Goal: Task Accomplishment & Management: Complete application form

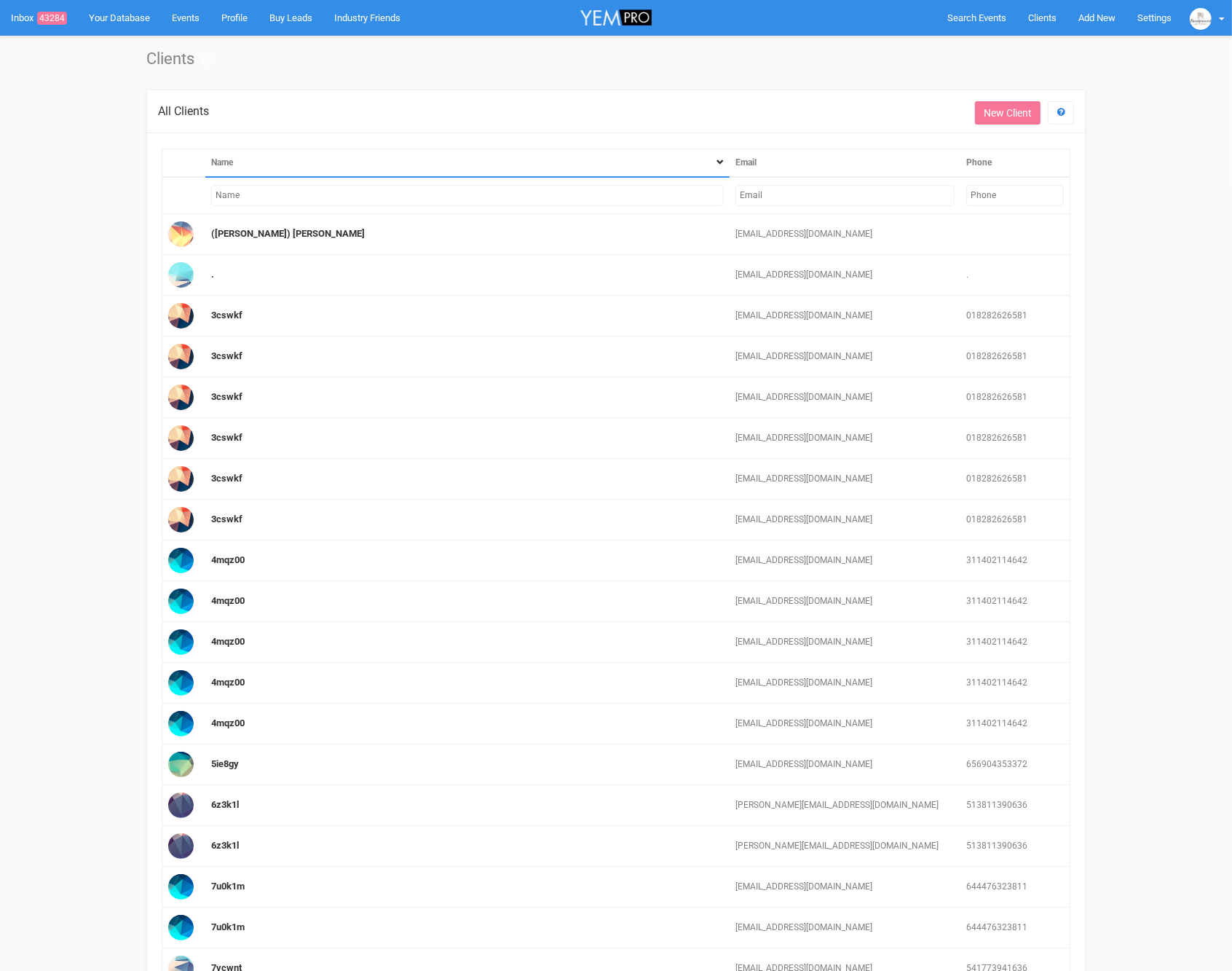
click at [775, 195] on input "text" at bounding box center [845, 196] width 219 height 21
paste input "lejla.pehlivanovic@hotmail.com"
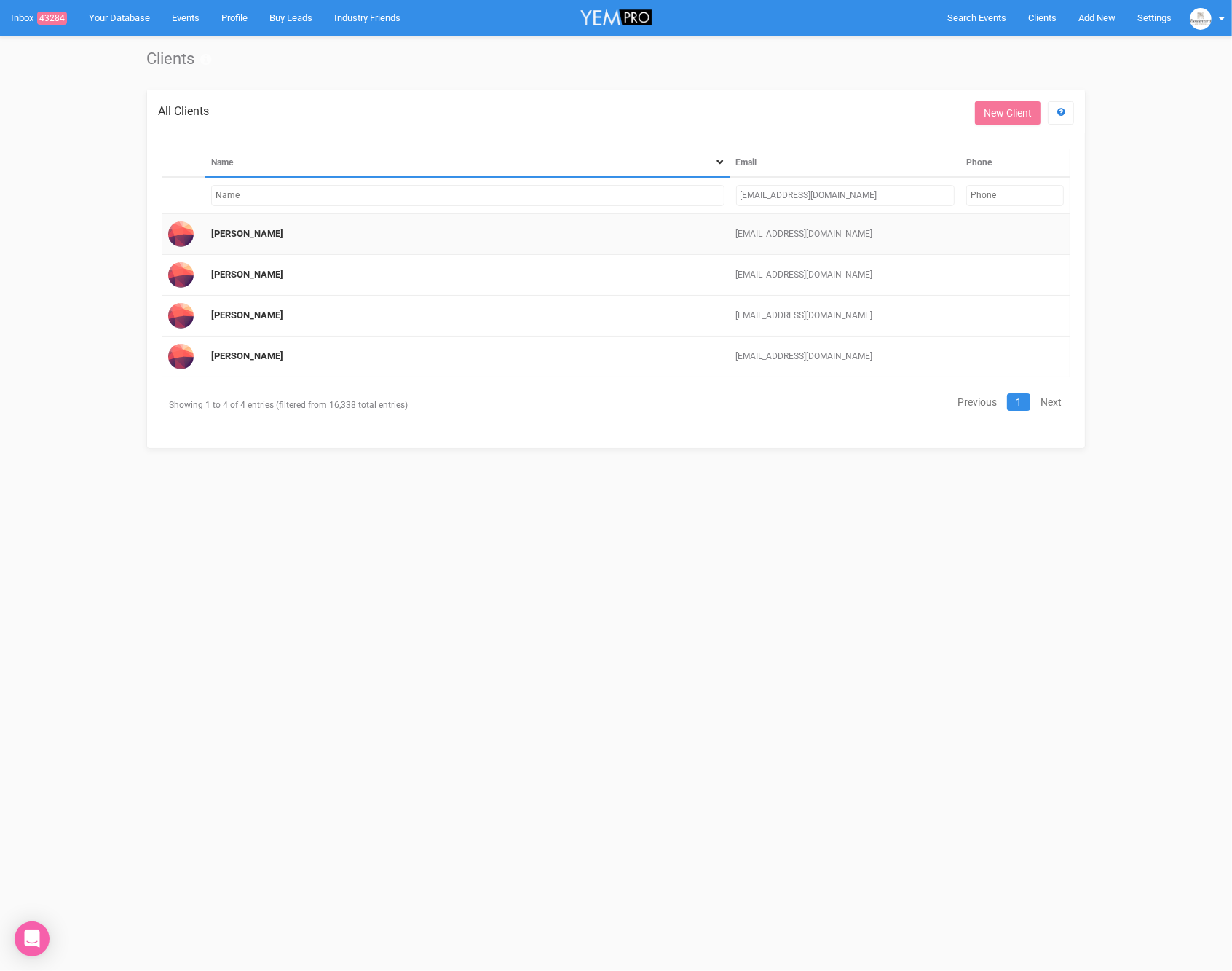
type input "lejla.pehlivanovic@hotmail.com"
click at [237, 238] on td "lejla pehlivanovic" at bounding box center [467, 234] width 525 height 40
click at [239, 233] on link "lejla pehlivanovic" at bounding box center [247, 233] width 72 height 11
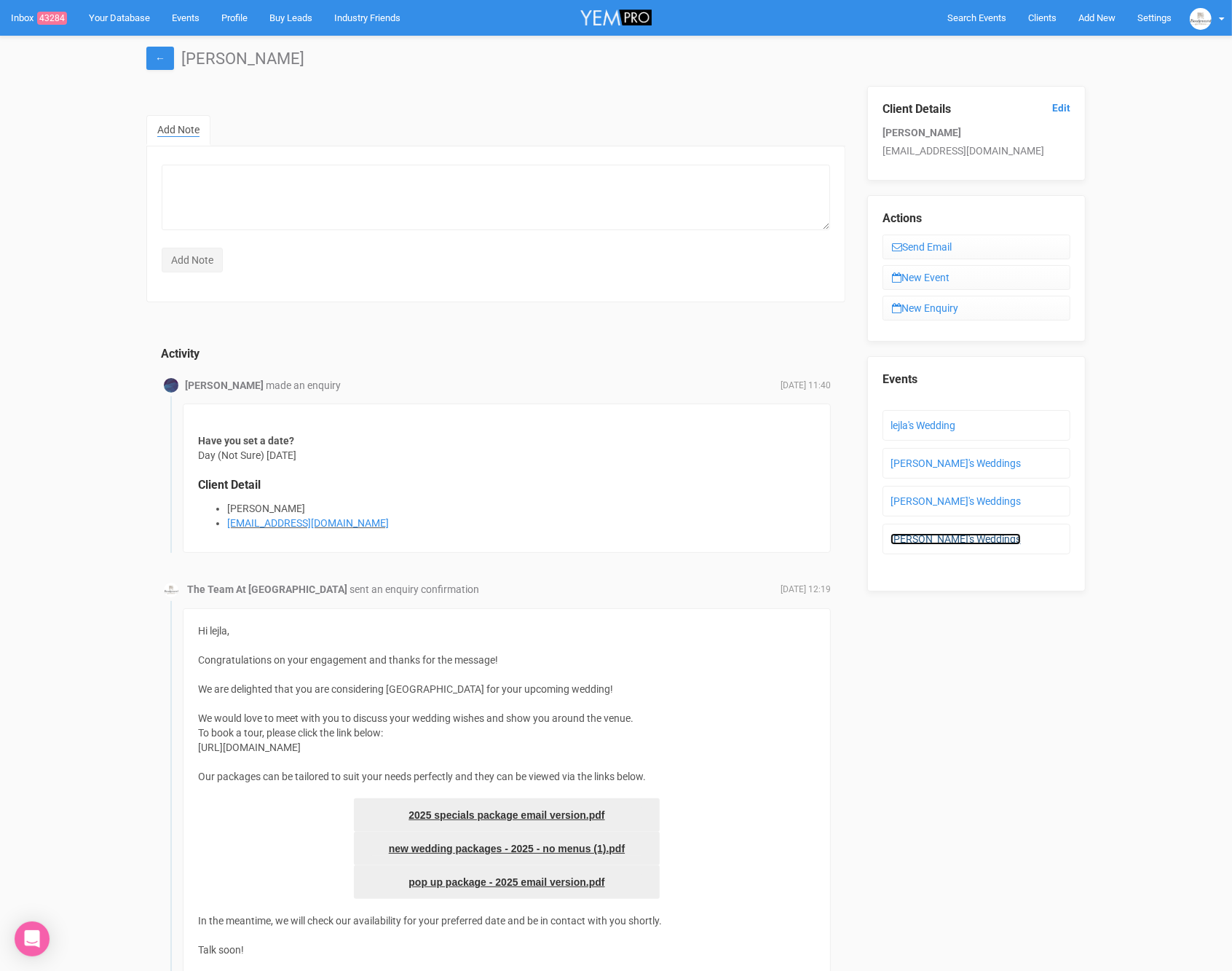
click at [933, 534] on link "Lejla's Weddings" at bounding box center [956, 539] width 131 height 11
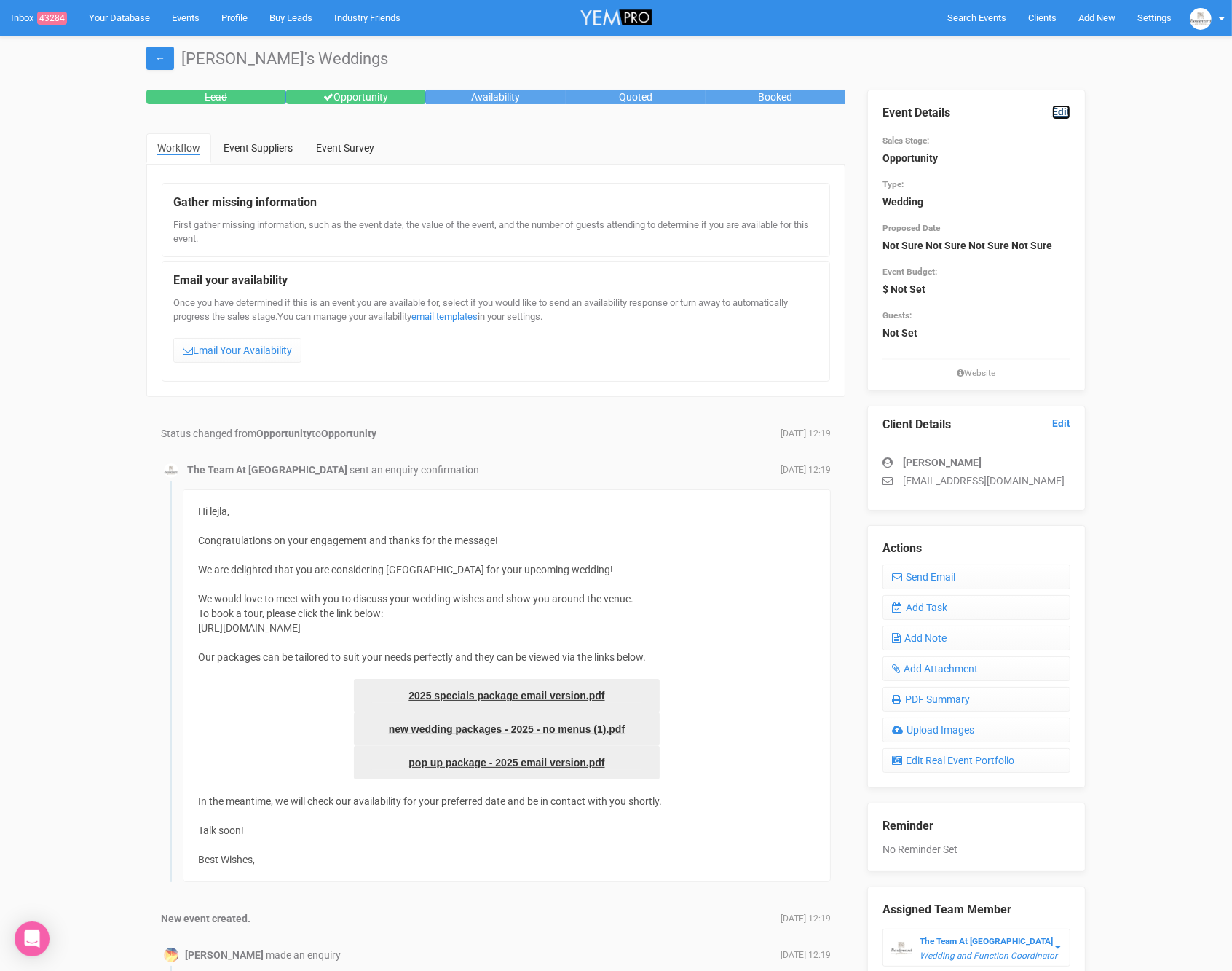
click at [1055, 109] on link "Edit" at bounding box center [1062, 112] width 18 height 14
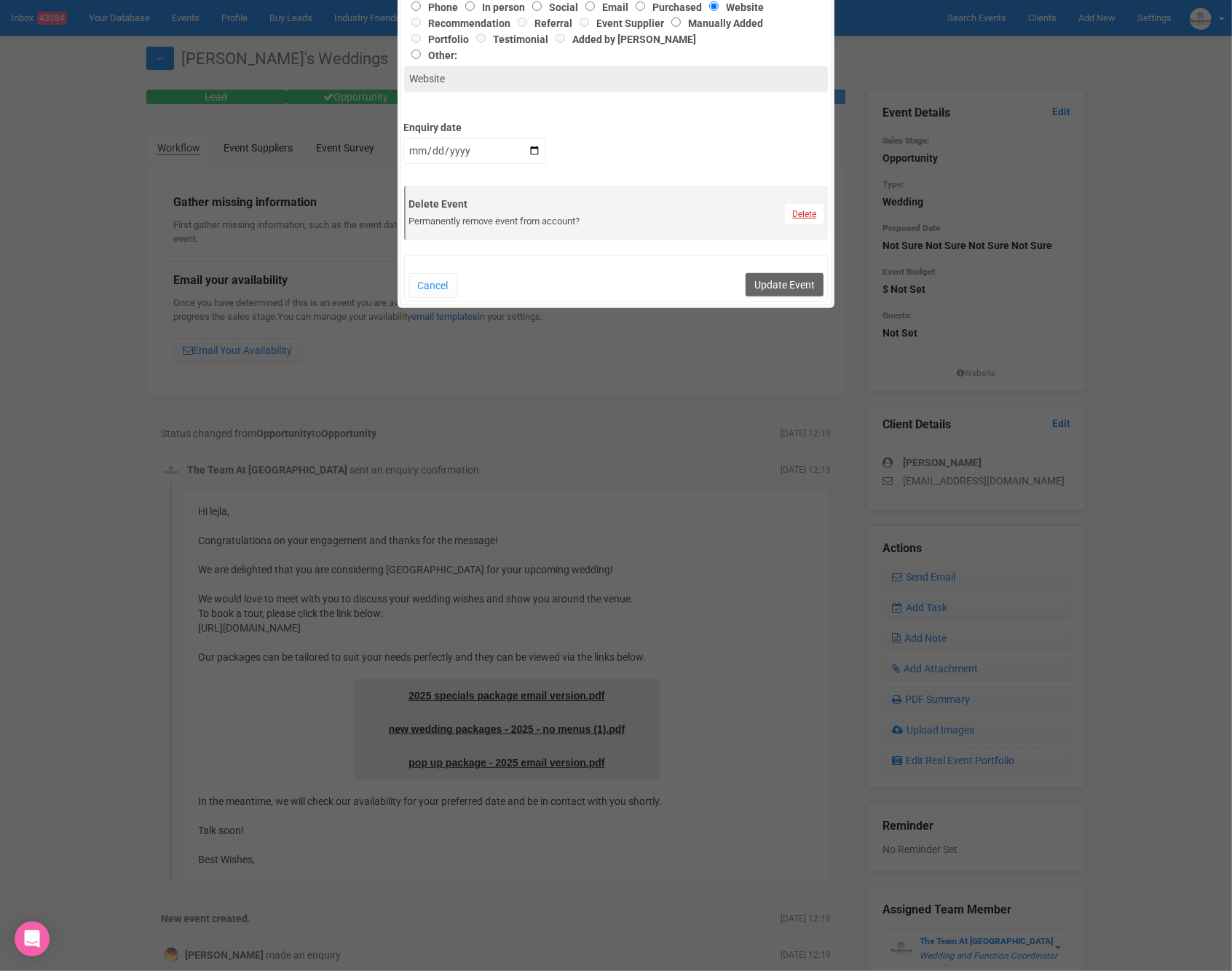
scroll to position [644, 0]
click at [798, 217] on link "Delete" at bounding box center [804, 212] width 39 height 21
click at [821, 180] on link "Confirm" at bounding box center [815, 176] width 45 height 21
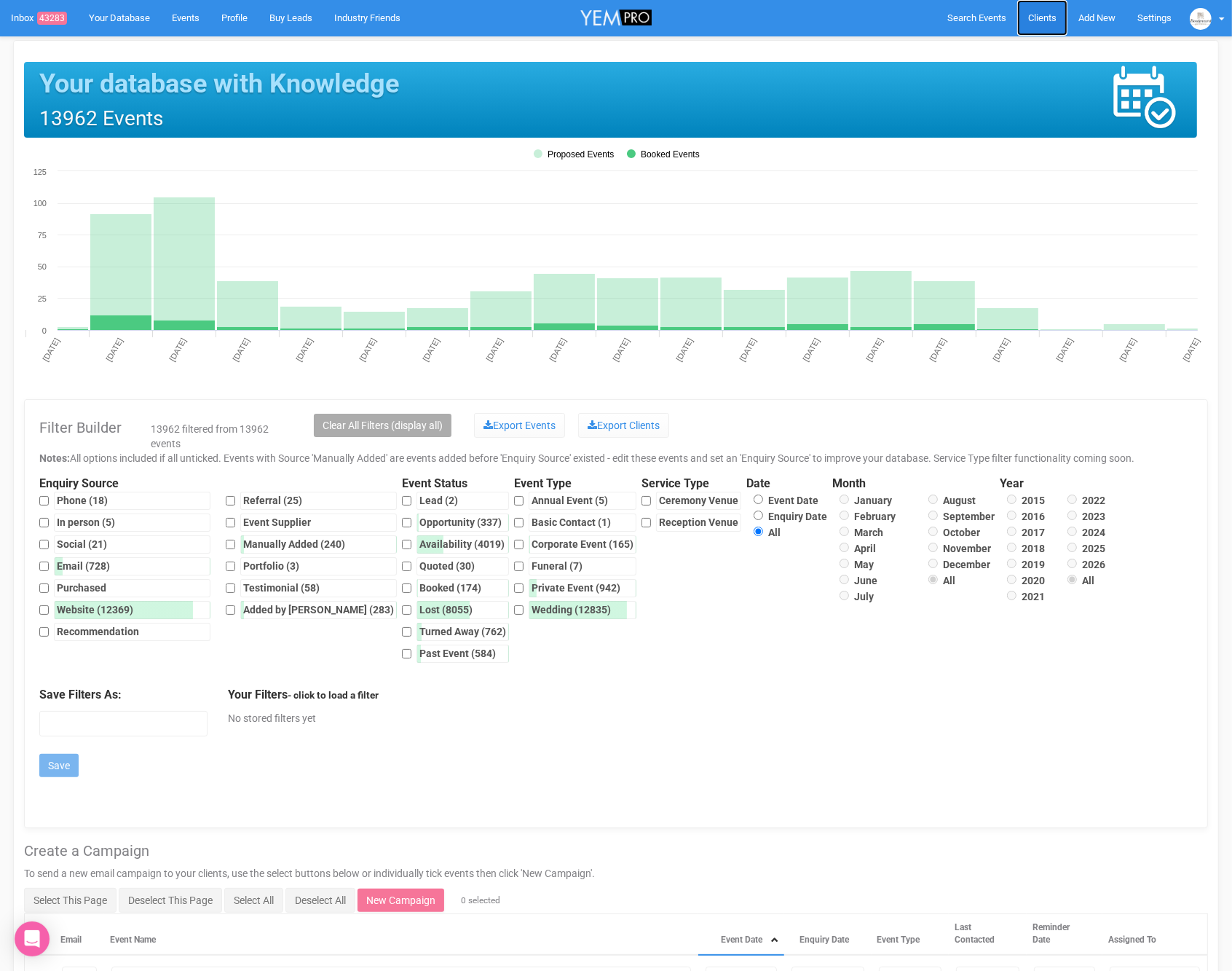
click at [1039, 21] on span "Clients" at bounding box center [1042, 18] width 28 height 11
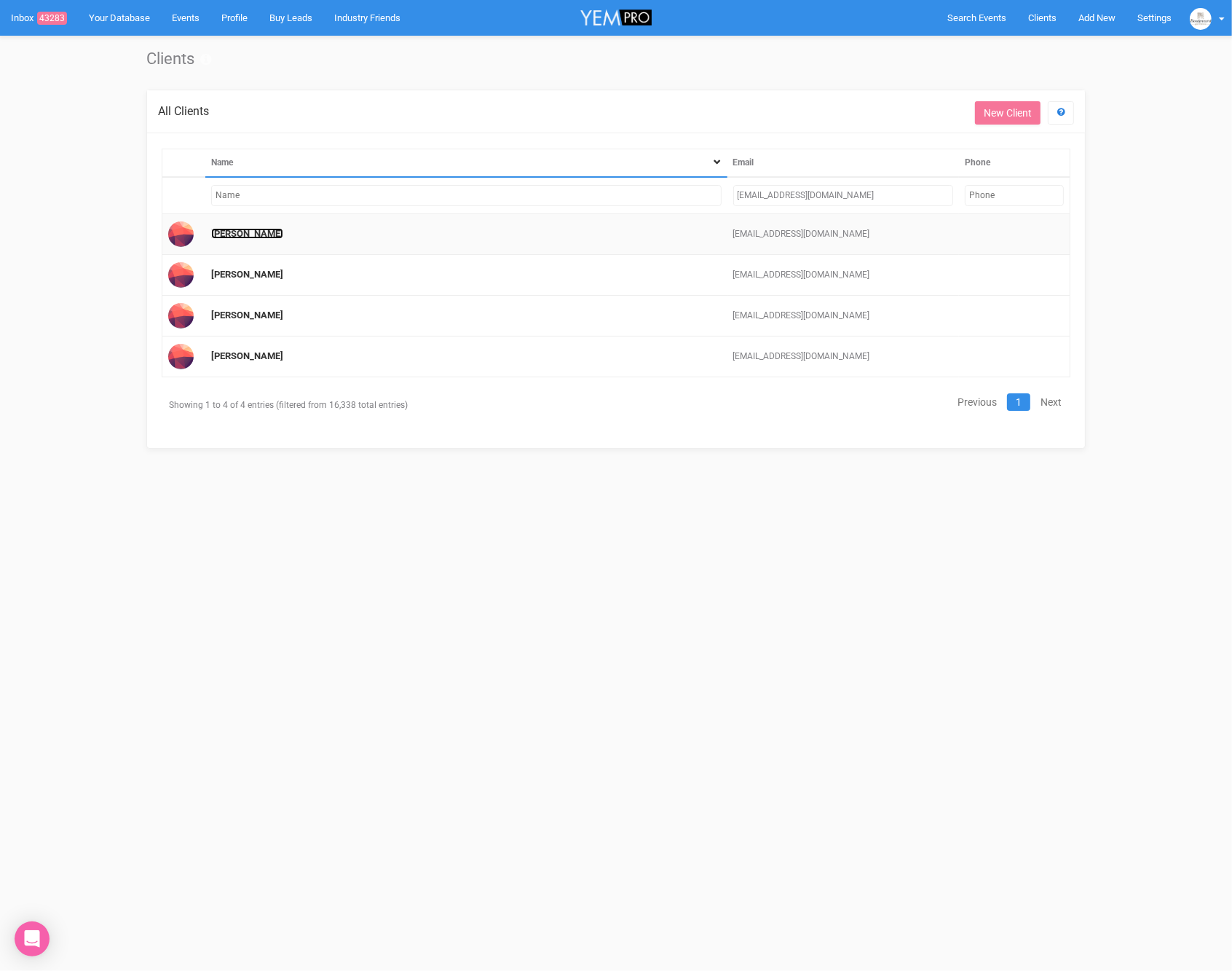
click at [251, 230] on link "lejla pehlivanovic" at bounding box center [247, 233] width 72 height 11
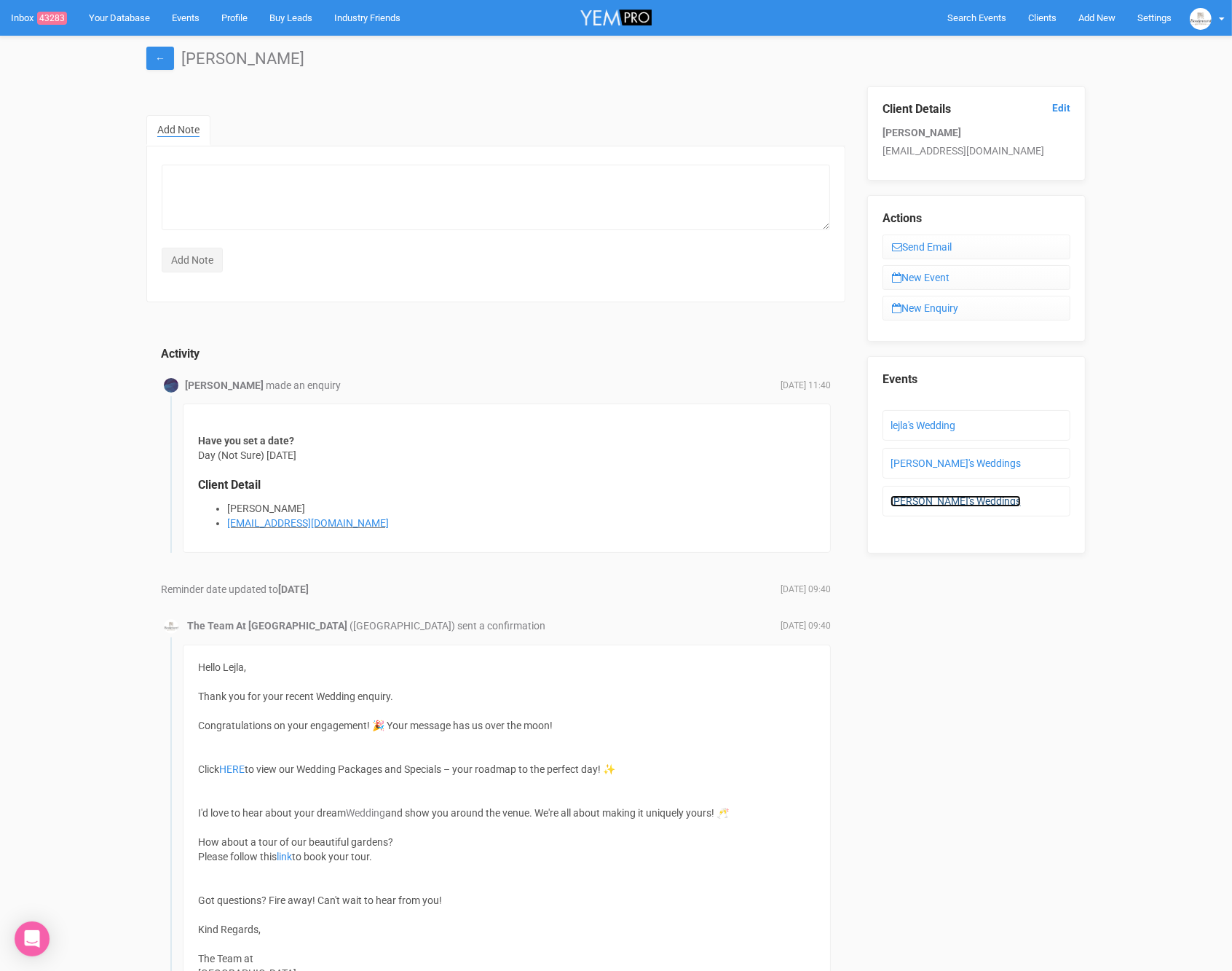
click at [944, 497] on link "Lejla's Weddings" at bounding box center [956, 500] width 131 height 11
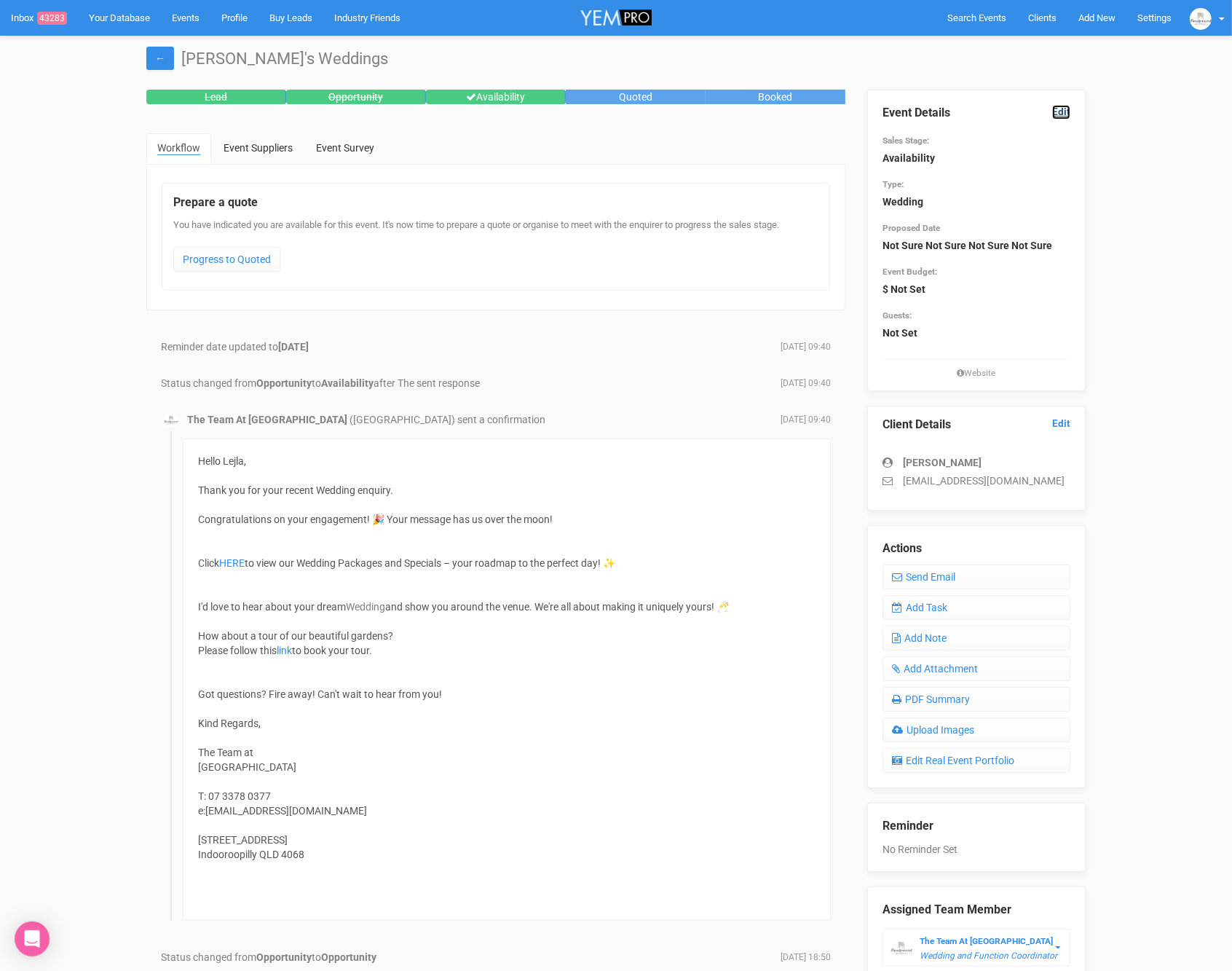
click at [1056, 113] on link "Edit" at bounding box center [1062, 112] width 18 height 14
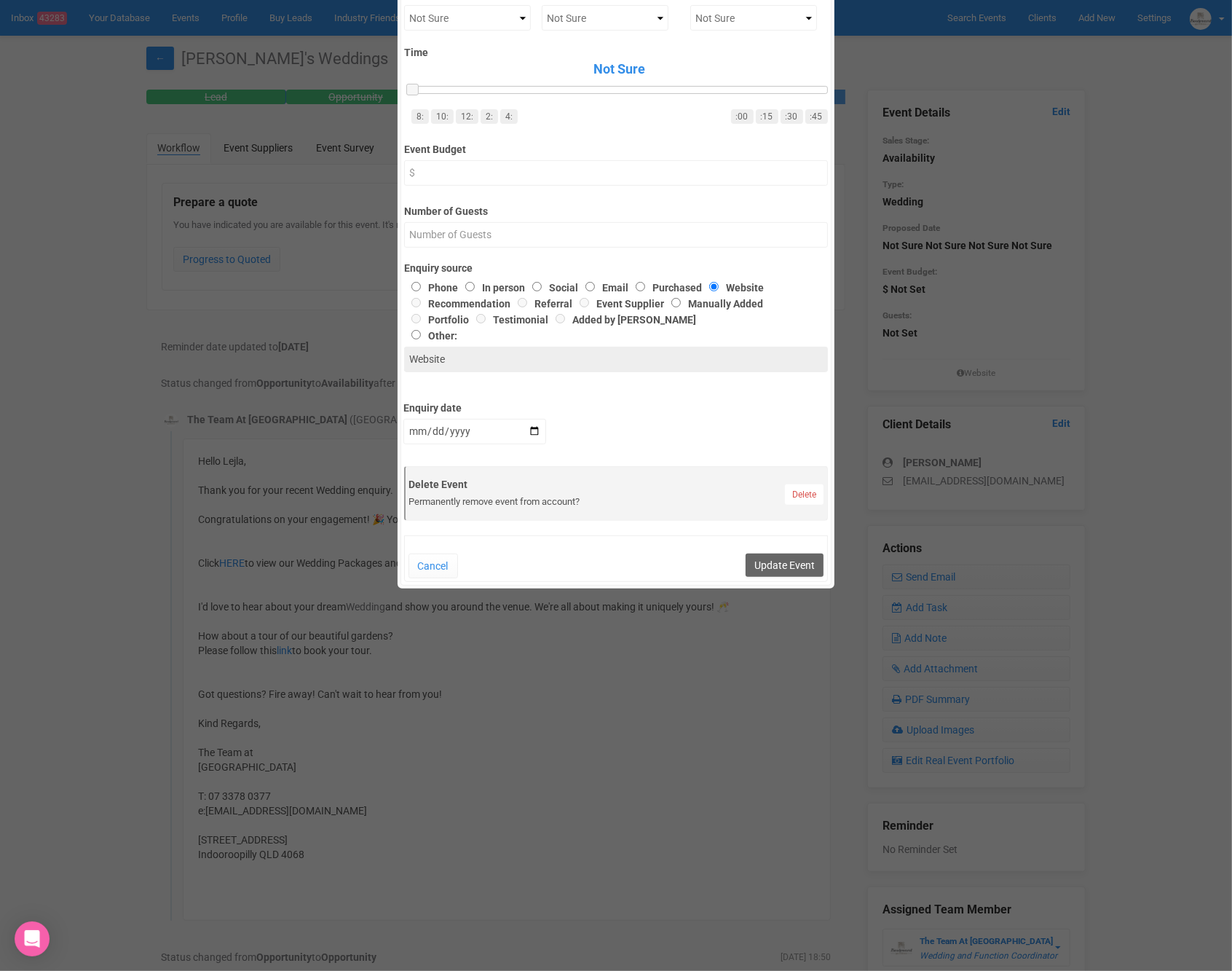
scroll to position [412, 0]
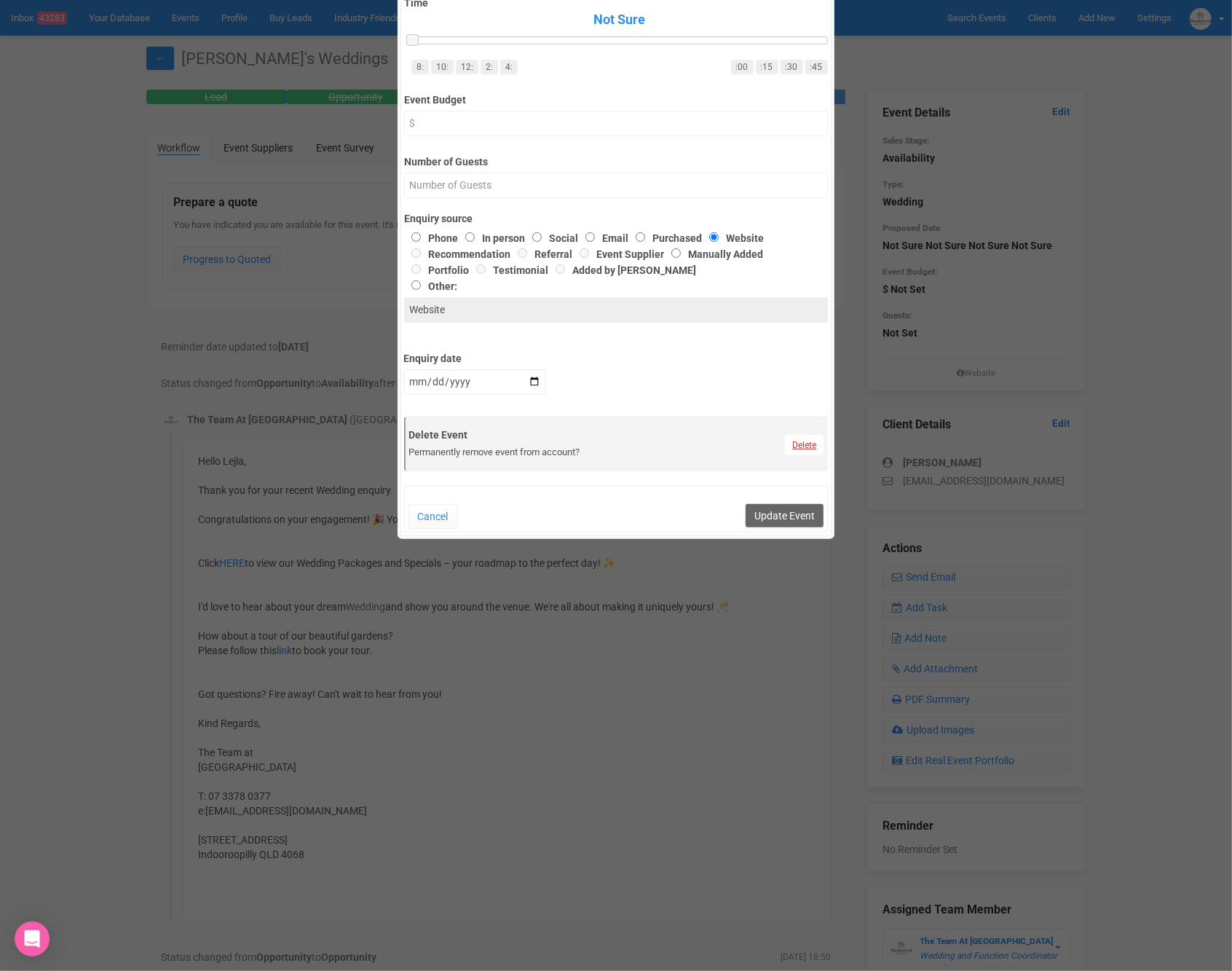
click at [798, 440] on link "Delete" at bounding box center [804, 445] width 39 height 21
click at [820, 405] on link "Confirm" at bounding box center [815, 409] width 45 height 21
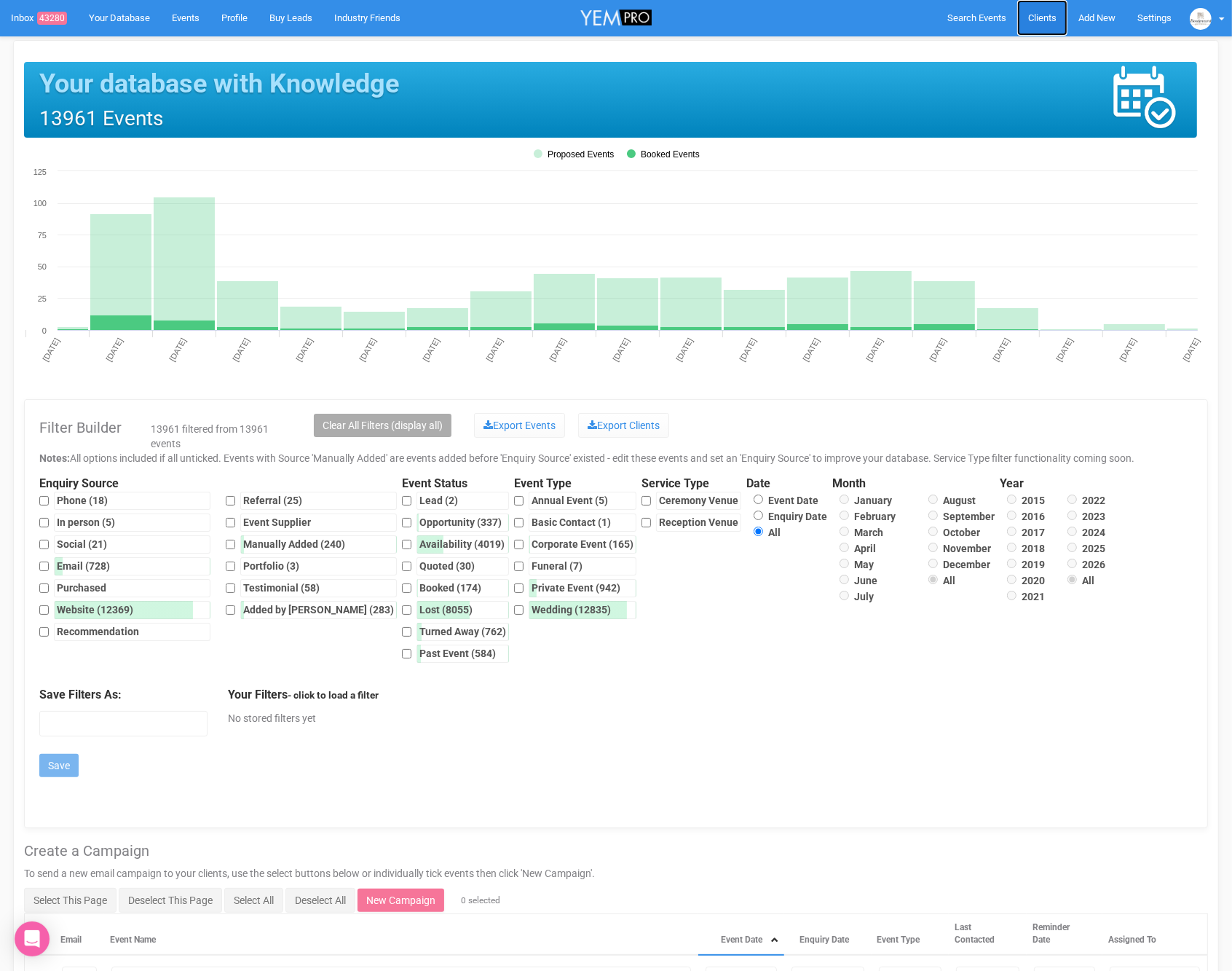
click at [1049, 19] on span "Clients" at bounding box center [1042, 18] width 28 height 11
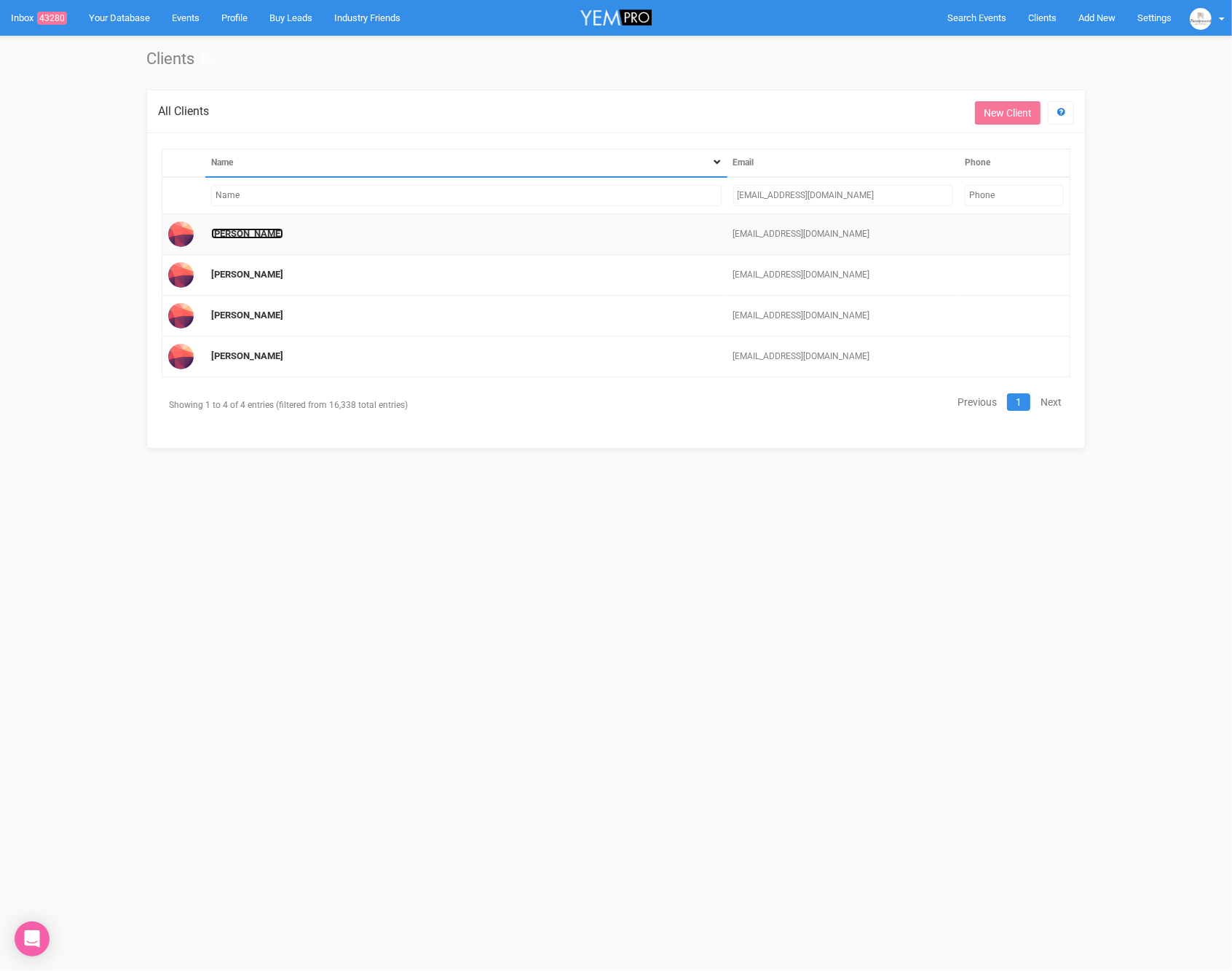
click at [235, 235] on link "lejla pehlivanovic" at bounding box center [247, 233] width 72 height 11
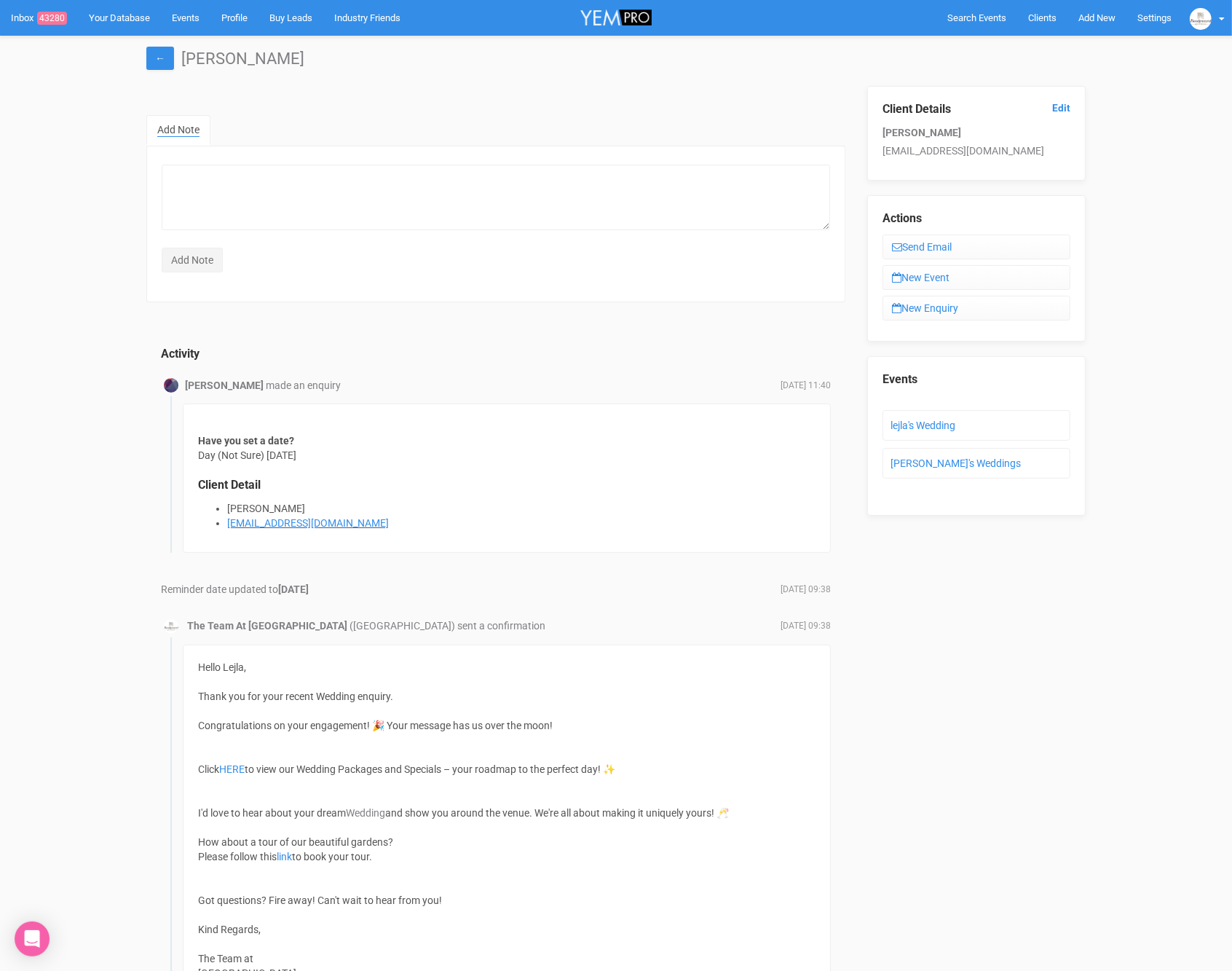
scroll to position [2, 0]
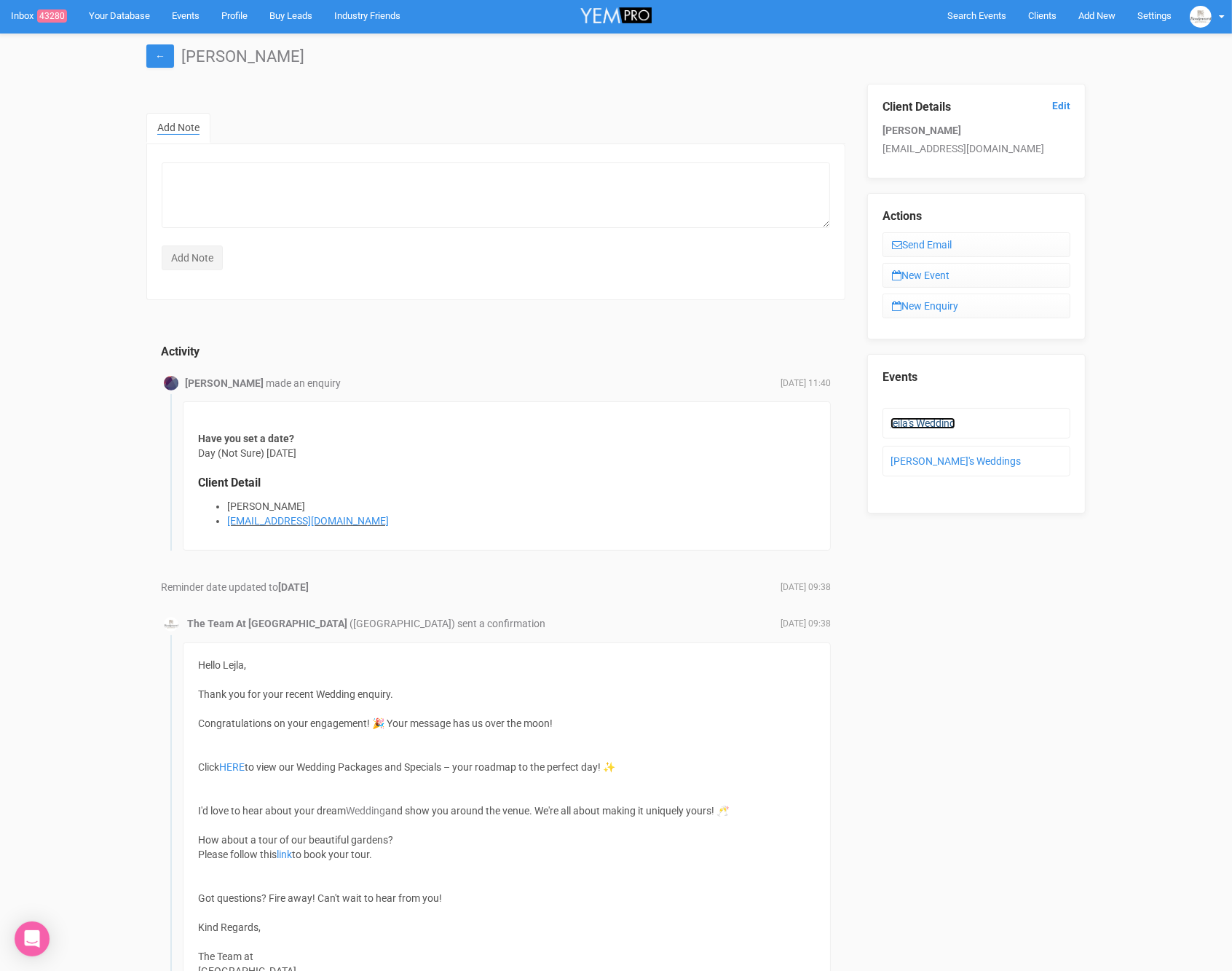
click at [930, 419] on link "lejla's Wedding" at bounding box center [923, 422] width 65 height 11
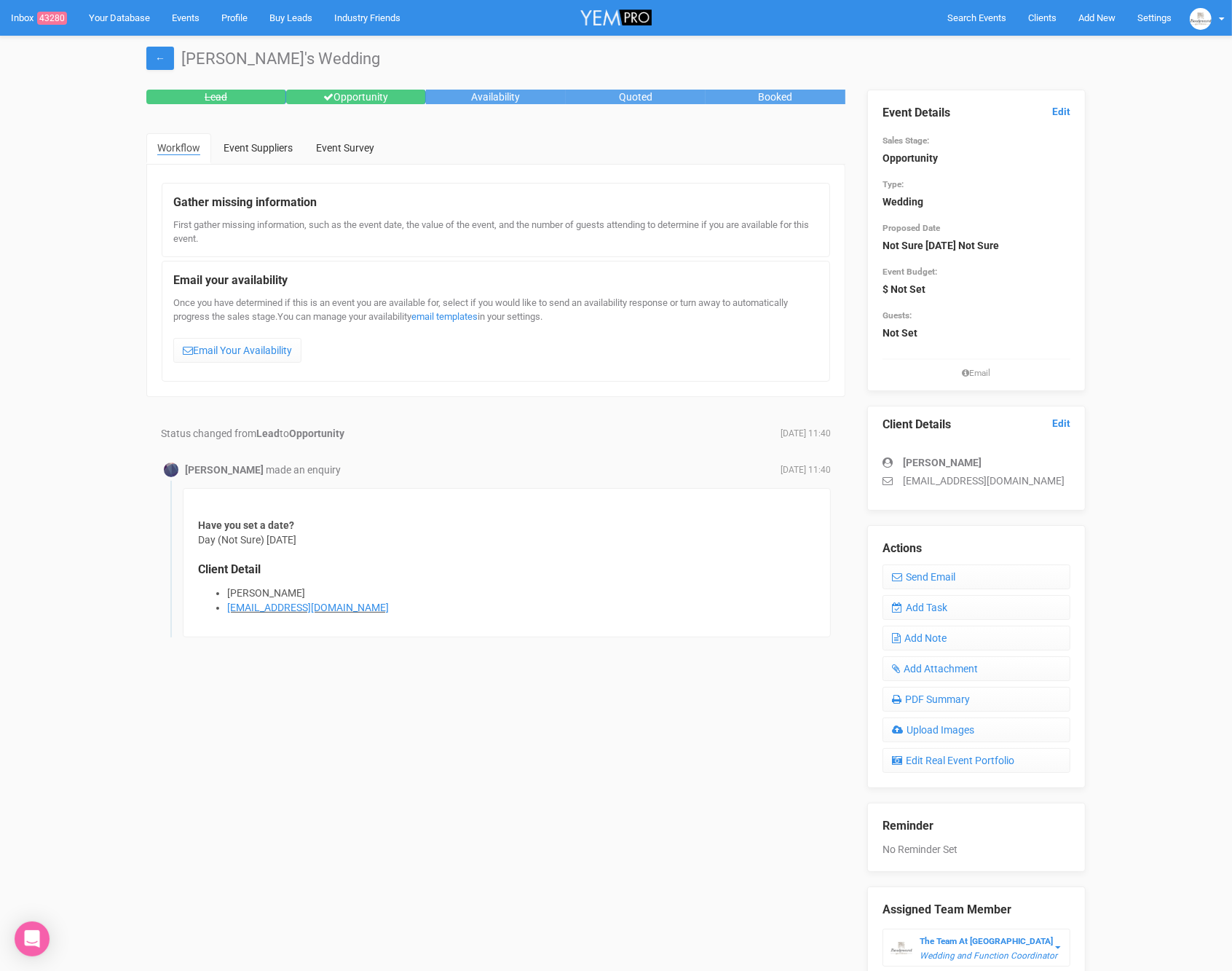
click at [1071, 105] on div "Event Details Edit Sales Stage: Opportunity Type: Wedding Proposed Date Not Sur…" at bounding box center [976, 240] width 218 height 302
click at [1059, 112] on link "Edit" at bounding box center [1062, 112] width 18 height 14
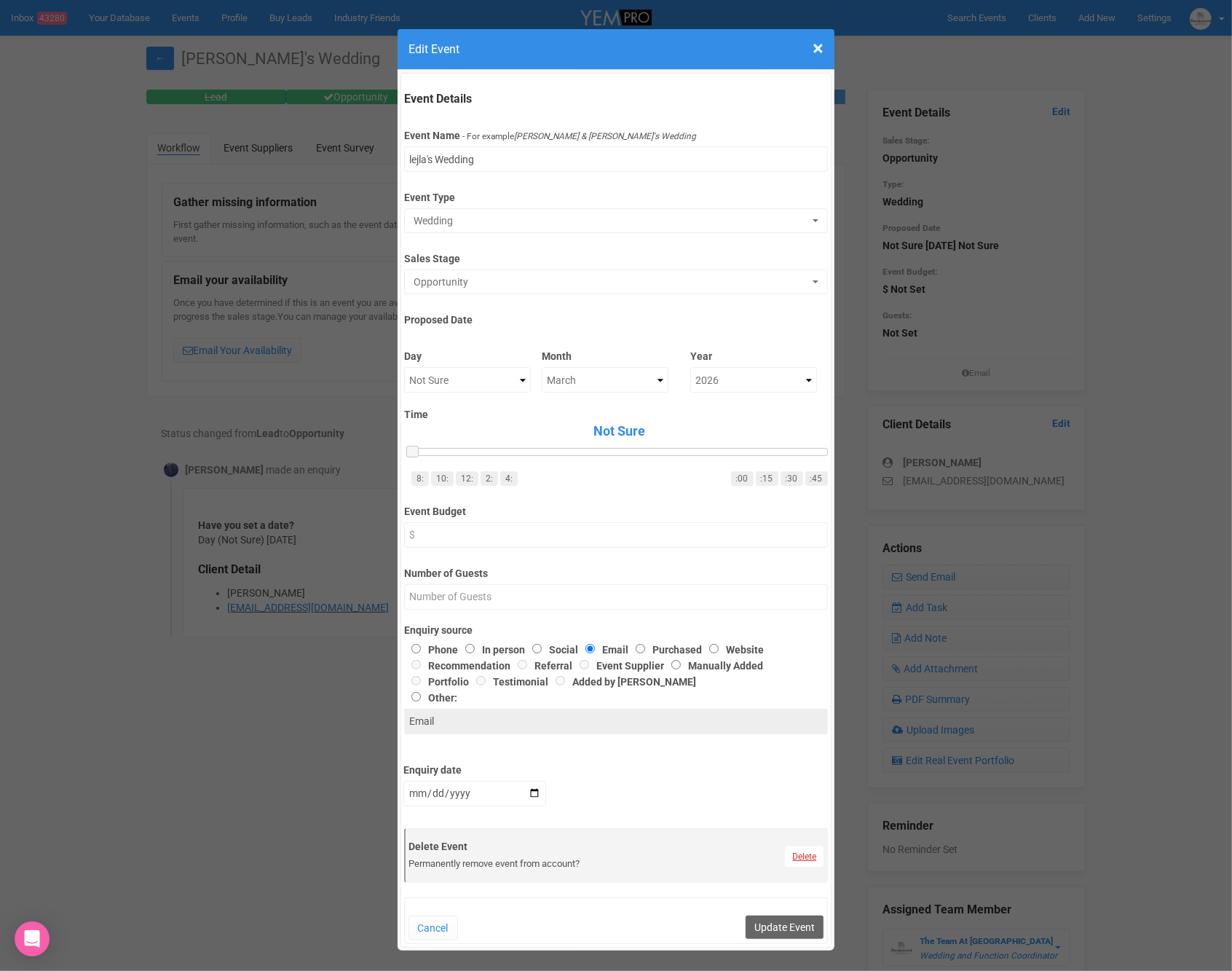
click at [803, 852] on link "Delete" at bounding box center [804, 856] width 39 height 21
click at [811, 816] on link "Confirm" at bounding box center [815, 820] width 45 height 21
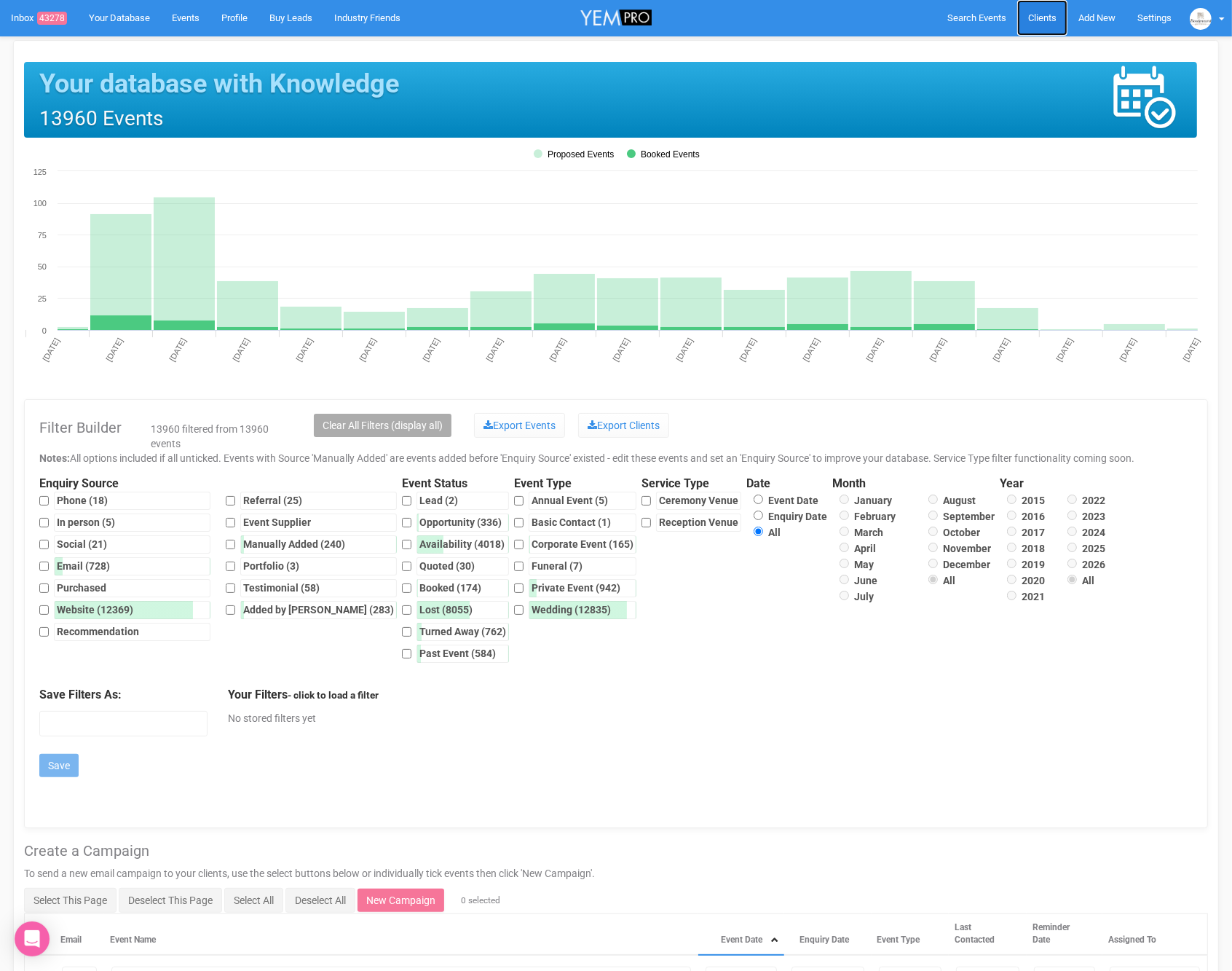
click at [1034, 18] on span "Clients" at bounding box center [1042, 18] width 28 height 11
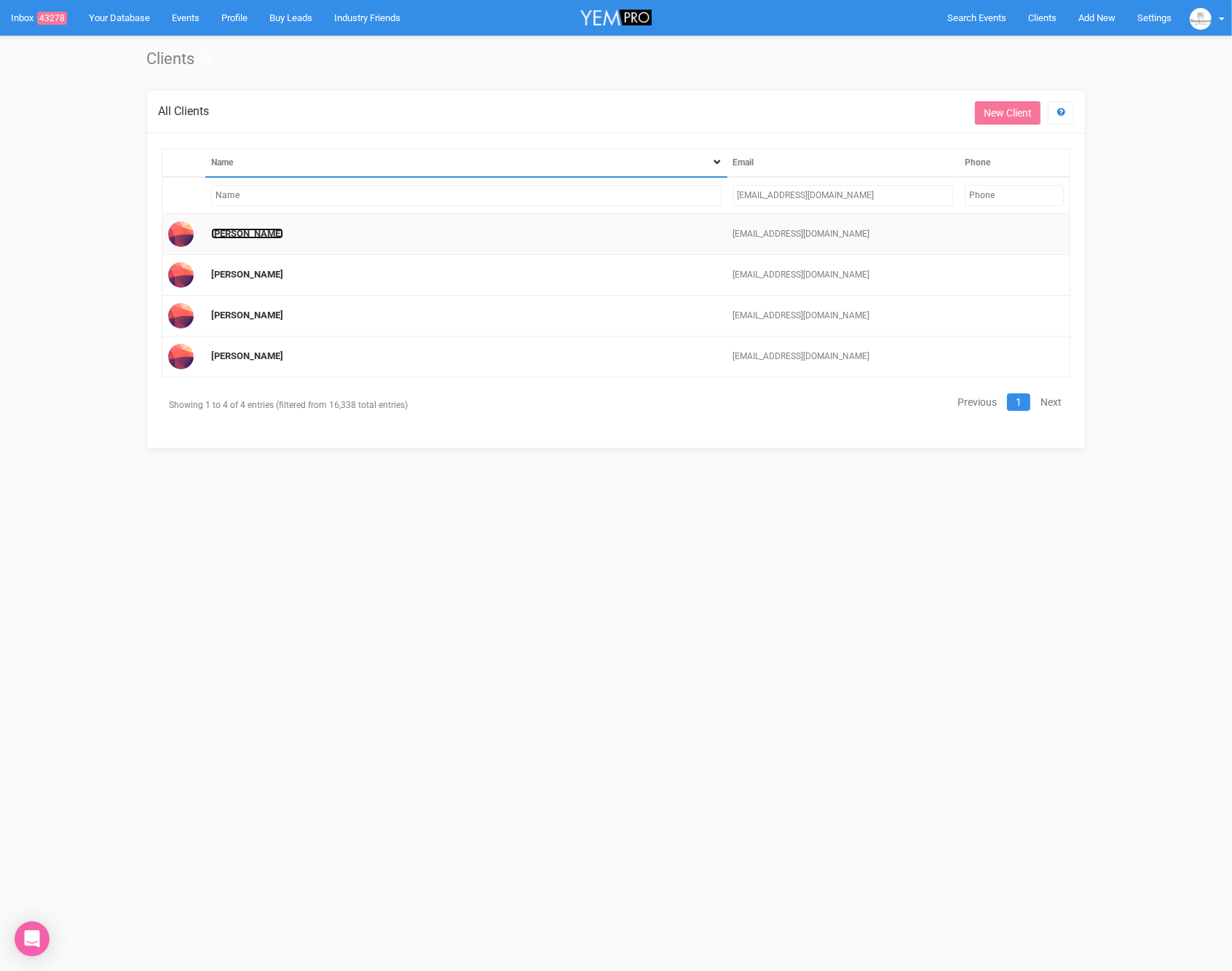
click at [232, 234] on link "lejla pehlivanovic" at bounding box center [247, 233] width 72 height 11
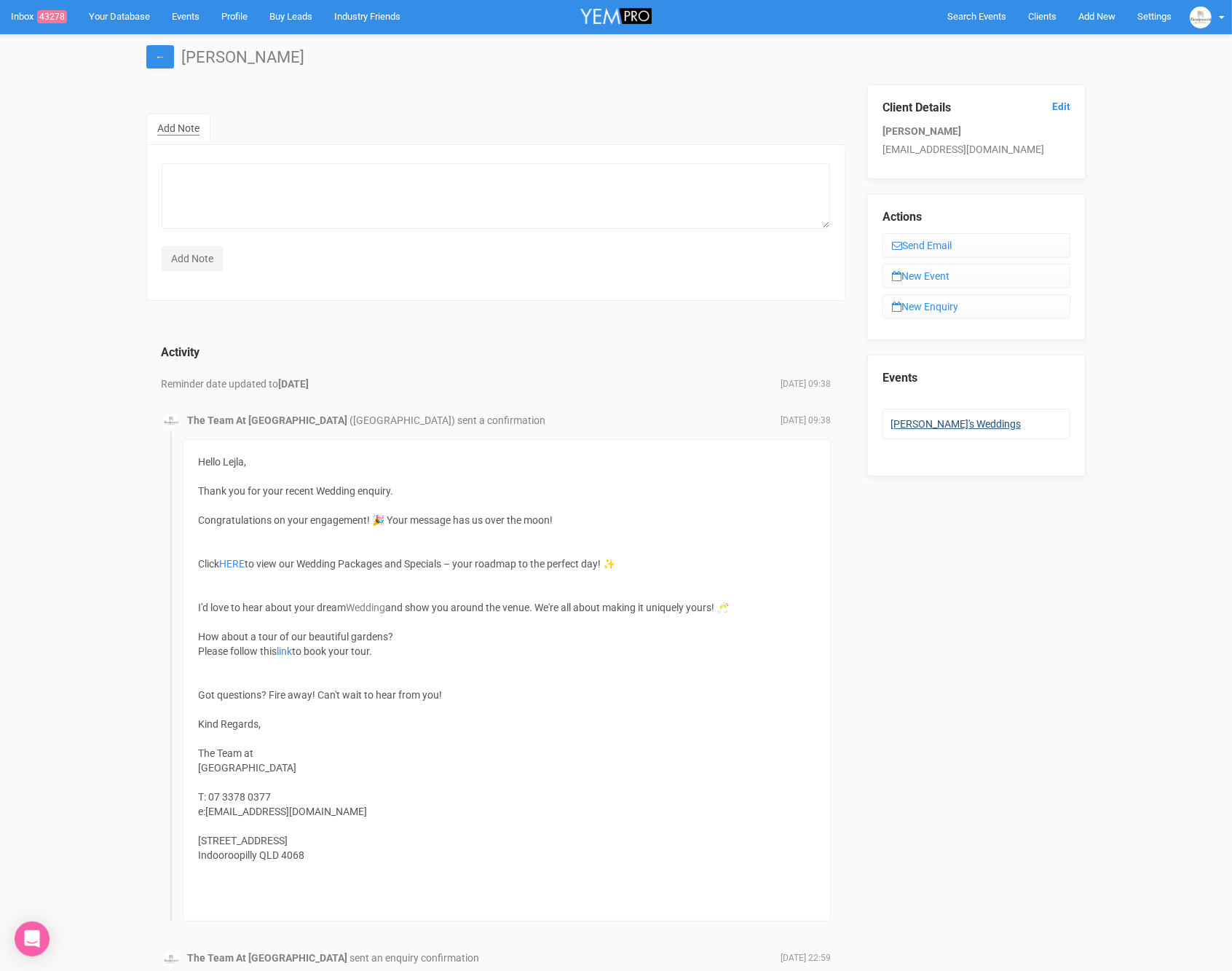
scroll to position [1, 0]
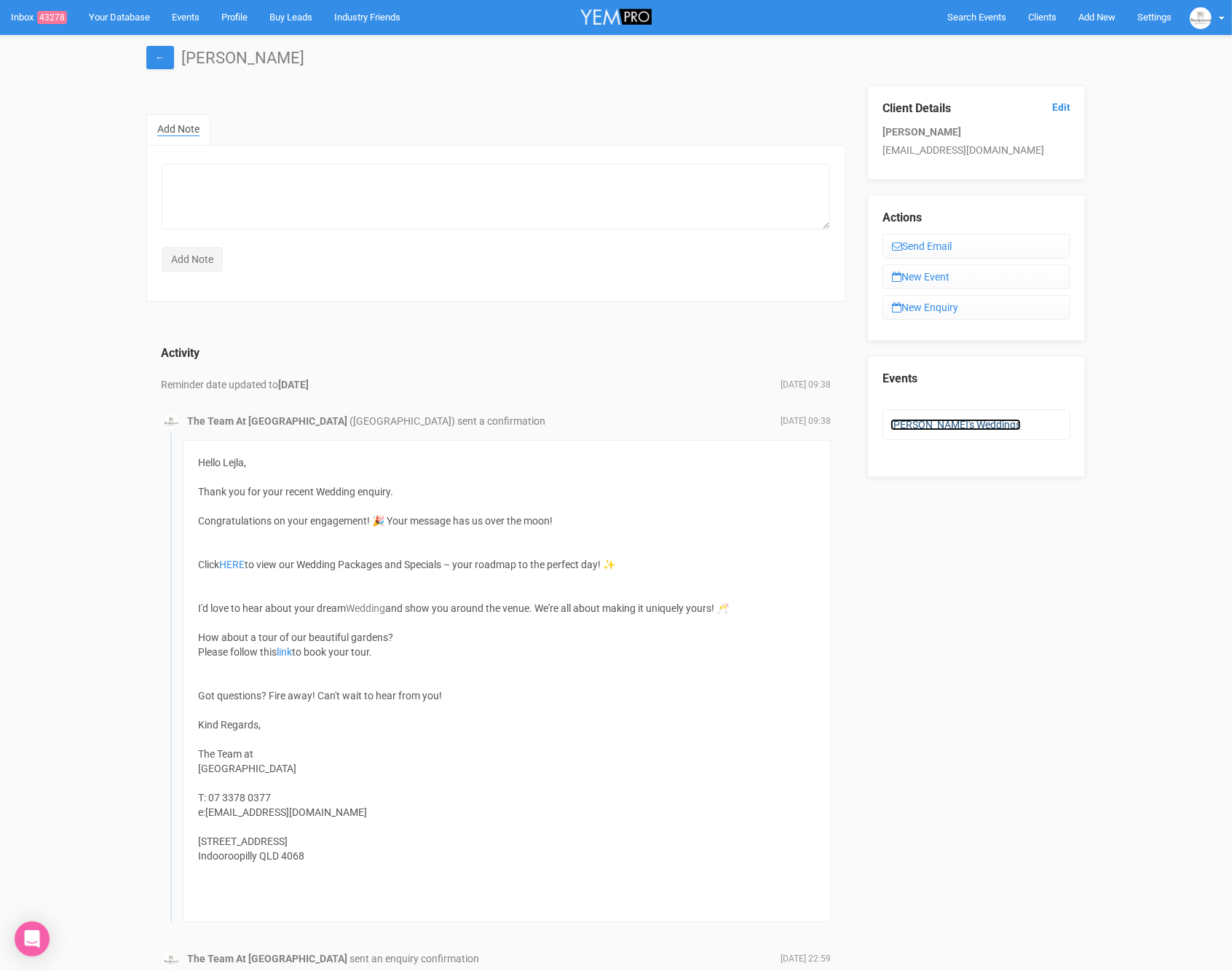
click at [940, 420] on link "Lejla's Weddings" at bounding box center [956, 424] width 131 height 11
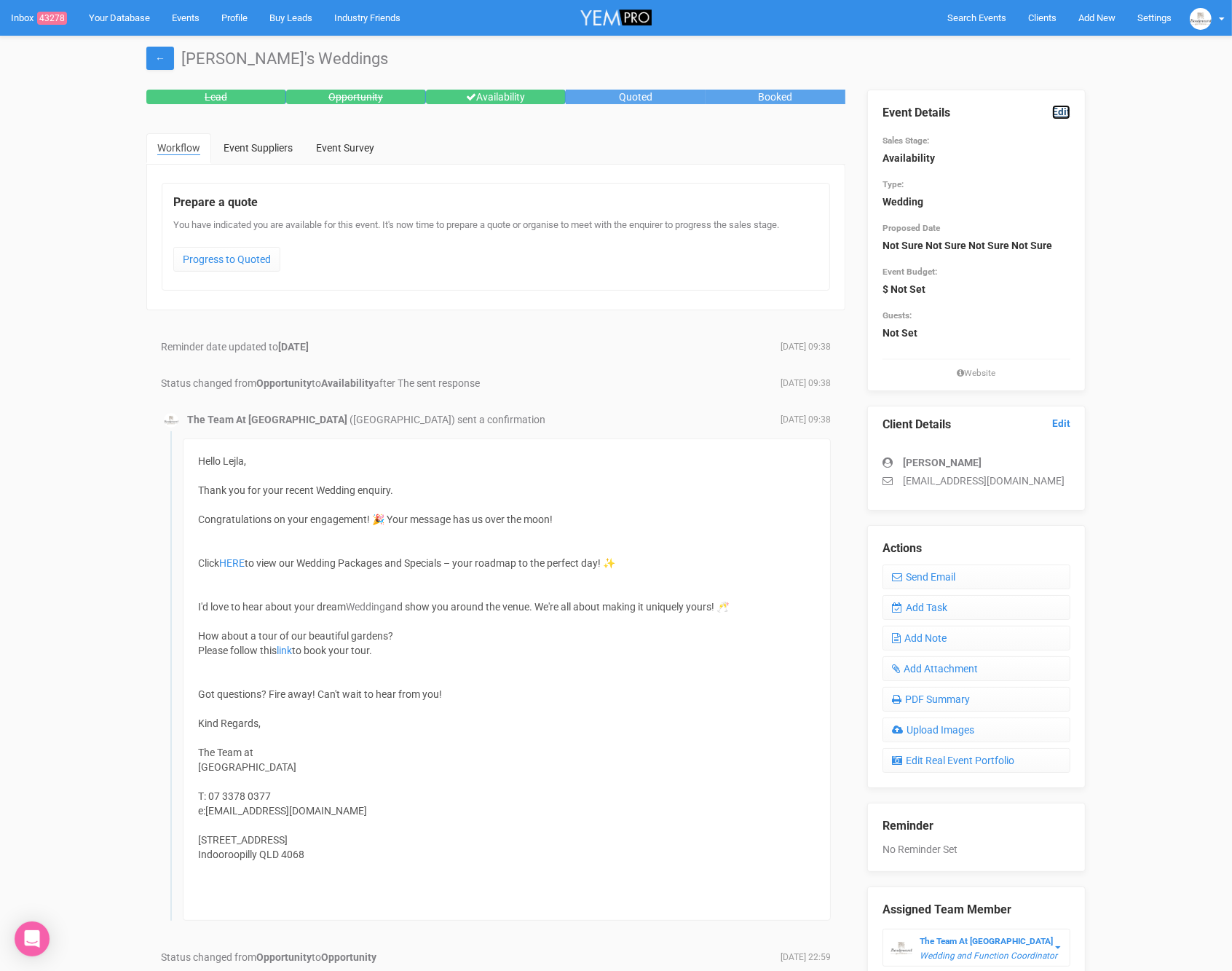
click at [1059, 113] on link "Edit" at bounding box center [1062, 112] width 18 height 14
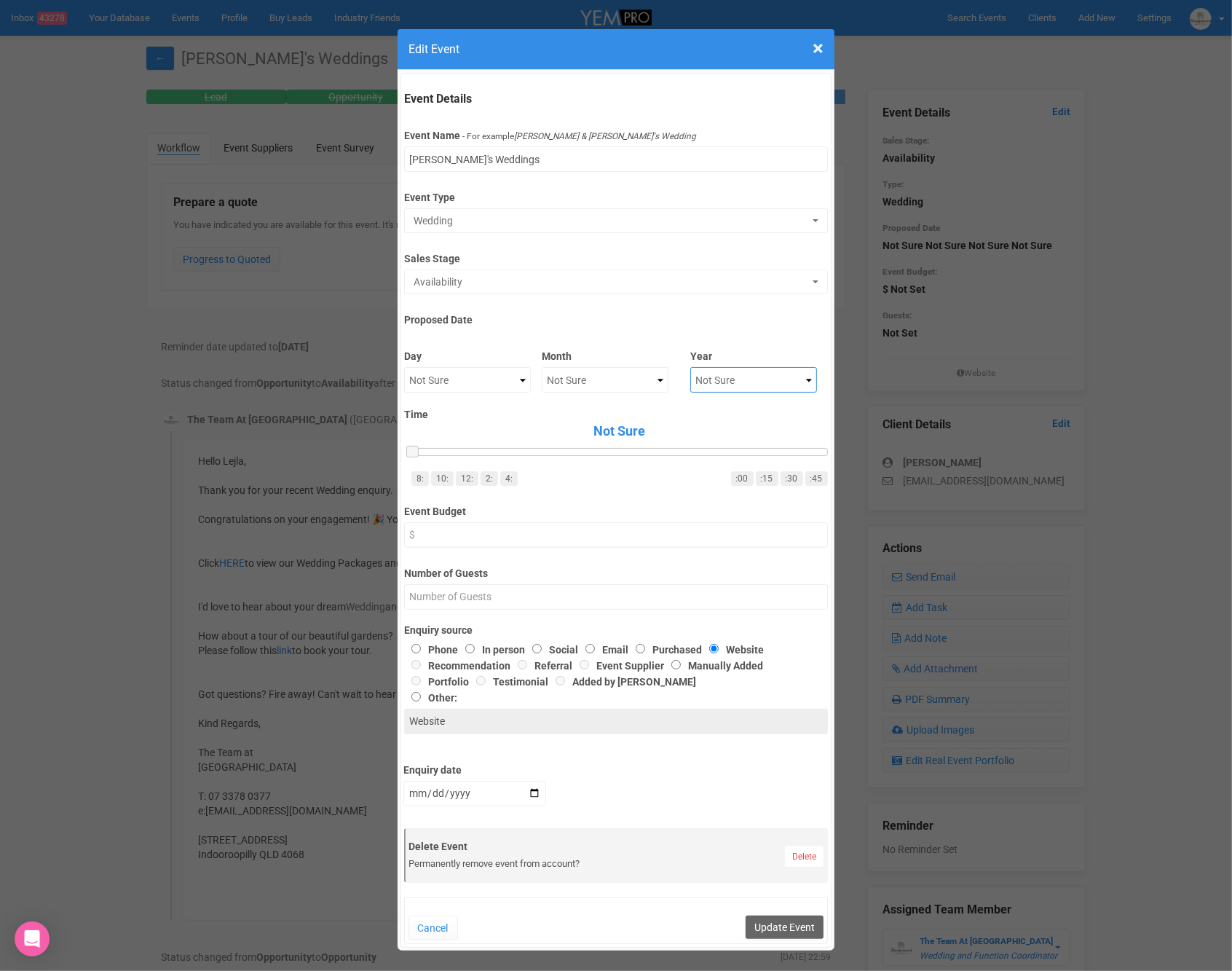
click at [758, 383] on select "Not Sure 2020 2021 2022 2023 2024 2025 2026 2027 2028 2029 2030 2031 2032 2033 …" at bounding box center [754, 380] width 127 height 25
select select "2026"
click at [597, 380] on select "Not Sure January February March April May June July August September October No…" at bounding box center [605, 380] width 127 height 25
select select "March"
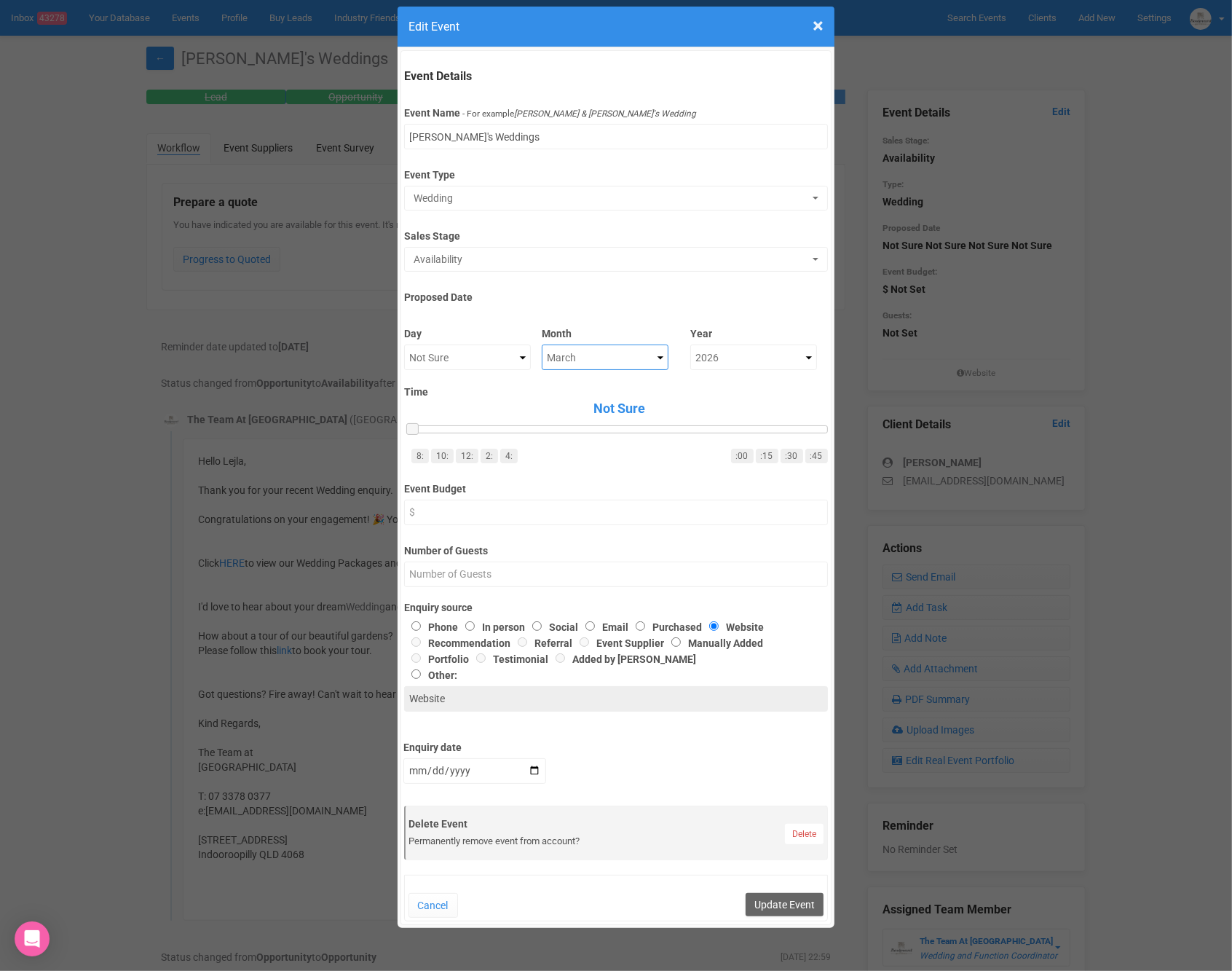
scroll to position [25, 0]
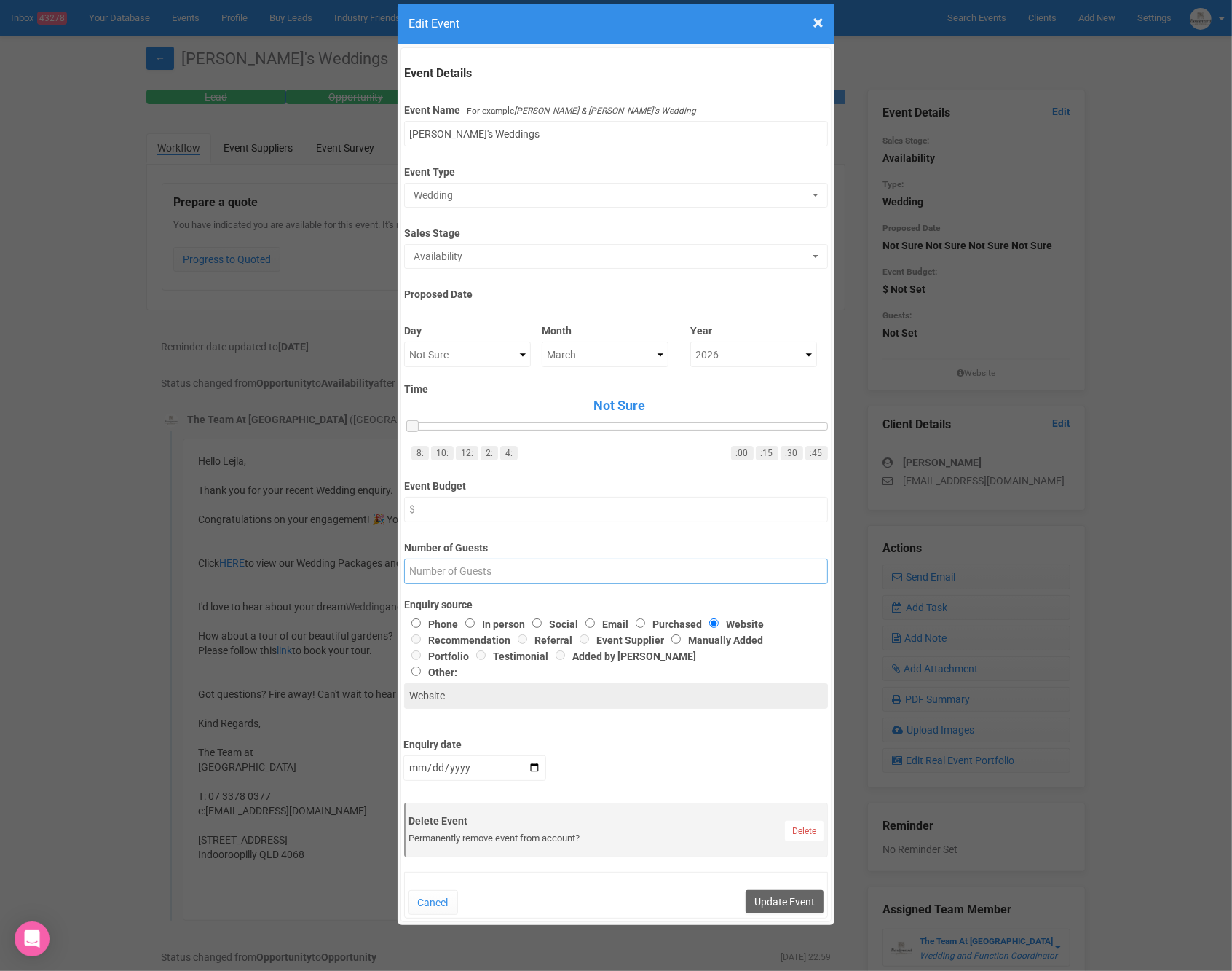
click at [474, 565] on input "Number of Guests" at bounding box center [616, 571] width 423 height 25
type input "70-80"
click at [416, 666] on input "Other:" at bounding box center [416, 671] width 9 height 9
radio input "true"
drag, startPoint x: 454, startPoint y: 691, endPoint x: 394, endPoint y: 686, distance: 60.2
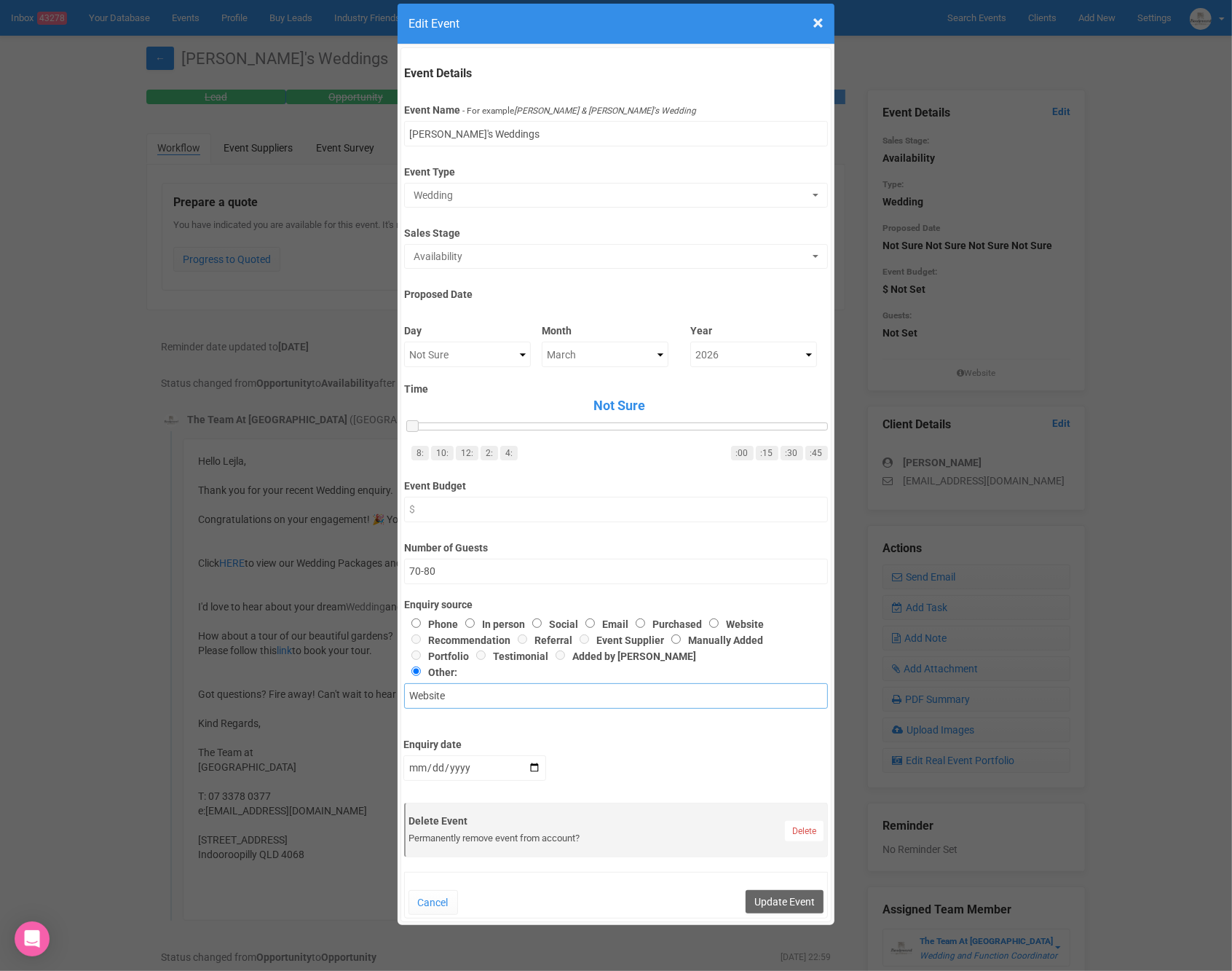
click at [394, 686] on div "× Close Edit Event Event Details Event Name - For example Cameron & Lucy's Wedd…" at bounding box center [616, 485] width 1232 height 971
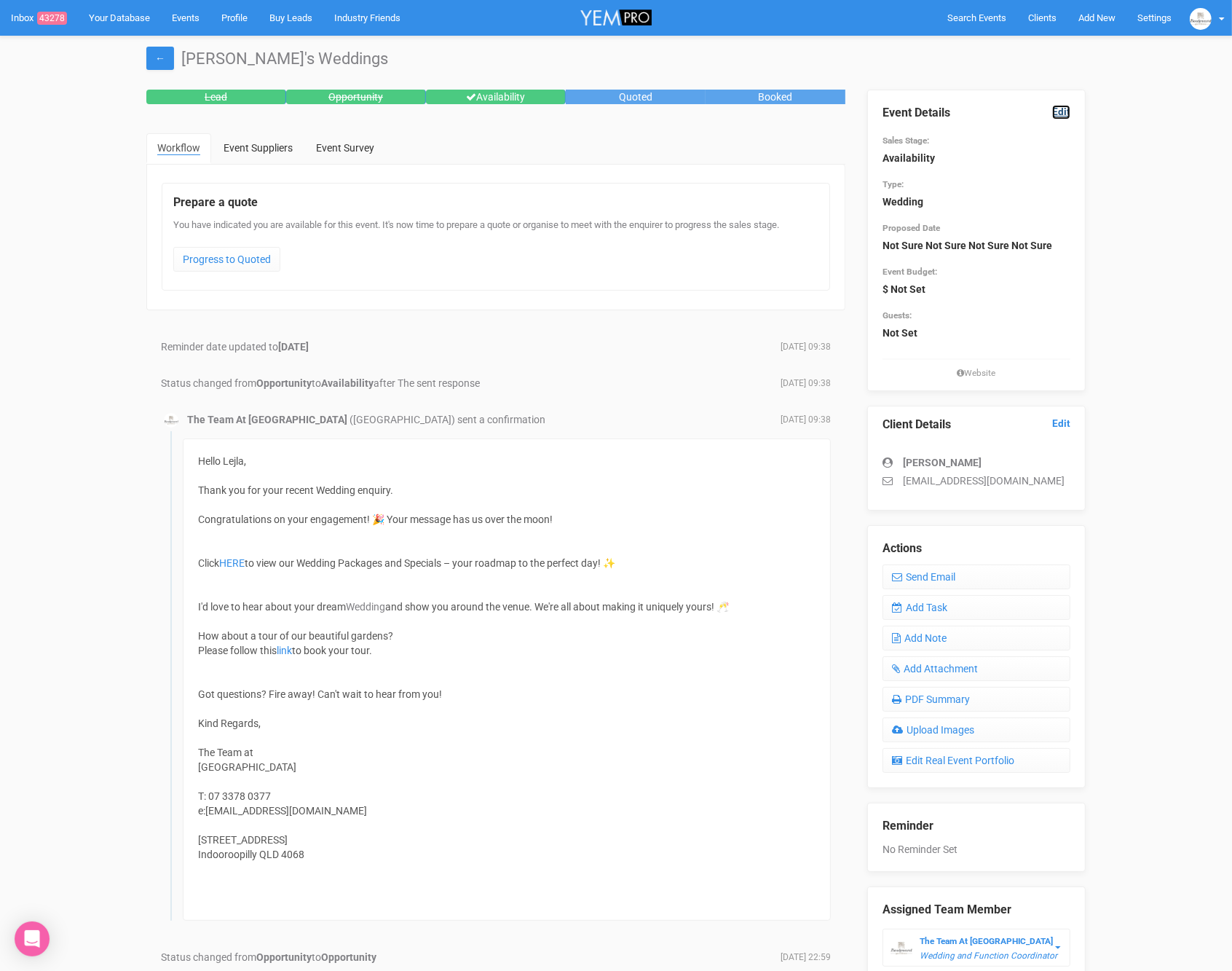
click at [1061, 107] on link "Edit" at bounding box center [1062, 112] width 18 height 14
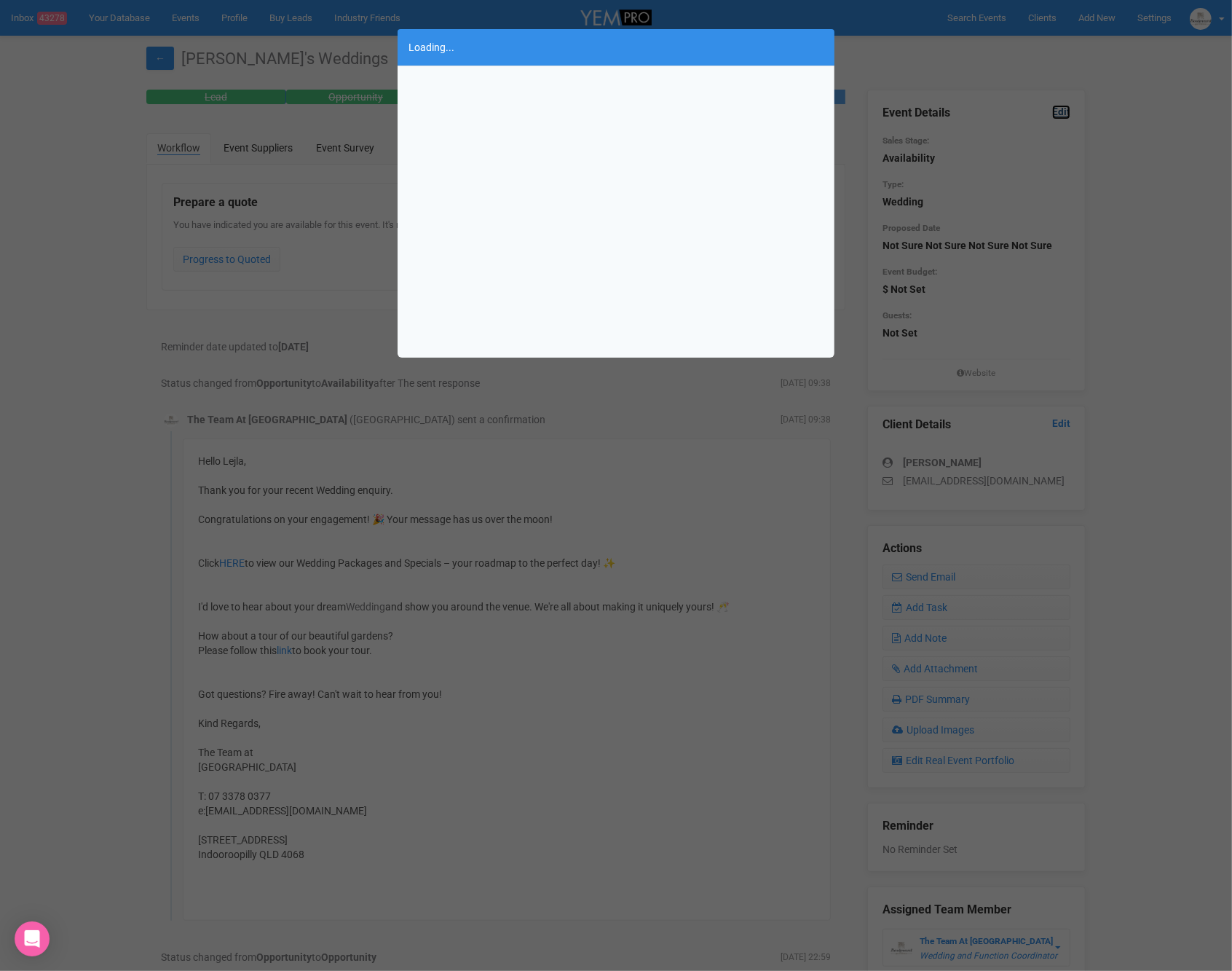
scroll to position [0, 0]
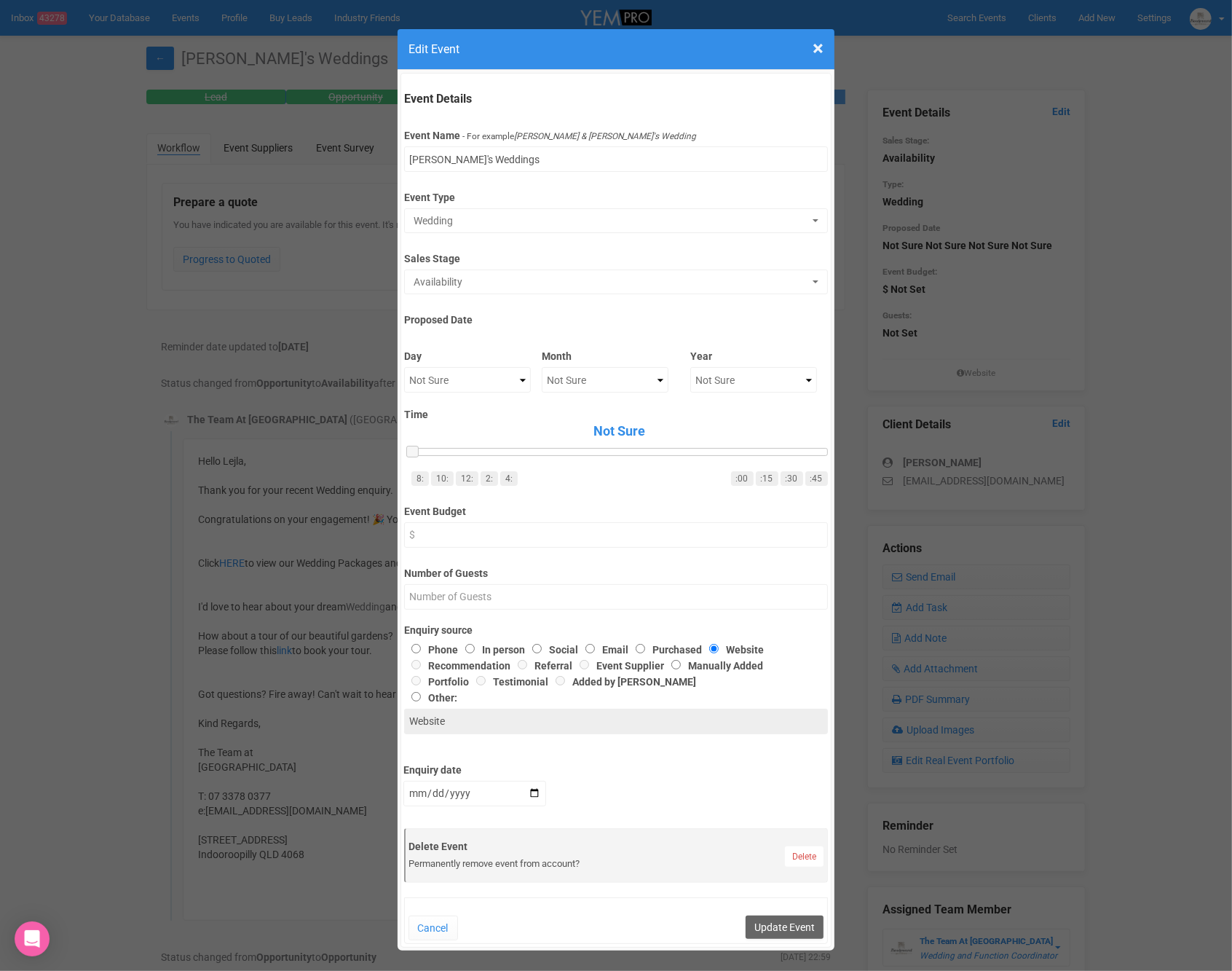
click at [728, 364] on div "Year Not Sure 2020 2021 2022 2023 2024 2025 2026 2027 2028 2029 2030 2031 2032 …" at bounding box center [754, 361] width 127 height 62
click at [726, 374] on select "Not Sure 2020 2021 2022 2023 2024 2025 2026 2027 2028 2029 2030 2031 2032 2033 …" at bounding box center [754, 380] width 127 height 25
select select "2026"
click at [599, 367] on select "Not Sure January February March April May June July August September October No…" at bounding box center [605, 380] width 127 height 25
select select "March"
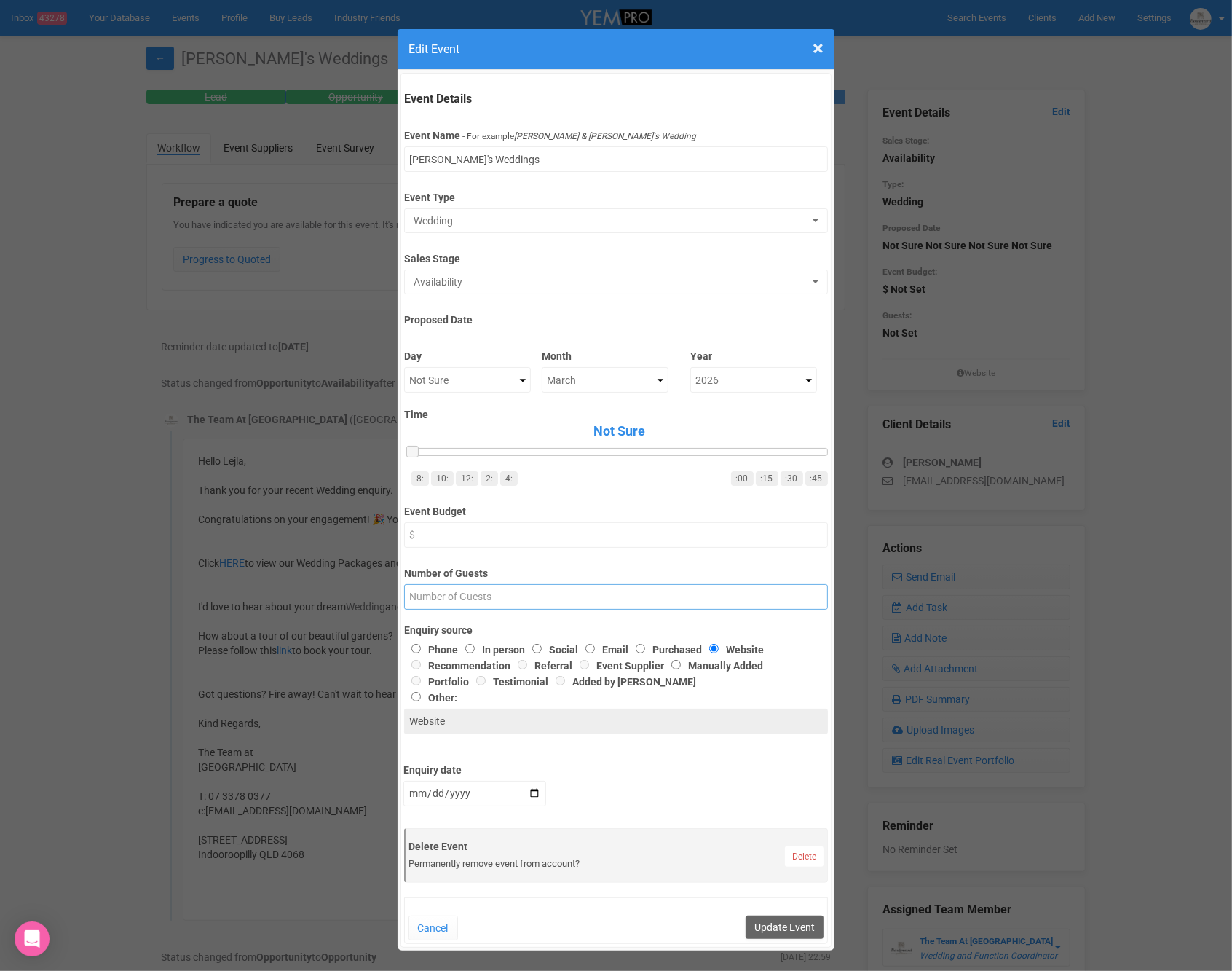
click at [517, 599] on input "Number of Guests" at bounding box center [616, 597] width 423 height 25
type input "70"
click at [757, 931] on button "Update Event" at bounding box center [784, 927] width 78 height 24
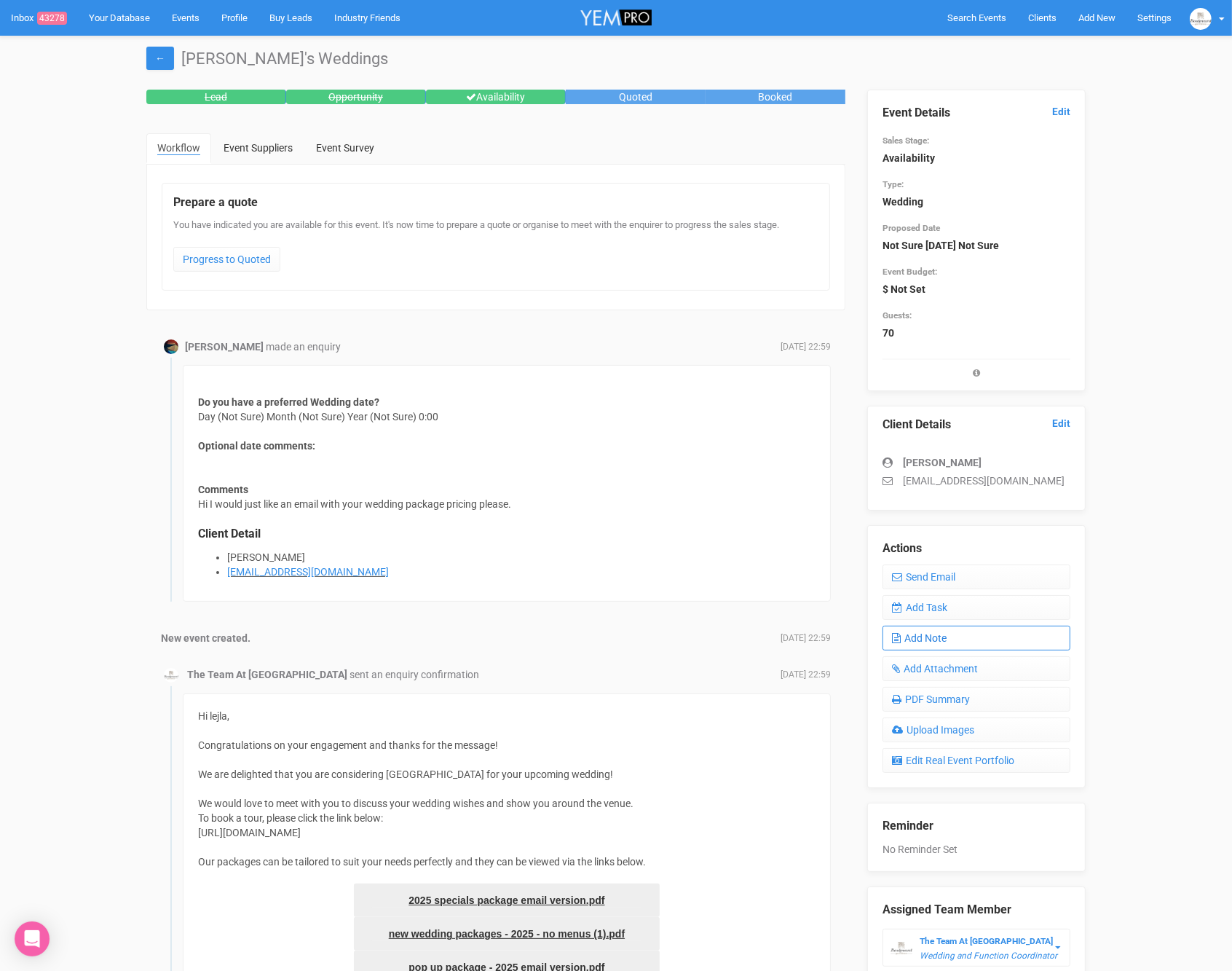
click at [920, 633] on link "Add Note" at bounding box center [977, 638] width 188 height 24
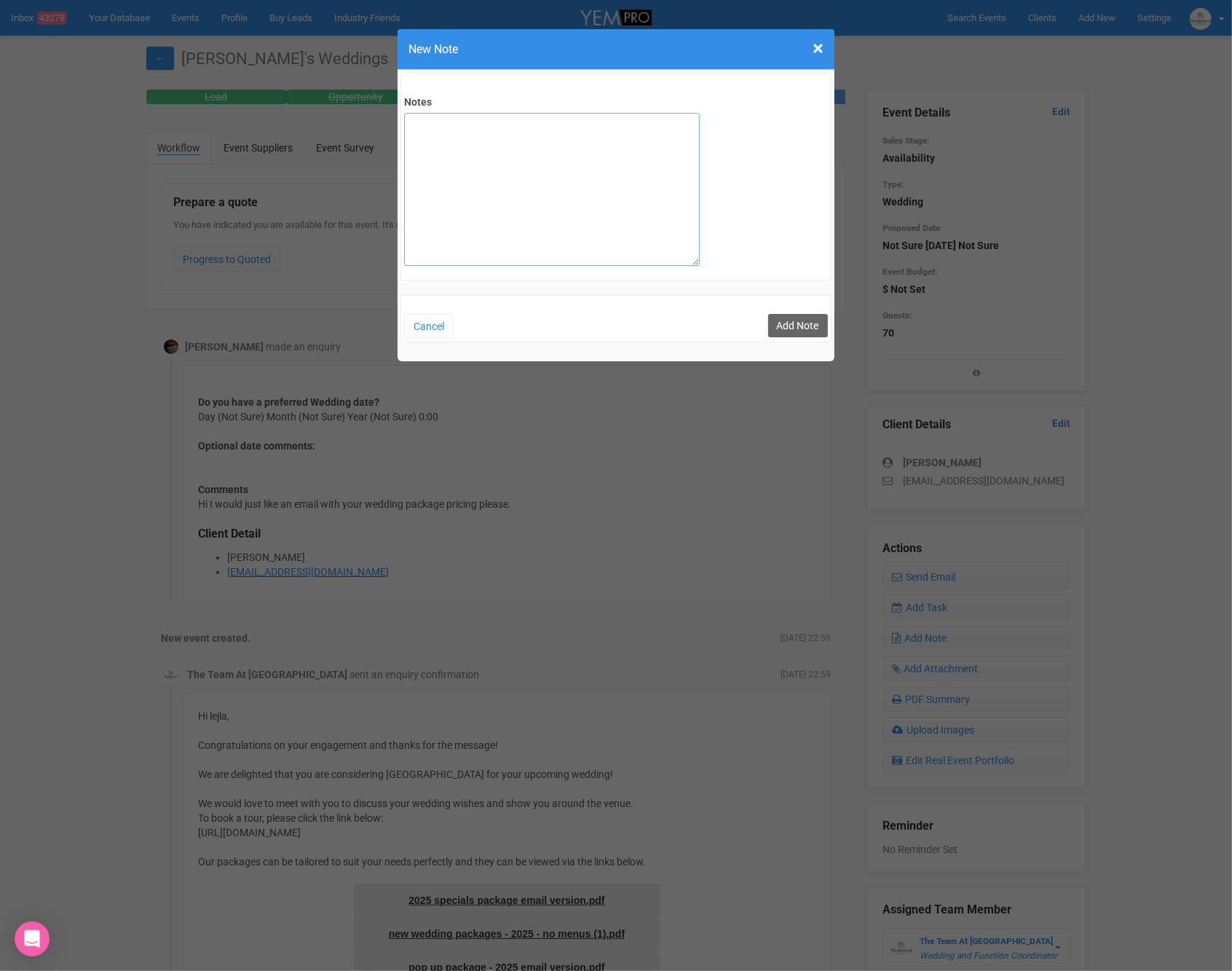
click at [438, 202] on textarea "Notes" at bounding box center [551, 189] width 296 height 153
type textarea "SITE 30/8"
click at [796, 327] on button "Add Note" at bounding box center [798, 325] width 60 height 24
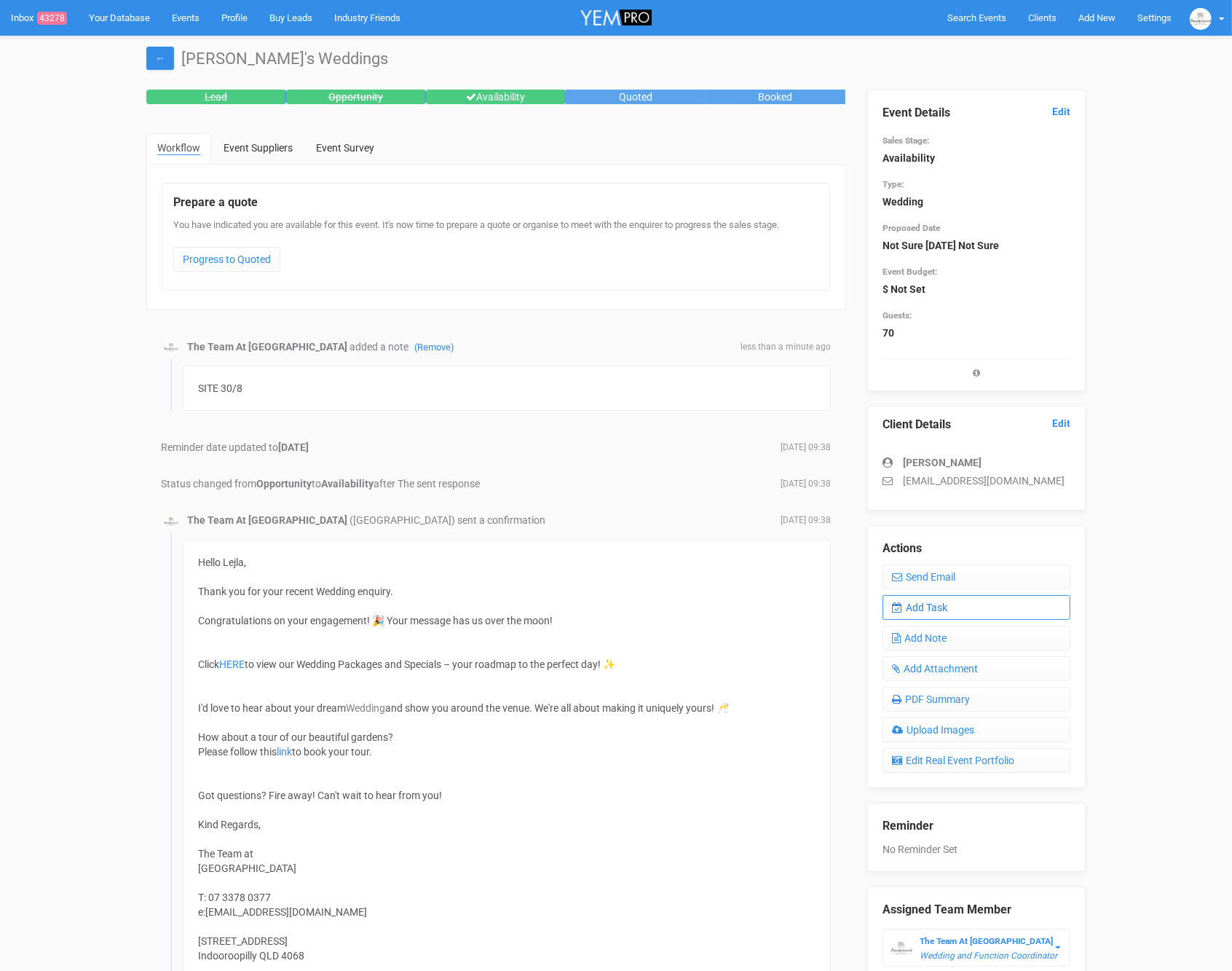
click at [934, 607] on link "Add Task" at bounding box center [977, 607] width 188 height 24
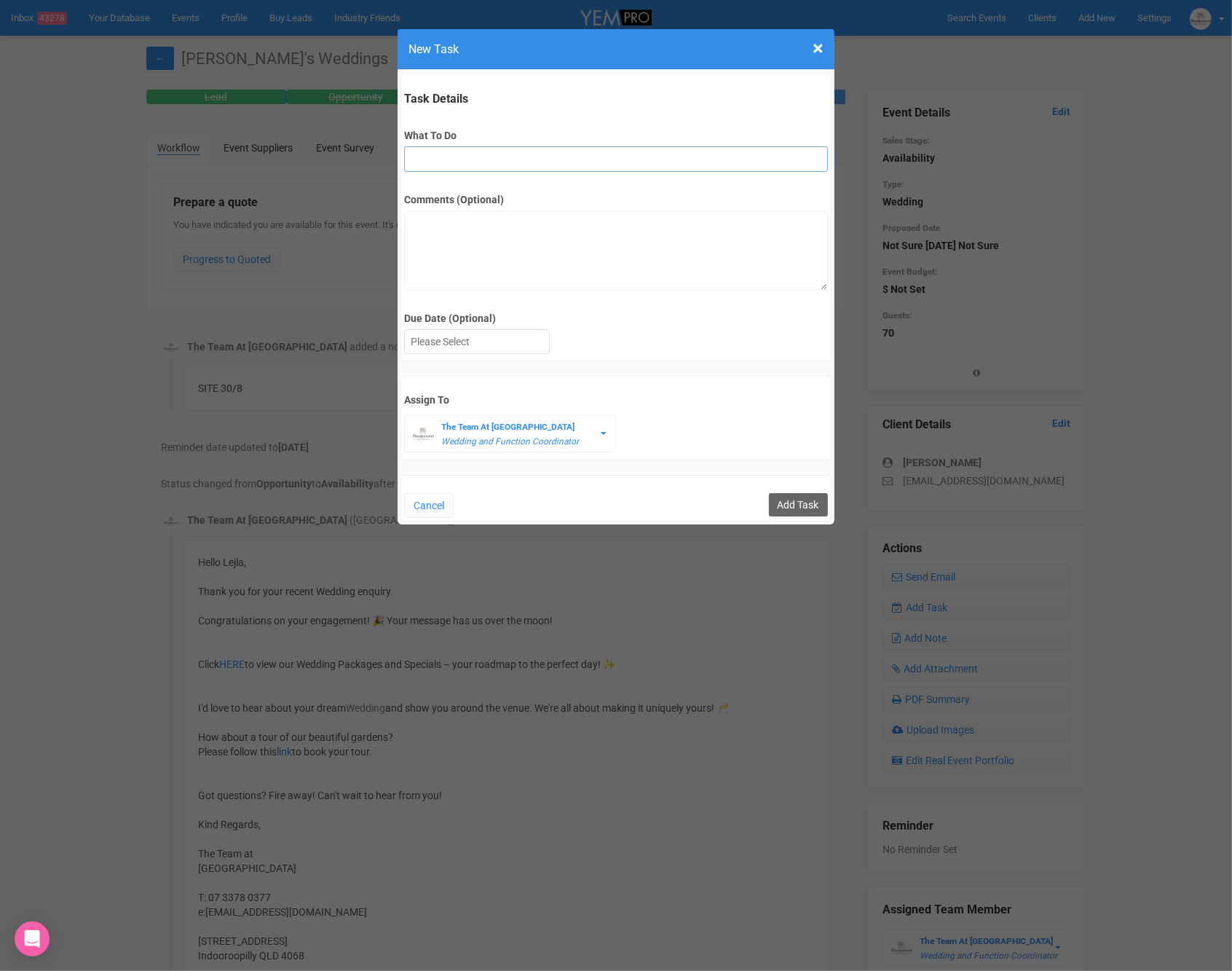
click at [455, 157] on input "What To Do" at bounding box center [616, 159] width 423 height 25
type input "FU after site"
click at [493, 340] on div at bounding box center [477, 341] width 144 height 24
click at [800, 500] on input "Add Task" at bounding box center [798, 504] width 59 height 24
type input "Save"
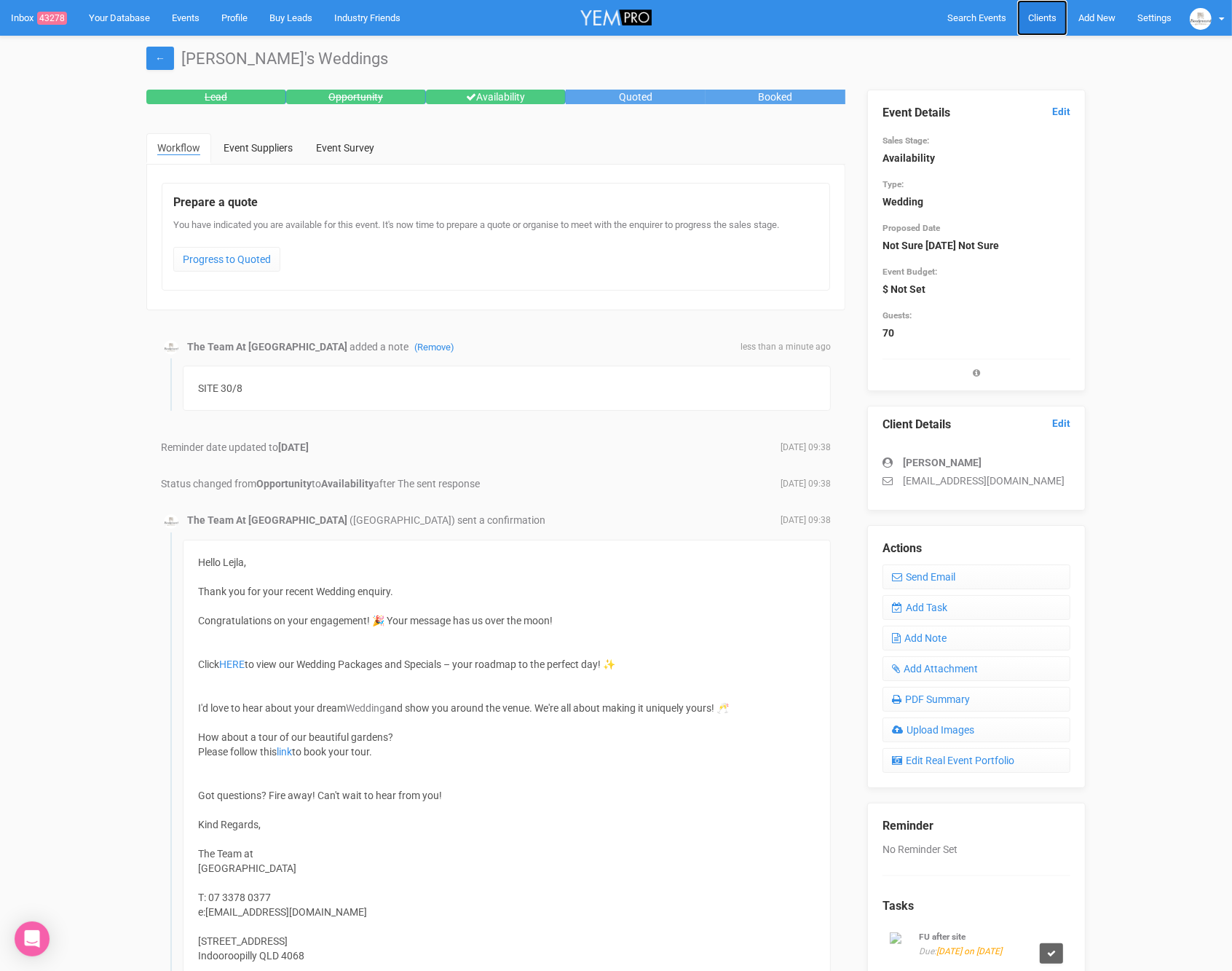
click at [1030, 15] on span "Clients" at bounding box center [1042, 18] width 28 height 11
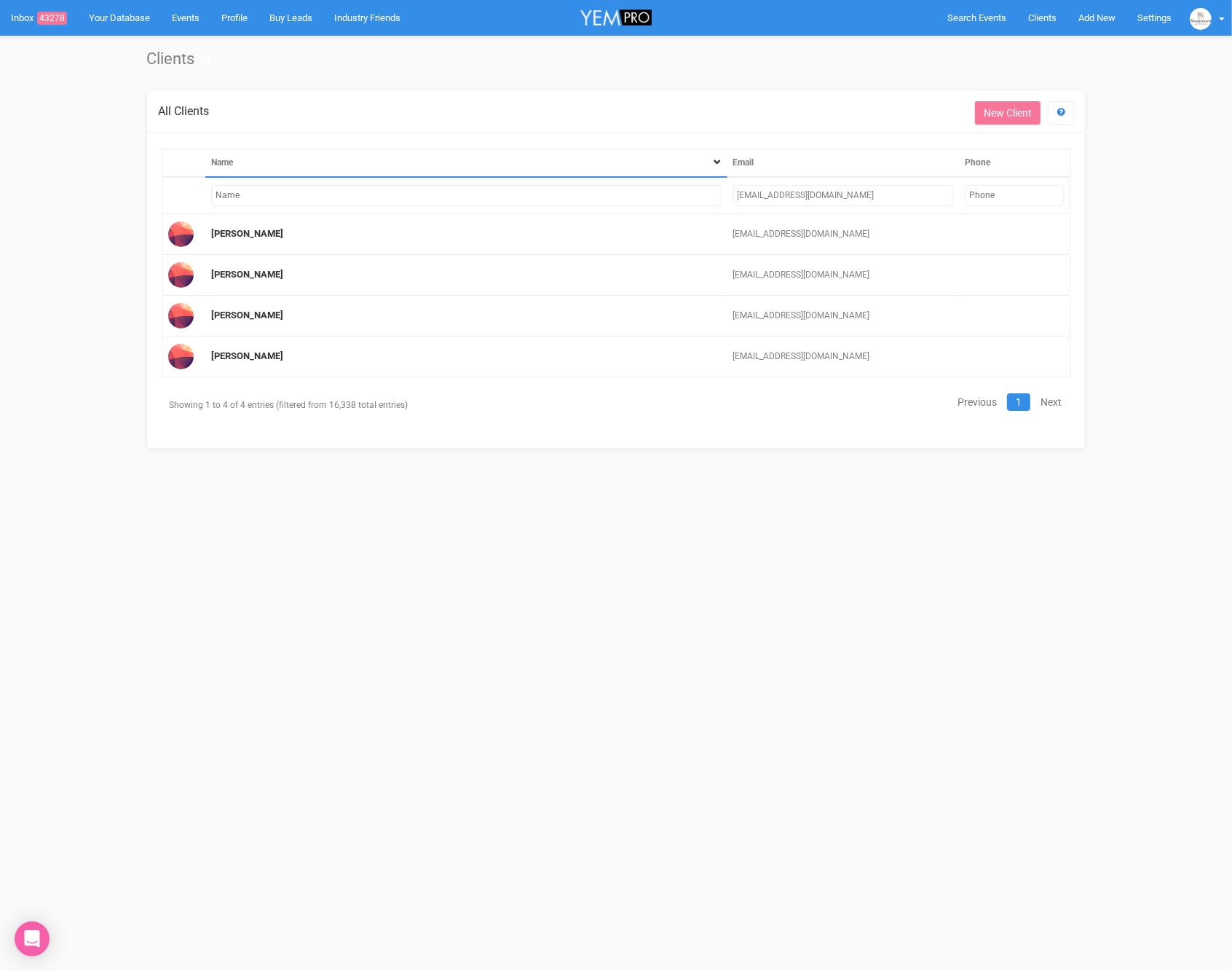
drag, startPoint x: 887, startPoint y: 192, endPoint x: 717, endPoint y: 197, distance: 170.1
click at [717, 197] on tr "lejla.pehlivanovic@hotmail.com" at bounding box center [616, 196] width 908 height 37
paste input "sarahmcnally895@g"
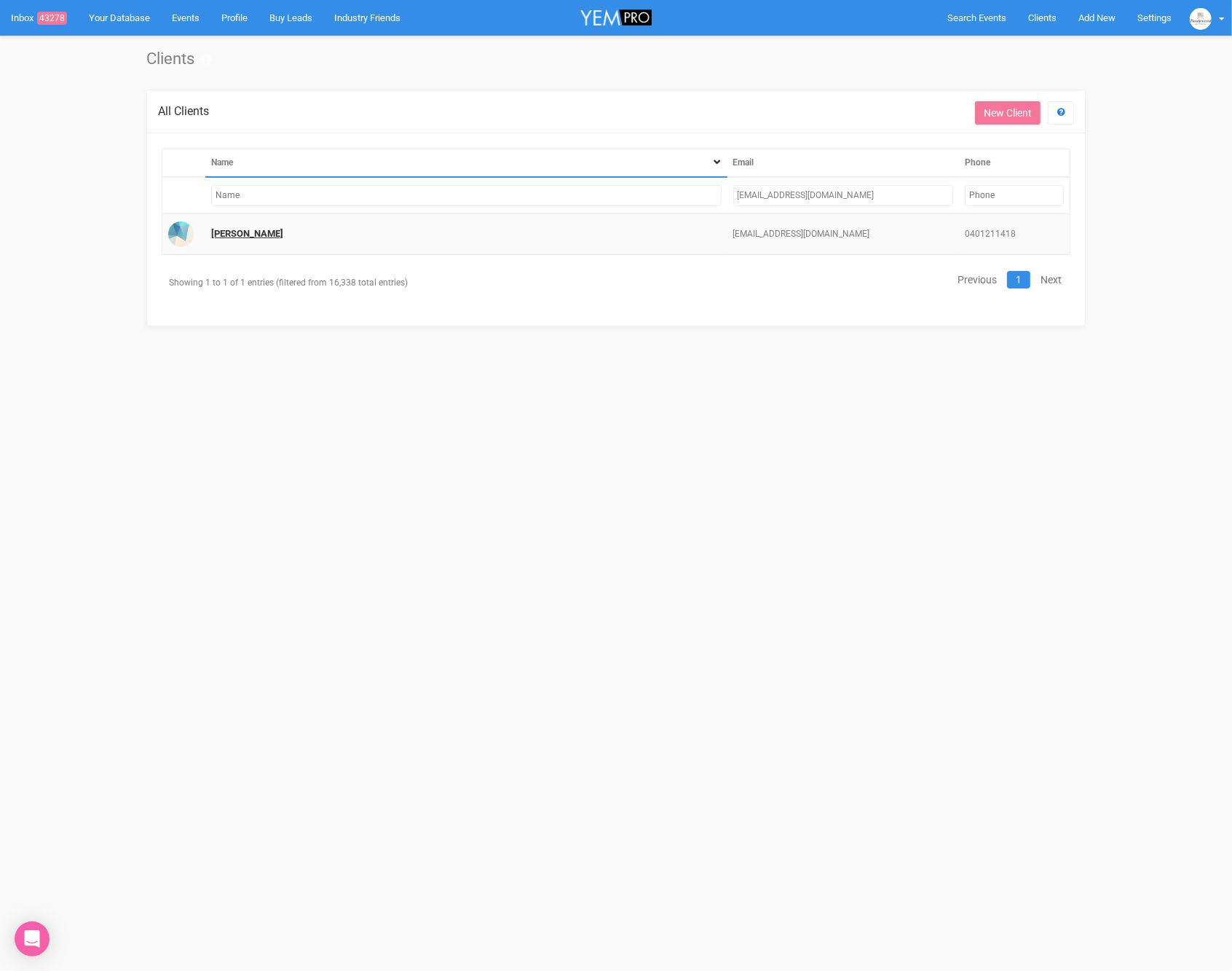
type input "[EMAIL_ADDRESS][DOMAIN_NAME]"
click at [222, 235] on link "[PERSON_NAME]" at bounding box center [247, 233] width 72 height 11
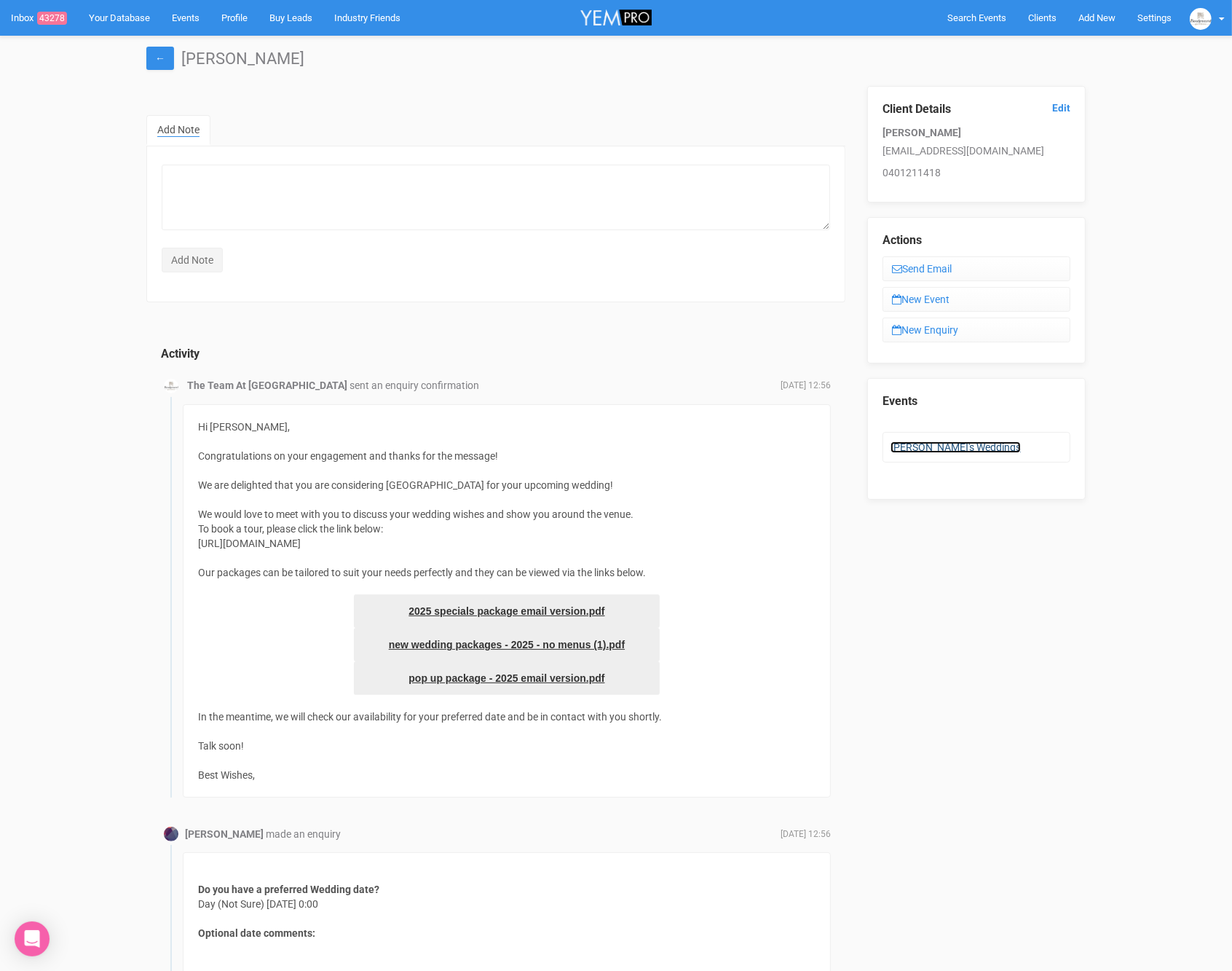
click at [939, 442] on link "[PERSON_NAME]'s Weddings" at bounding box center [956, 447] width 131 height 11
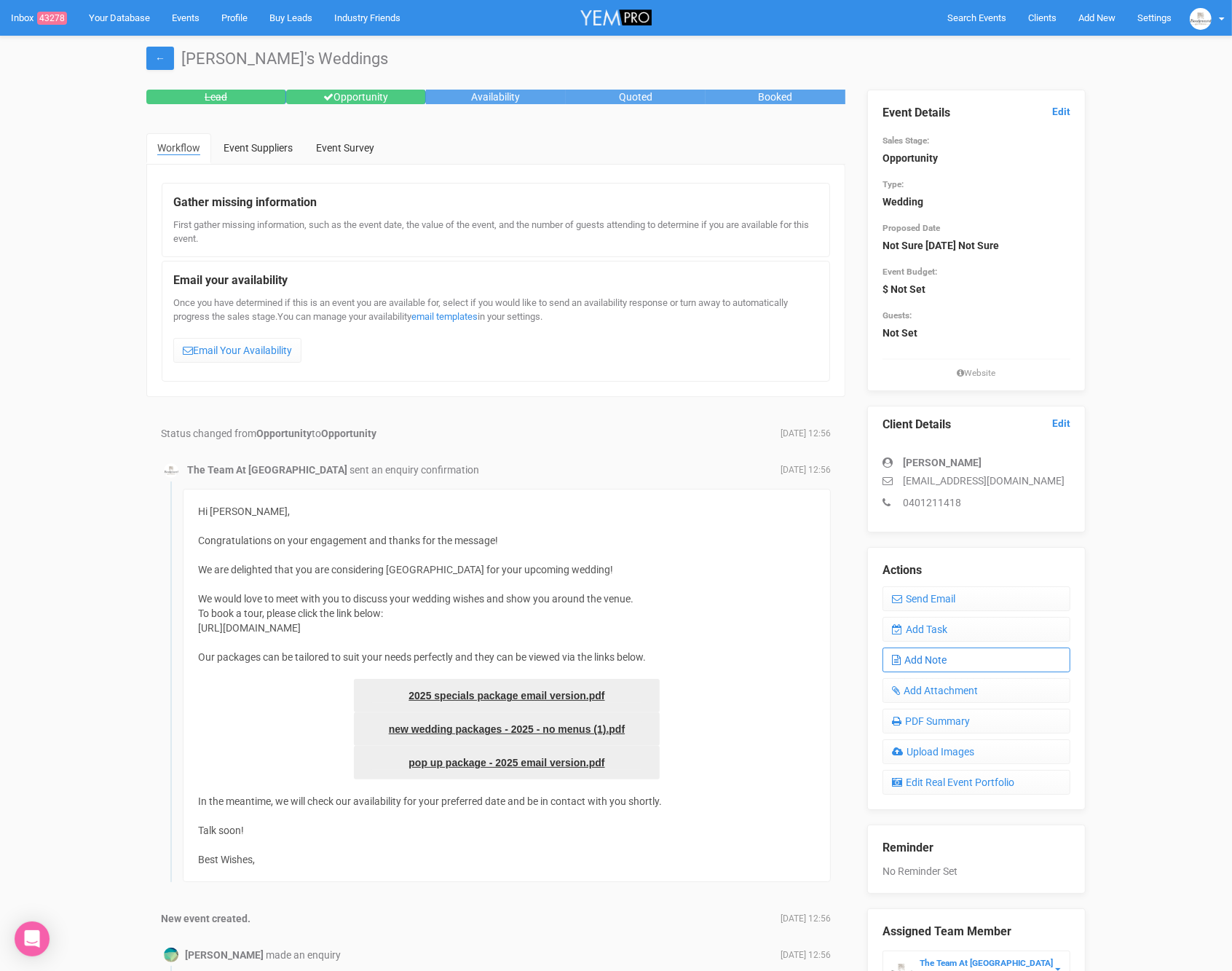
click at [935, 651] on link "Add Note" at bounding box center [977, 660] width 188 height 24
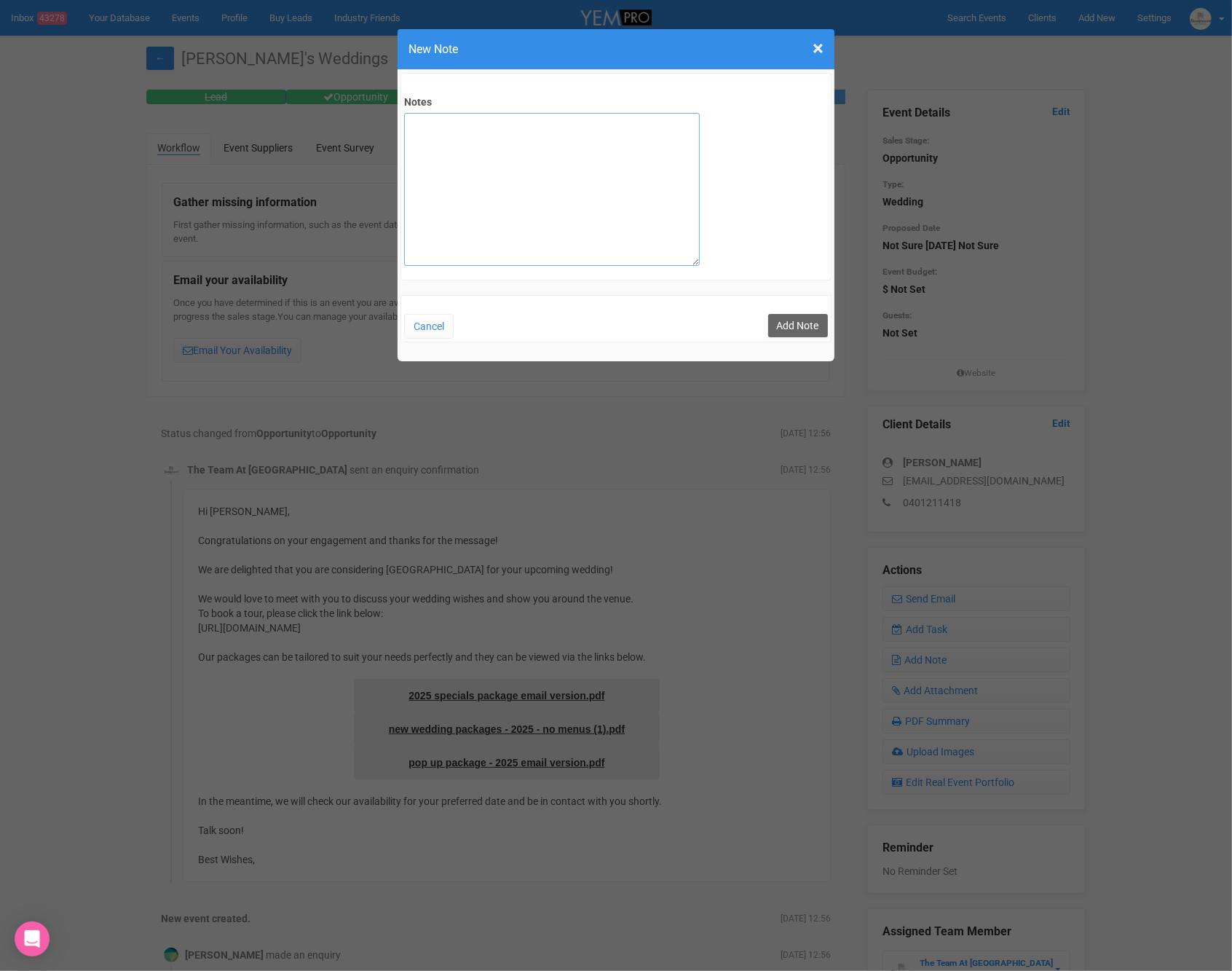
click at [587, 248] on textarea "Notes" at bounding box center [551, 189] width 296 height 153
type textarea "SIUTE 30/8"
click at [796, 319] on button "Add Note" at bounding box center [798, 325] width 60 height 24
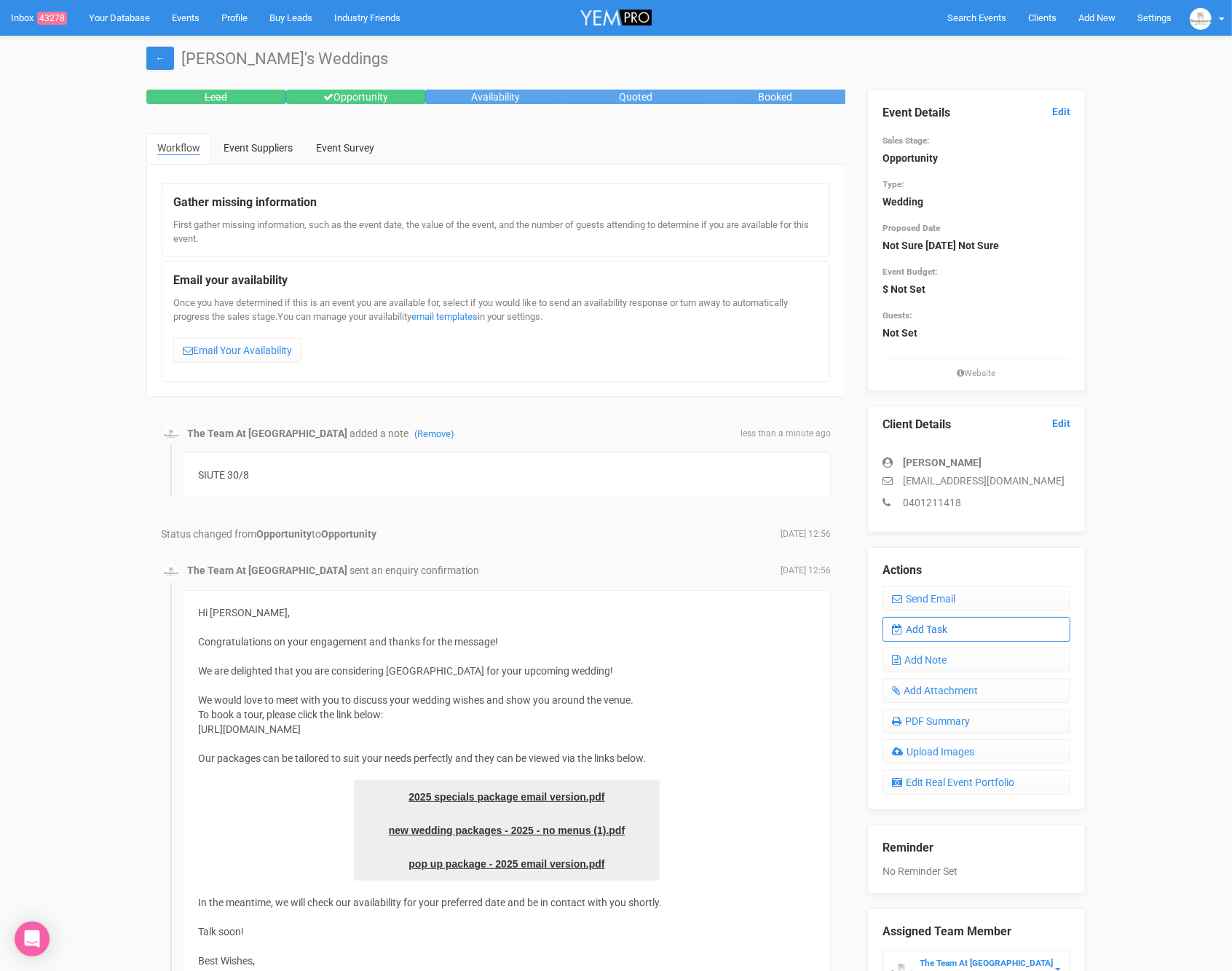
click at [968, 630] on link "Add Task" at bounding box center [977, 630] width 188 height 24
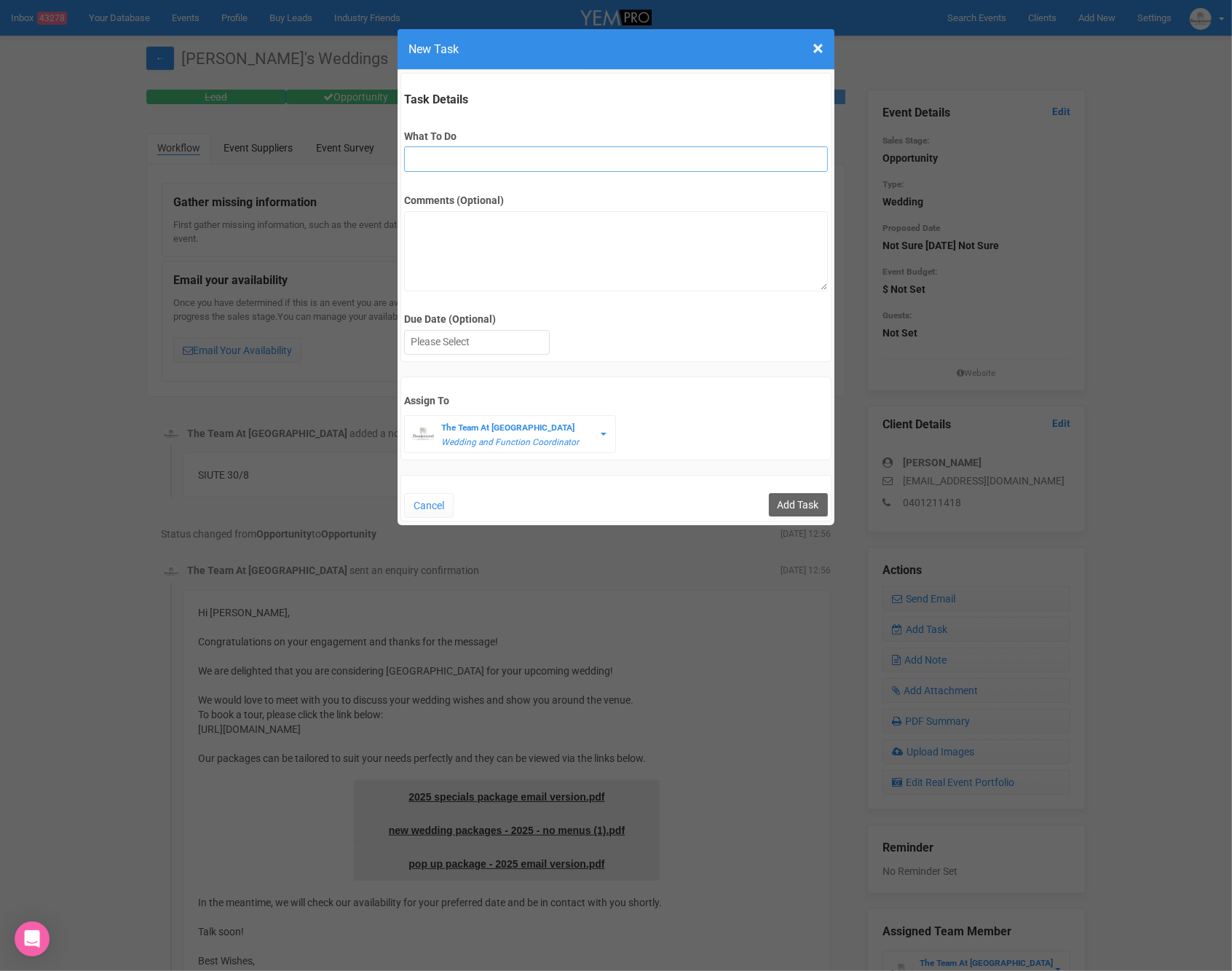
click at [606, 157] on input "What To Do" at bounding box center [616, 159] width 423 height 25
type input "FU after site"
click at [502, 333] on div at bounding box center [477, 341] width 144 height 24
click at [810, 501] on input "Add Task" at bounding box center [798, 504] width 59 height 24
type input "Save"
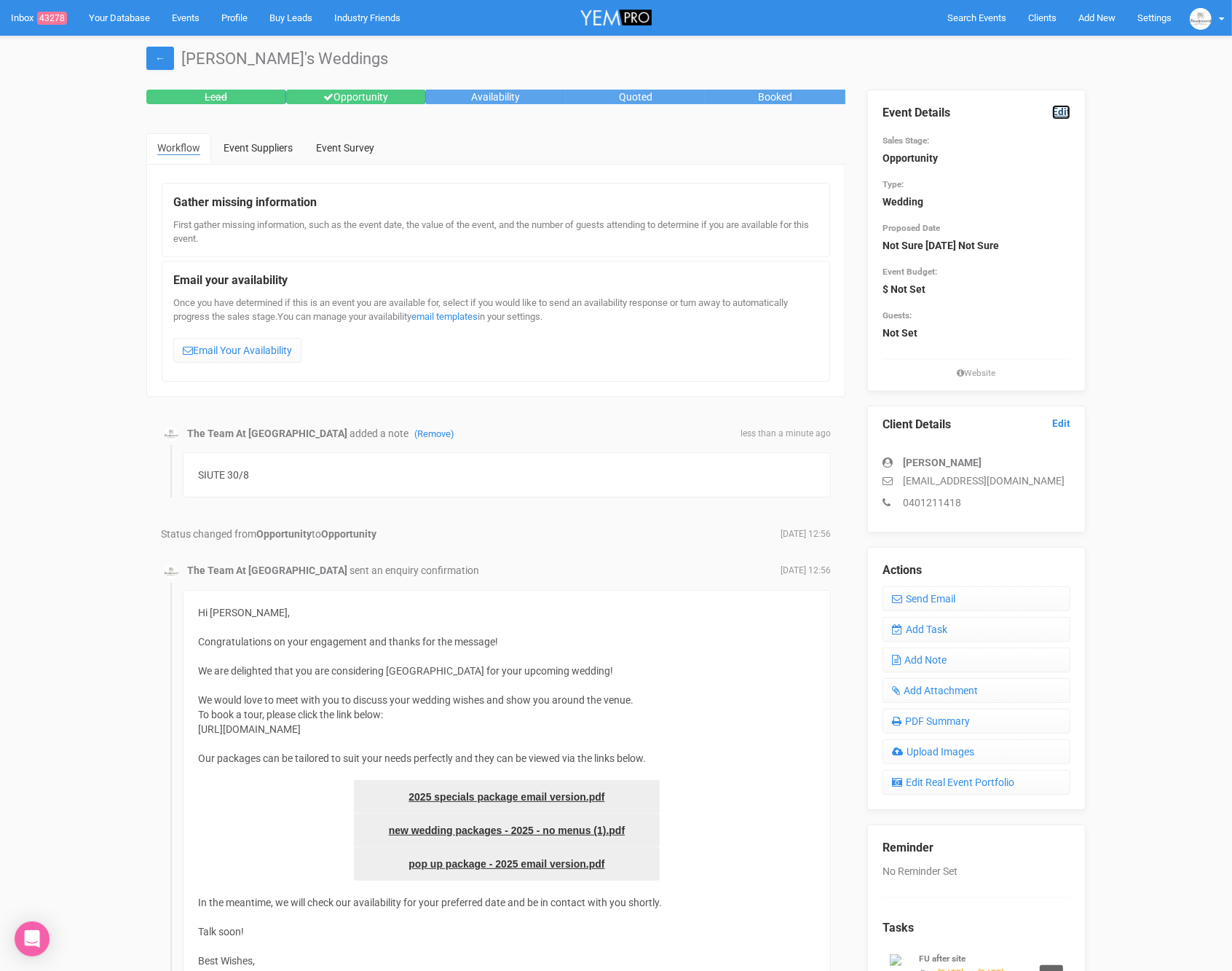
click at [1062, 114] on link "Edit" at bounding box center [1062, 112] width 18 height 14
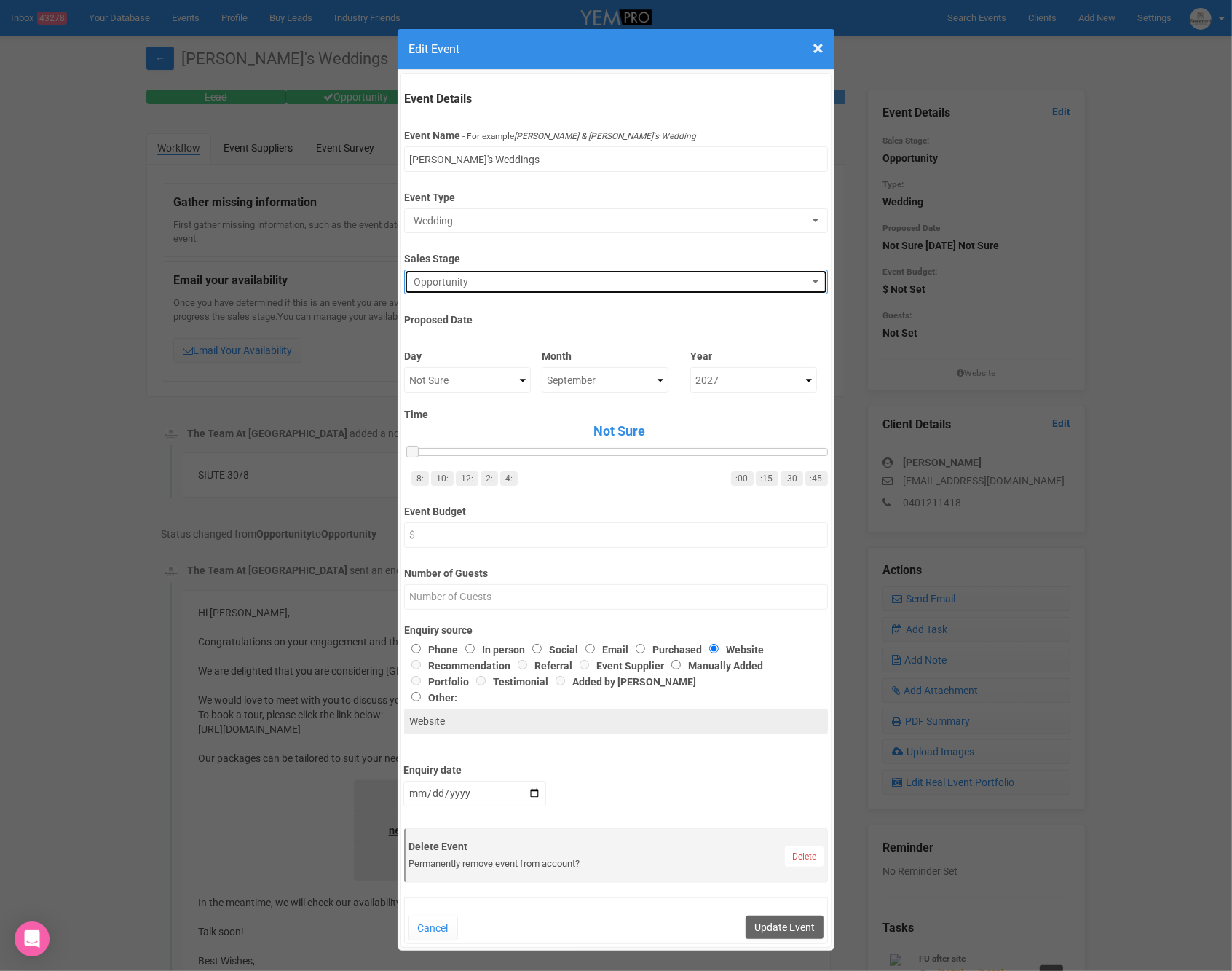
click at [618, 283] on span "Opportunity" at bounding box center [611, 281] width 395 height 15
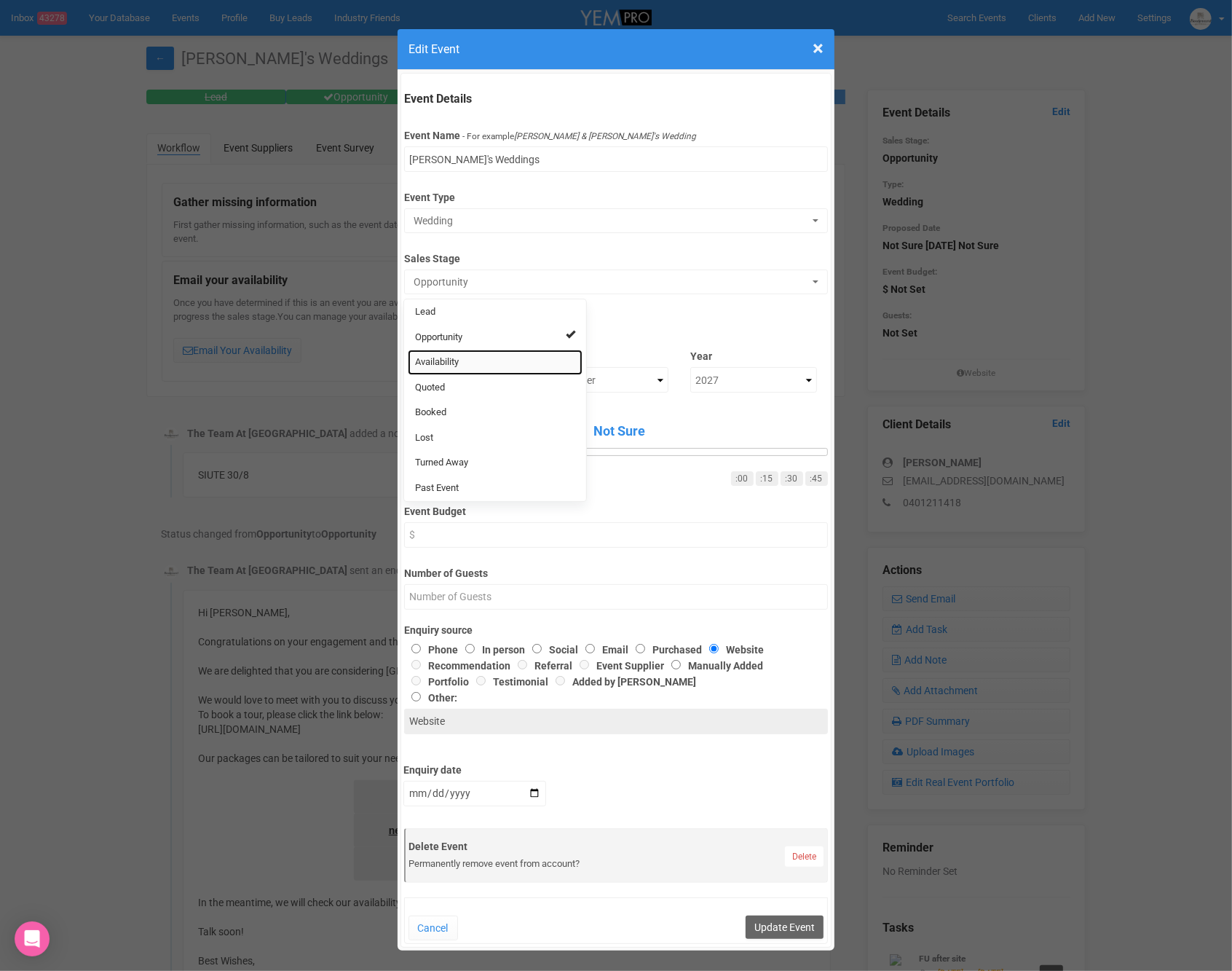
click at [470, 366] on link "Availability" at bounding box center [495, 362] width 175 height 25
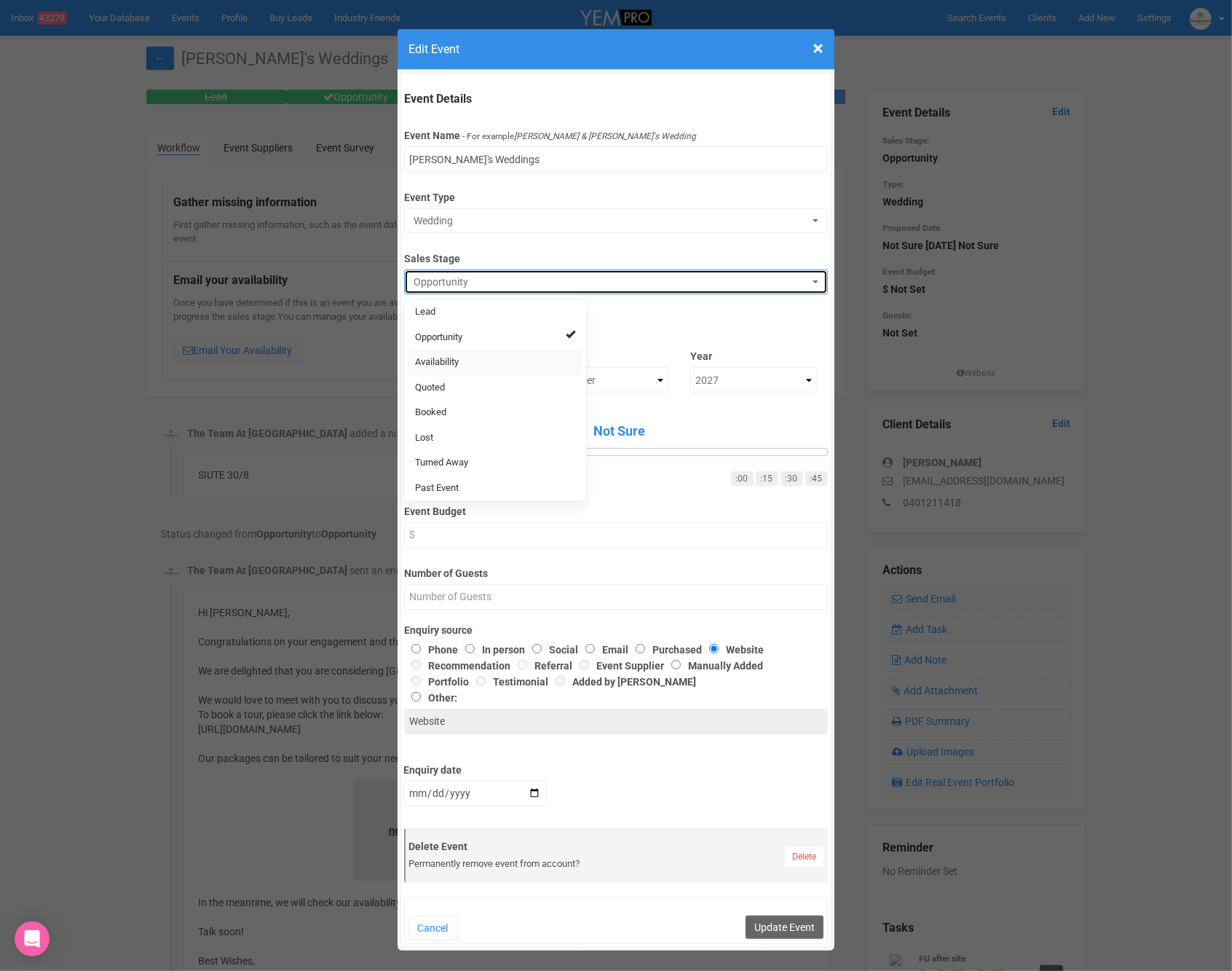
select select "8"
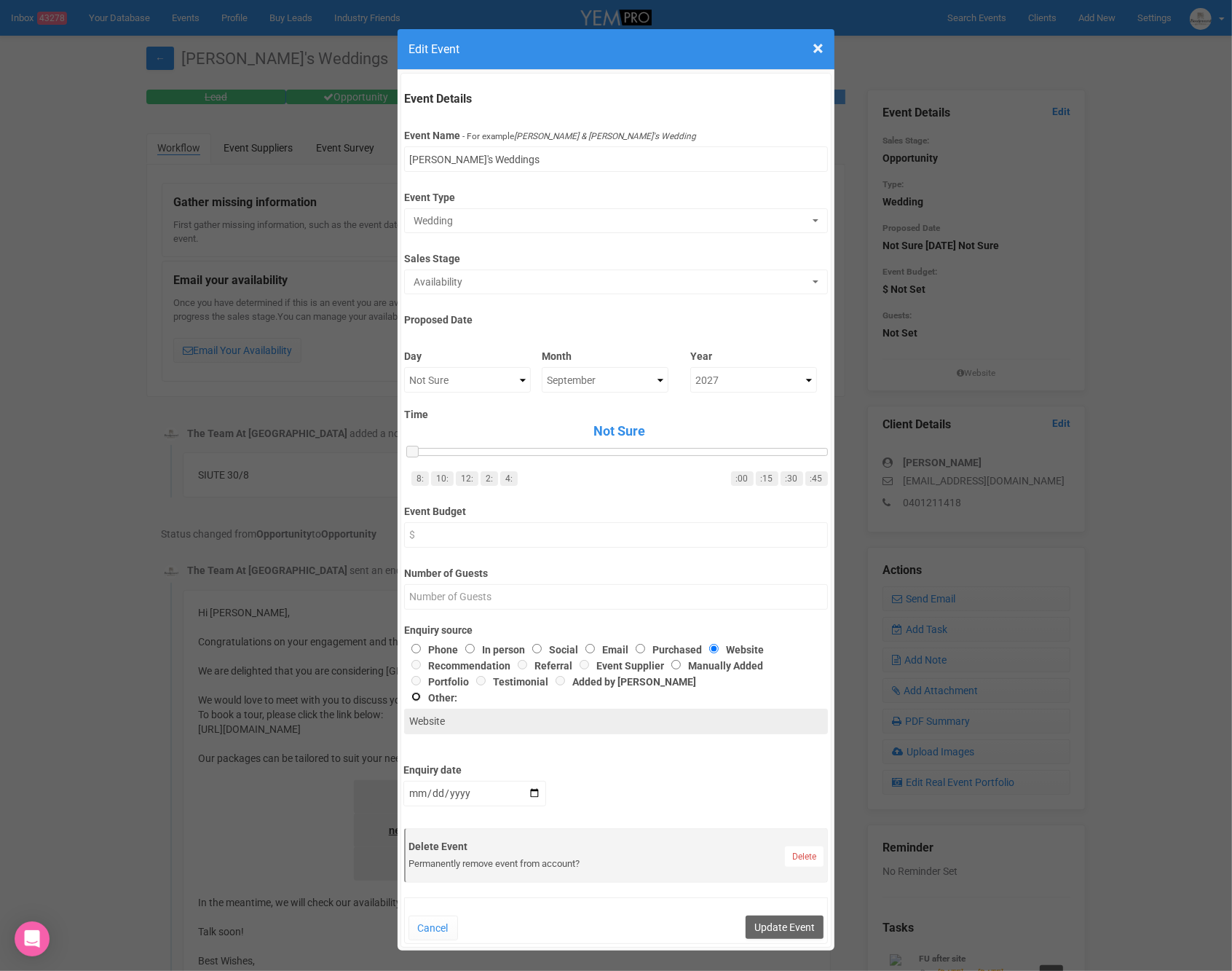
click at [415, 695] on input "Other:" at bounding box center [416, 697] width 9 height 9
radio input "true"
drag, startPoint x: 448, startPoint y: 722, endPoint x: 350, endPoint y: 717, distance: 98.1
click at [350, 717] on div "× Close Edit Event Event Details Event Name - For example [PERSON_NAME] & [PERS…" at bounding box center [616, 485] width 1232 height 971
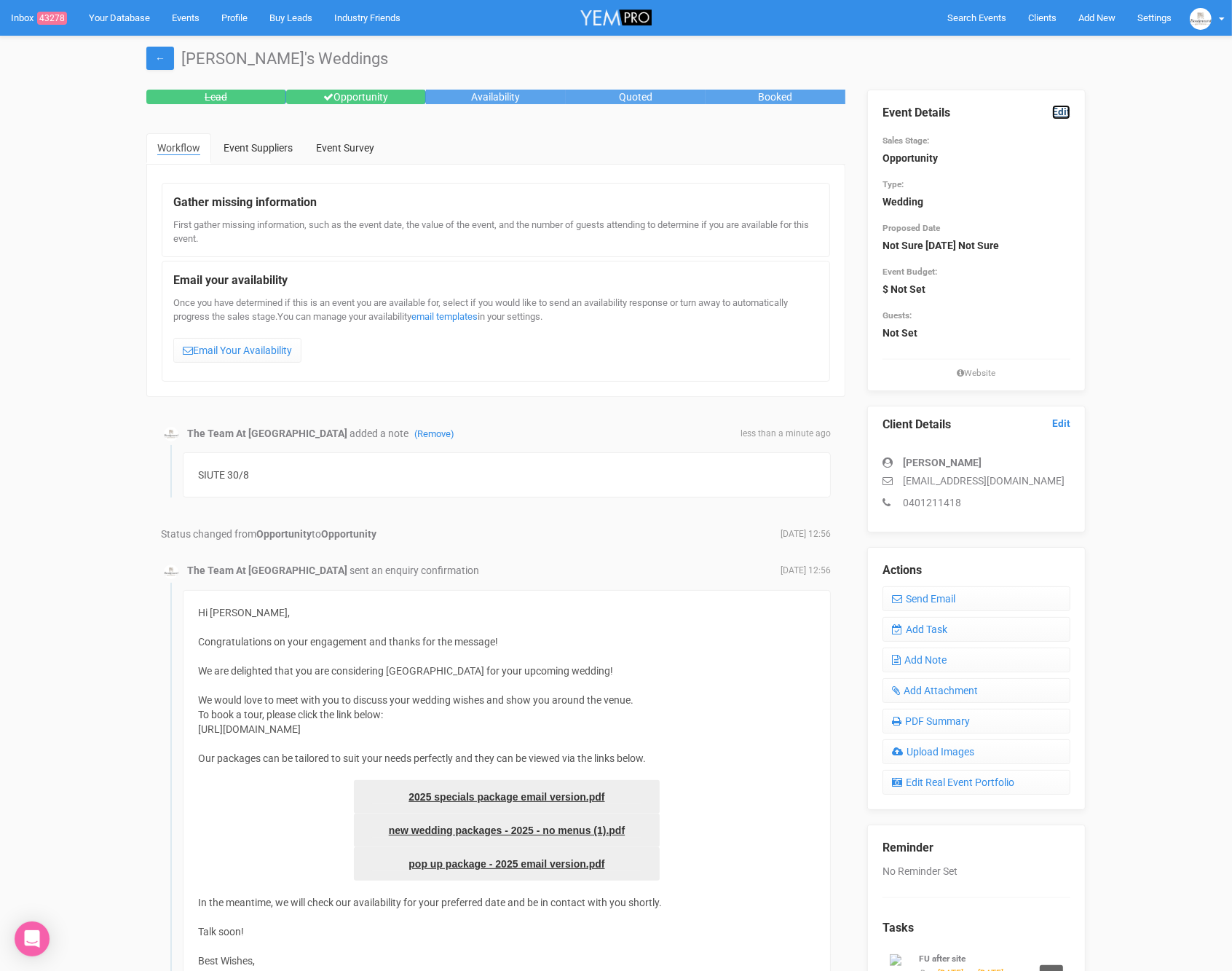
click at [1068, 108] on link "Edit" at bounding box center [1062, 112] width 18 height 14
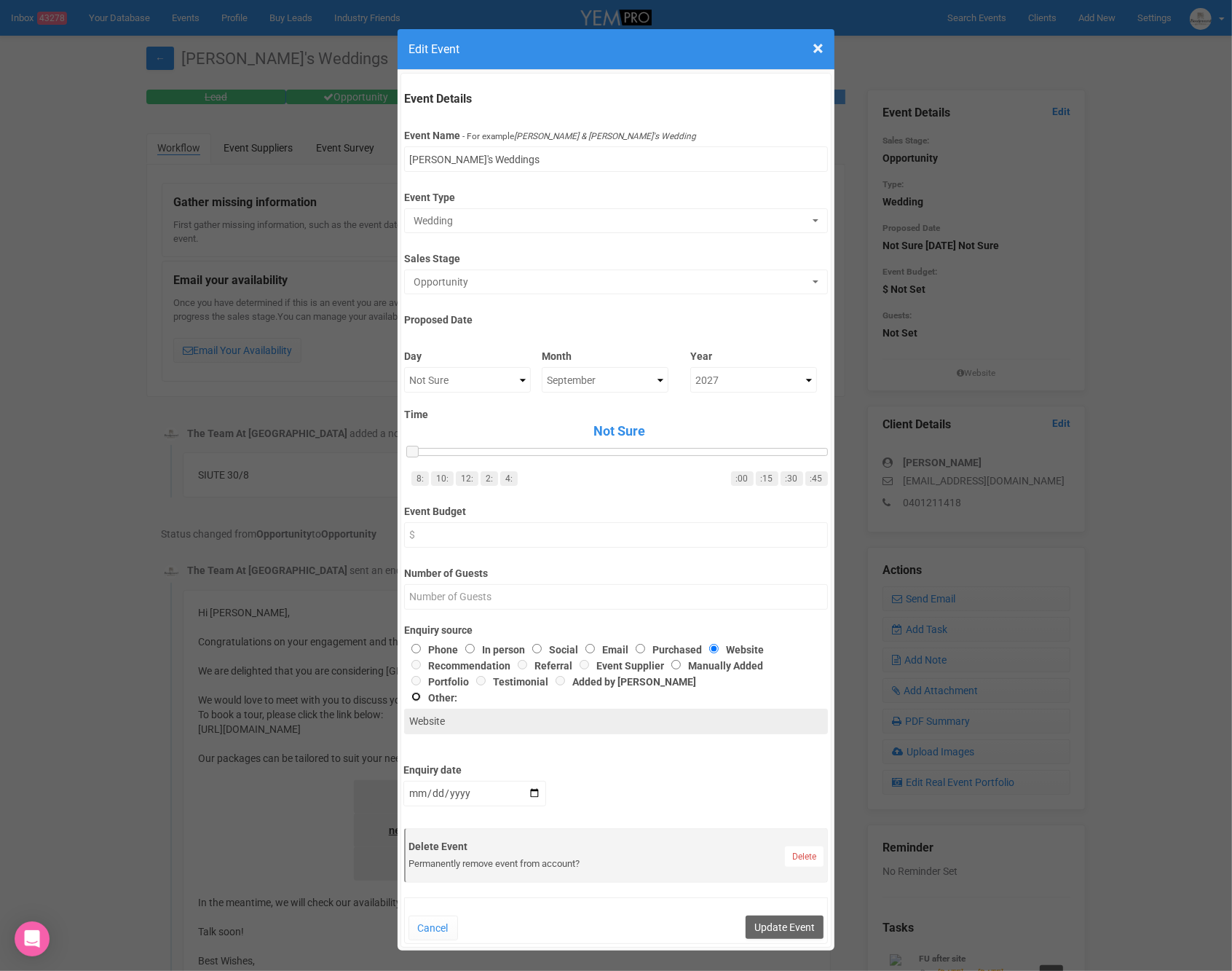
click at [414, 696] on input "Other:" at bounding box center [416, 697] width 9 height 9
radio input "true"
type input "Google Website"
click at [607, 283] on span "Opportunity" at bounding box center [611, 281] width 395 height 15
click at [474, 364] on link "Availability" at bounding box center [495, 362] width 175 height 25
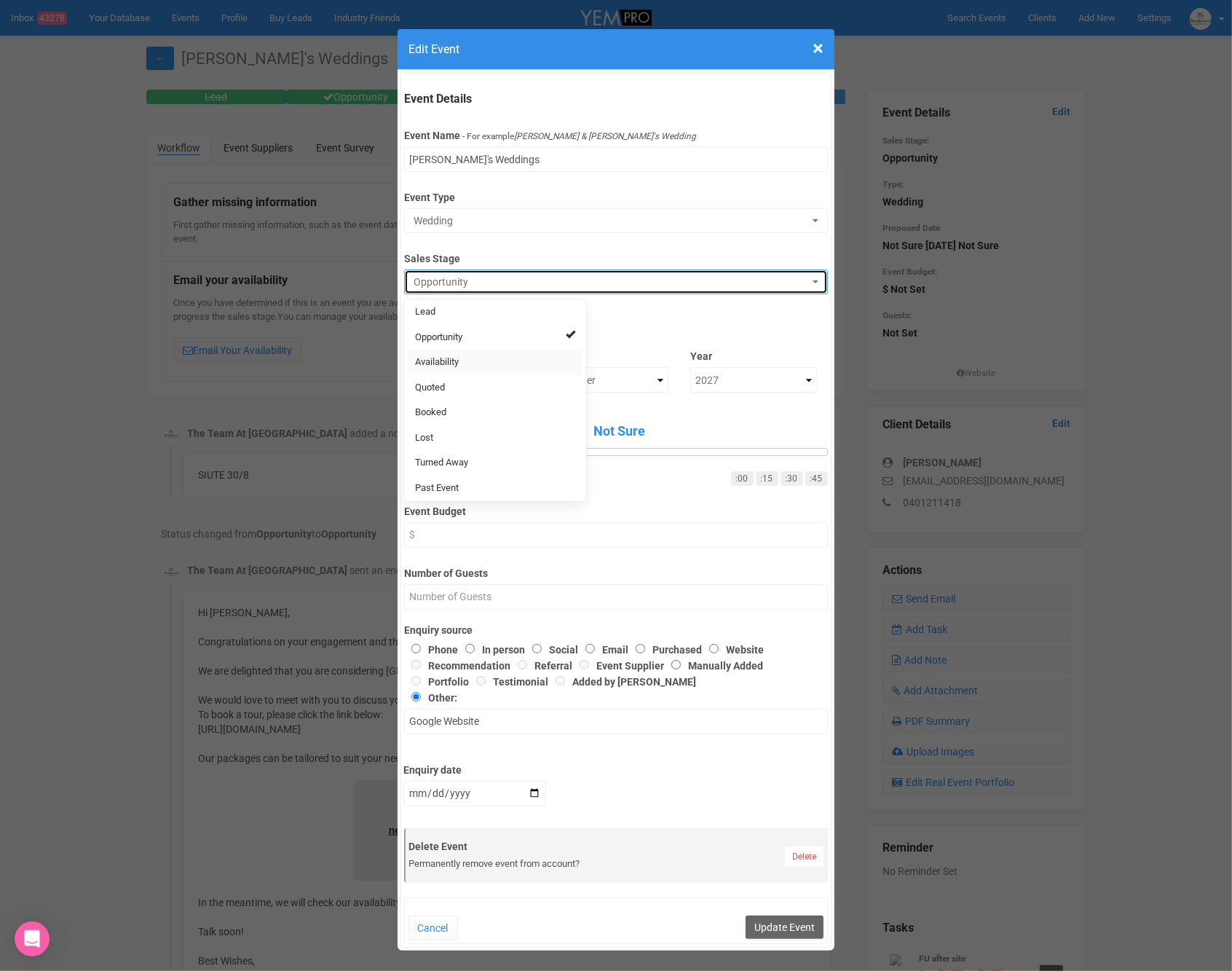
select select "8"
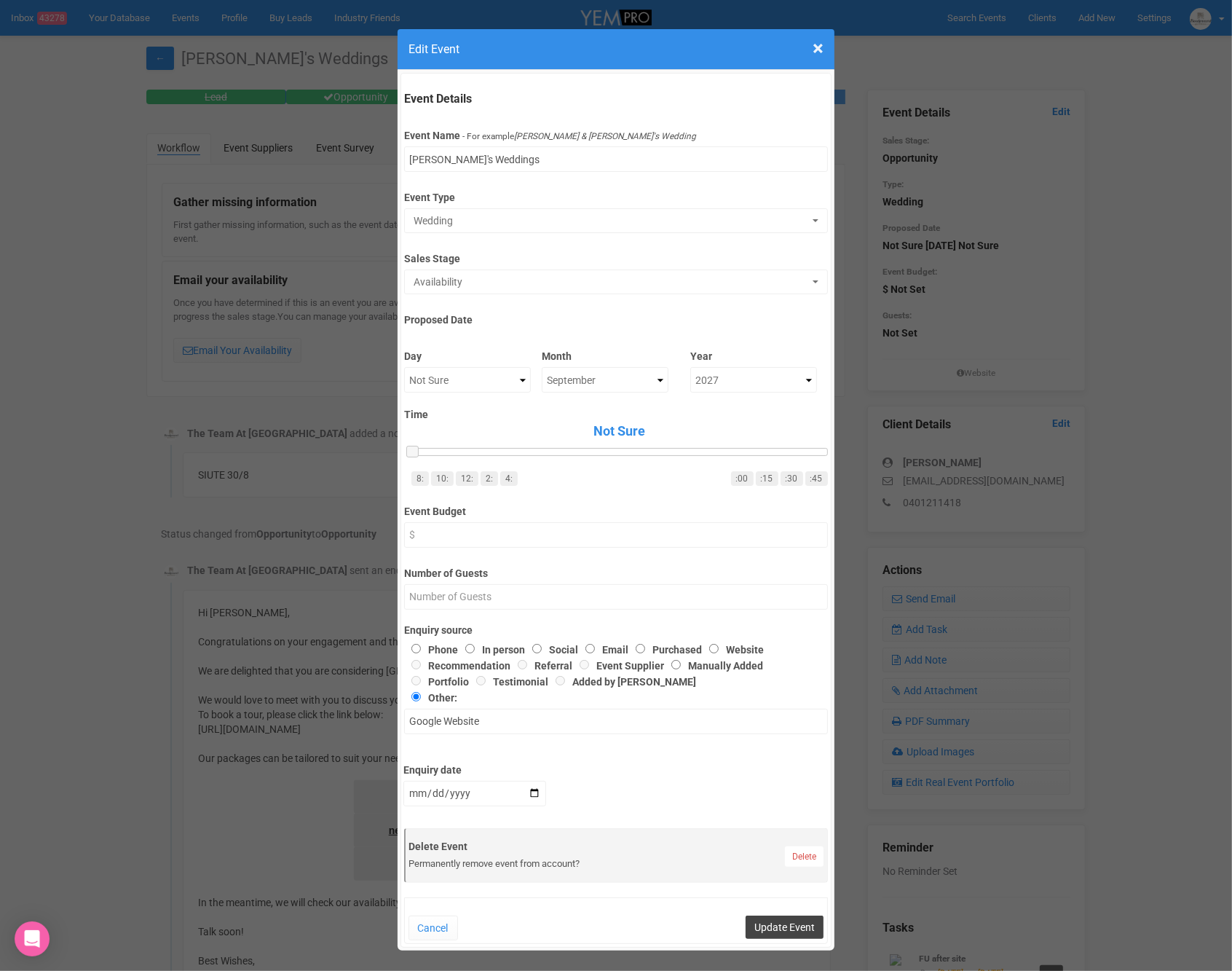
click at [781, 927] on button "Update Event" at bounding box center [784, 927] width 78 height 24
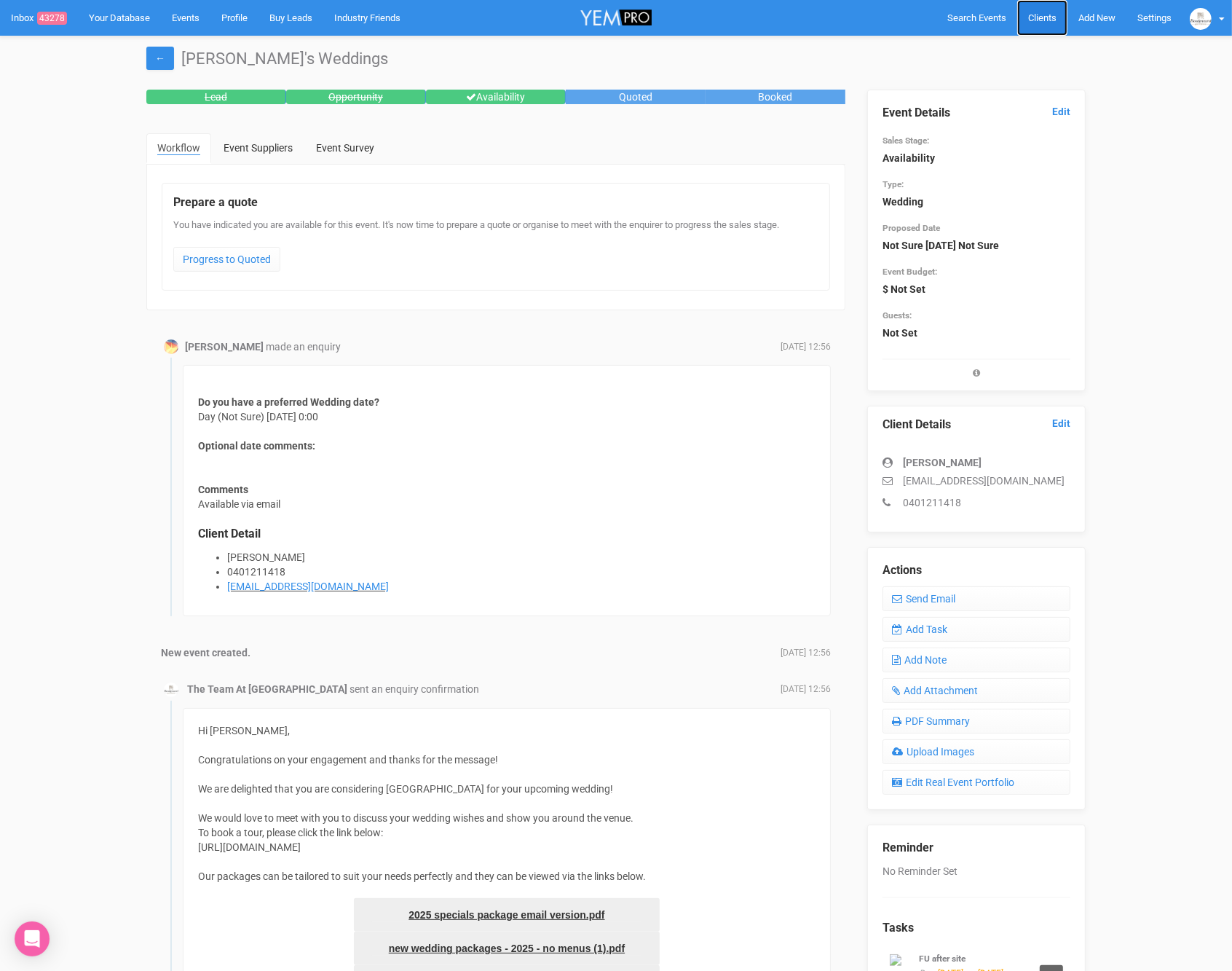
click at [1035, 20] on span "Clients" at bounding box center [1042, 18] width 28 height 11
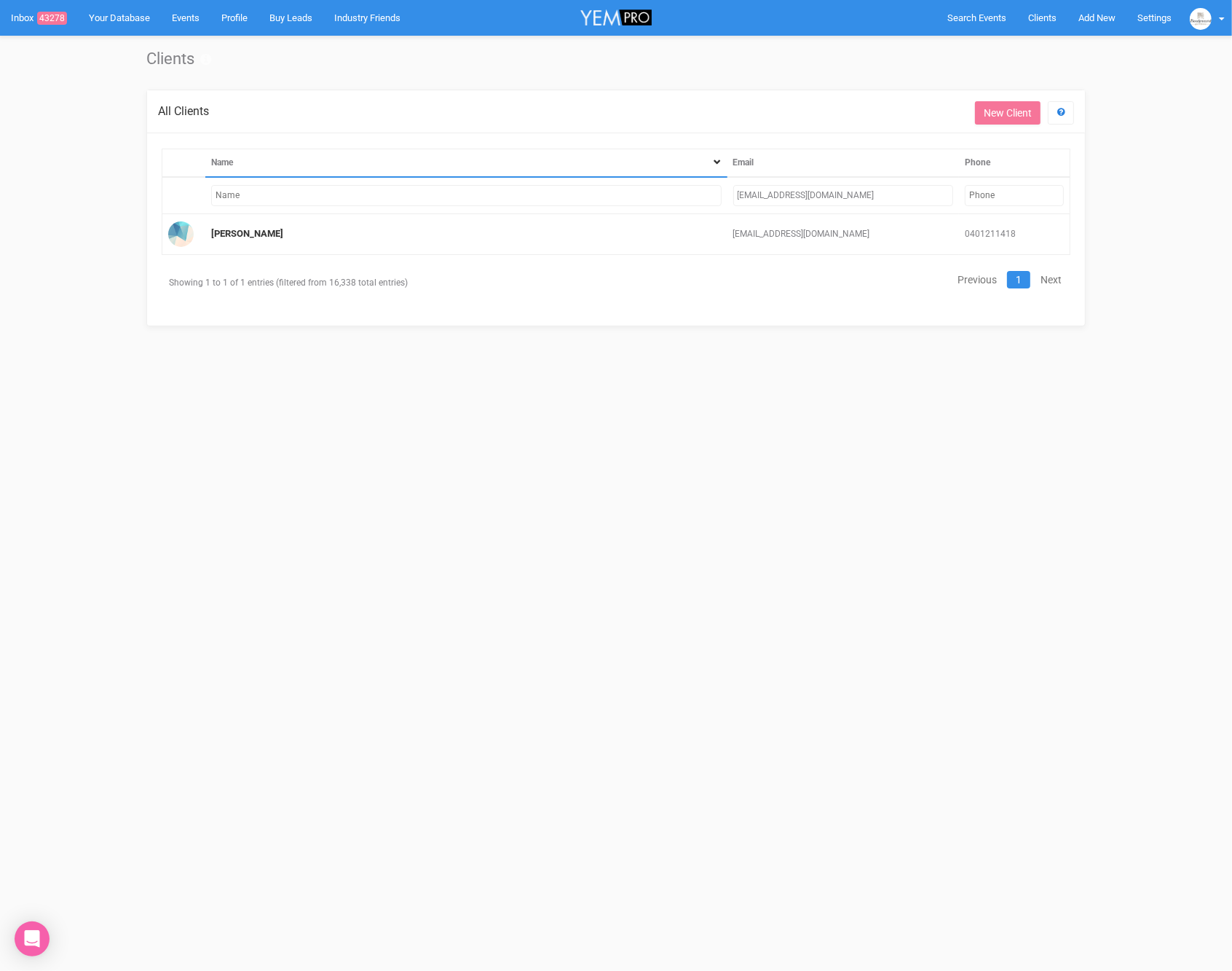
drag, startPoint x: 868, startPoint y: 189, endPoint x: 687, endPoint y: 199, distance: 181.3
click at [688, 200] on tr "sarahmcnally895@gmail.com" at bounding box center [616, 196] width 908 height 37
type input "sarahmcnally895@gmail.c"
drag, startPoint x: 791, startPoint y: 192, endPoint x: 727, endPoint y: 190, distance: 64.0
click at [729, 192] on td "sarahmcnally895@gmail.c" at bounding box center [843, 196] width 232 height 37
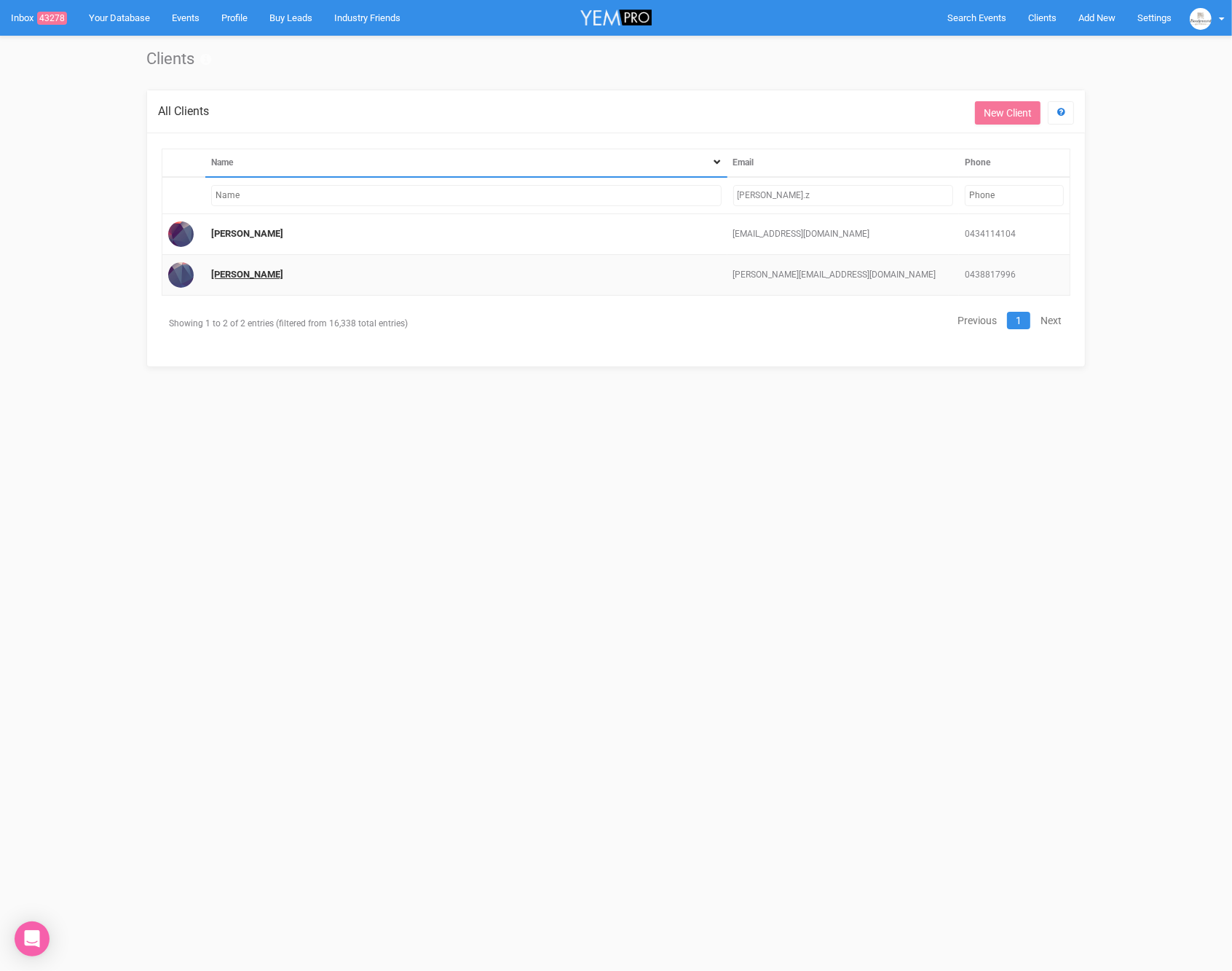
type input "jess.z"
click at [249, 273] on link "[PERSON_NAME]" at bounding box center [247, 274] width 72 height 11
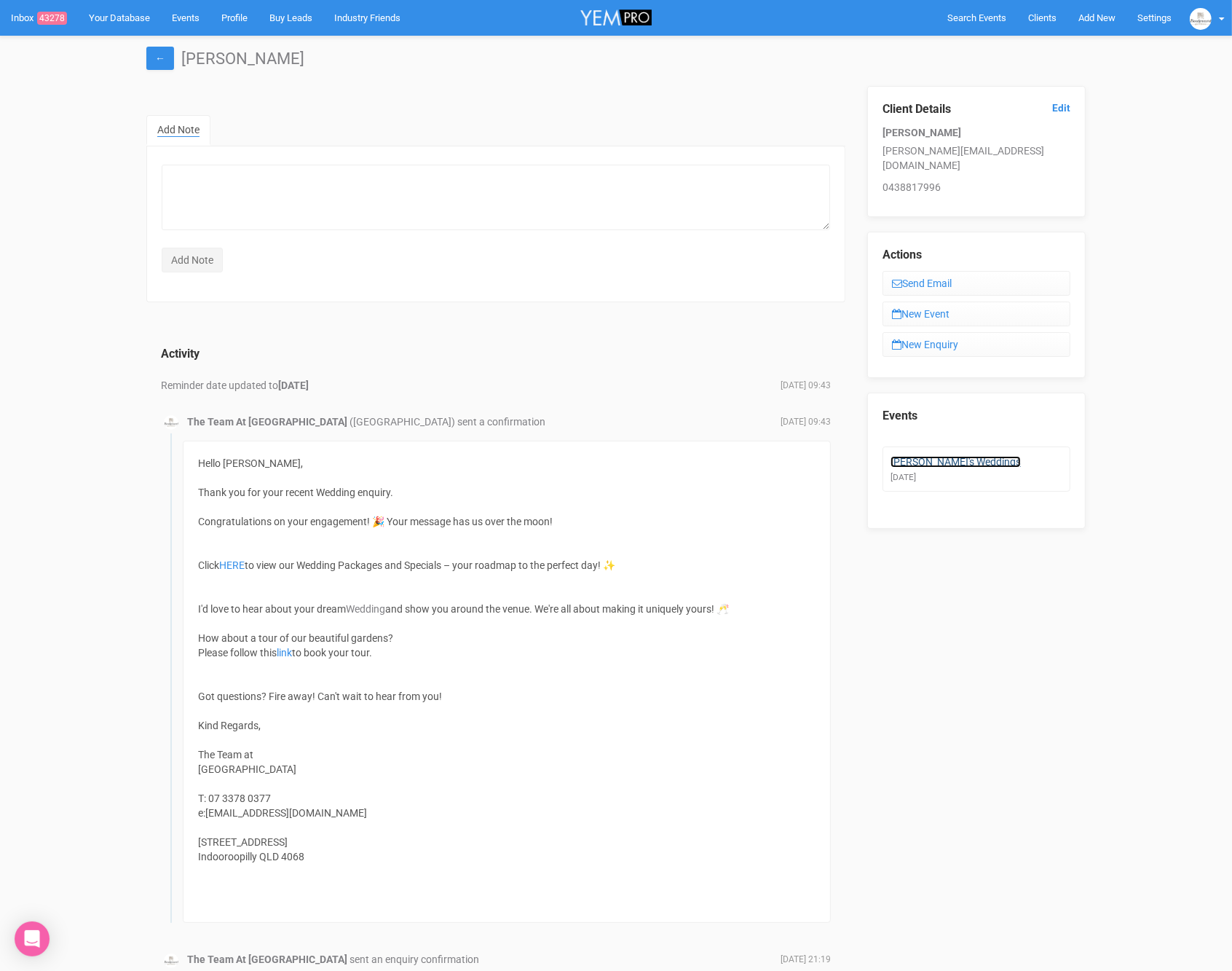
click at [938, 456] on link "Jess's Weddings" at bounding box center [956, 461] width 131 height 11
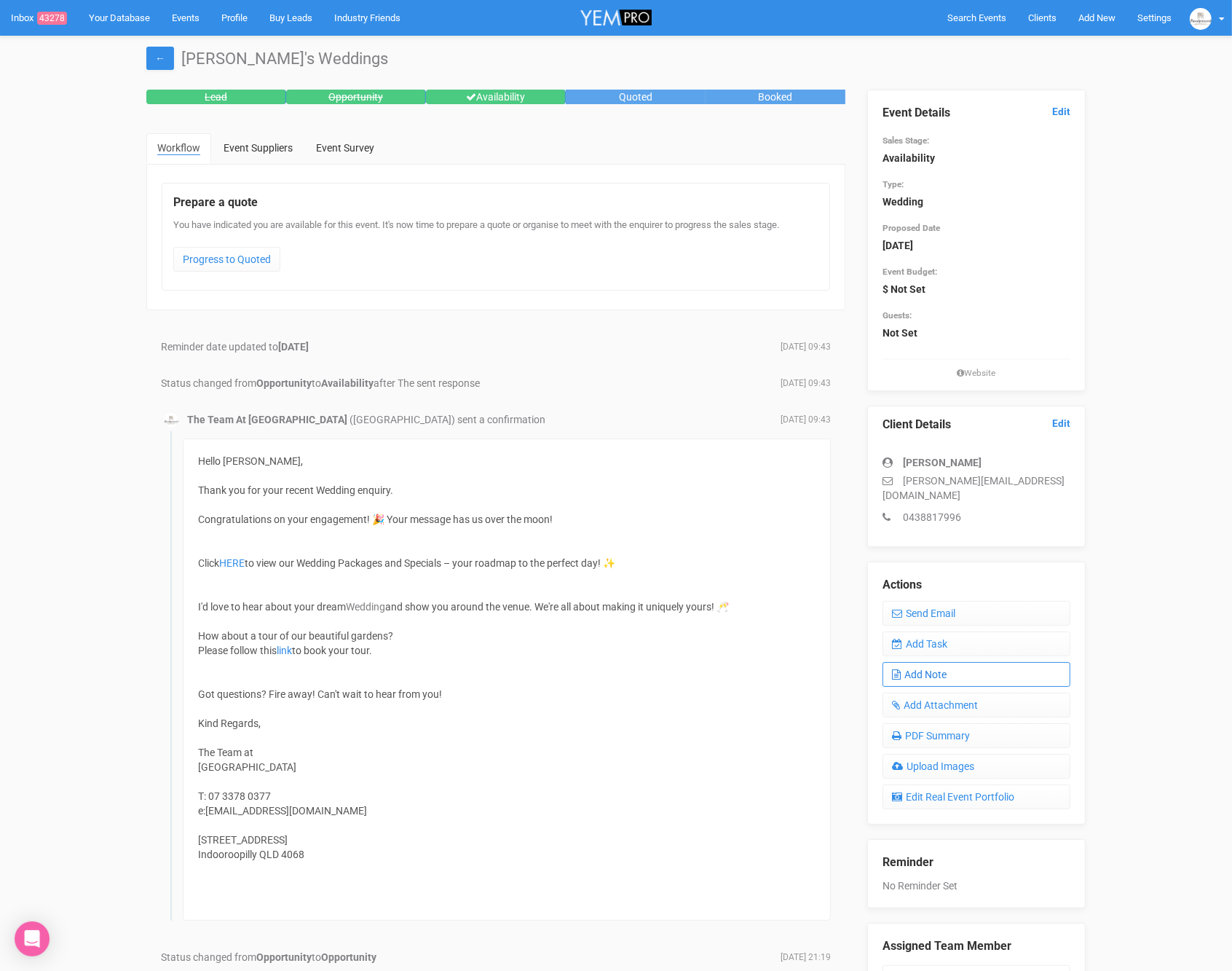
click at [921, 662] on link "Add Note" at bounding box center [977, 675] width 188 height 24
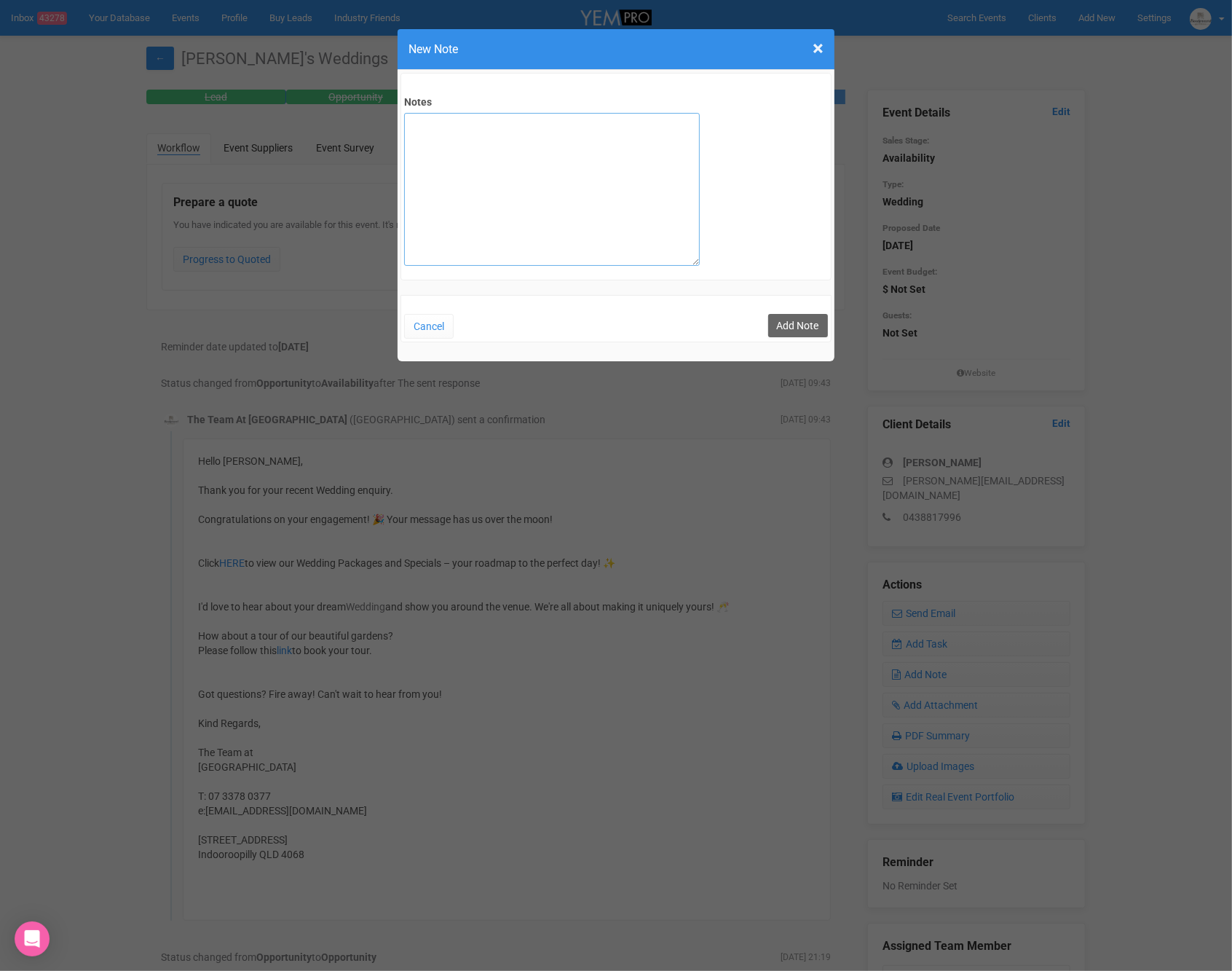
click at [626, 236] on textarea "Notes" at bounding box center [551, 189] width 296 height 153
type textarea "SITE 30/8"
click at [800, 322] on button "Add Note" at bounding box center [798, 325] width 60 height 24
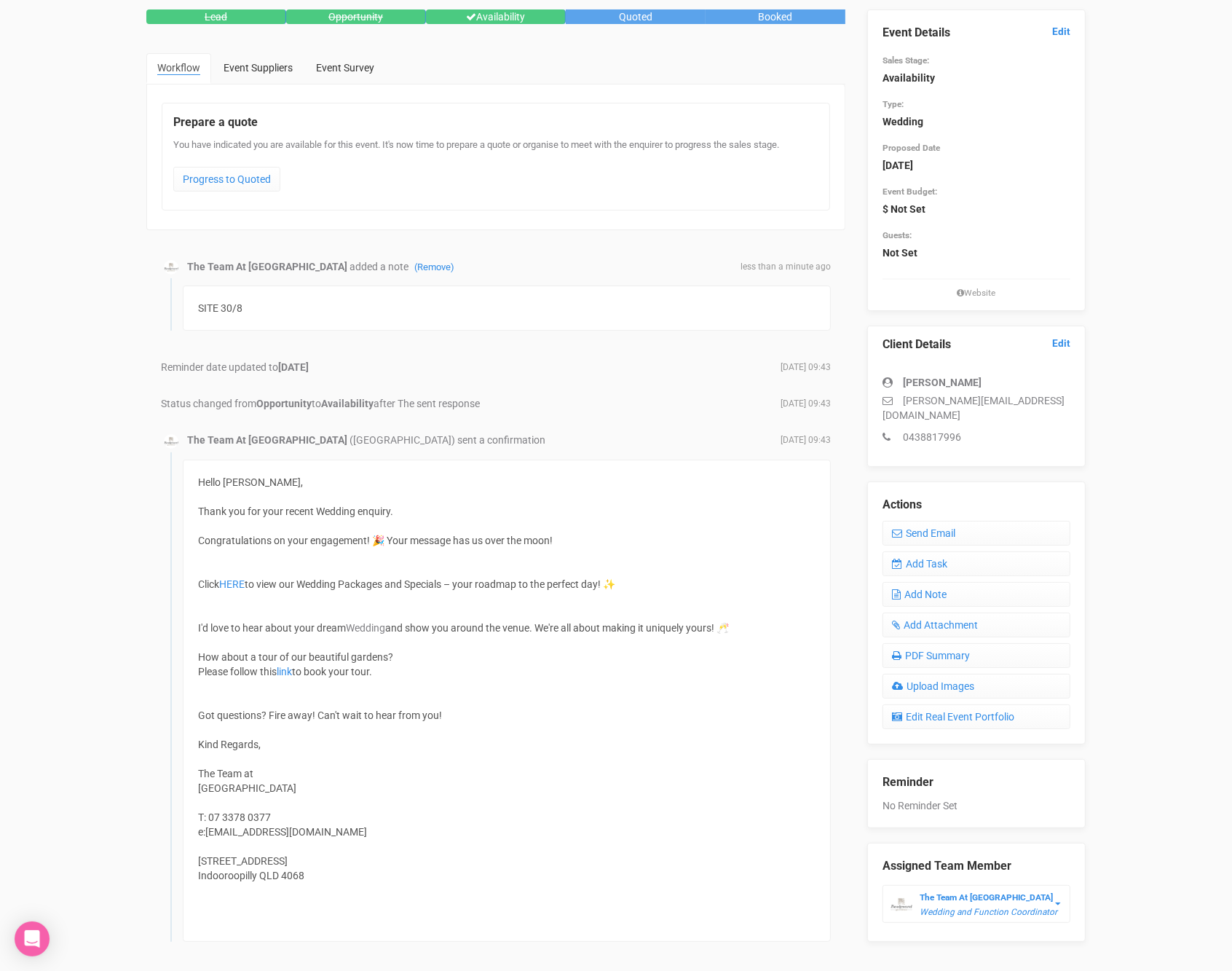
scroll to position [79, 0]
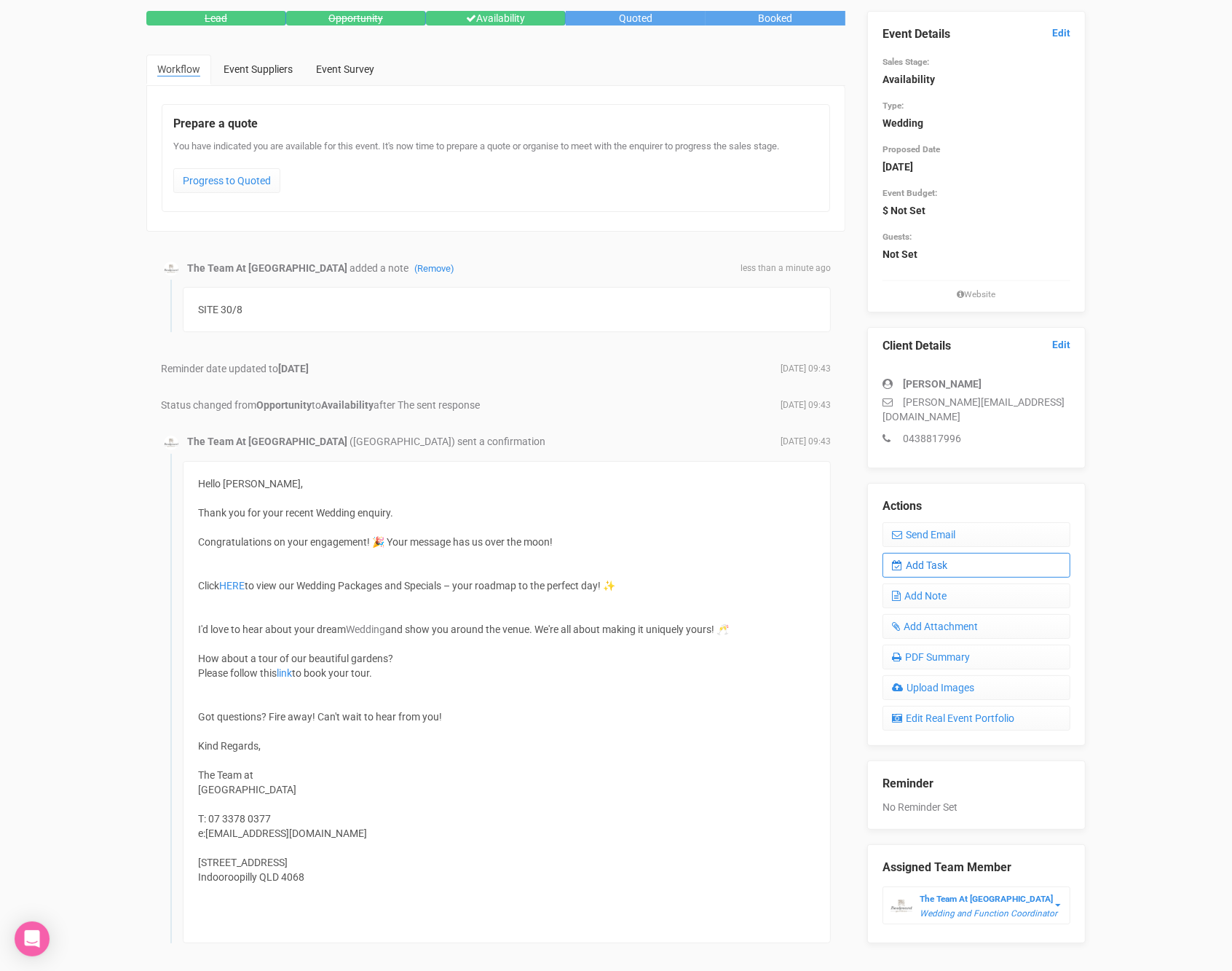
click at [936, 553] on link "Add Task" at bounding box center [977, 565] width 188 height 24
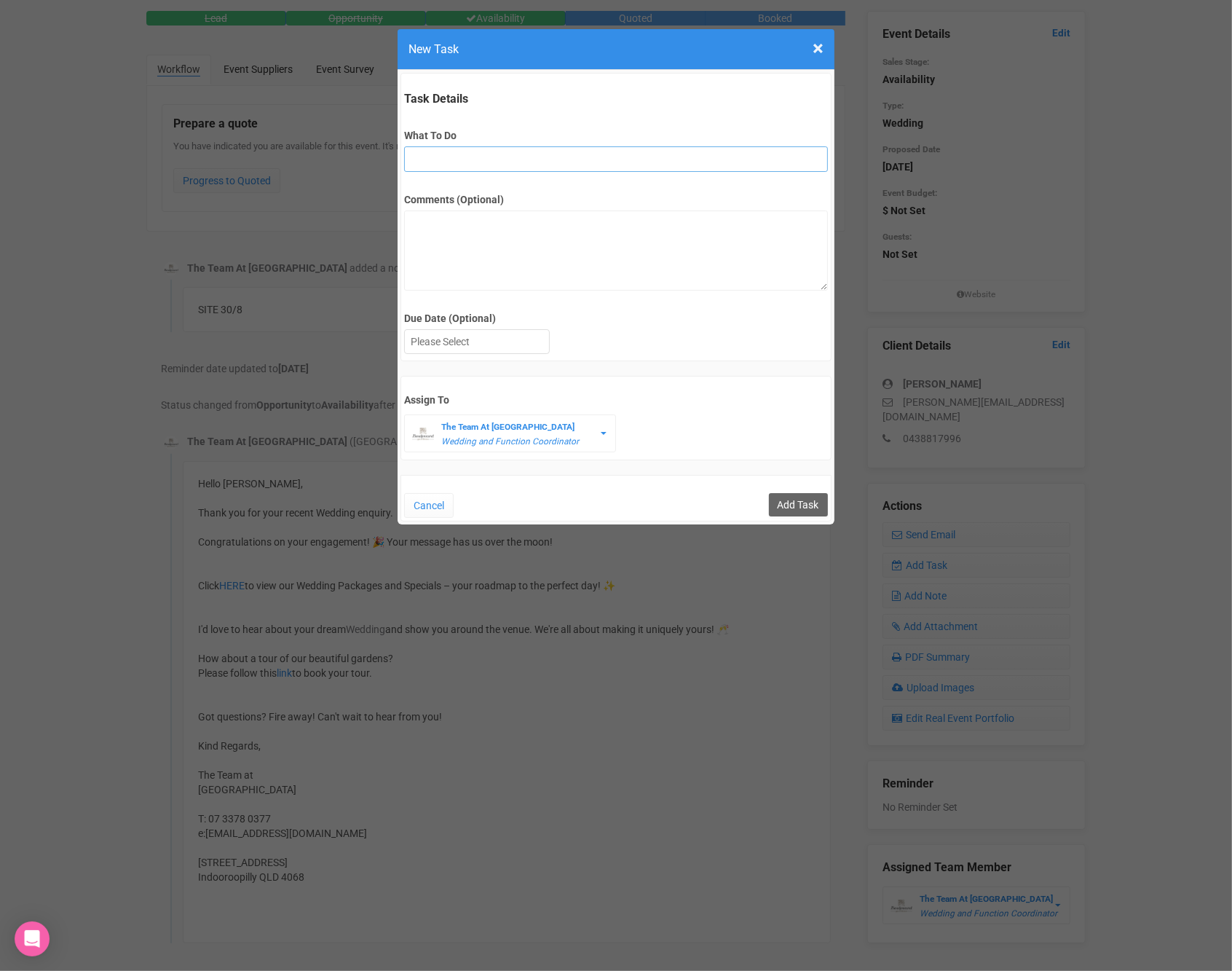
click at [496, 154] on input "What To Do" at bounding box center [616, 159] width 423 height 25
type input "FU after site"
click at [490, 344] on div at bounding box center [477, 341] width 144 height 24
click at [786, 505] on input "Add Task" at bounding box center [798, 504] width 59 height 24
type input "Save"
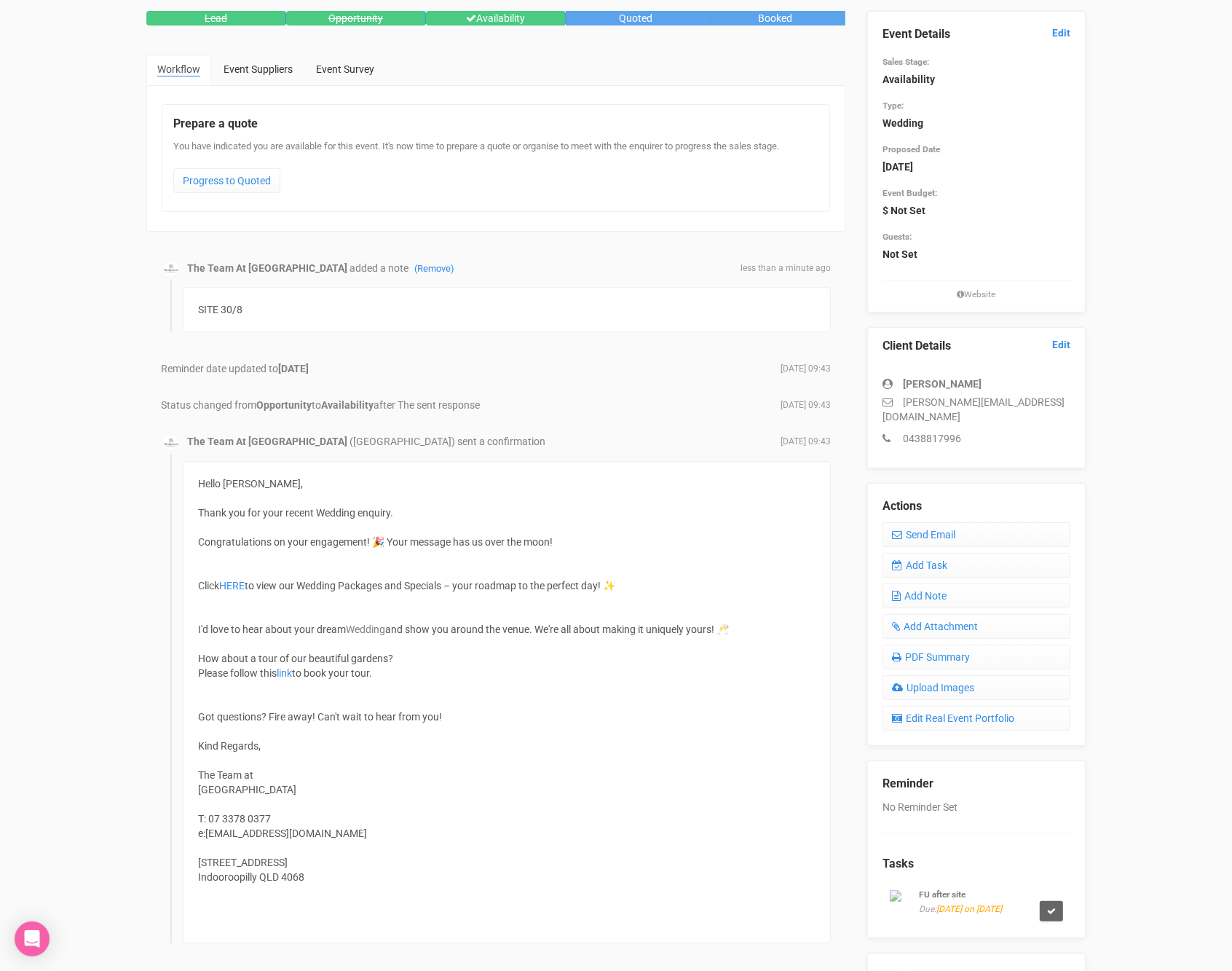
scroll to position [0, 0]
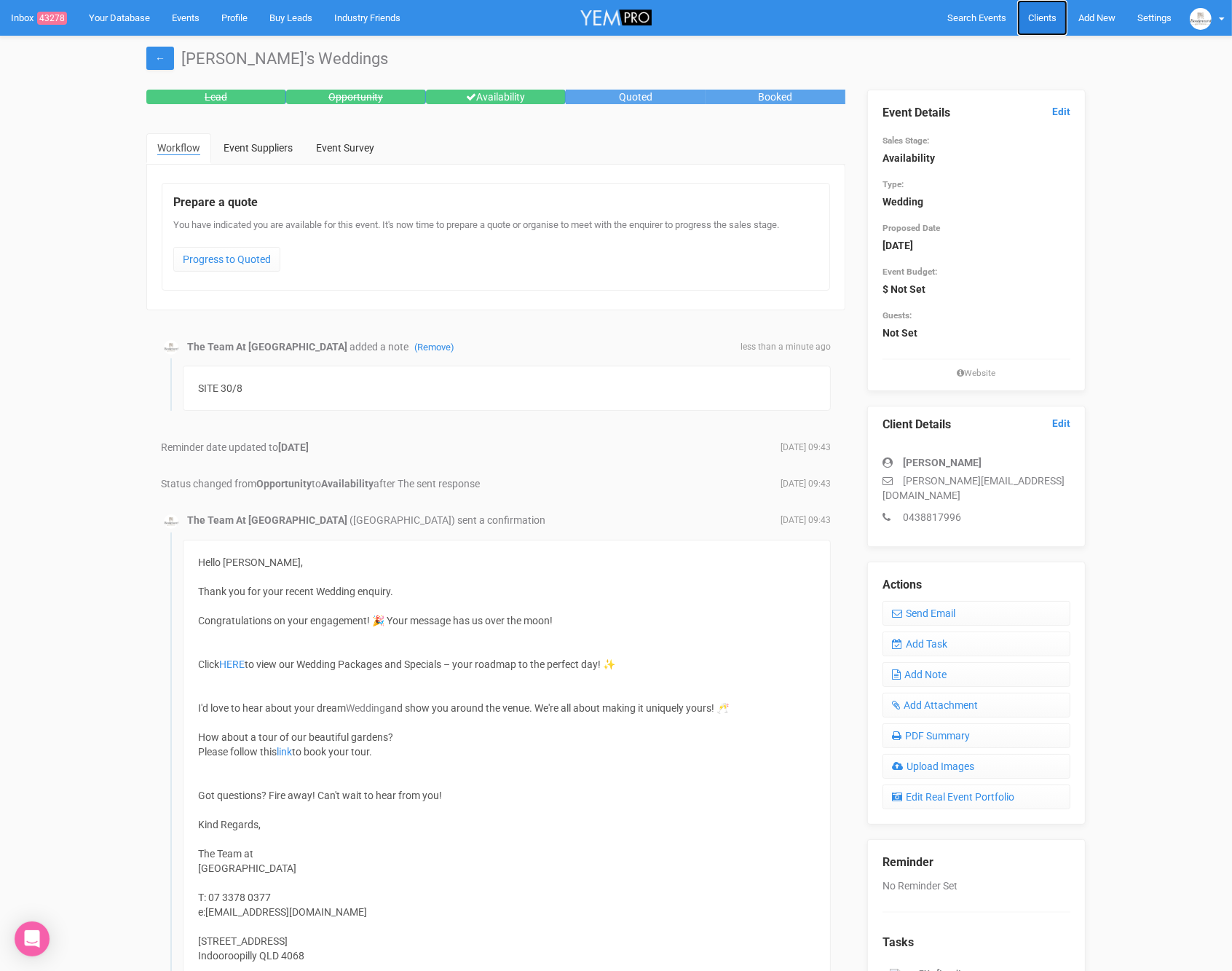
click at [1033, 17] on span "Clients" at bounding box center [1042, 18] width 28 height 11
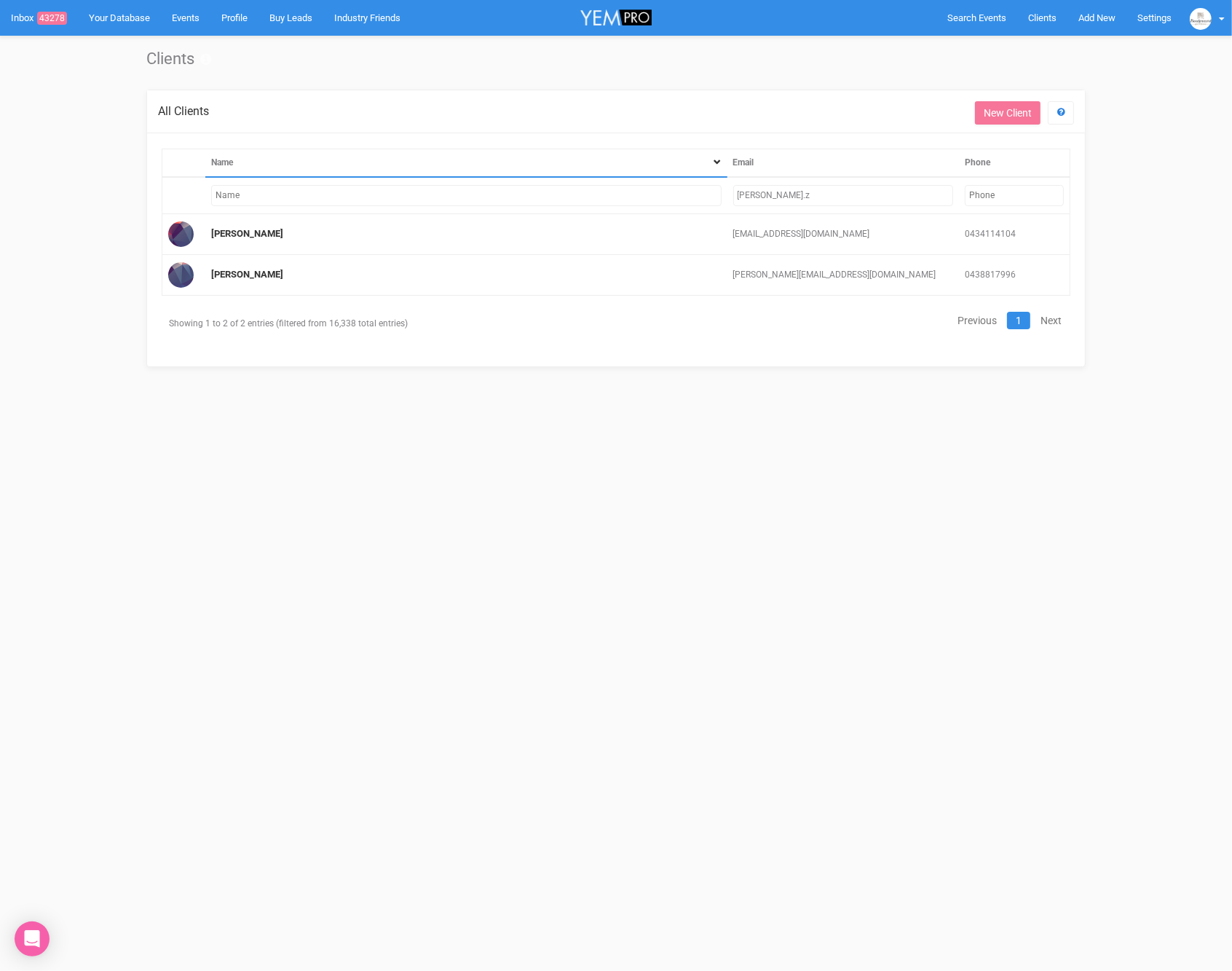
drag, startPoint x: 784, startPoint y: 195, endPoint x: 668, endPoint y: 209, distance: 116.8
click at [668, 209] on tr "[PERSON_NAME].z" at bounding box center [616, 196] width 908 height 37
drag, startPoint x: 764, startPoint y: 193, endPoint x: 711, endPoint y: 191, distance: 53.0
click at [711, 191] on tr "[PERSON_NAME].z" at bounding box center [616, 196] width 908 height 37
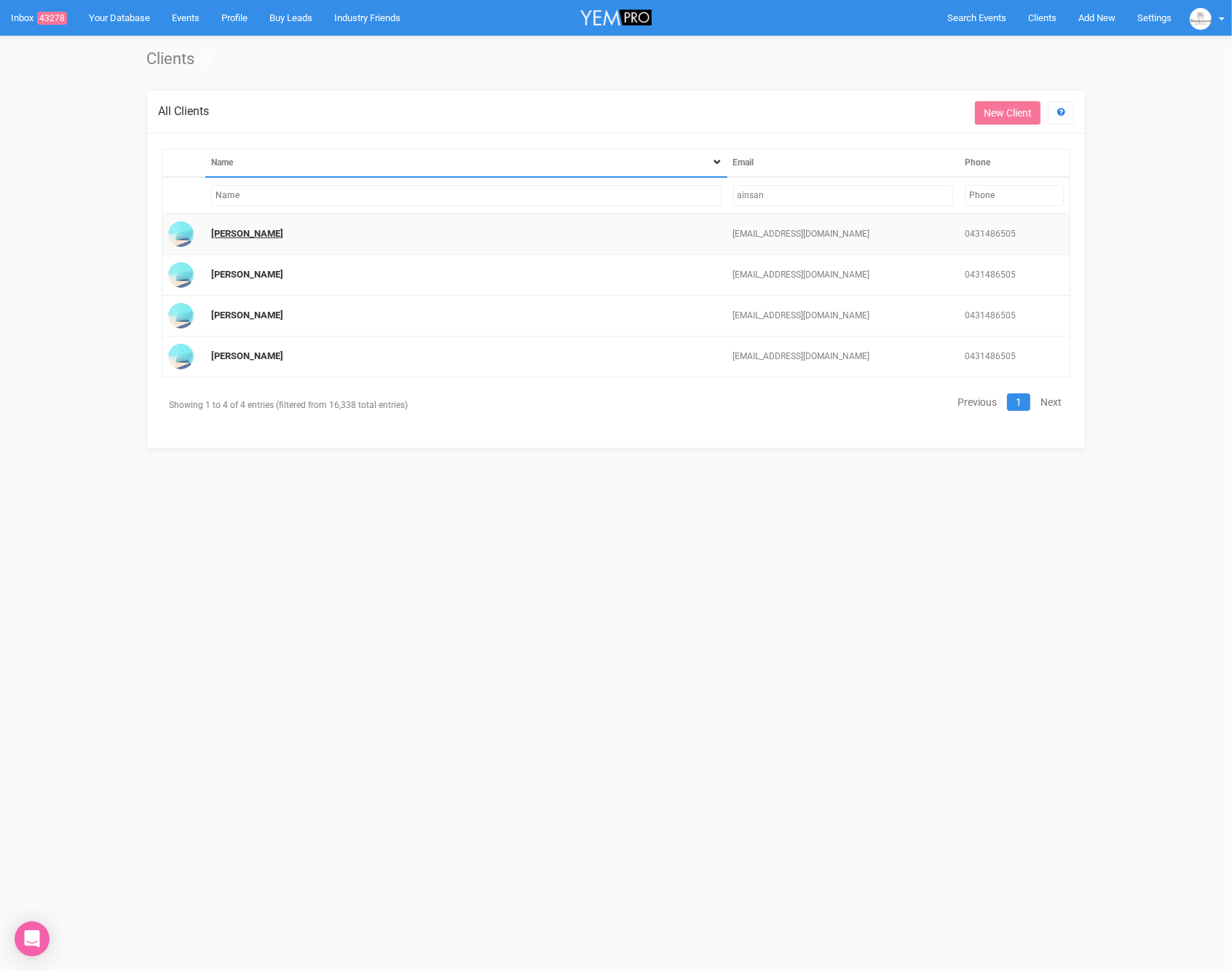
type input "ainsan"
click at [257, 228] on link "Ainslie Scholten" at bounding box center [247, 233] width 72 height 11
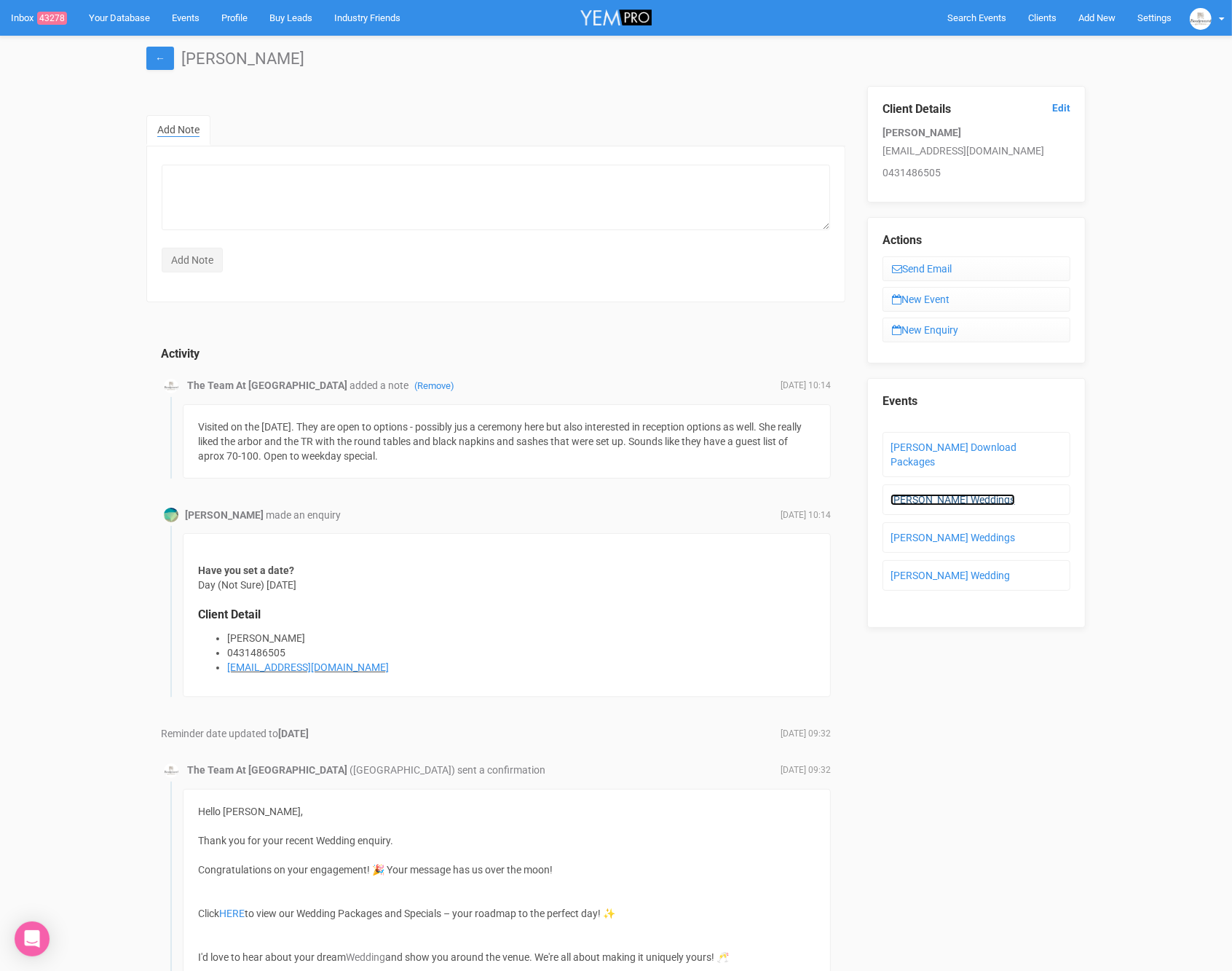
click at [962, 494] on link "Ainslie's Weddings" at bounding box center [952, 499] width 124 height 11
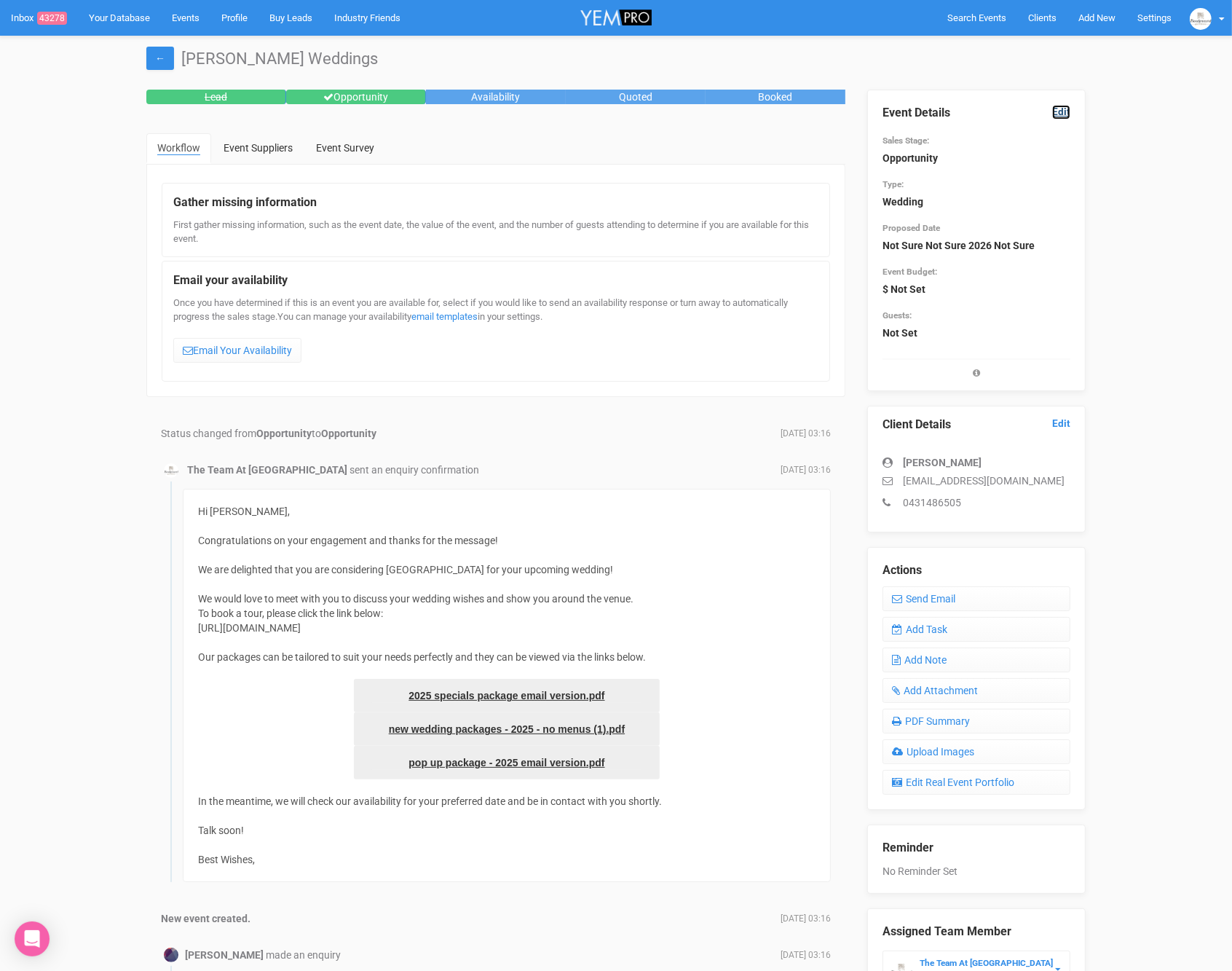
click at [1062, 108] on link "Edit" at bounding box center [1062, 112] width 18 height 14
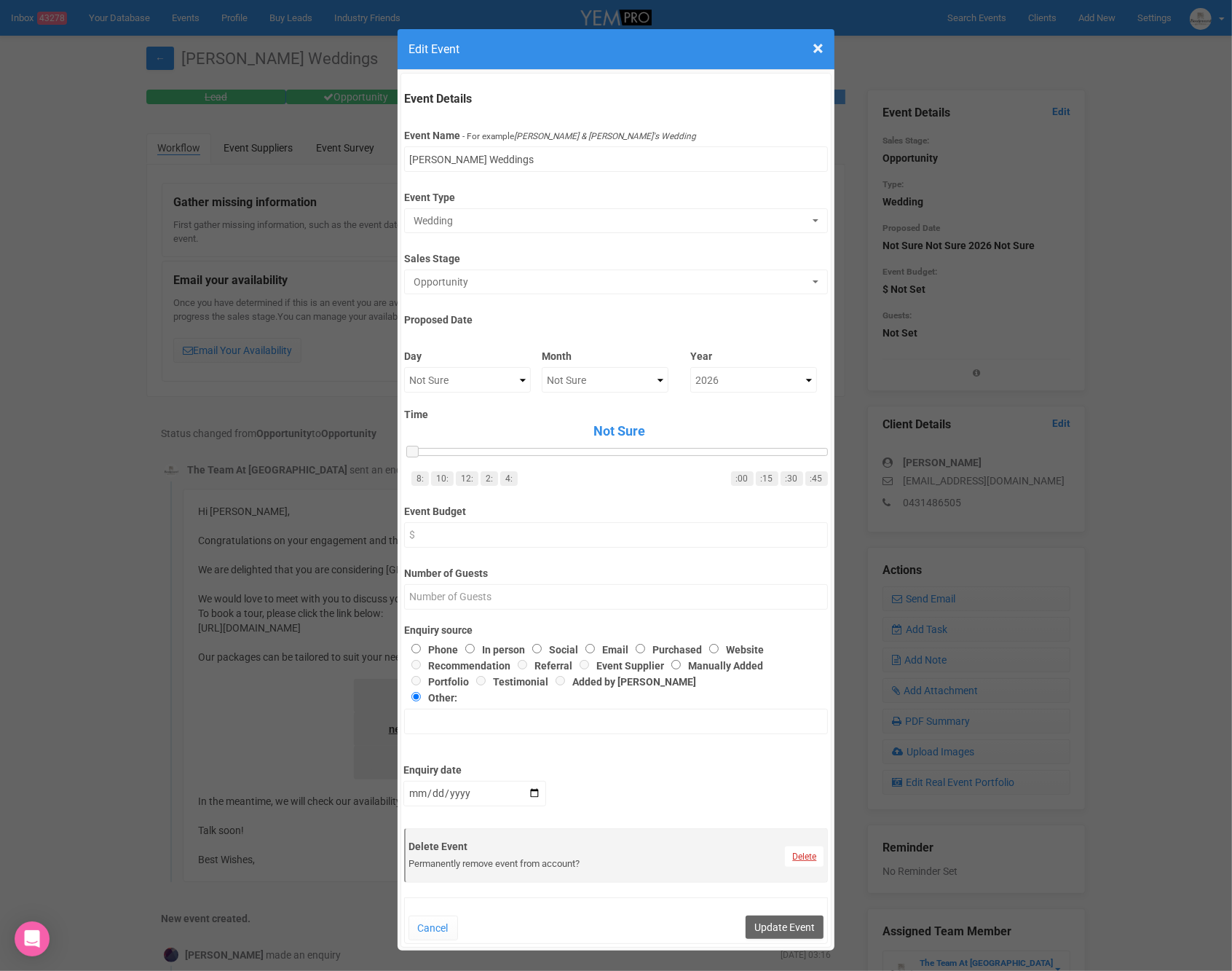
click at [794, 858] on link "Delete" at bounding box center [804, 856] width 39 height 21
click at [810, 819] on link "Confirm" at bounding box center [815, 820] width 45 height 21
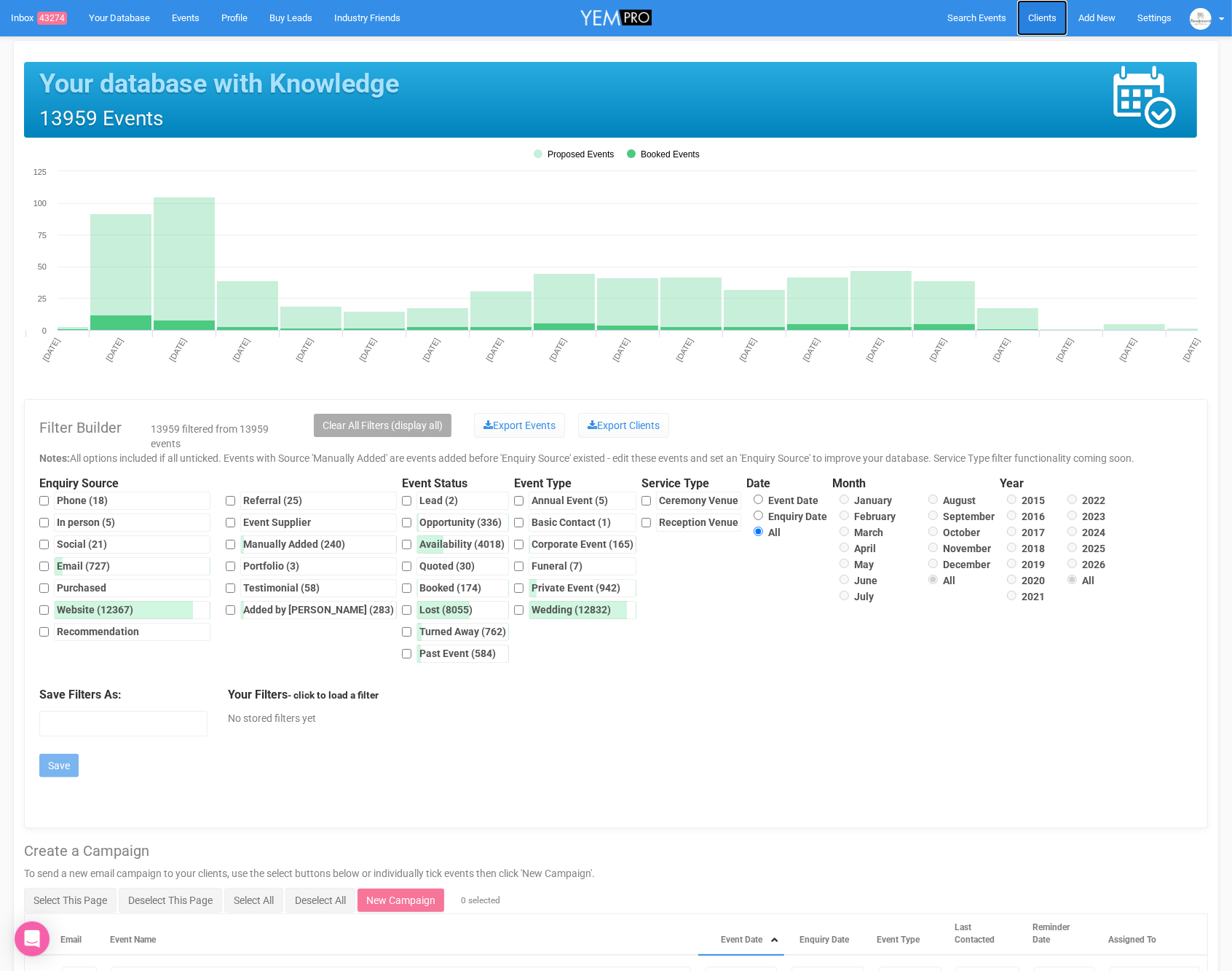
click at [1033, 19] on span "Clients" at bounding box center [1042, 18] width 28 height 11
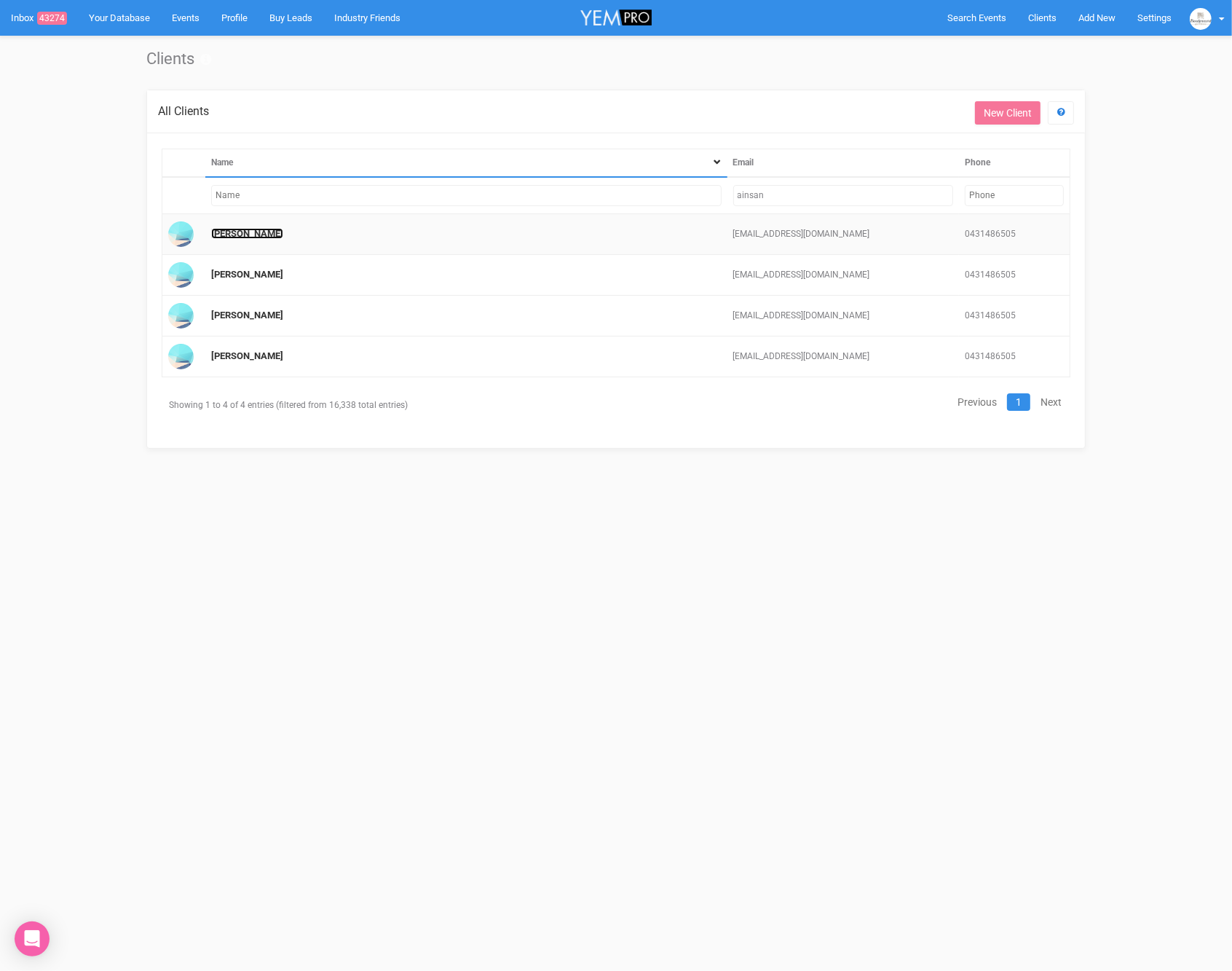
click at [261, 234] on link "[PERSON_NAME]" at bounding box center [247, 233] width 72 height 11
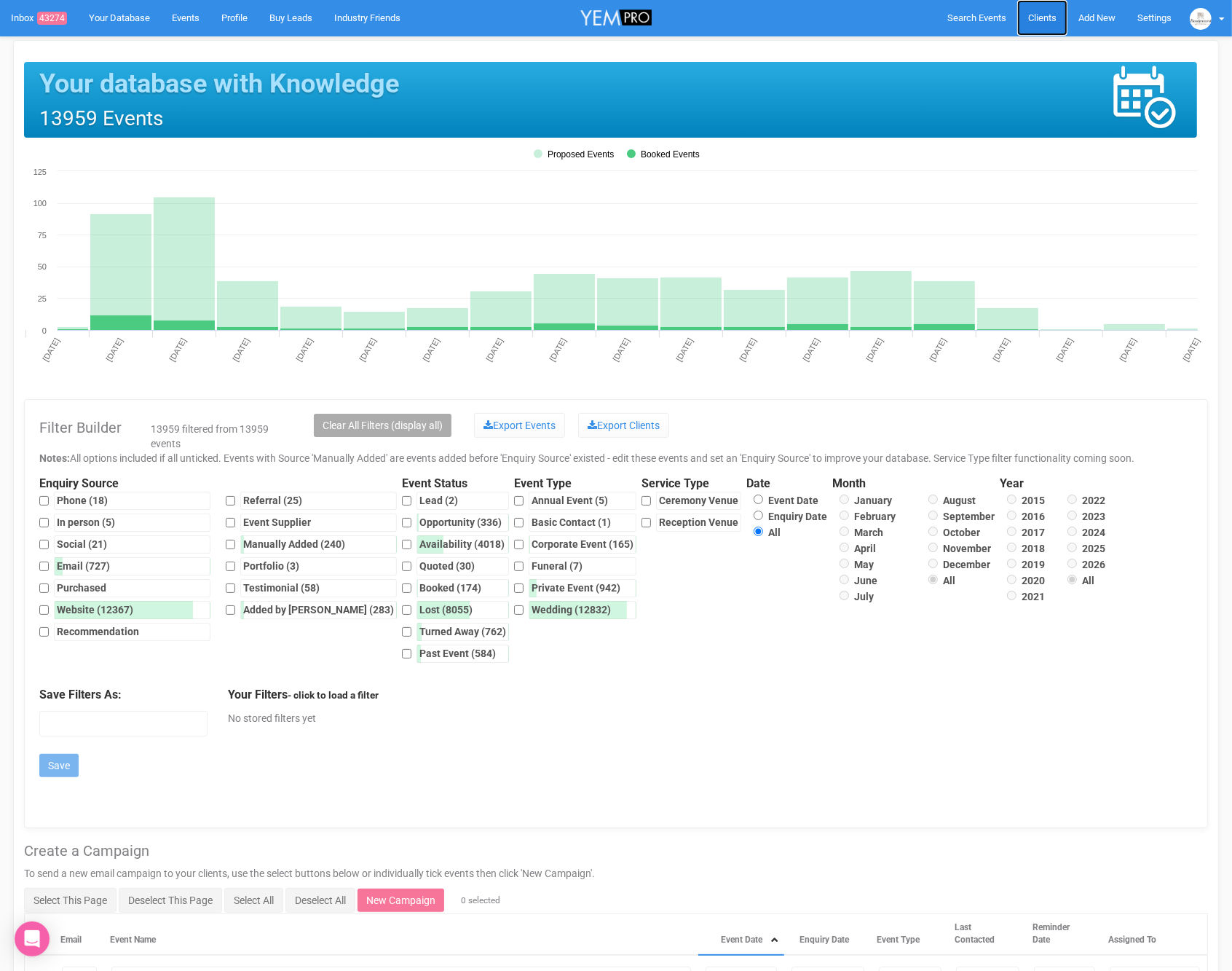
click at [1037, 18] on span "Clients" at bounding box center [1042, 18] width 28 height 11
click at [1033, 18] on span "Clients" at bounding box center [1042, 18] width 28 height 11
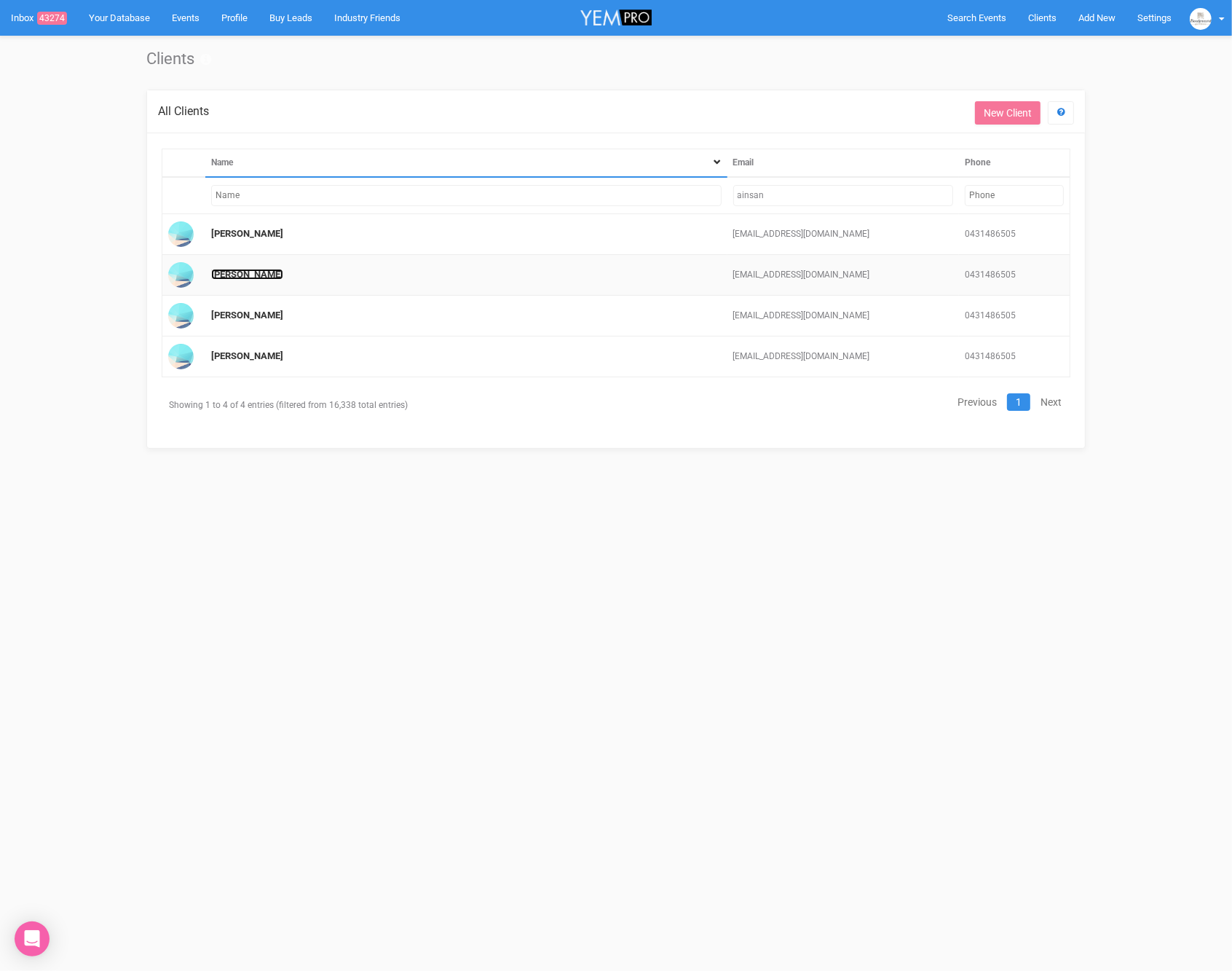
click at [249, 274] on link "[PERSON_NAME]" at bounding box center [247, 274] width 72 height 11
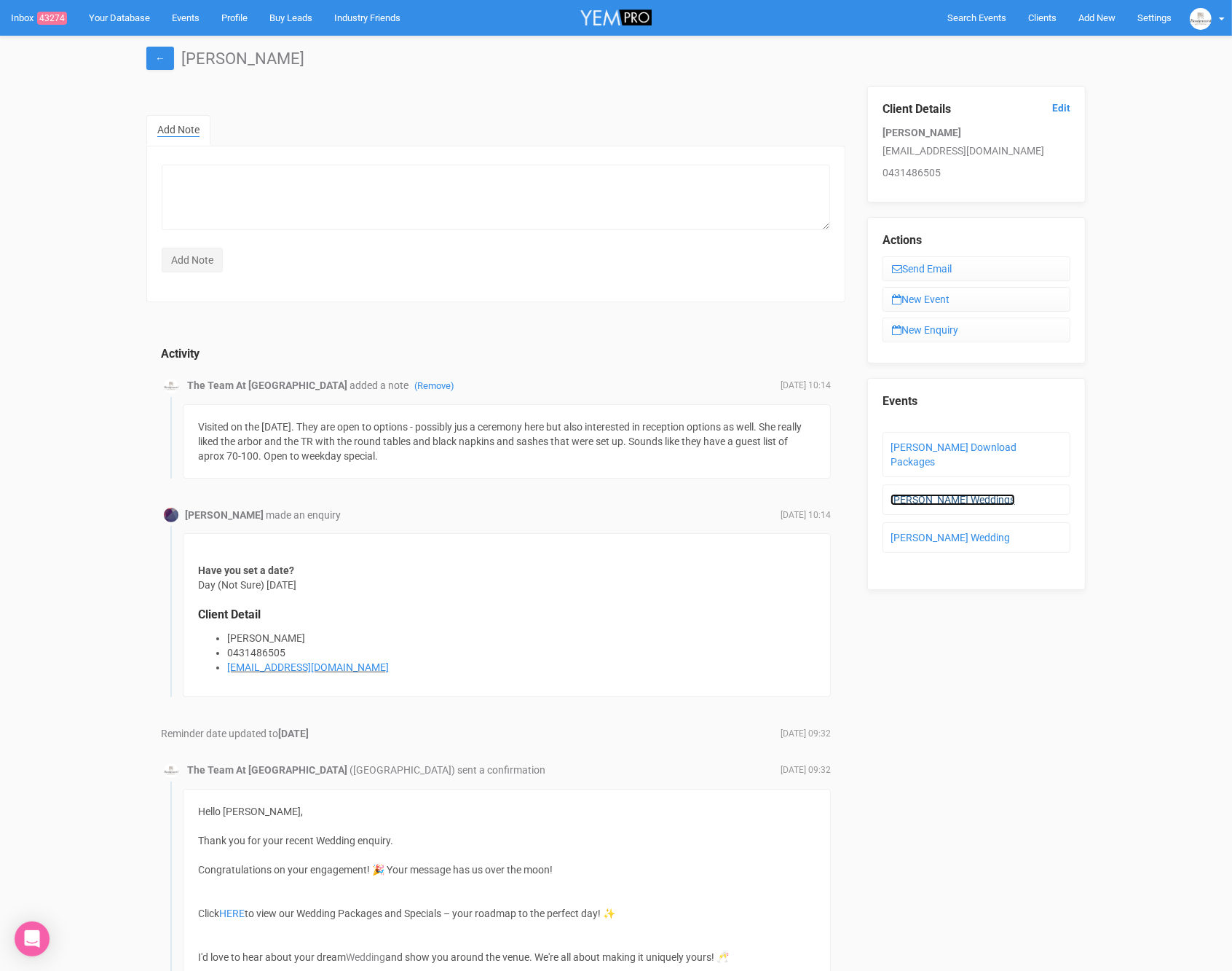
click at [914, 494] on link "Ainslie's Weddings" at bounding box center [952, 499] width 124 height 11
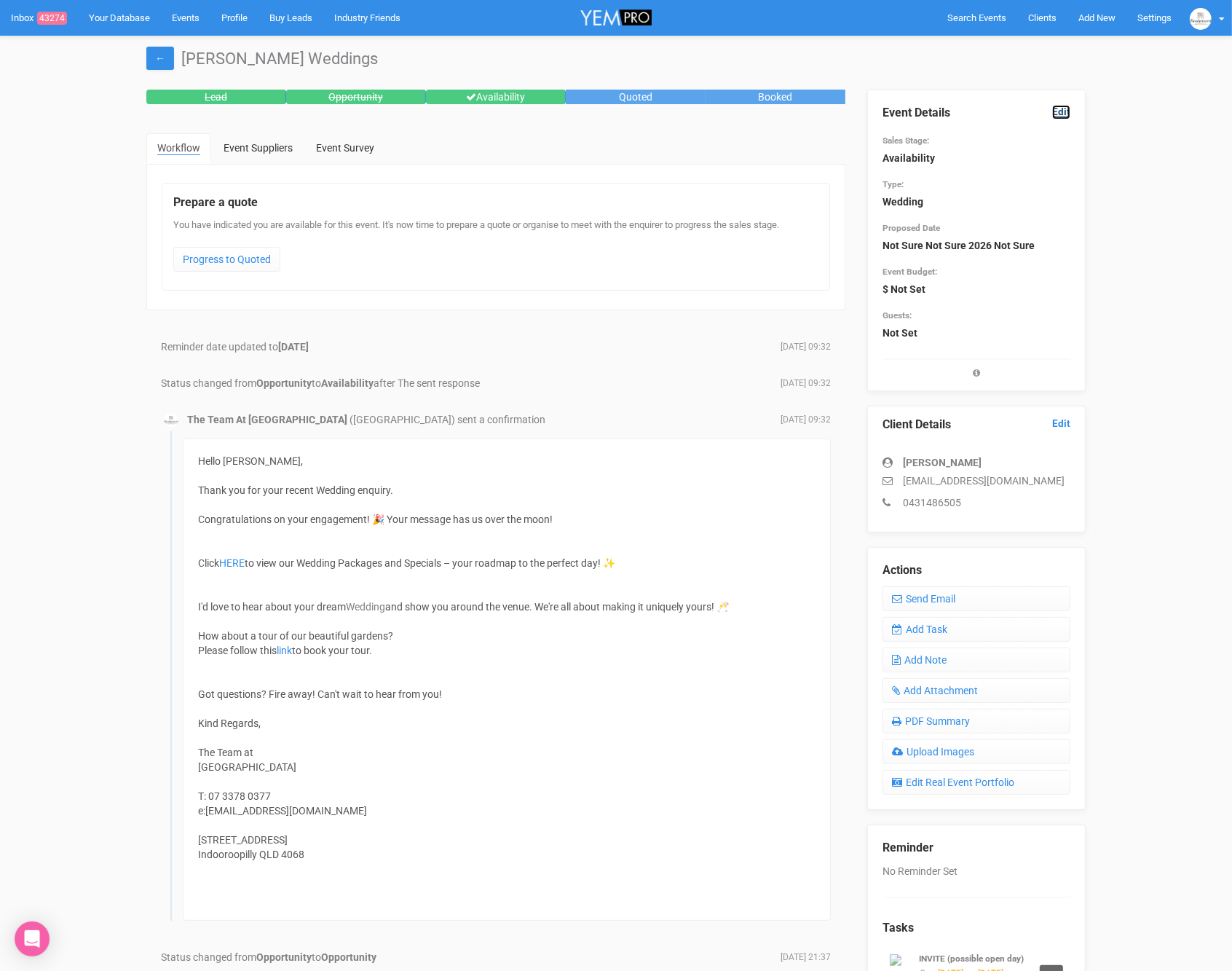
click at [1062, 110] on link "Edit" at bounding box center [1062, 112] width 18 height 14
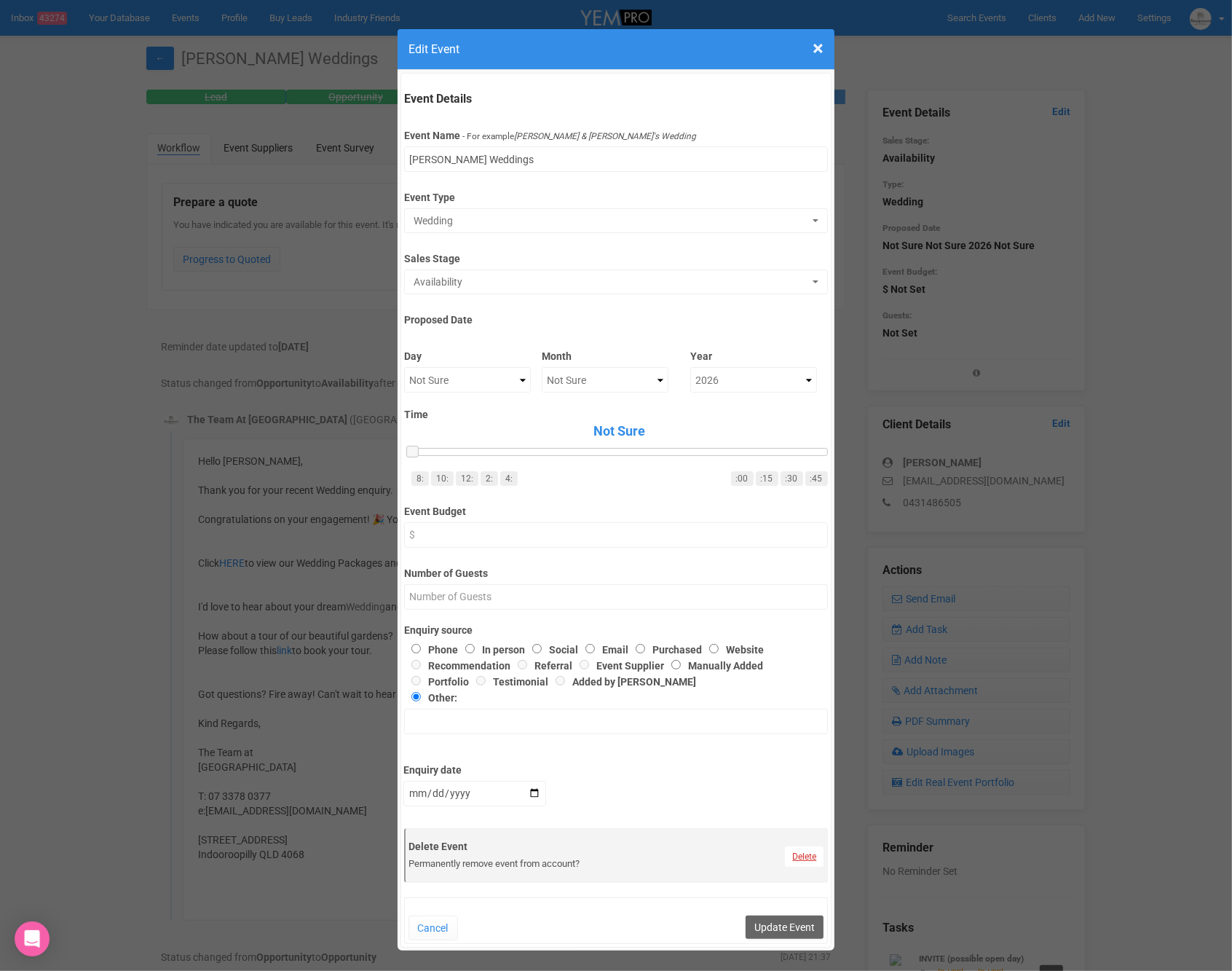
click at [807, 856] on link "Delete" at bounding box center [804, 856] width 39 height 21
click at [814, 823] on link "Confirm" at bounding box center [815, 820] width 45 height 21
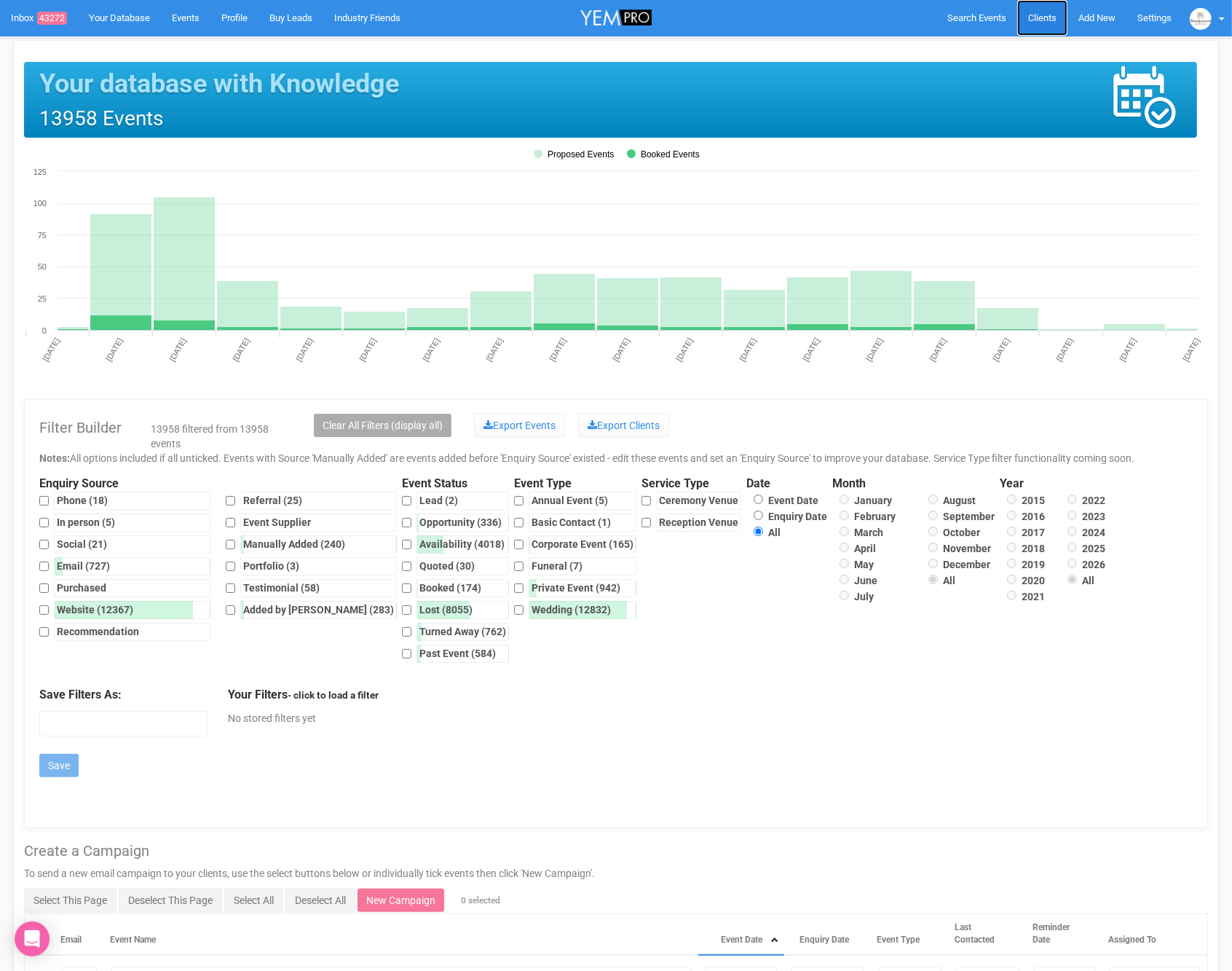
click at [1040, 15] on span "Clients" at bounding box center [1042, 18] width 28 height 11
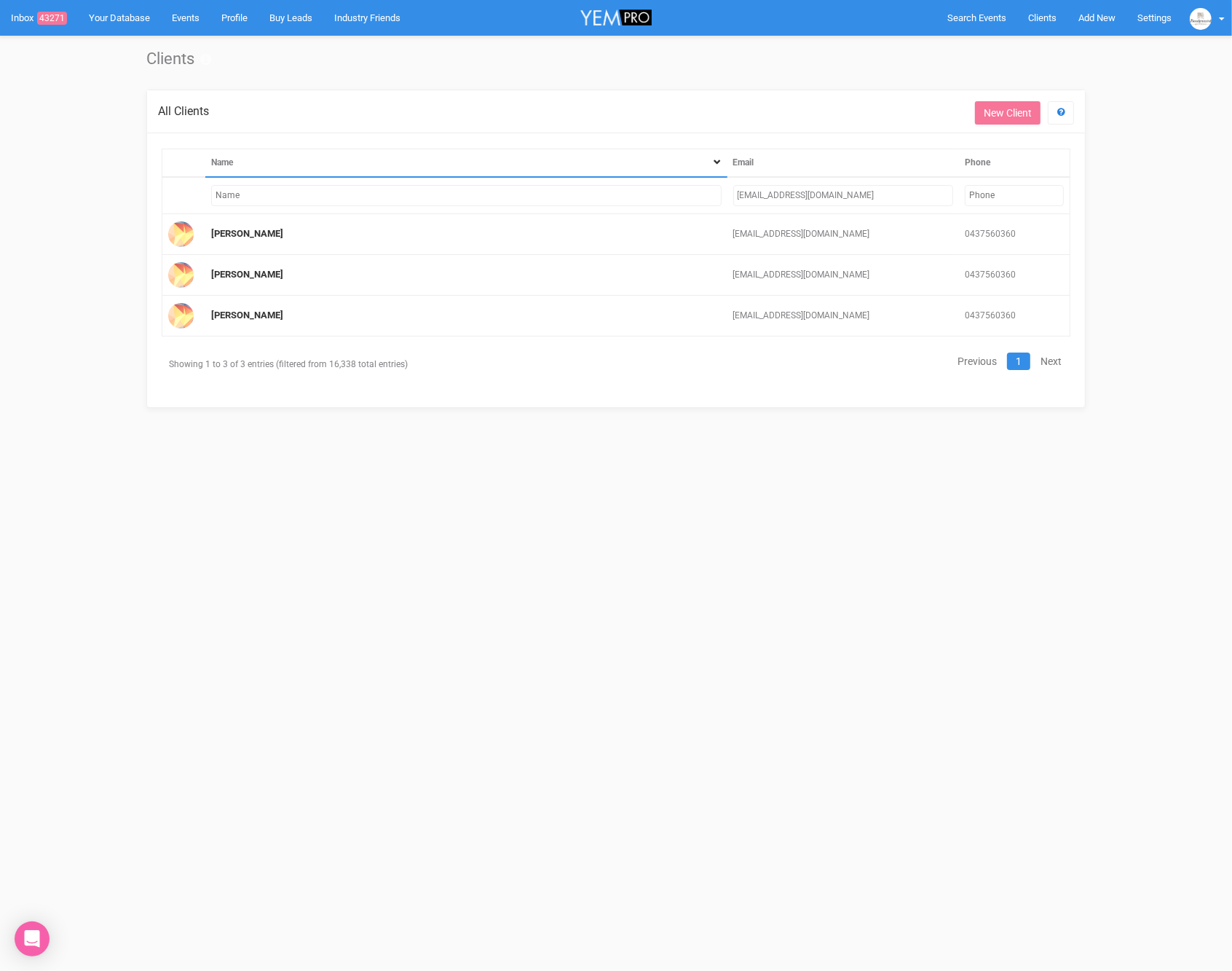
drag, startPoint x: 865, startPoint y: 199, endPoint x: 732, endPoint y: 197, distance: 133.0
click at [733, 197] on input "[EMAIL_ADDRESS][DOMAIN_NAME]" at bounding box center [843, 196] width 221 height 21
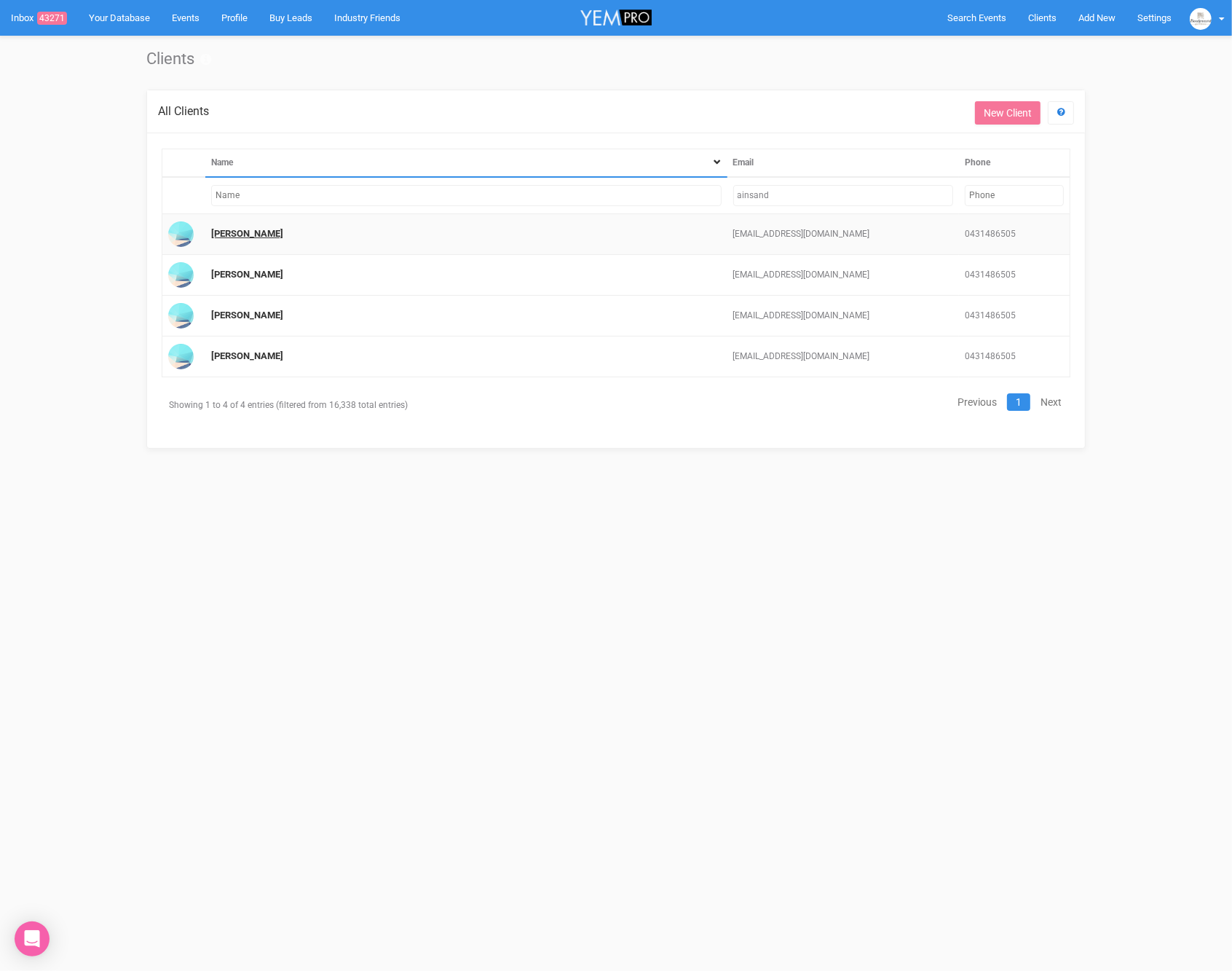
type input "ainsand"
click at [229, 228] on link "Ainslie Scholten" at bounding box center [247, 233] width 72 height 11
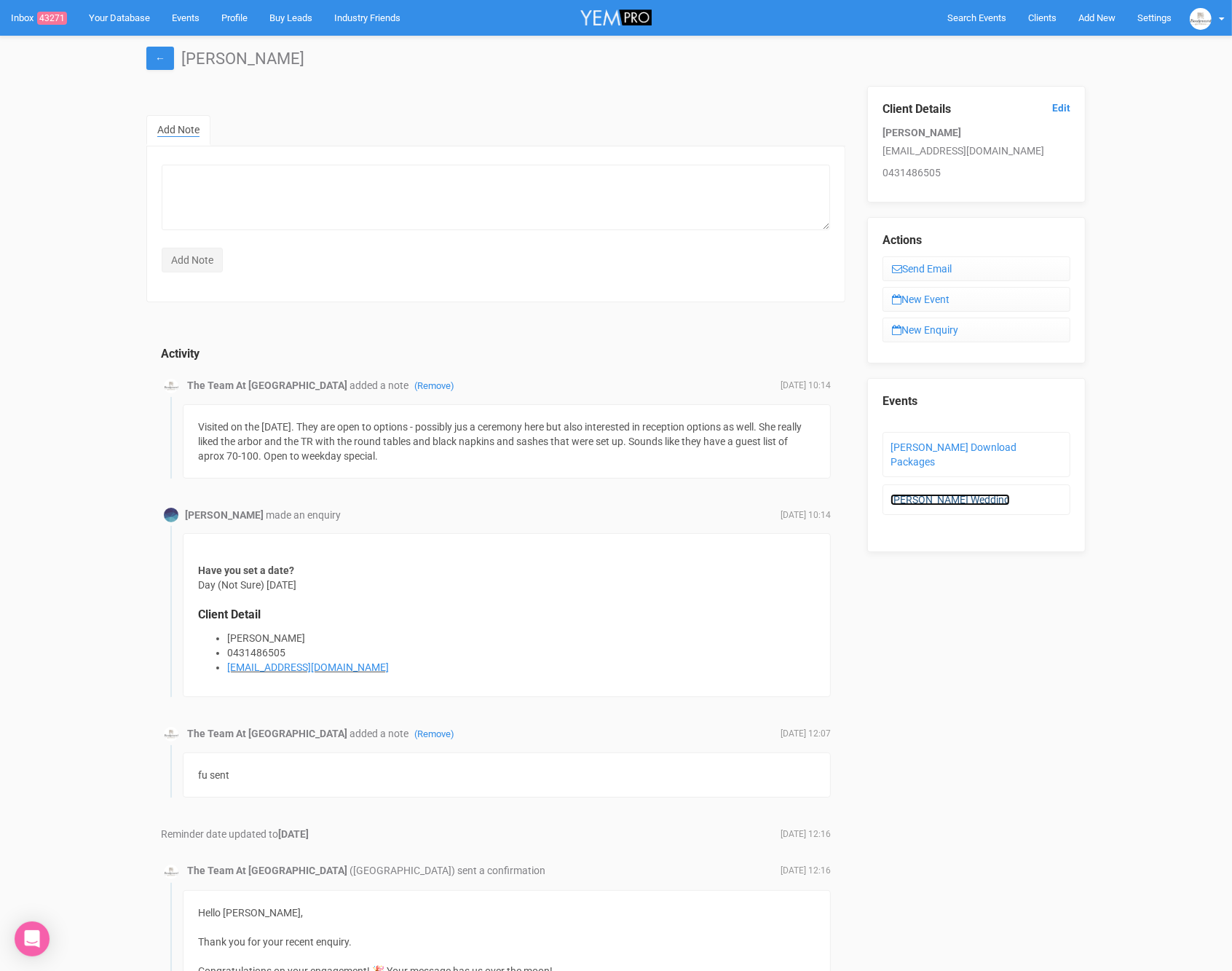
click at [933, 494] on link "Ainslie's Wedding" at bounding box center [950, 499] width 119 height 11
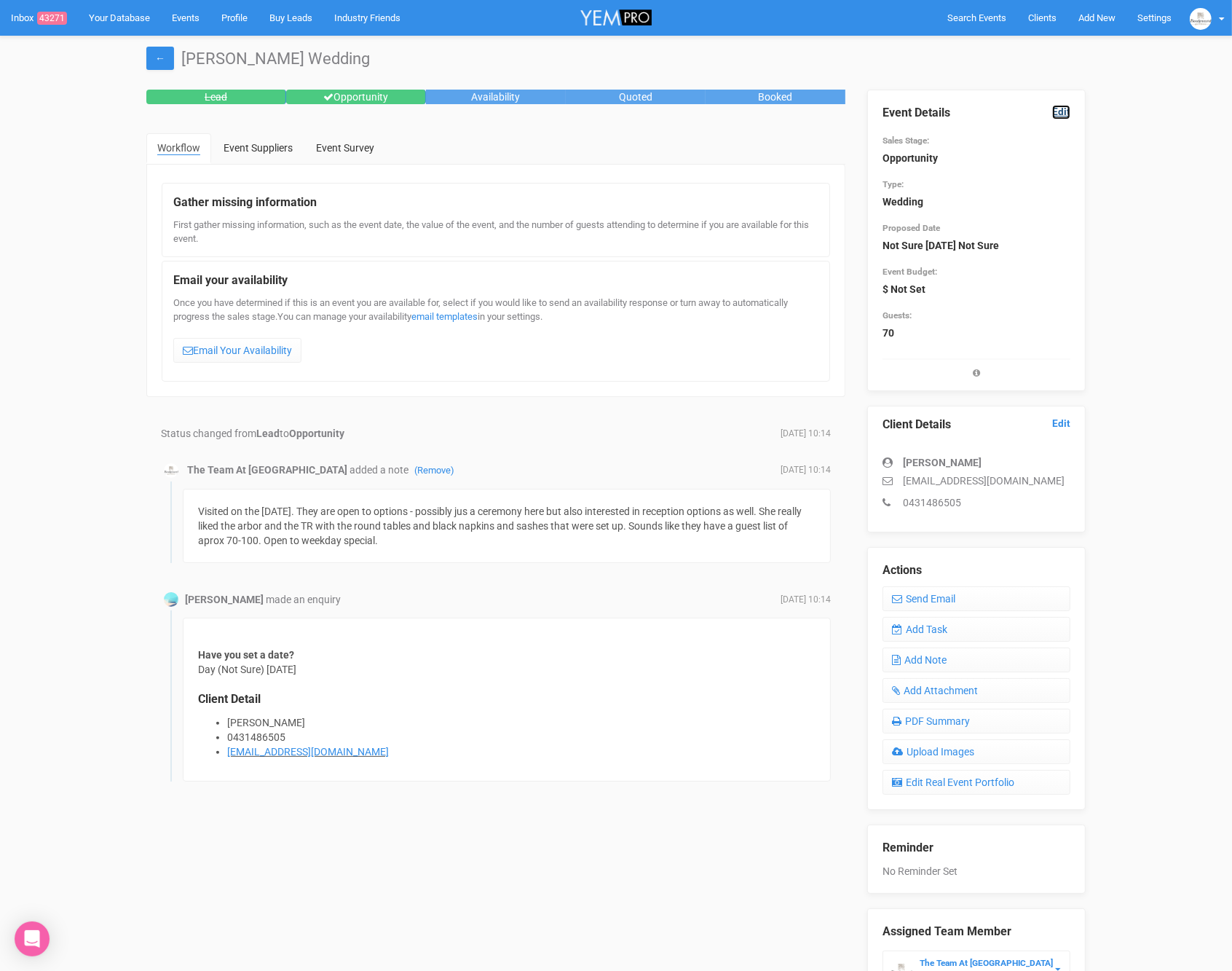
click at [1056, 106] on link "Edit" at bounding box center [1062, 112] width 18 height 14
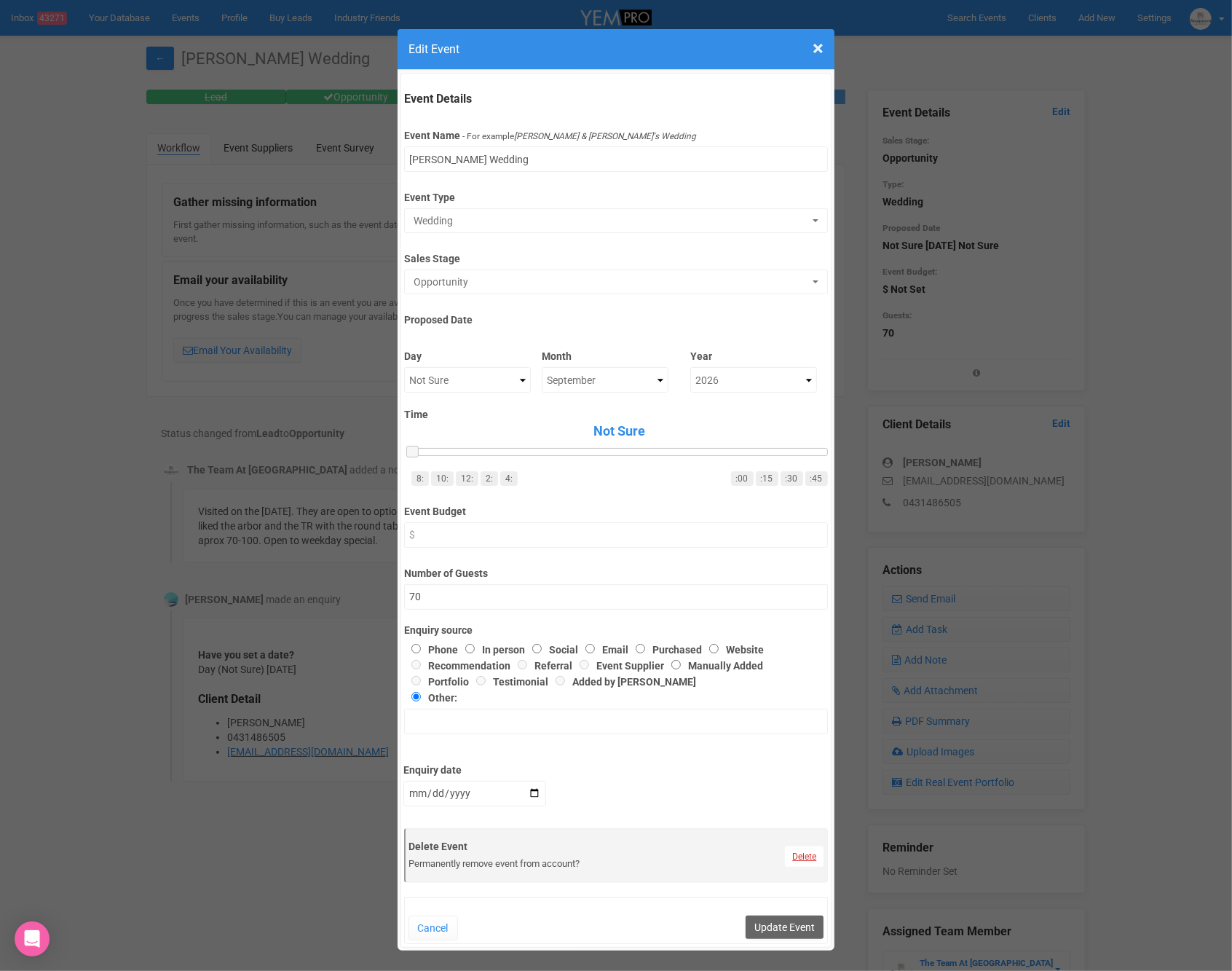
click at [794, 850] on link "Delete" at bounding box center [804, 856] width 39 height 21
click at [817, 811] on link "Confirm" at bounding box center [815, 820] width 45 height 21
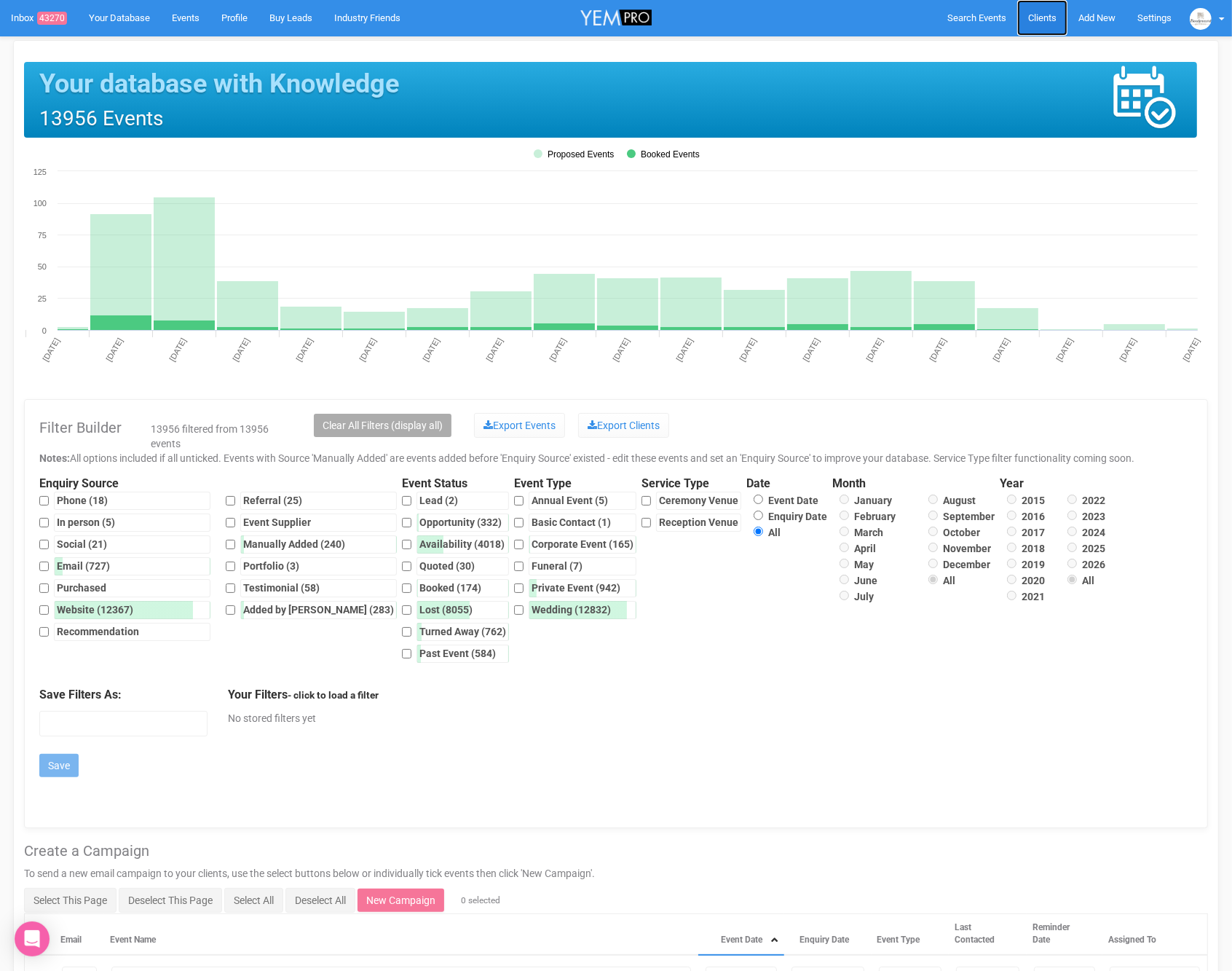
click at [1029, 18] on span "Clients" at bounding box center [1042, 18] width 28 height 11
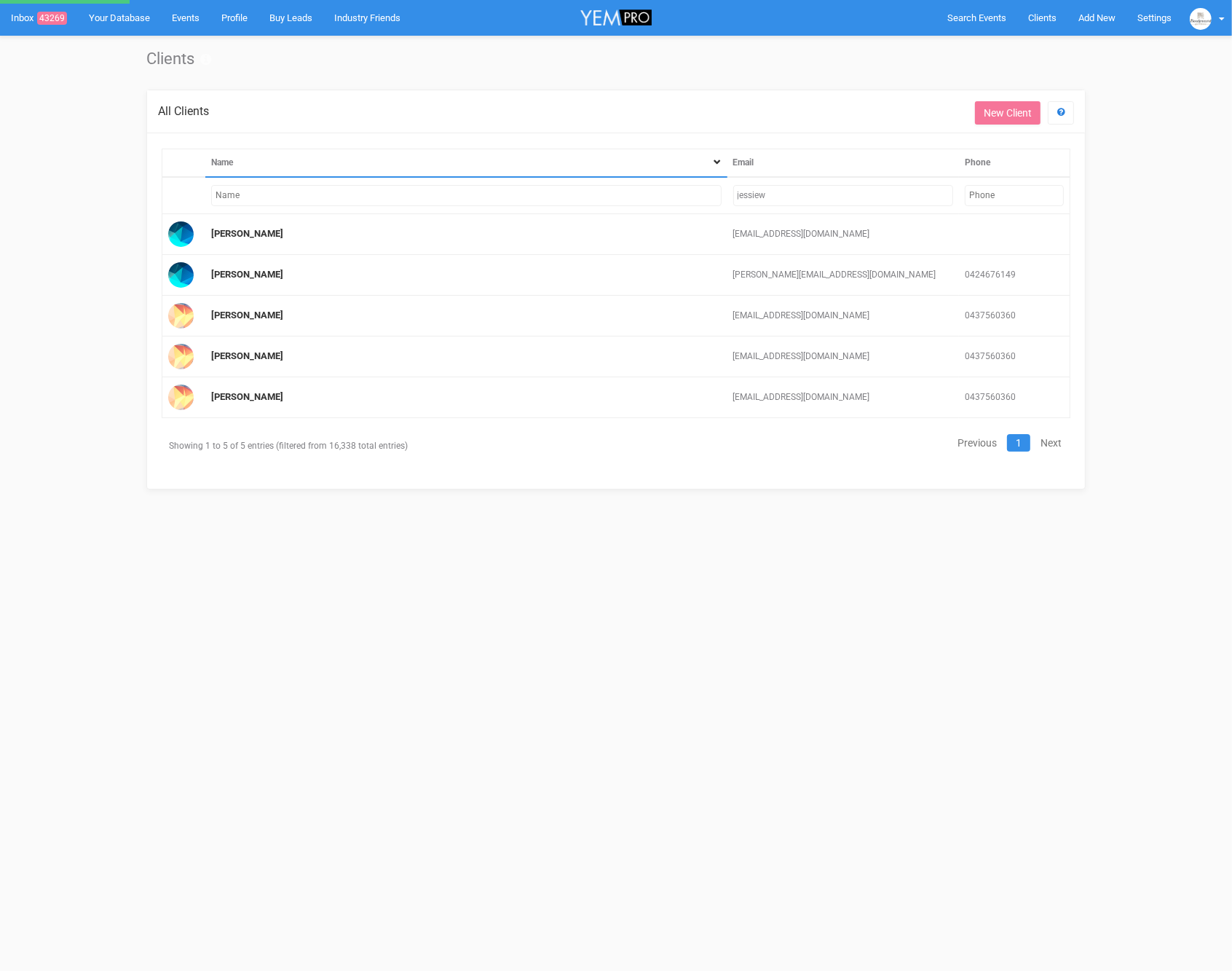
drag, startPoint x: 826, startPoint y: 193, endPoint x: 685, endPoint y: 185, distance: 141.2
click at [685, 186] on tr "jessiew" at bounding box center [616, 196] width 908 height 37
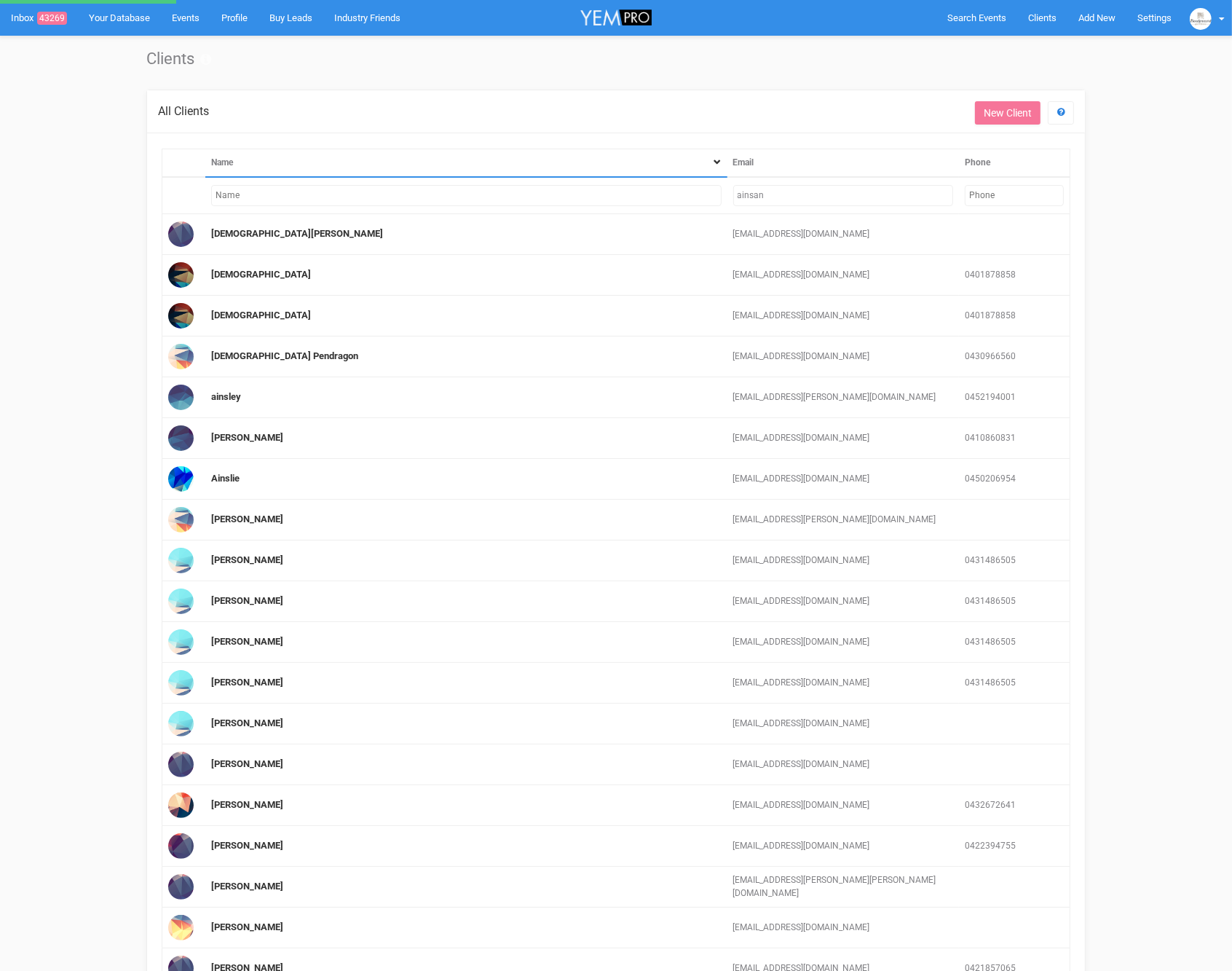
type input "ainsand"
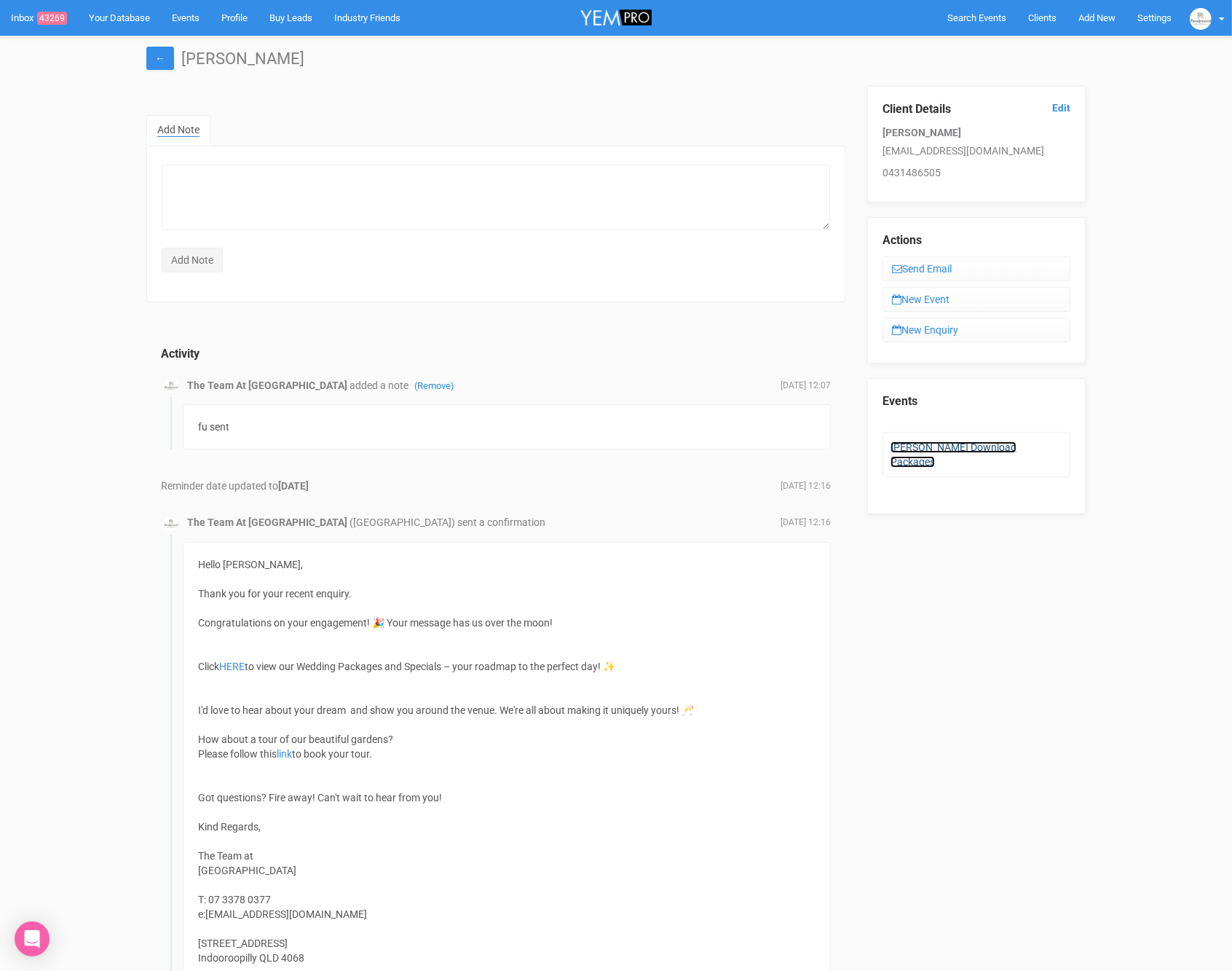
click at [913, 442] on link "[PERSON_NAME] Download Packages" at bounding box center [953, 455] width 126 height 26
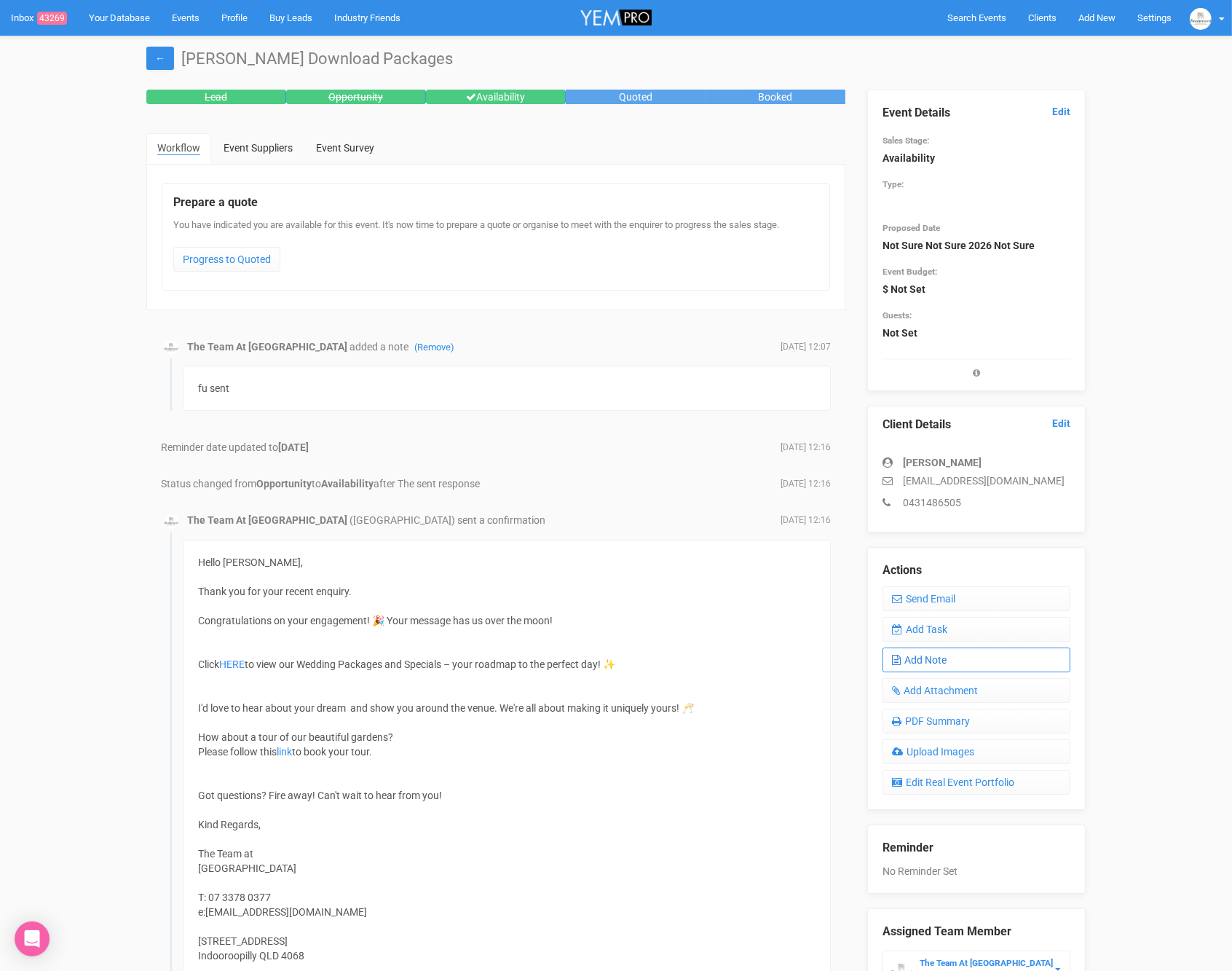
click at [938, 659] on link "Add Note" at bounding box center [977, 660] width 188 height 24
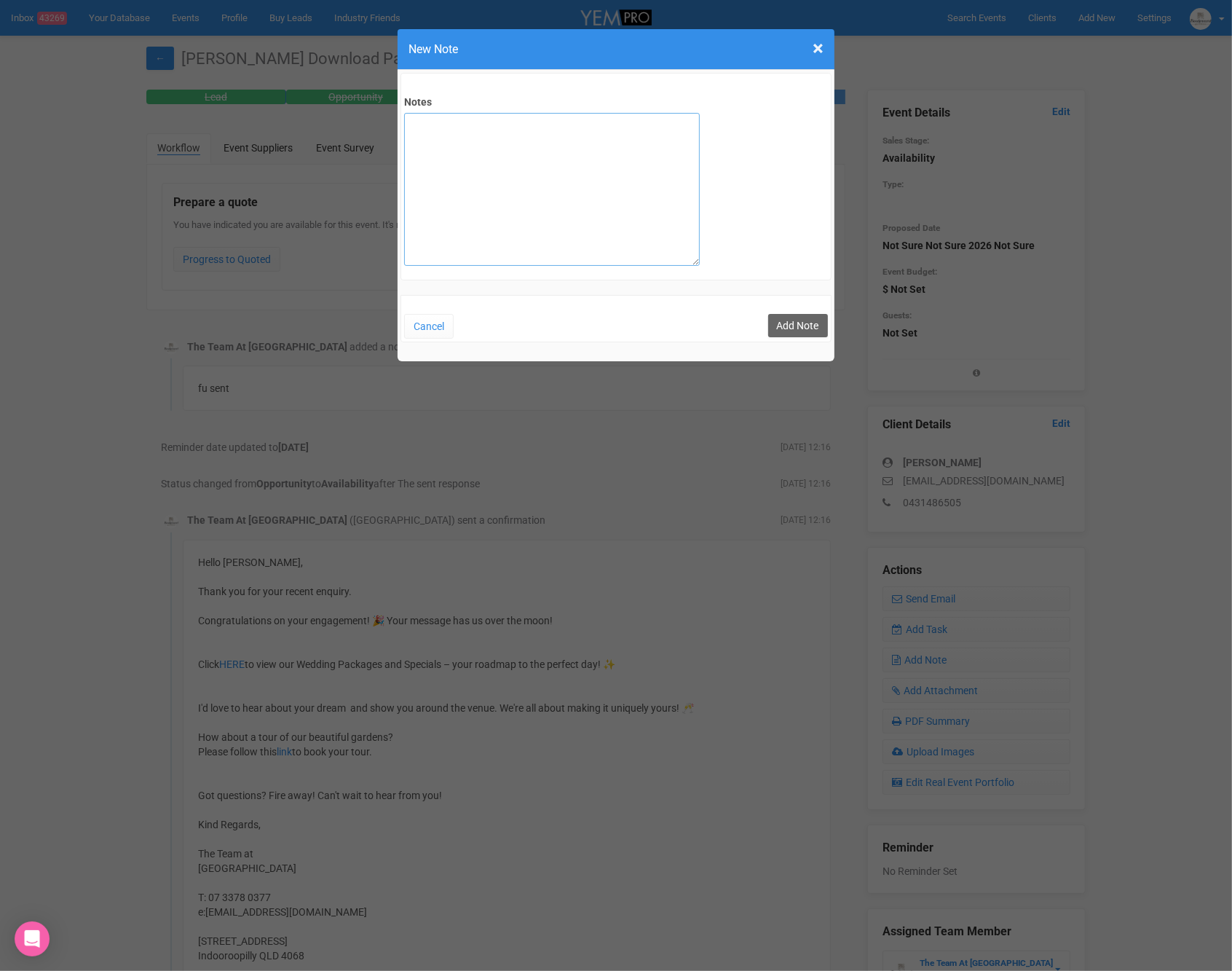
click at [506, 142] on textarea "Notes" at bounding box center [551, 189] width 296 height 153
type textarea "SITE 30/8"
click at [781, 324] on button "Add Note" at bounding box center [798, 325] width 60 height 24
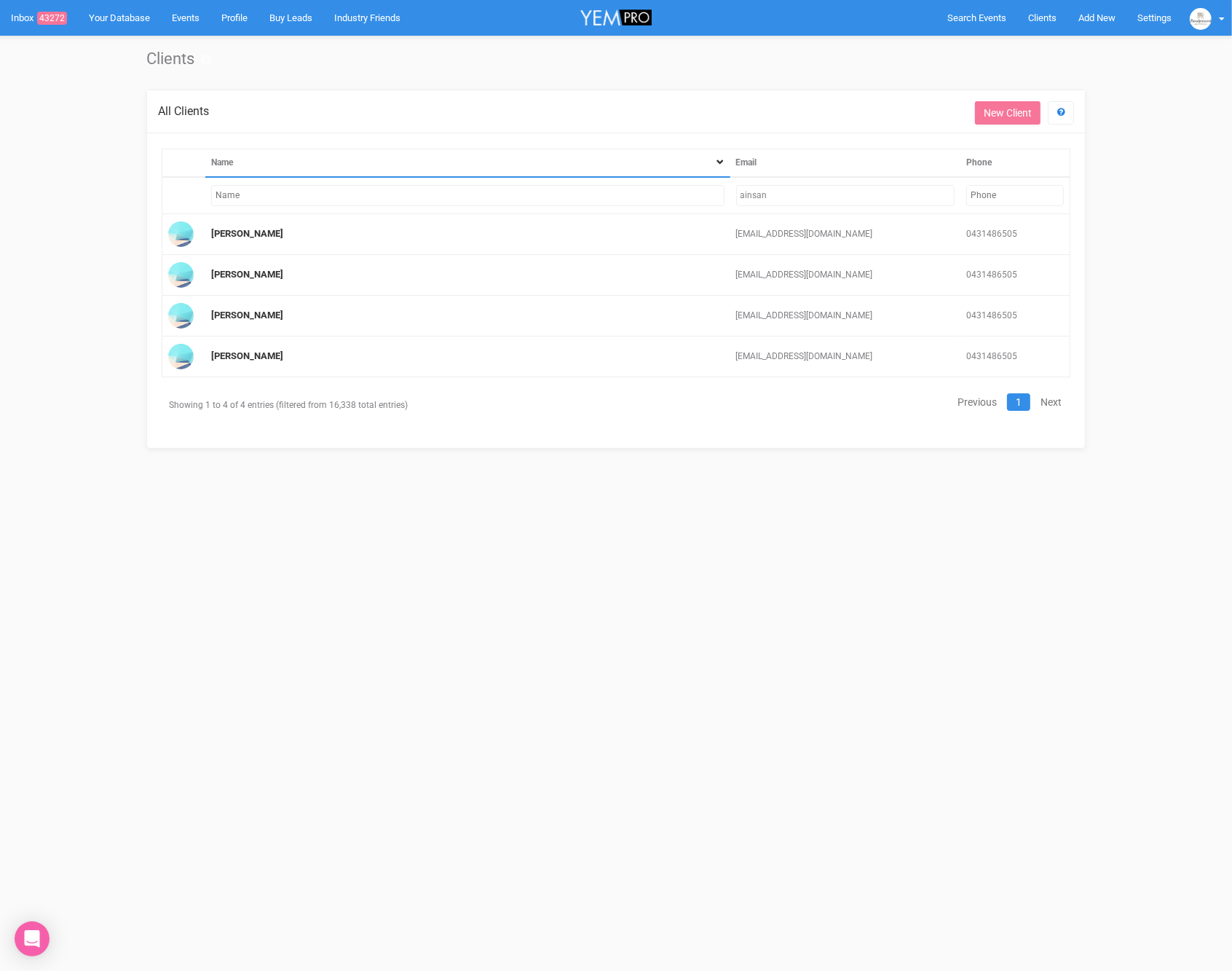
drag, startPoint x: 778, startPoint y: 191, endPoint x: 731, endPoint y: 194, distance: 47.1
click at [731, 194] on td "ainsan" at bounding box center [846, 196] width 231 height 37
paste input "[EMAIL_ADDRESS][DOMAIN_NAME]"
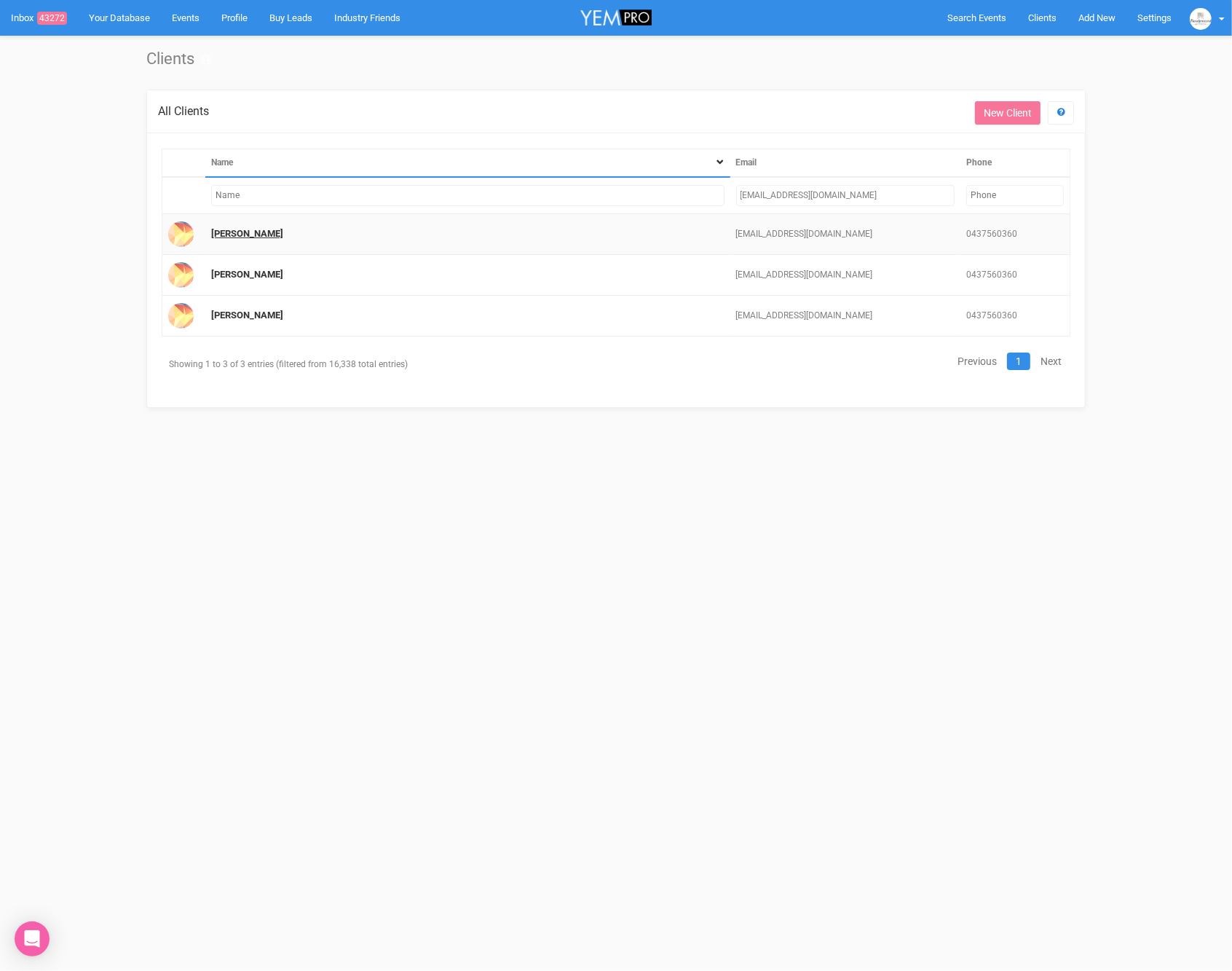
type input "[EMAIL_ADDRESS][DOMAIN_NAME]"
click at [260, 232] on link "[PERSON_NAME]" at bounding box center [247, 233] width 72 height 11
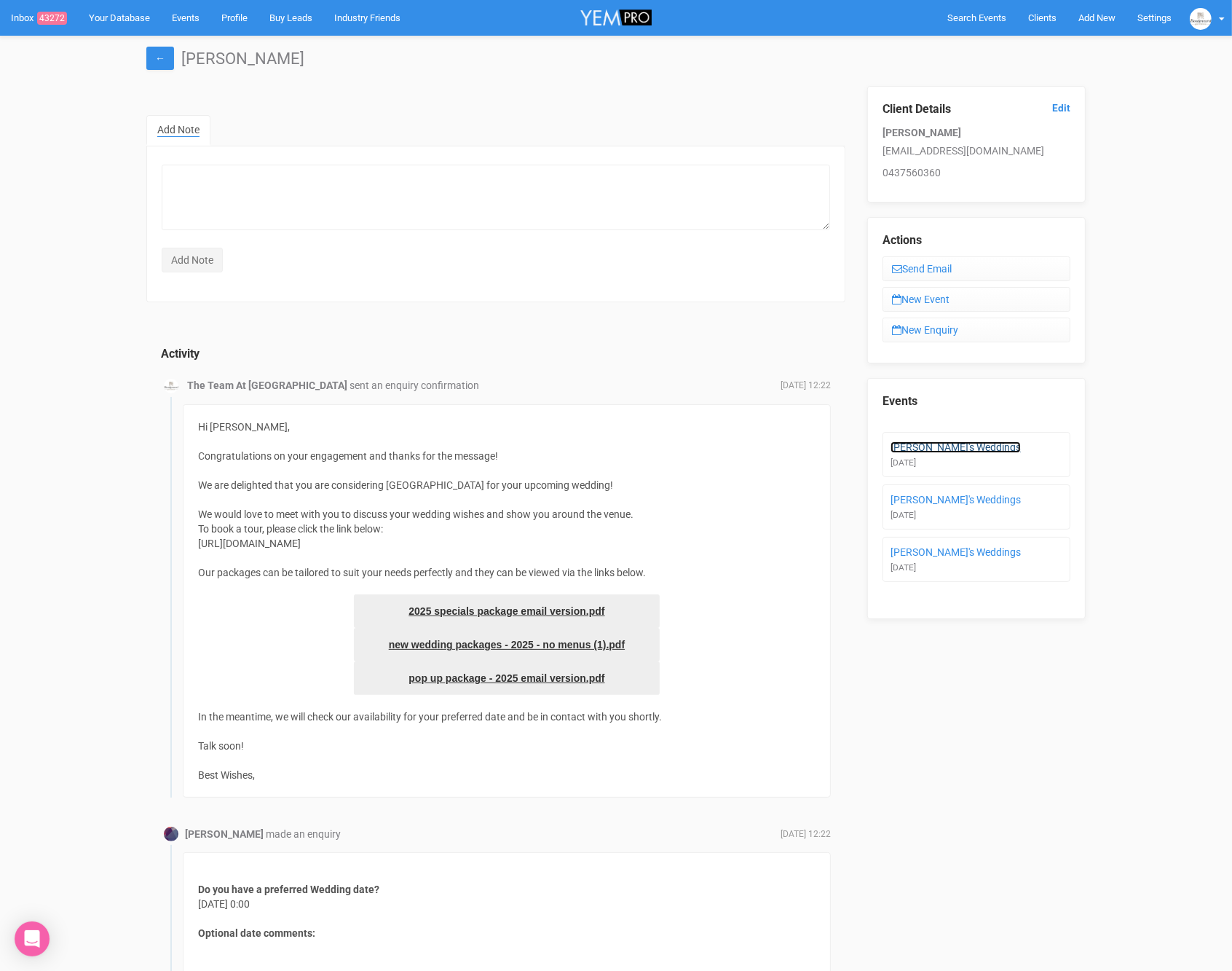
click at [936, 443] on link "[PERSON_NAME]'s Weddings" at bounding box center [956, 447] width 131 height 11
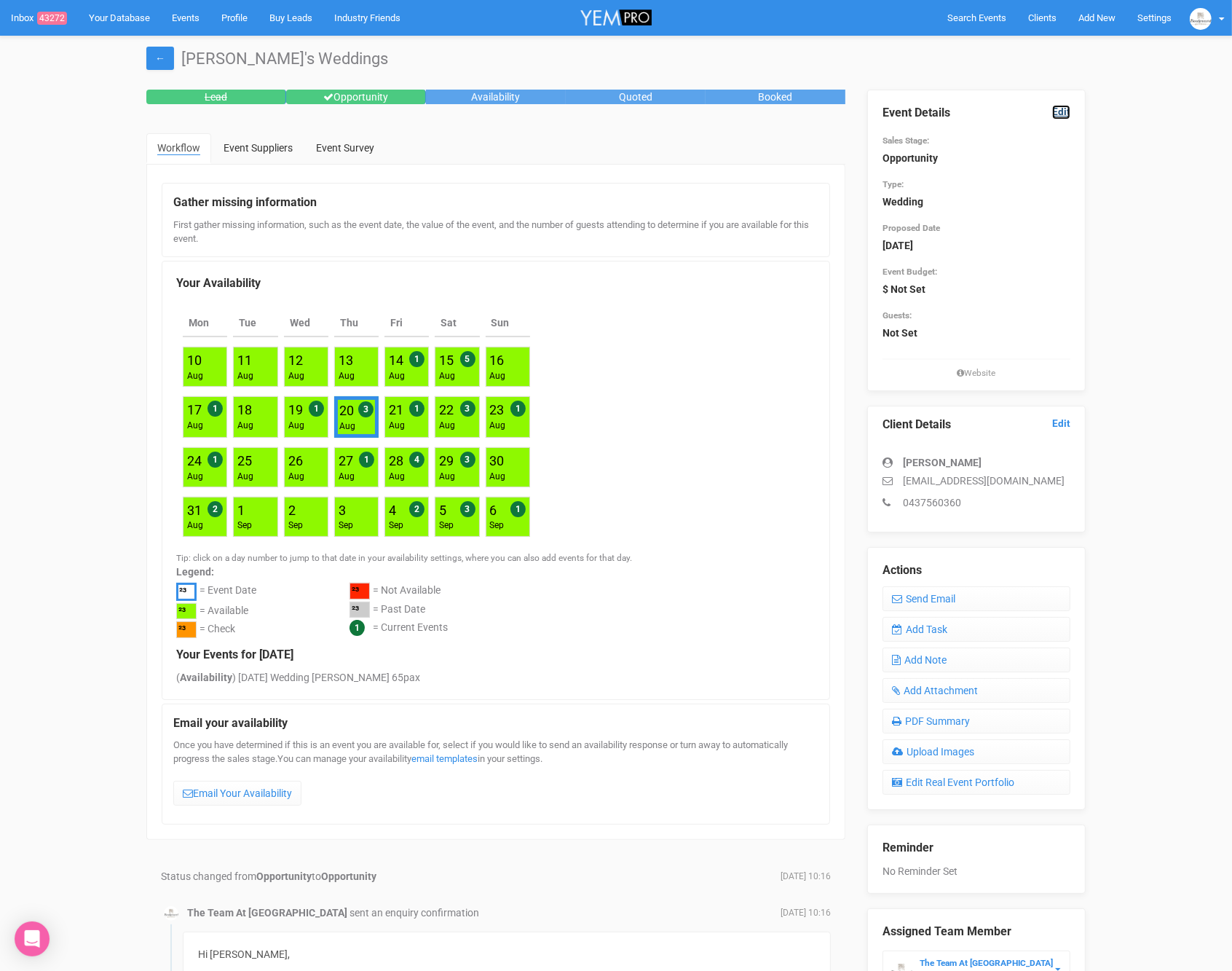
click at [1068, 112] on link "Edit" at bounding box center [1062, 112] width 18 height 14
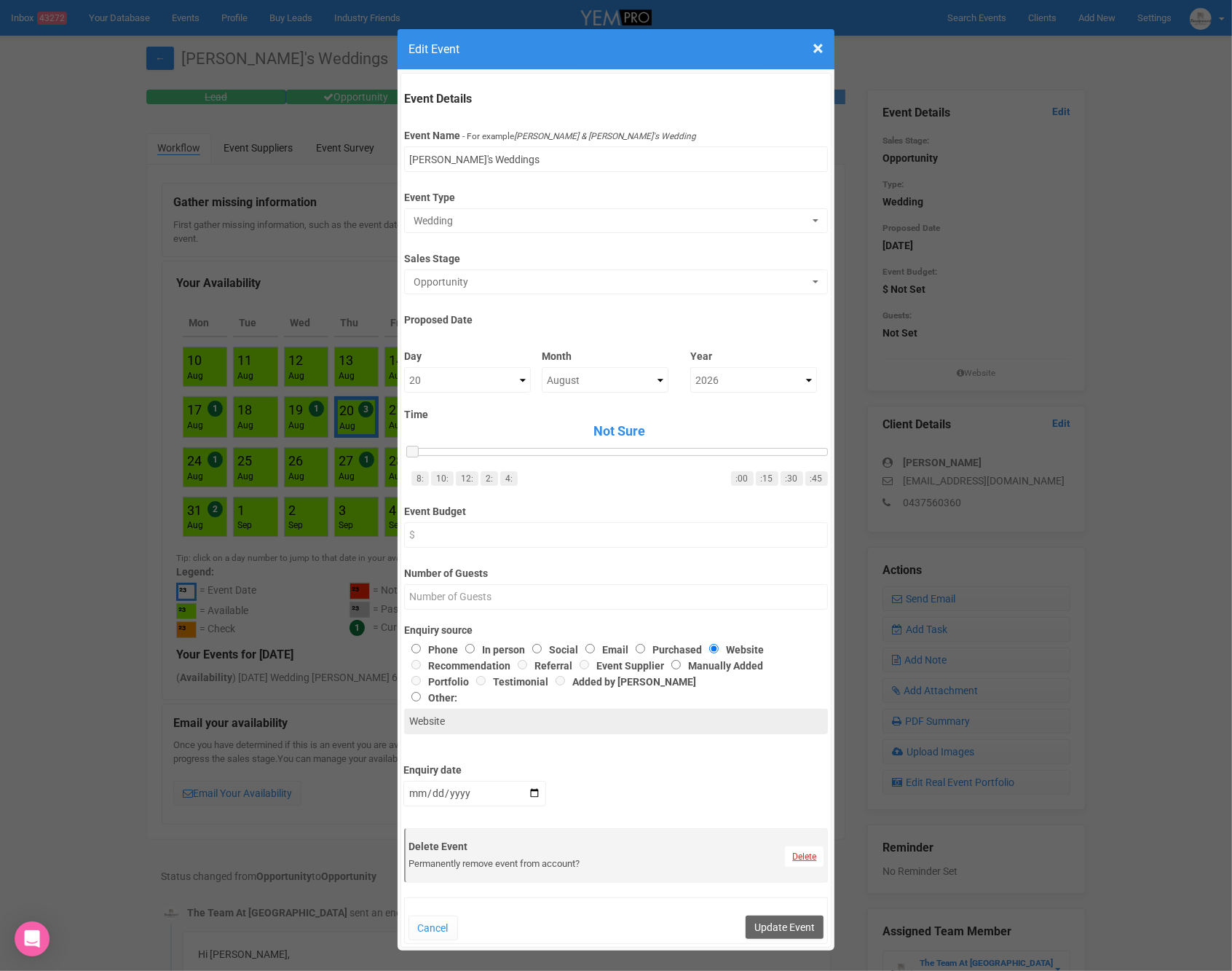
click at [802, 855] on link "Delete" at bounding box center [804, 856] width 39 height 21
click at [809, 816] on link "Confirm" at bounding box center [815, 820] width 45 height 21
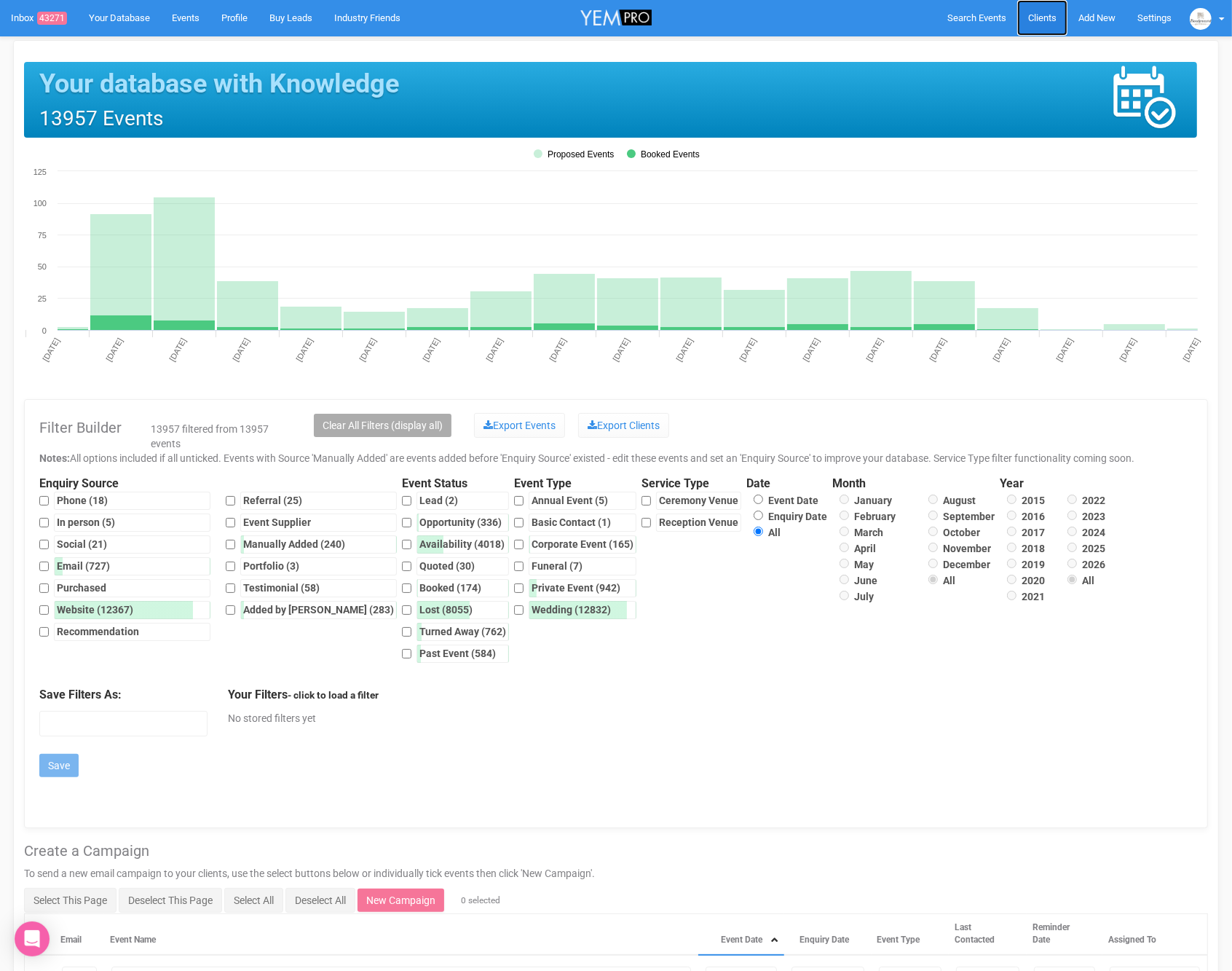
click at [1035, 16] on span "Clients" at bounding box center [1042, 18] width 28 height 11
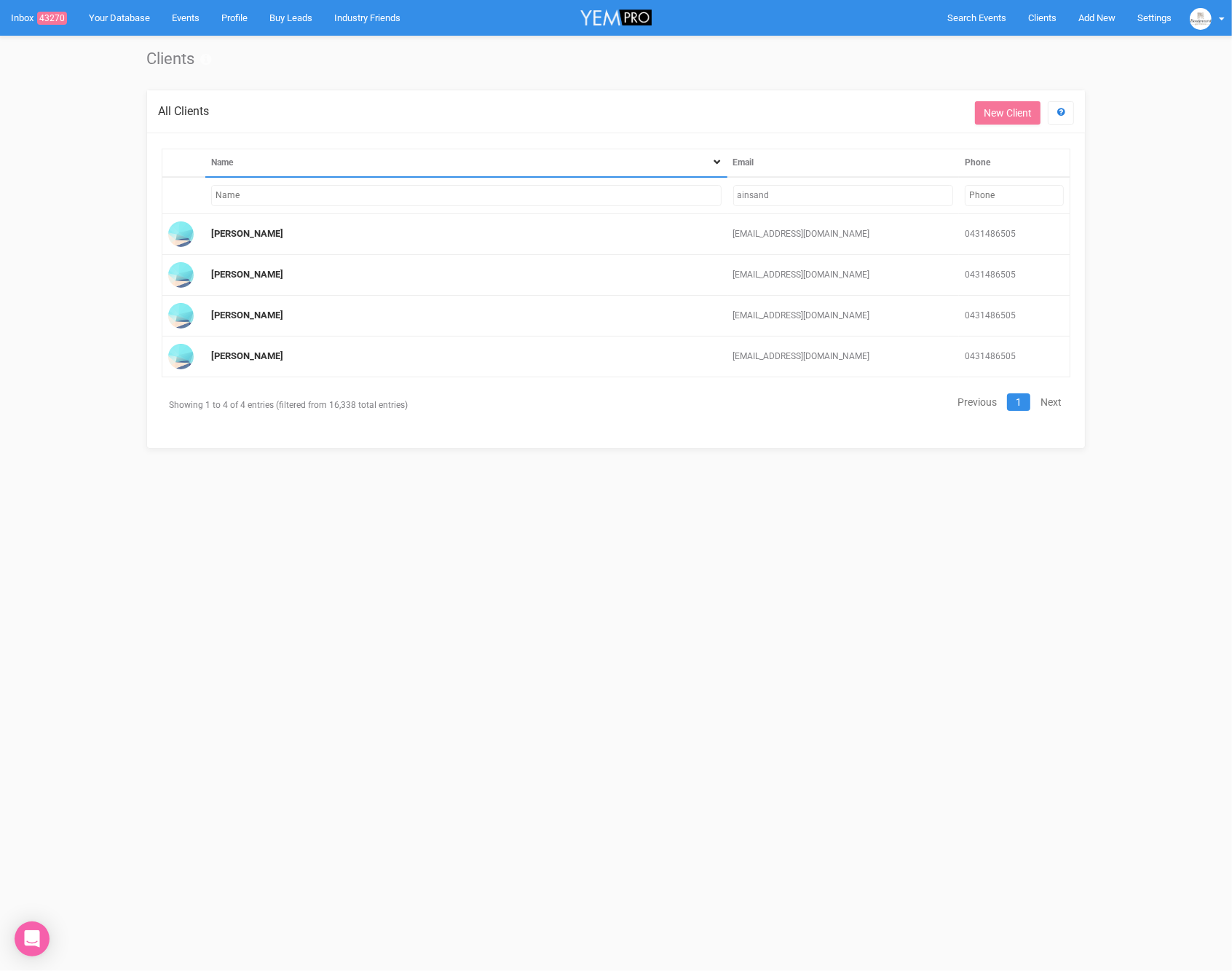
drag, startPoint x: 797, startPoint y: 196, endPoint x: 695, endPoint y: 199, distance: 102.0
click at [695, 199] on tr "ainsand" at bounding box center [616, 196] width 908 height 37
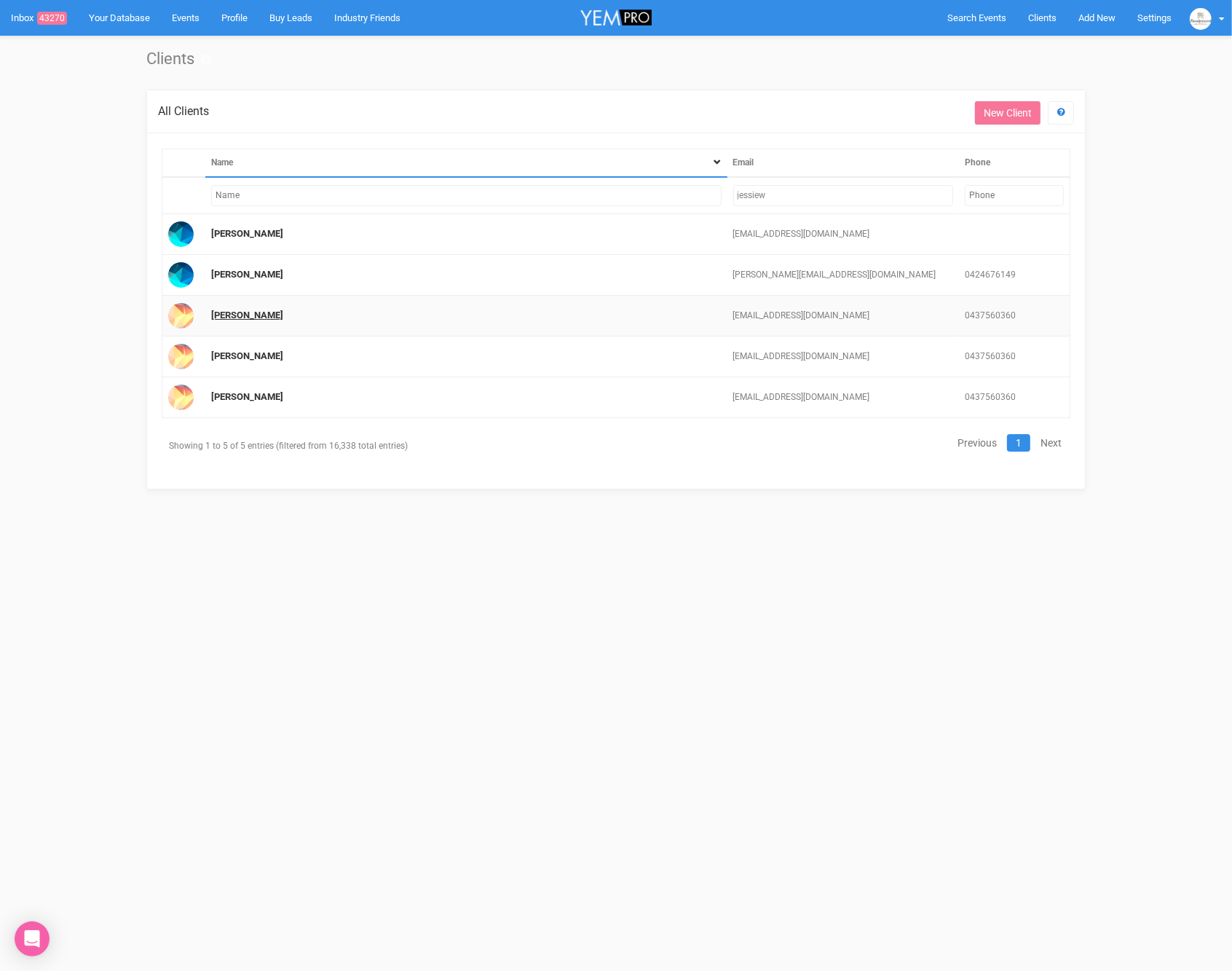
type input "jessiew"
click at [239, 316] on link "[PERSON_NAME]" at bounding box center [247, 315] width 72 height 11
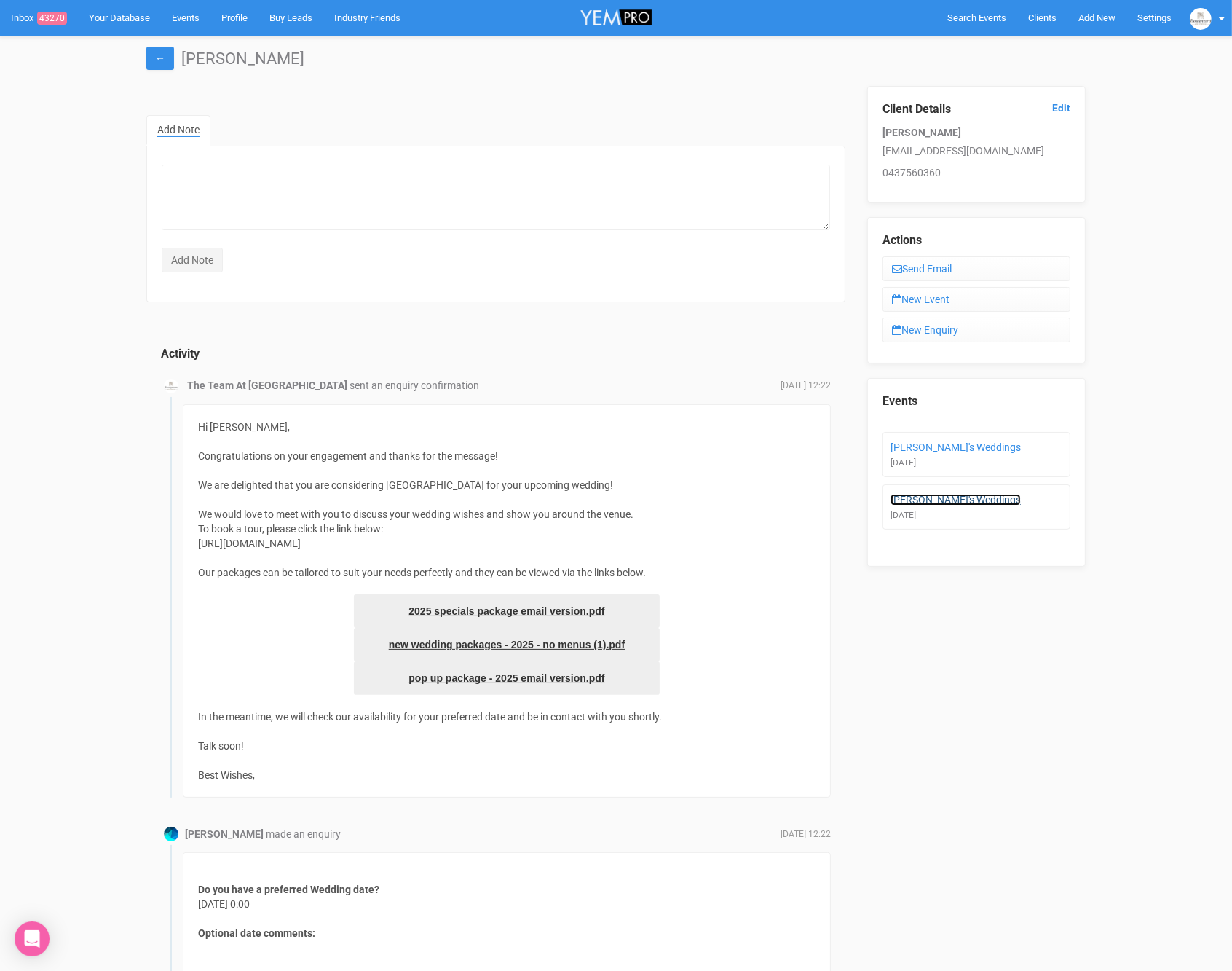
click at [931, 494] on link "[PERSON_NAME]'s Weddings" at bounding box center [956, 499] width 131 height 11
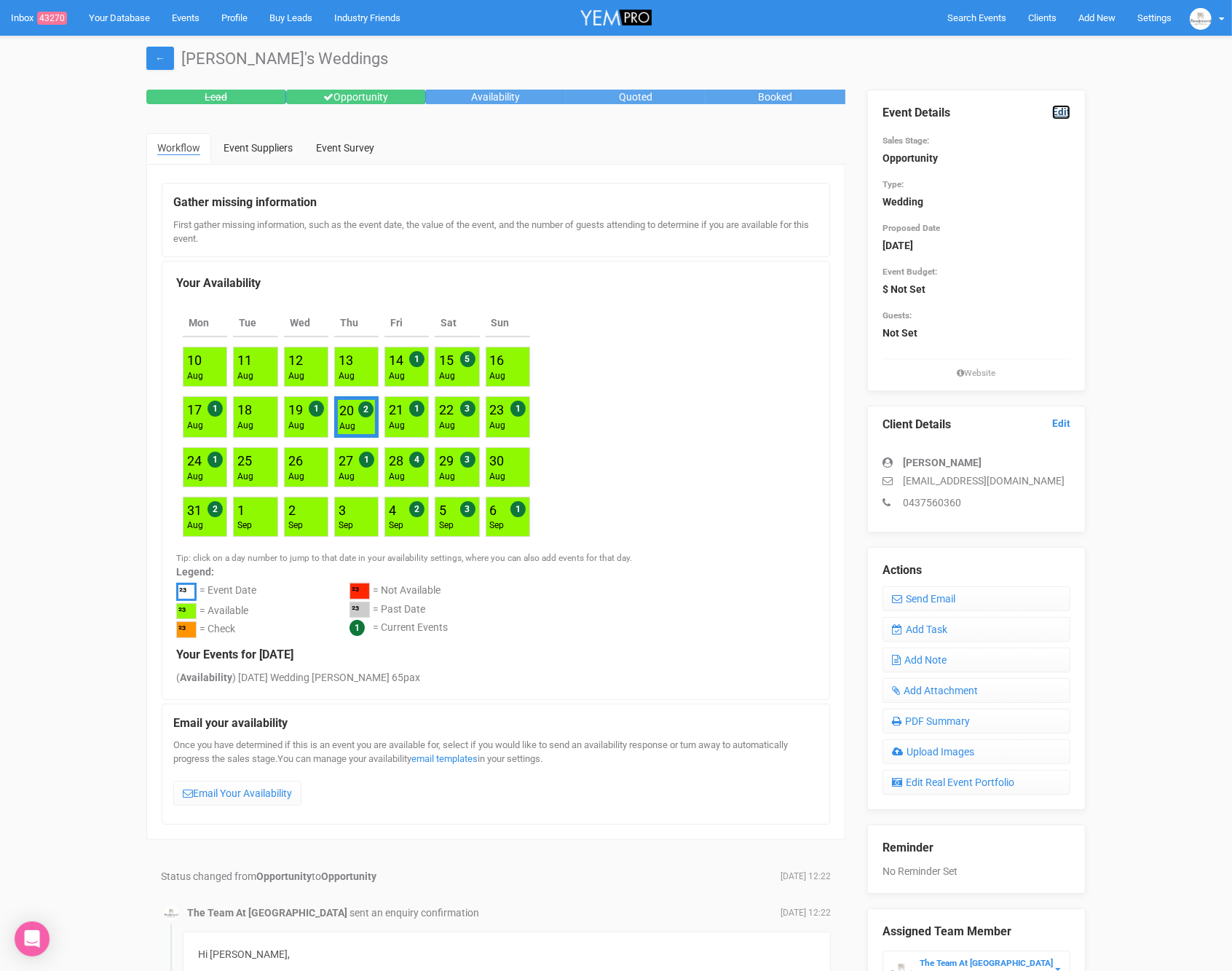
click at [1068, 112] on link "Edit" at bounding box center [1062, 112] width 18 height 14
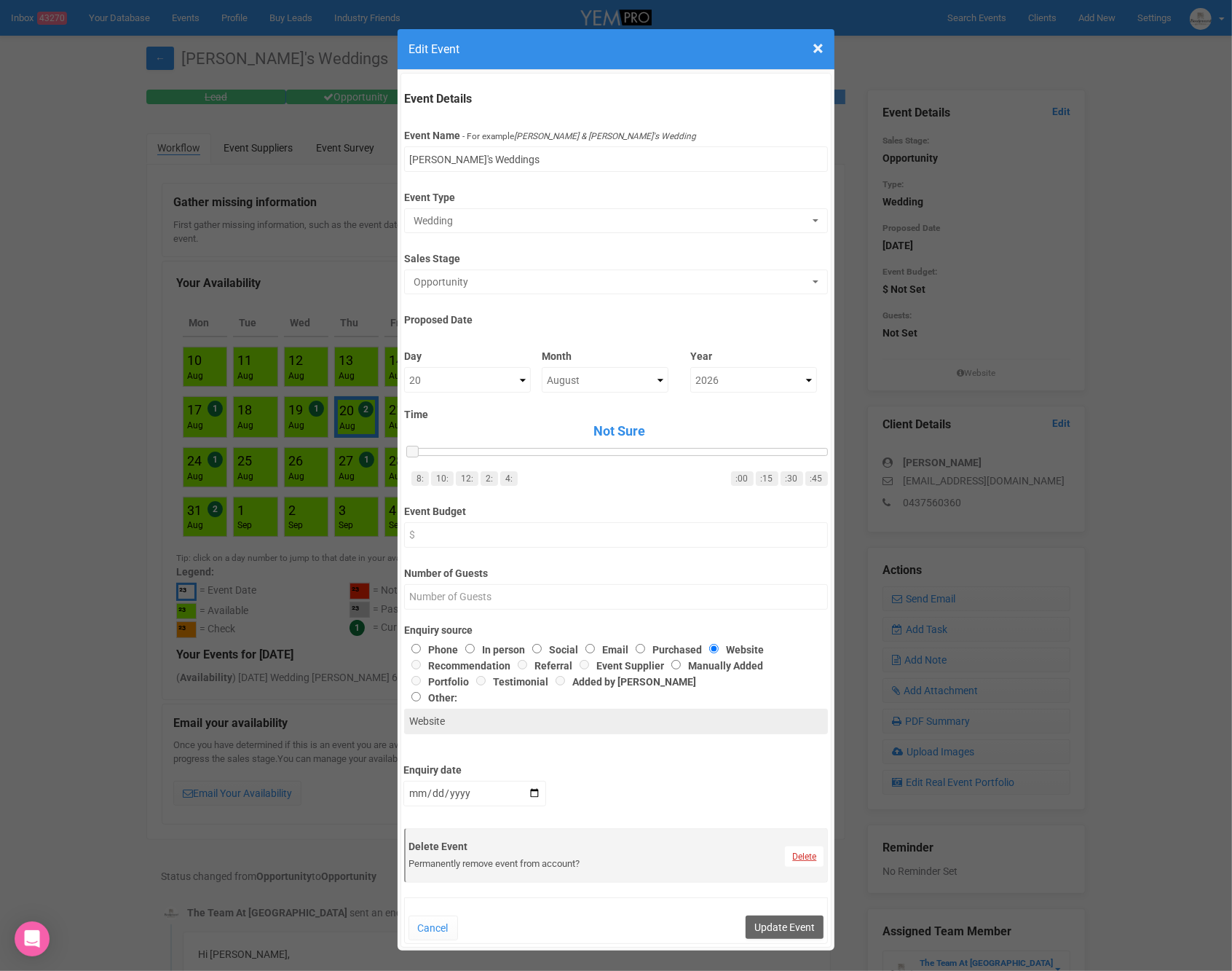
click at [804, 854] on link "Delete" at bounding box center [804, 856] width 39 height 21
click at [813, 824] on link "Confirm" at bounding box center [815, 820] width 45 height 21
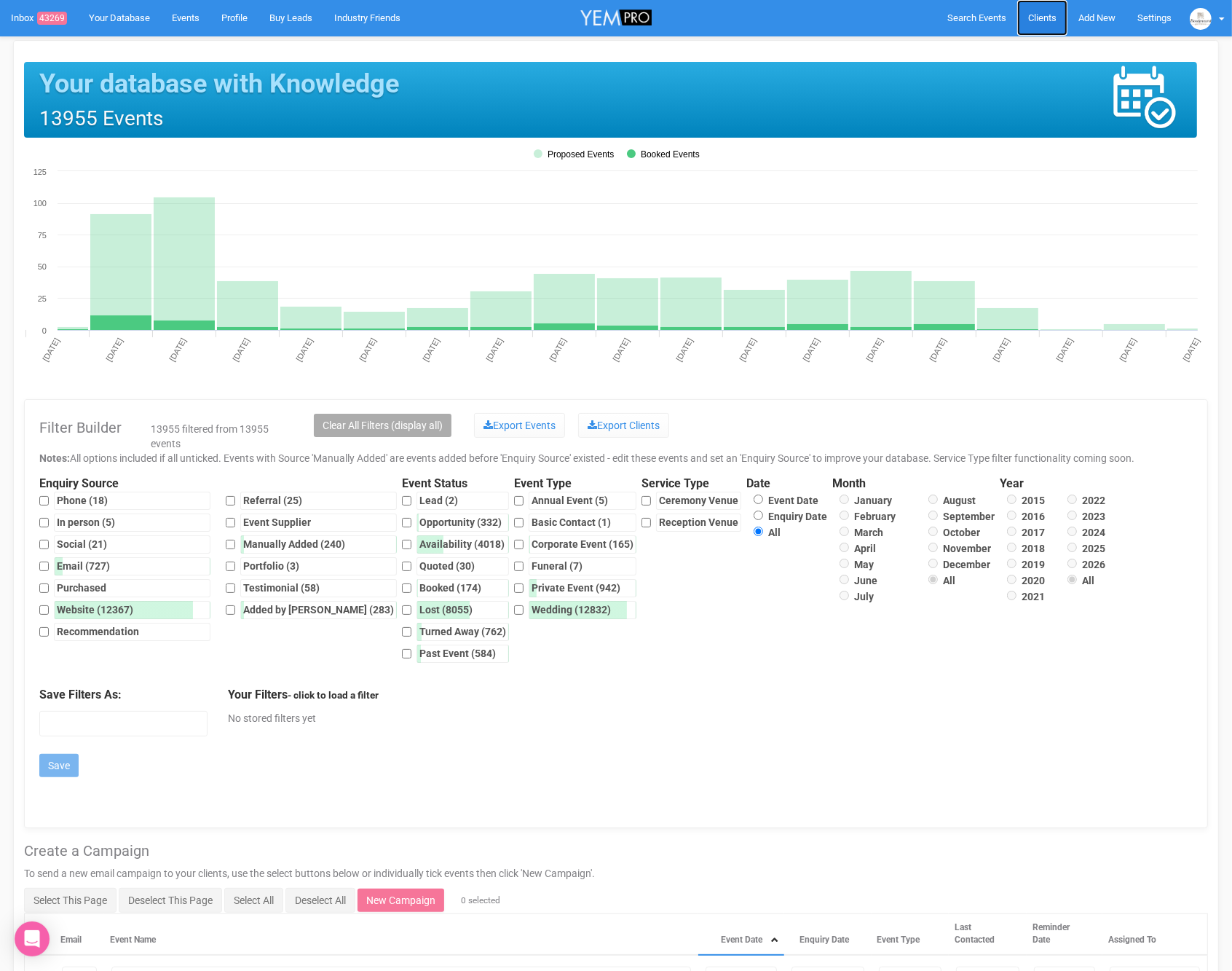
click at [1049, 20] on span "Clients" at bounding box center [1042, 18] width 28 height 11
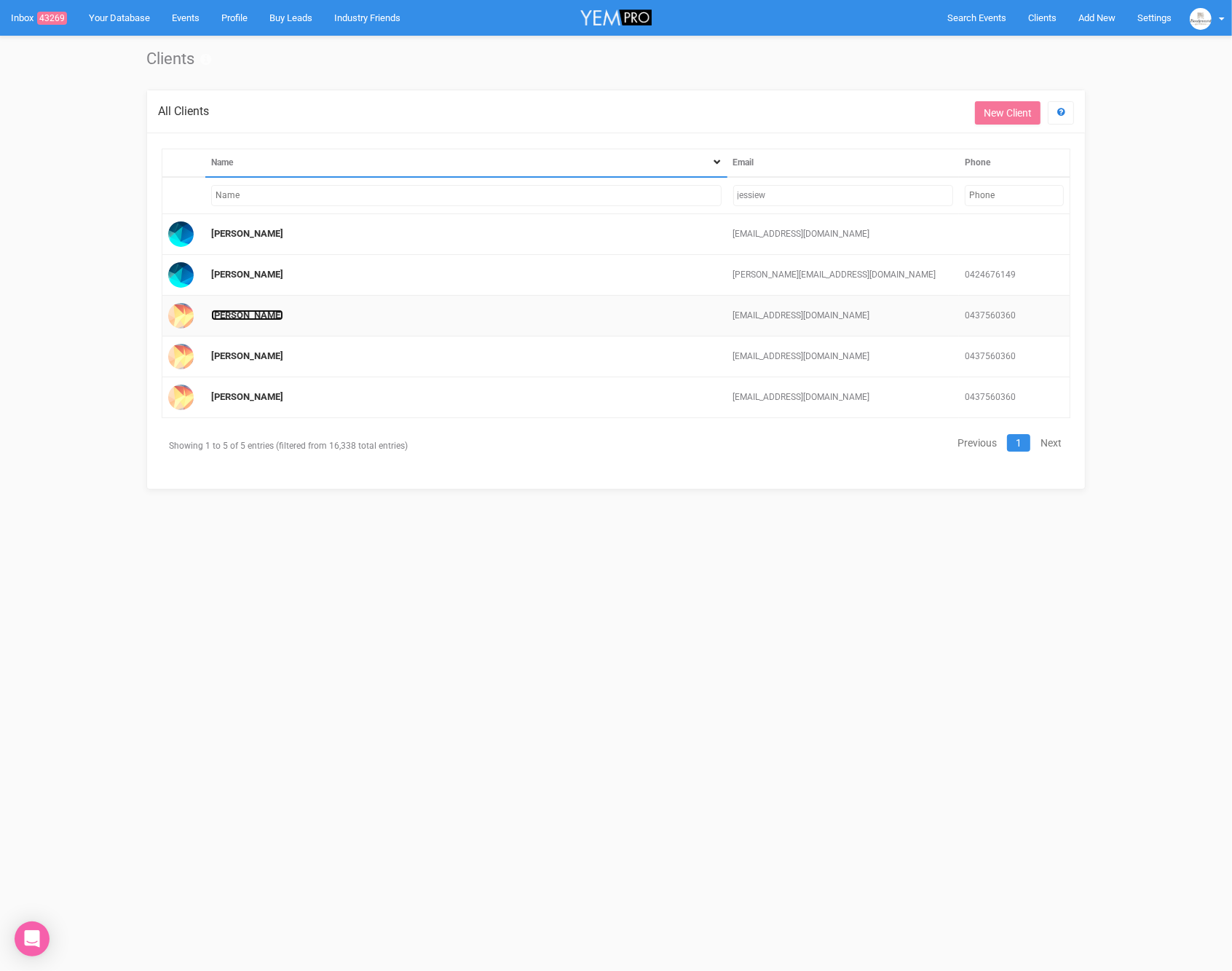
click at [254, 316] on link "Jessie Woehrle" at bounding box center [247, 315] width 72 height 11
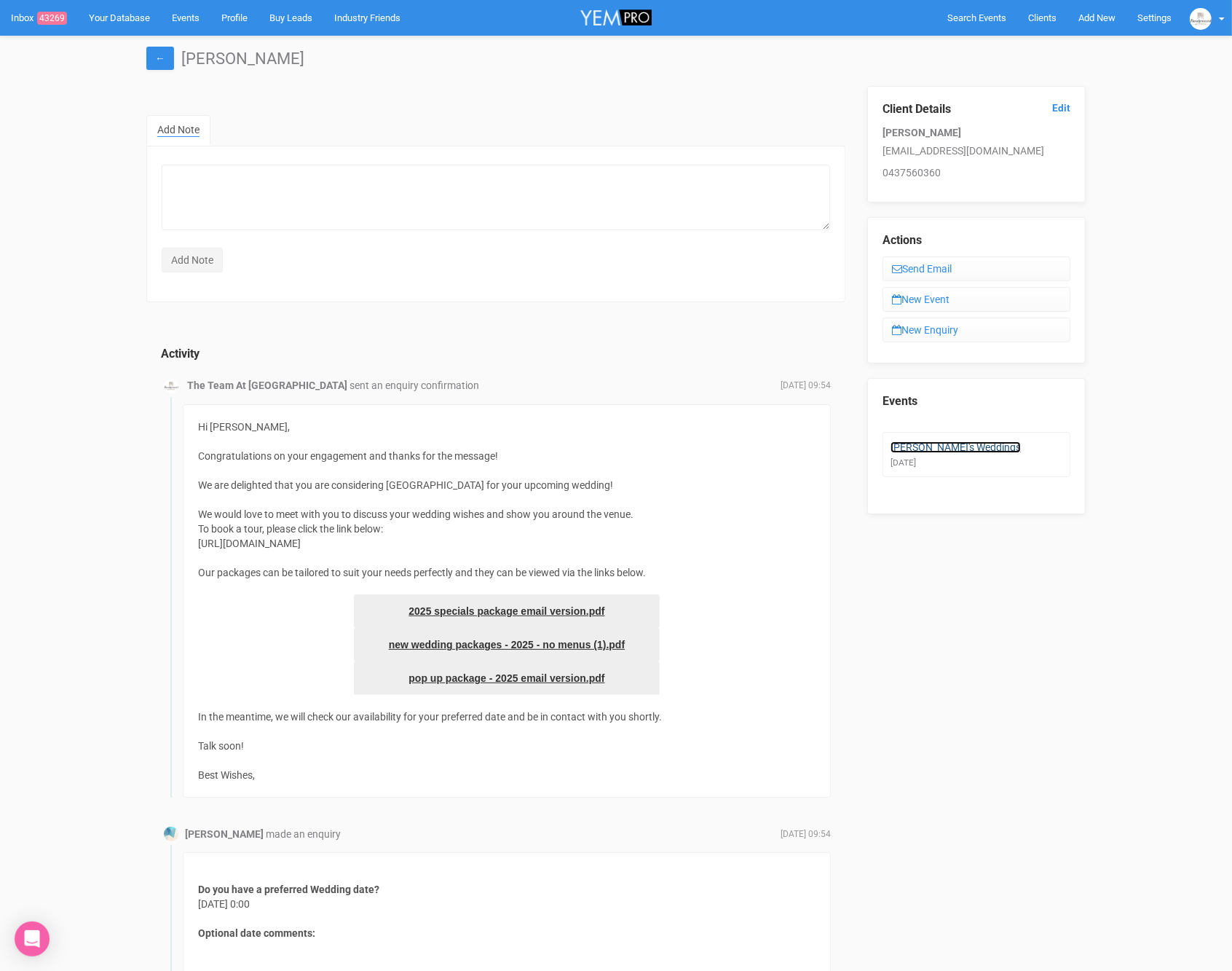
click at [944, 445] on link "Jessie's Weddings" at bounding box center [956, 447] width 131 height 11
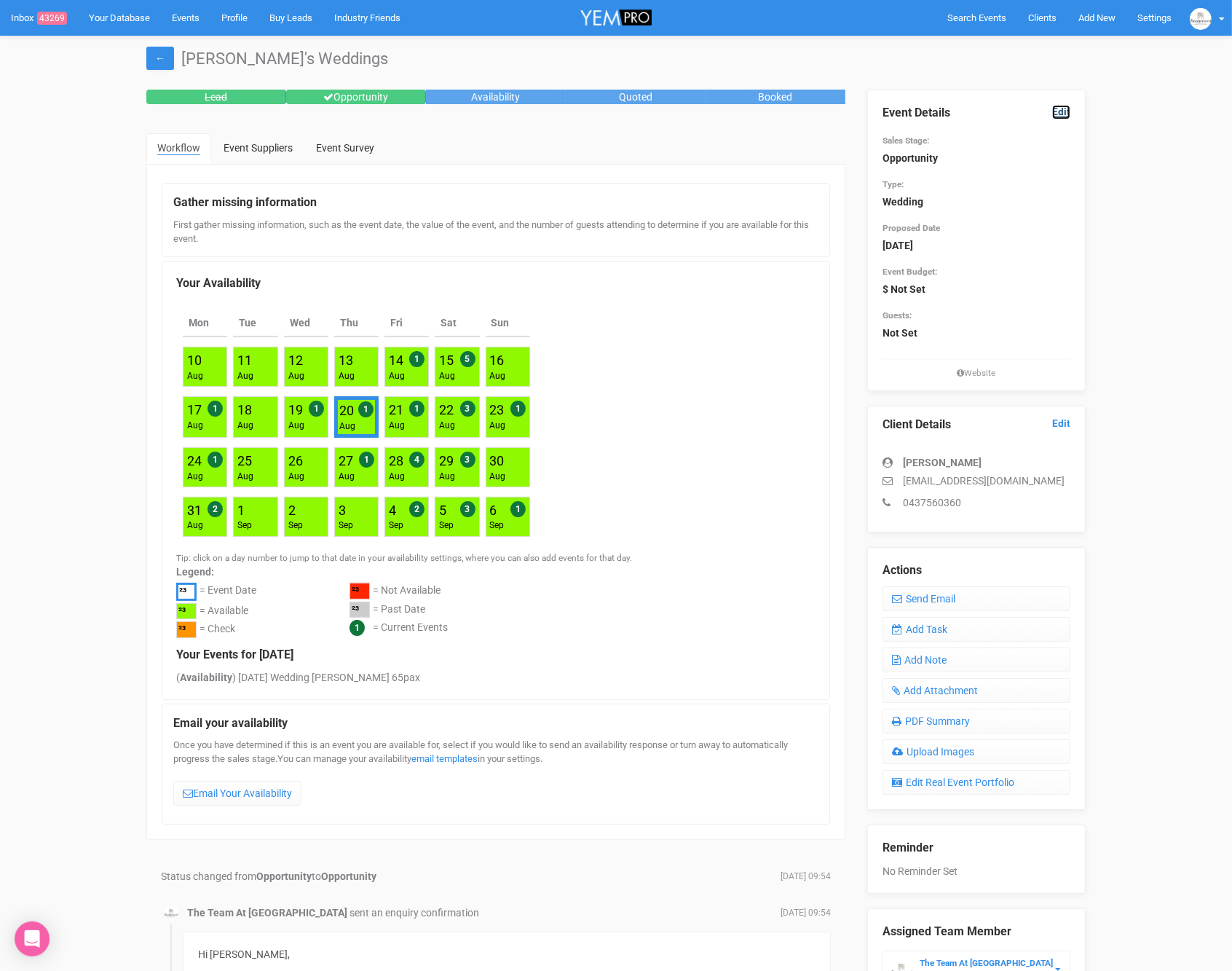
click at [1058, 112] on link "Edit" at bounding box center [1062, 112] width 18 height 14
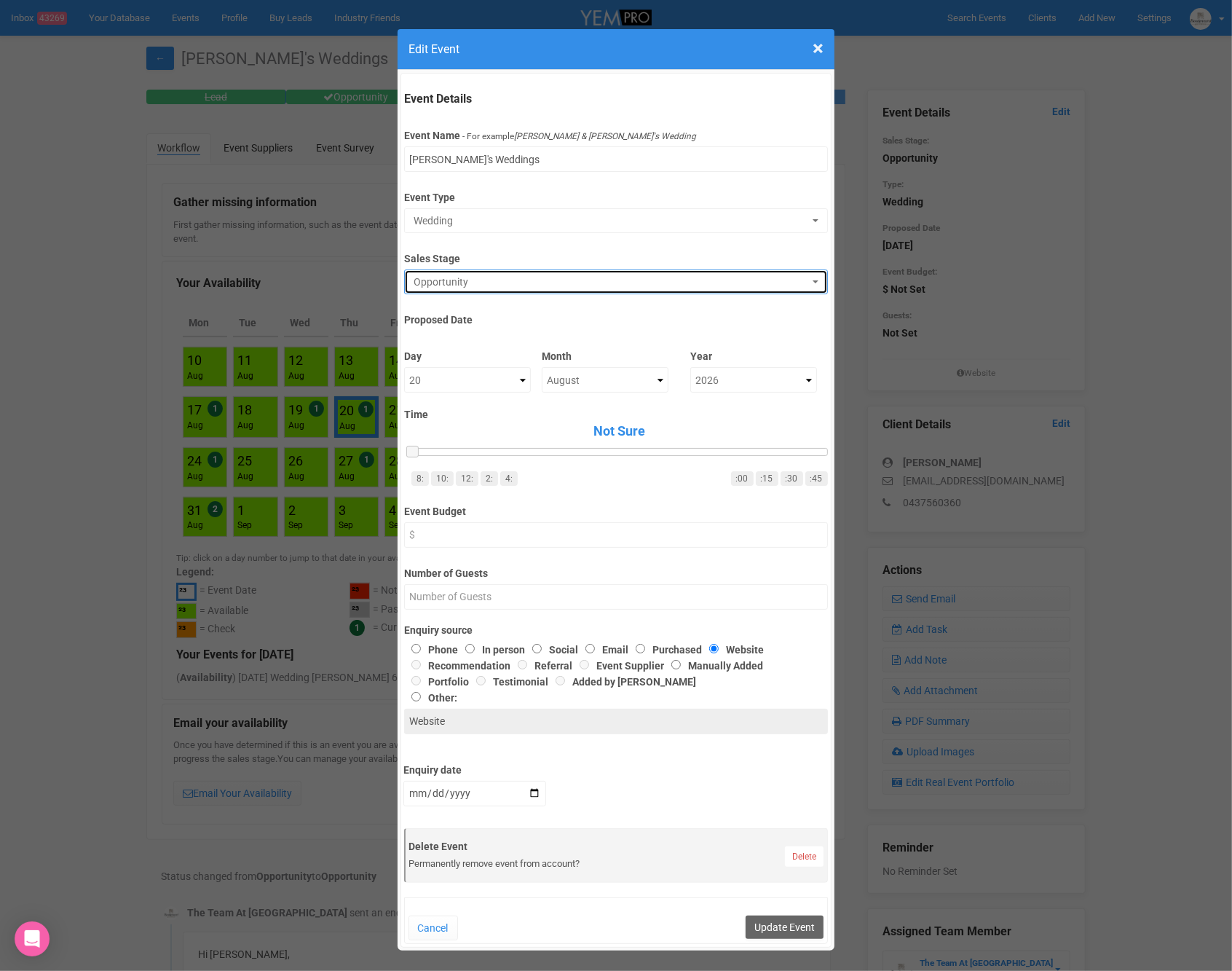
click at [454, 278] on span "Opportunity" at bounding box center [611, 281] width 395 height 15
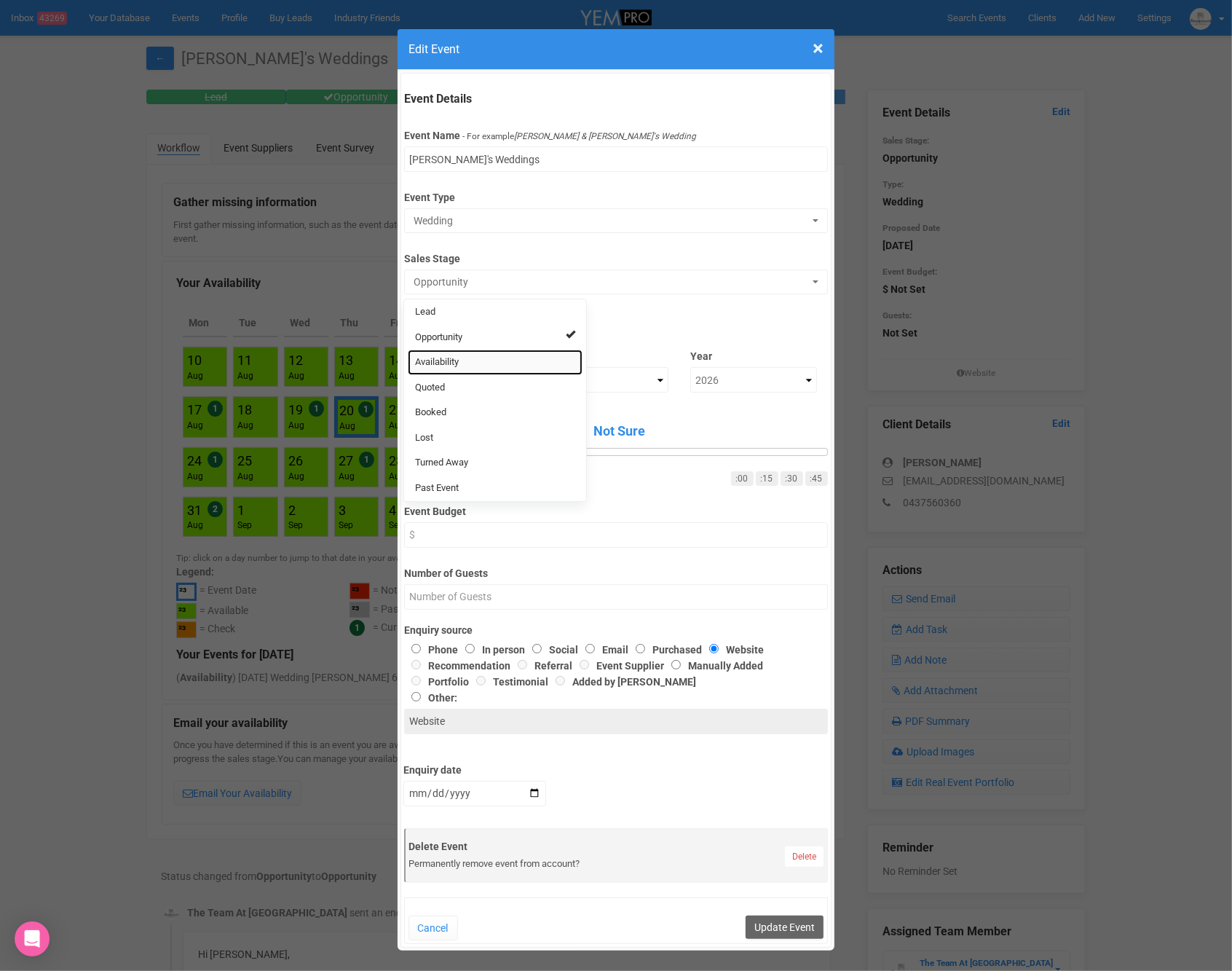
click at [451, 358] on span "Availability" at bounding box center [436, 362] width 44 height 14
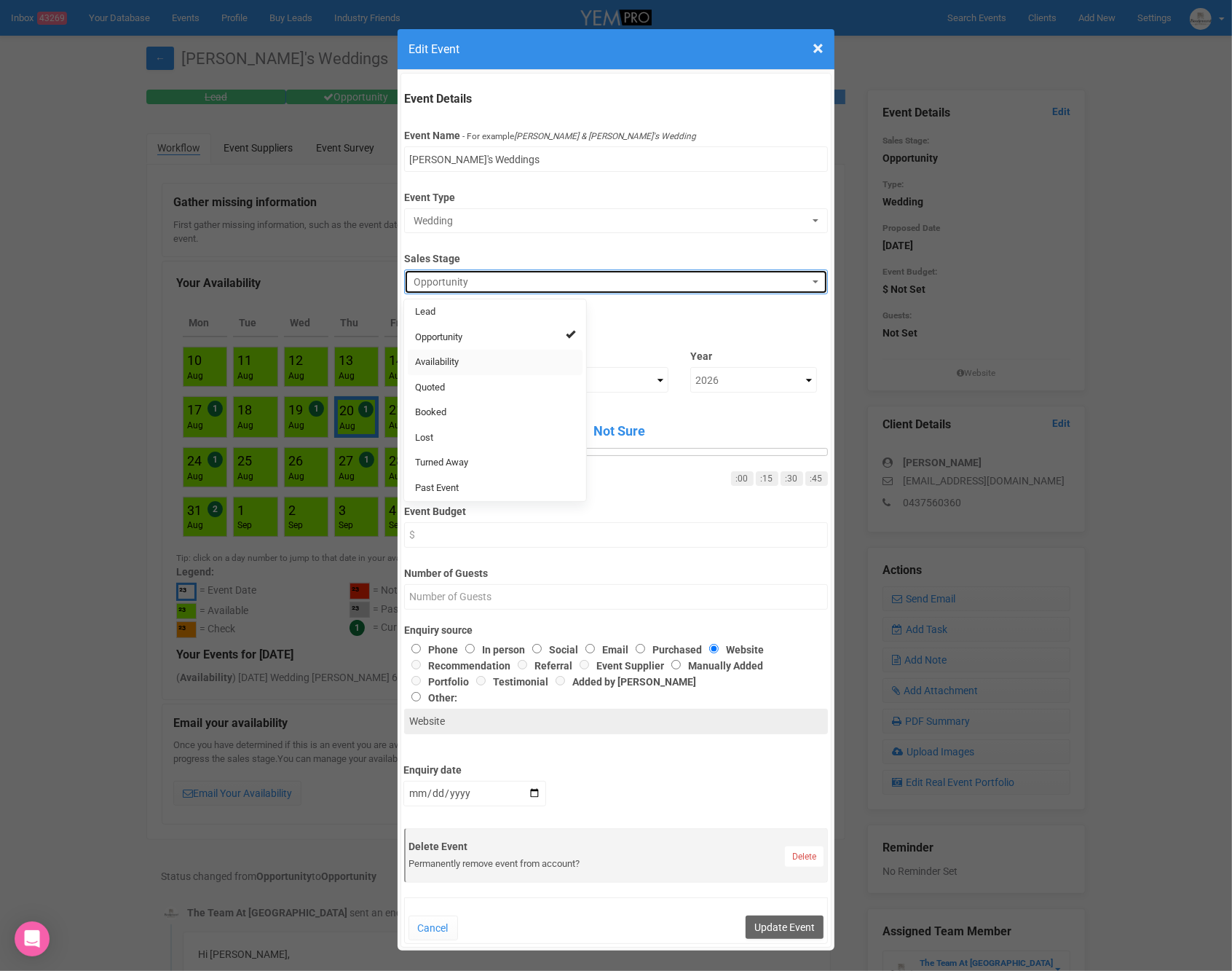
select select "8"
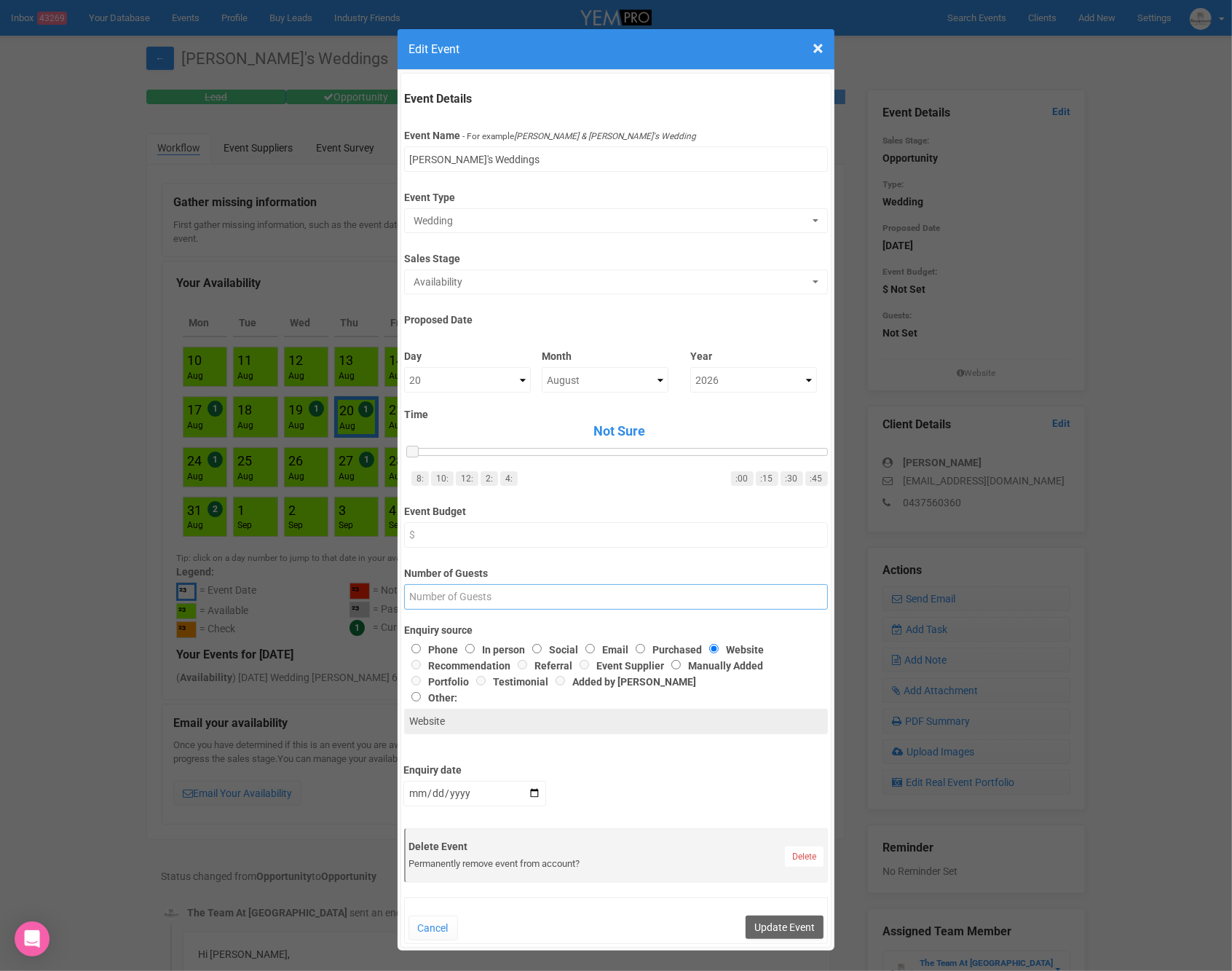
click at [486, 594] on input "Number of Guests" at bounding box center [616, 597] width 423 height 25
type input "30"
click at [418, 698] on input "Other:" at bounding box center [416, 697] width 9 height 9
radio input "true"
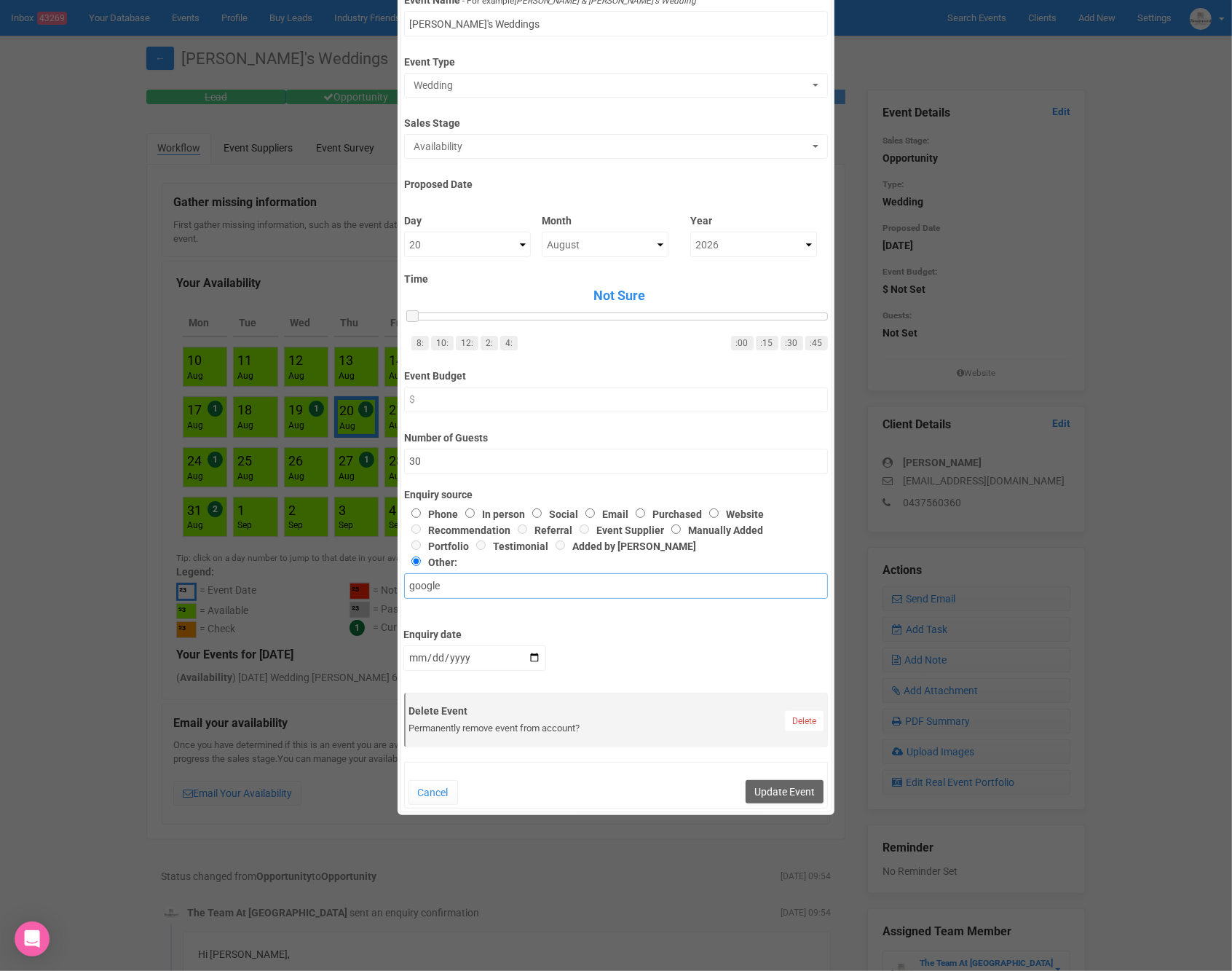
scroll to position [140, 0]
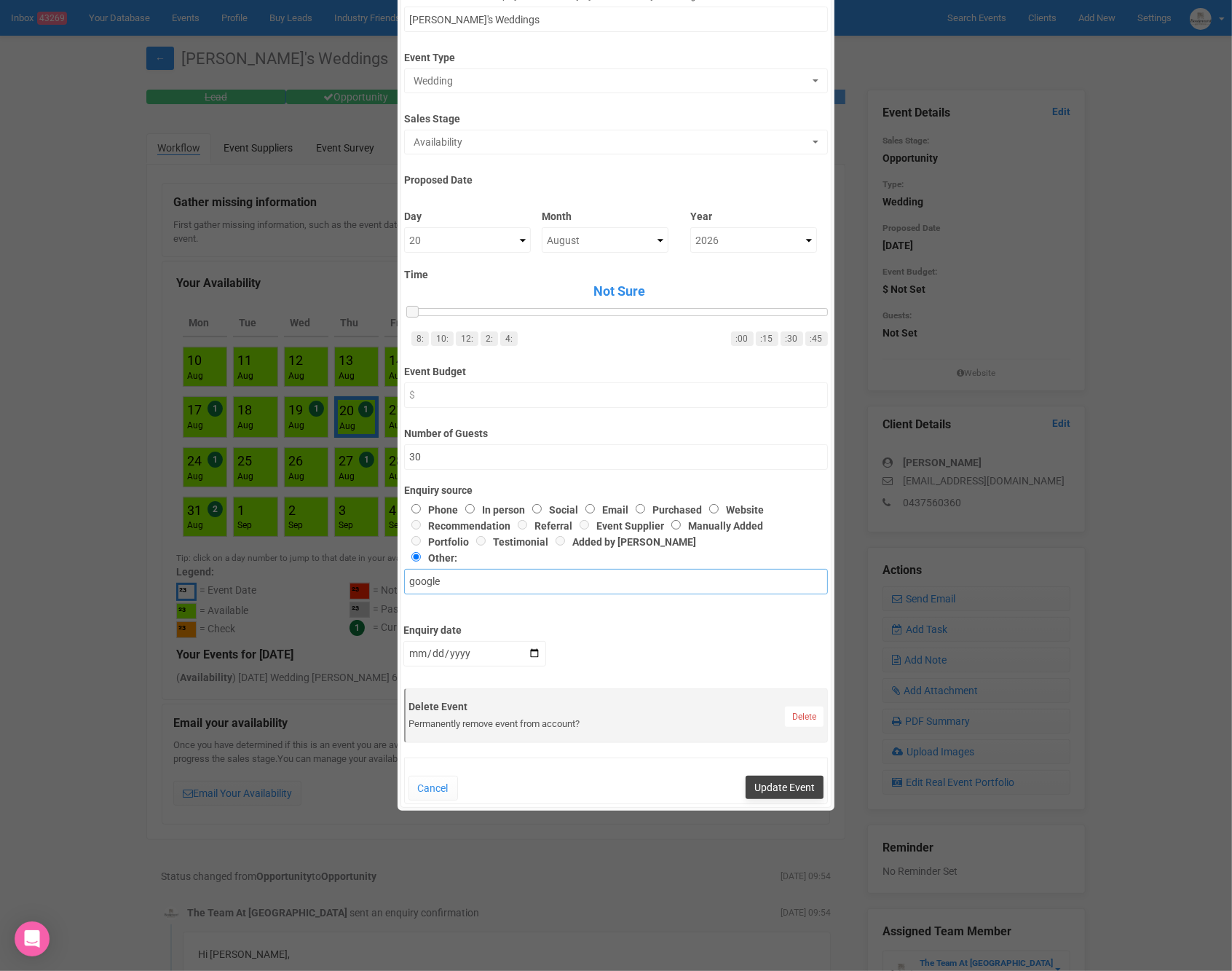
type input "google"
click at [783, 789] on button "Update Event" at bounding box center [784, 787] width 78 height 24
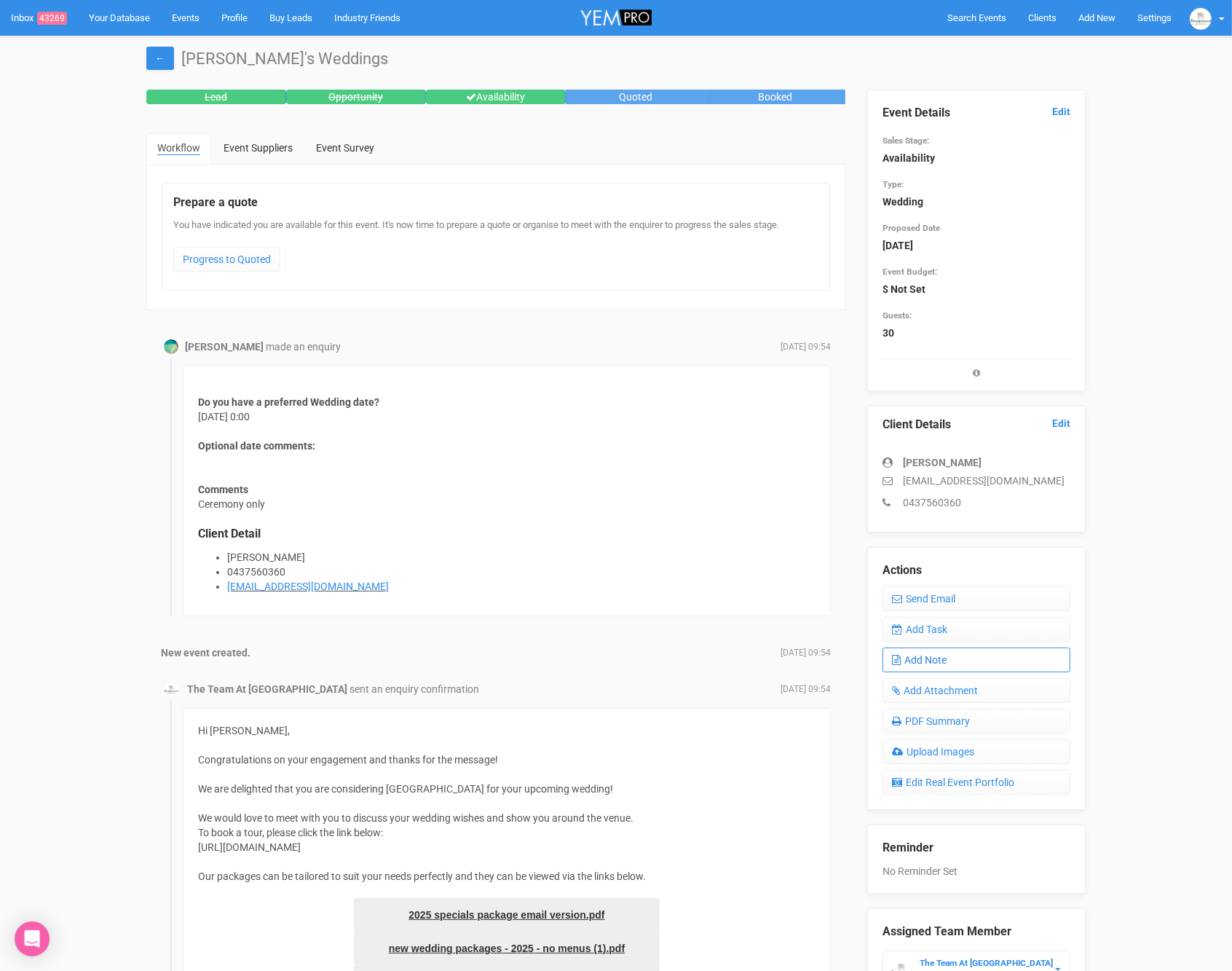
click at [994, 654] on link "Add Note" at bounding box center [977, 660] width 188 height 24
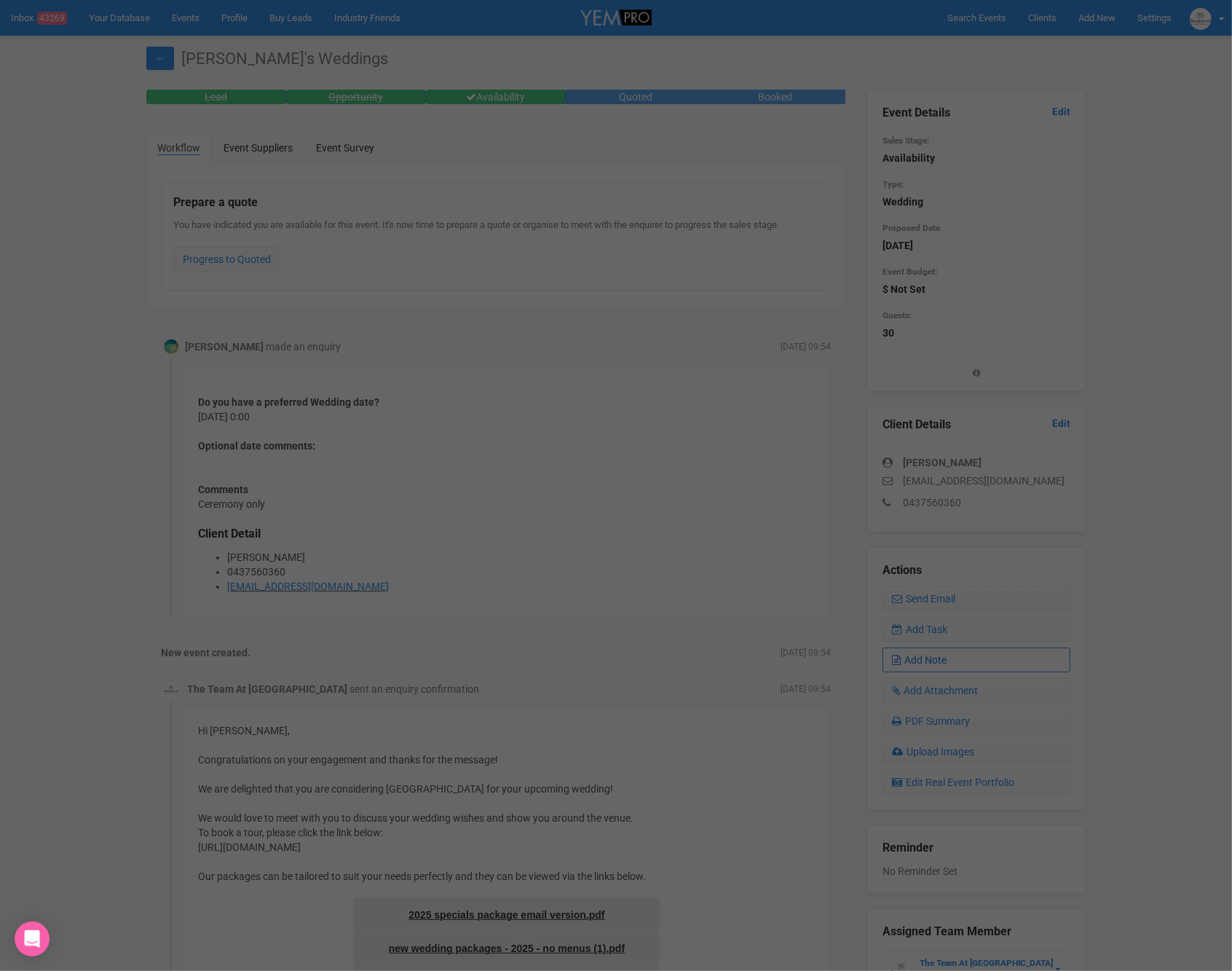
scroll to position [0, 0]
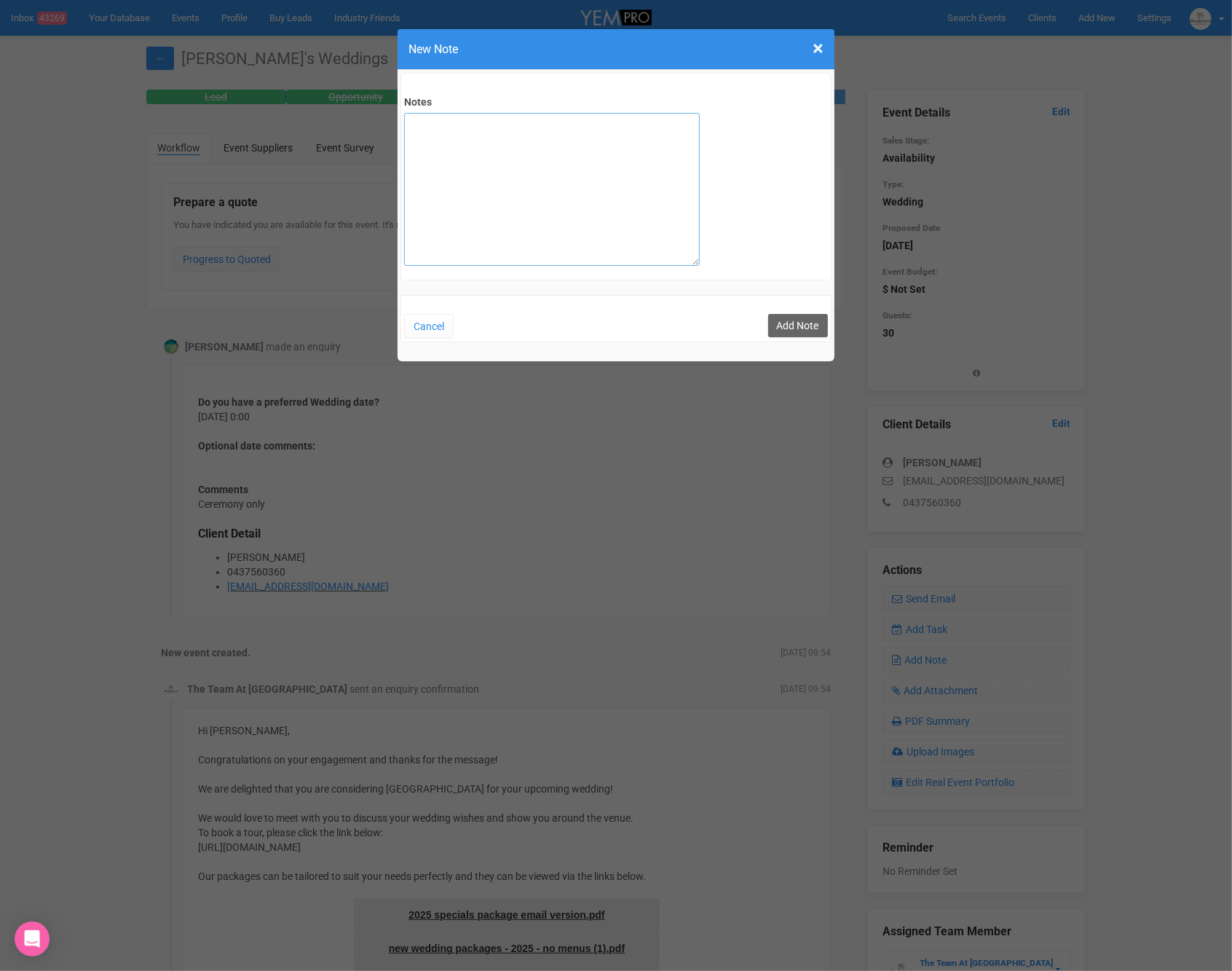
click at [509, 215] on textarea "Notes" at bounding box center [551, 189] width 296 height 153
type textarea "Site 30/8"
click at [785, 318] on button "Add Note" at bounding box center [798, 325] width 60 height 24
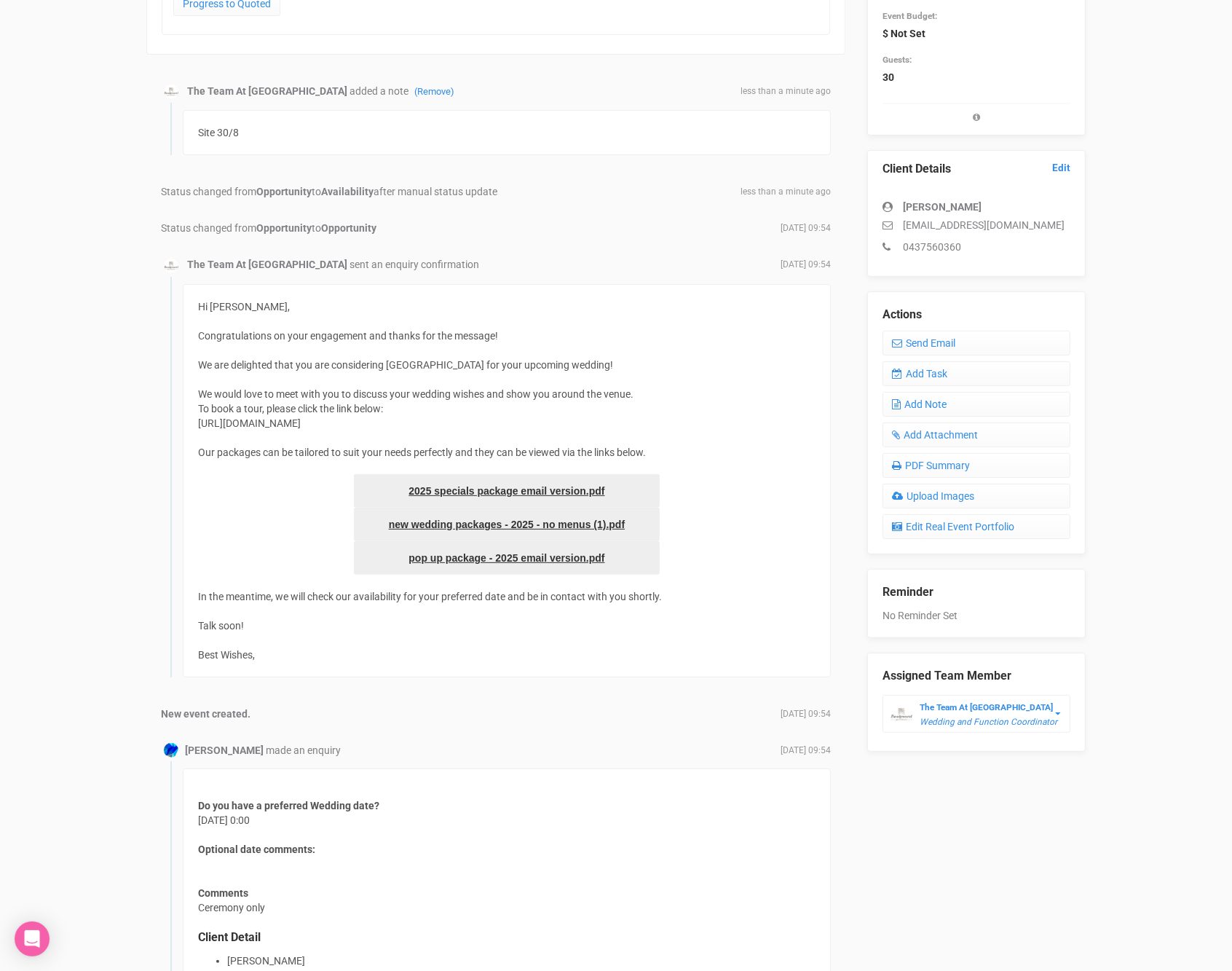
scroll to position [257, 0]
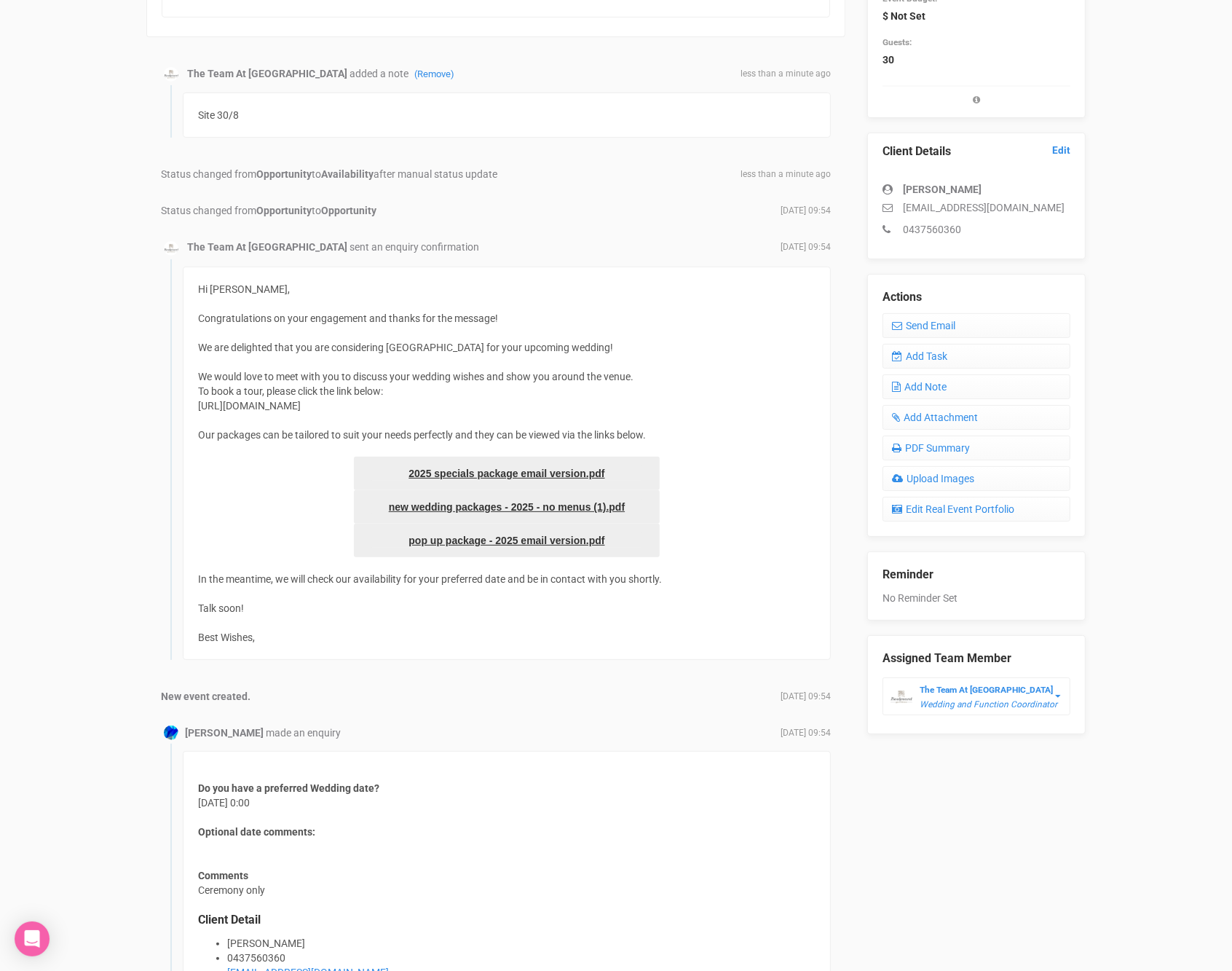
click at [789, 526] on div "Hi [PERSON_NAME], Congratulations on your engagement and thanks for the message…" at bounding box center [506, 463] width 648 height 393
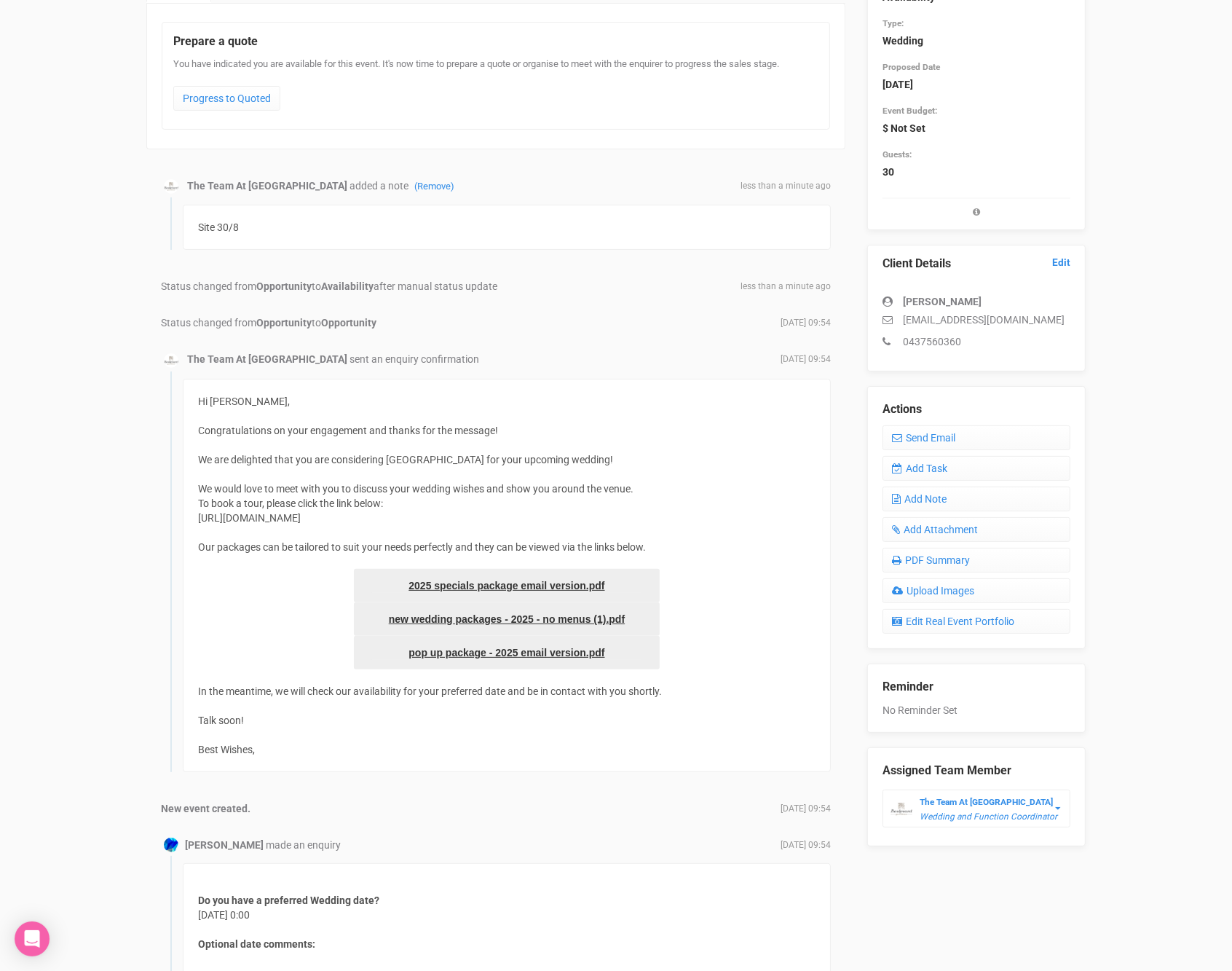
scroll to position [157, 0]
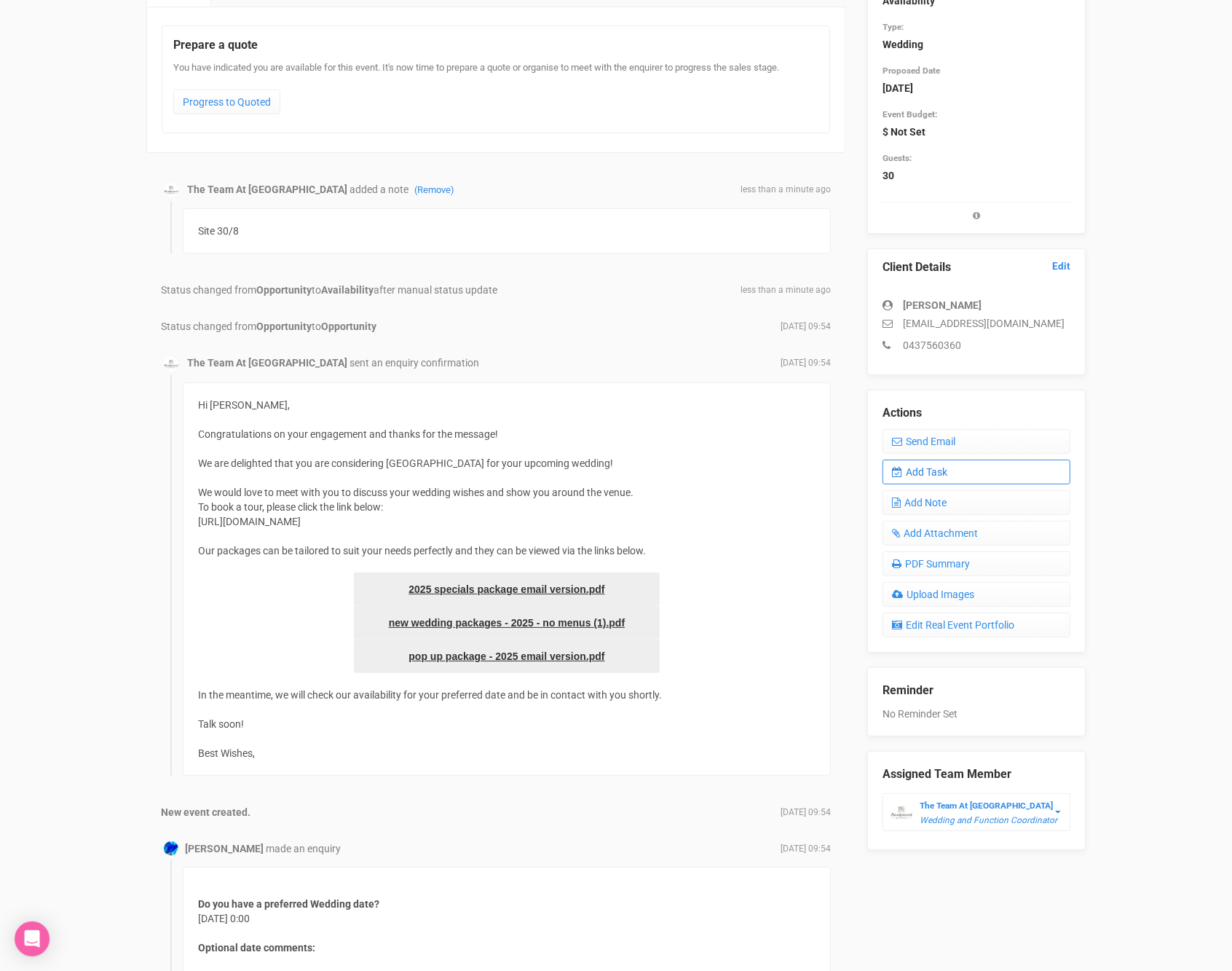
click at [916, 478] on link "Add Task" at bounding box center [977, 472] width 188 height 24
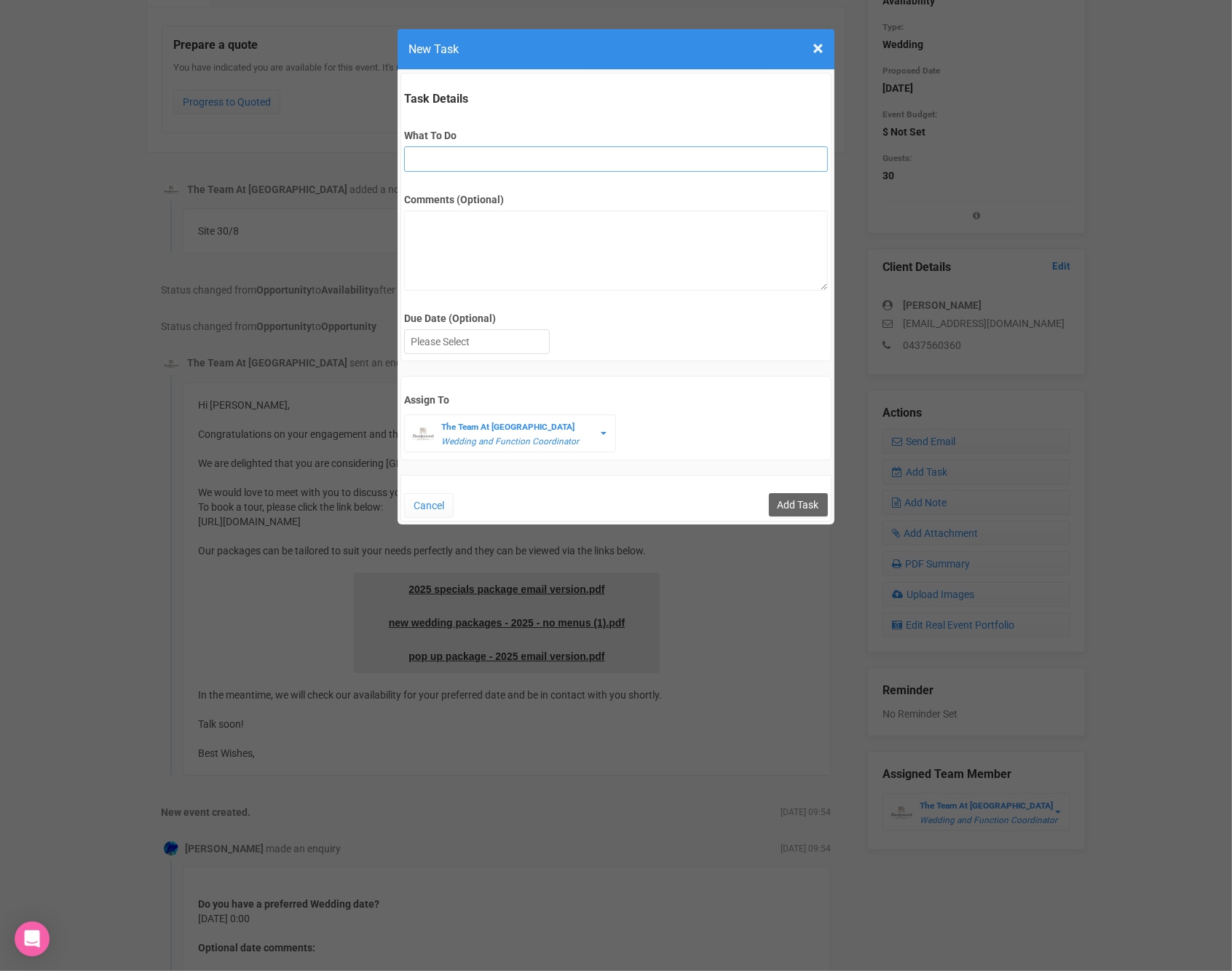
click at [489, 152] on input "What To Do" at bounding box center [616, 159] width 423 height 25
type input "FU after site"
click at [523, 334] on div at bounding box center [477, 341] width 144 height 24
click at [793, 505] on input "Add Task" at bounding box center [798, 504] width 59 height 24
type input "Save"
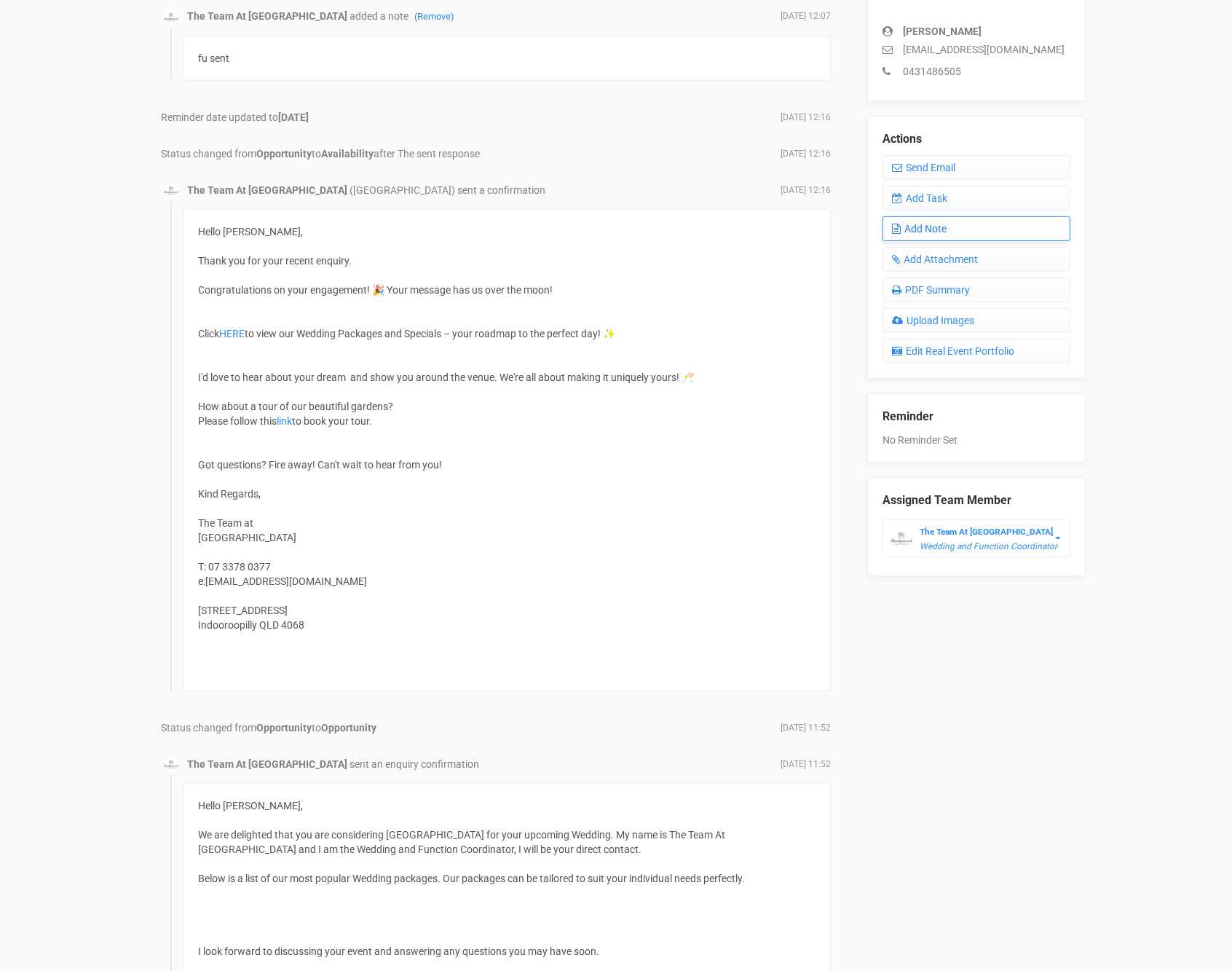
scroll to position [433, 0]
click at [922, 189] on link "Add Task" at bounding box center [977, 196] width 188 height 24
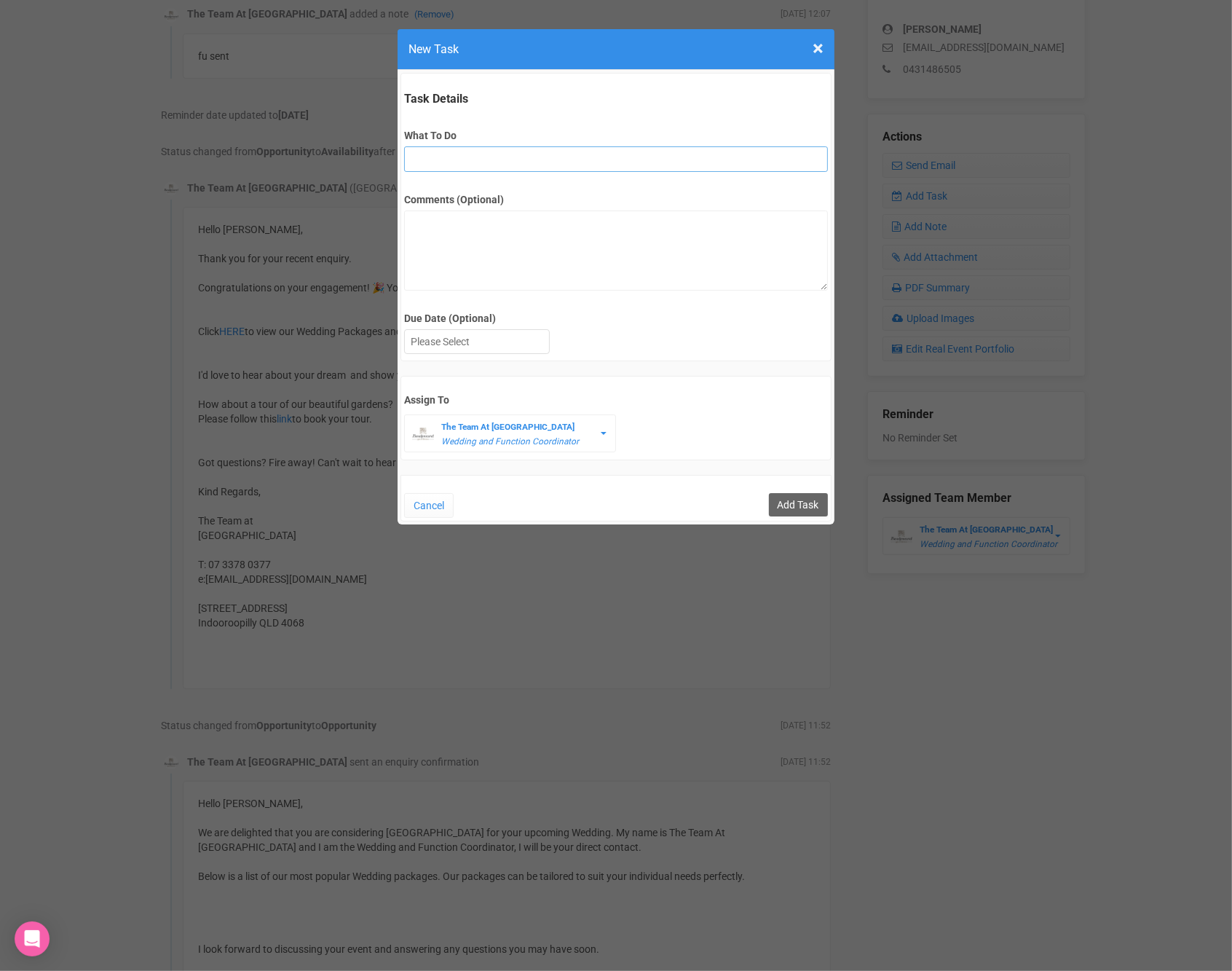
click at [487, 163] on input "What To Do" at bounding box center [616, 159] width 423 height 25
type input "FU after site"
click at [511, 331] on div at bounding box center [477, 341] width 144 height 24
click at [797, 494] on input "Add Task" at bounding box center [798, 504] width 59 height 24
type input "Save"
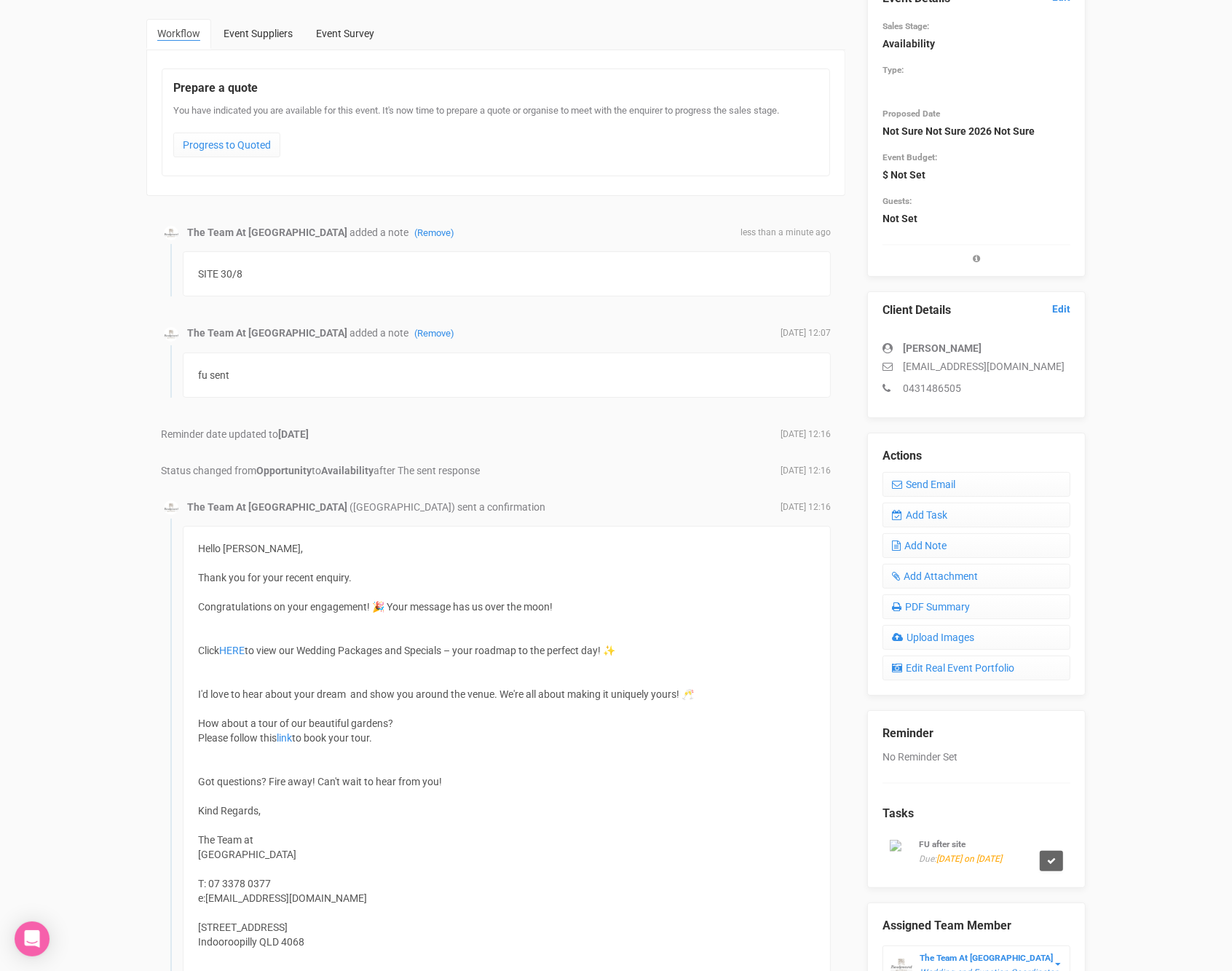
scroll to position [0, 0]
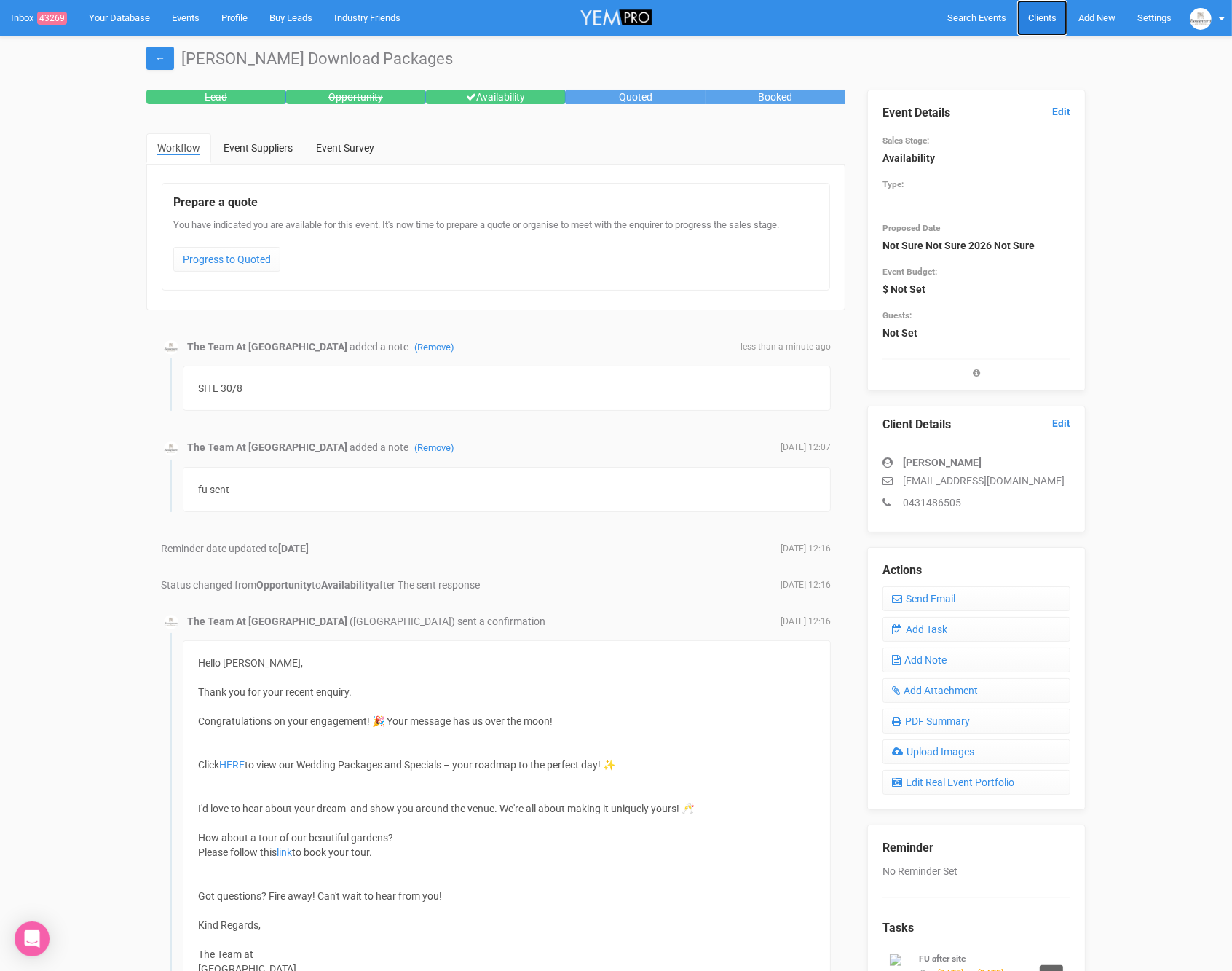
click at [1041, 15] on span "Clients" at bounding box center [1042, 18] width 28 height 11
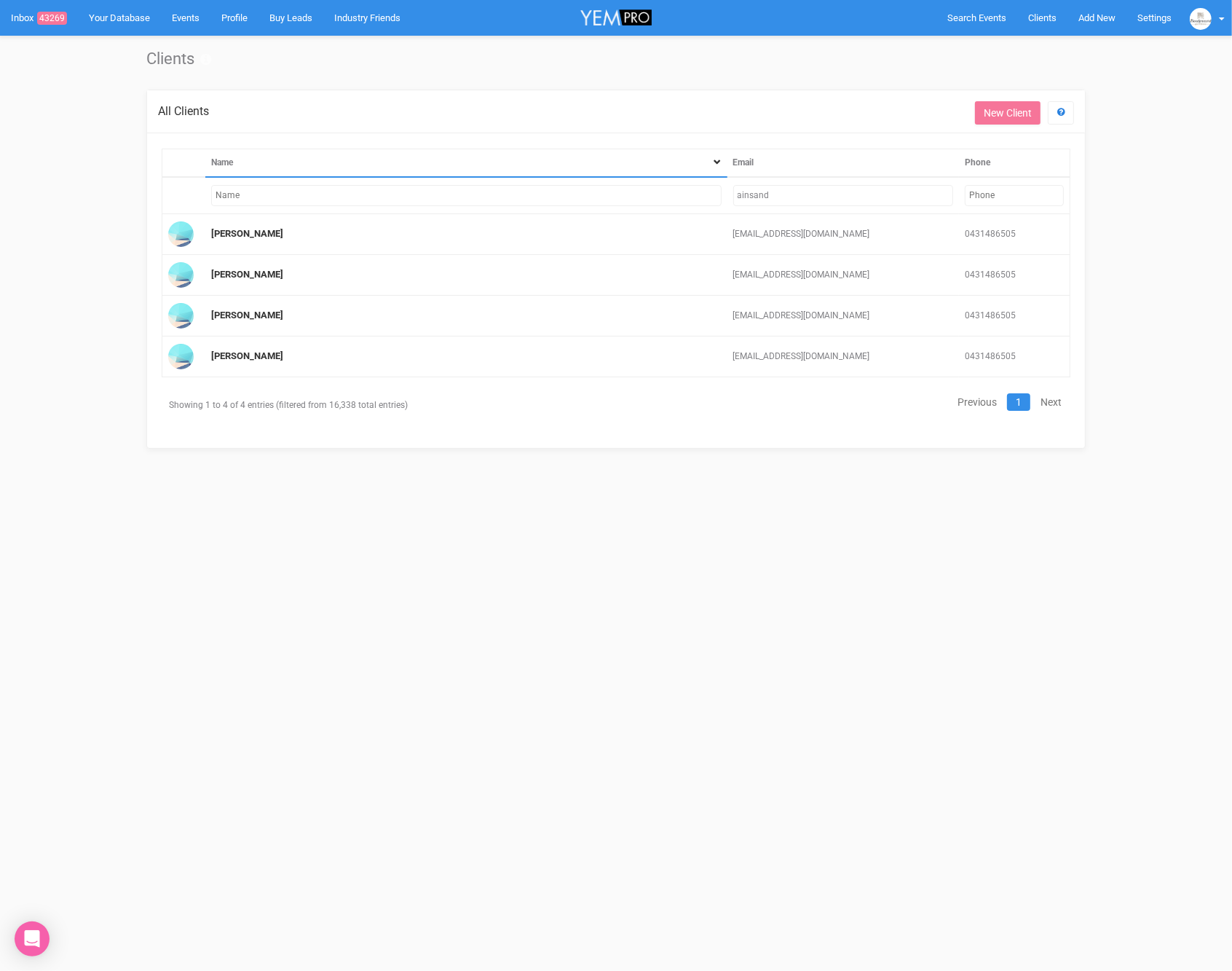
drag, startPoint x: 822, startPoint y: 188, endPoint x: 694, endPoint y: 193, distance: 128.1
click at [695, 193] on tr "ainsand" at bounding box center [616, 196] width 908 height 37
paste input "[EMAIL_ADDRESS][DOMAIN_NAME]"
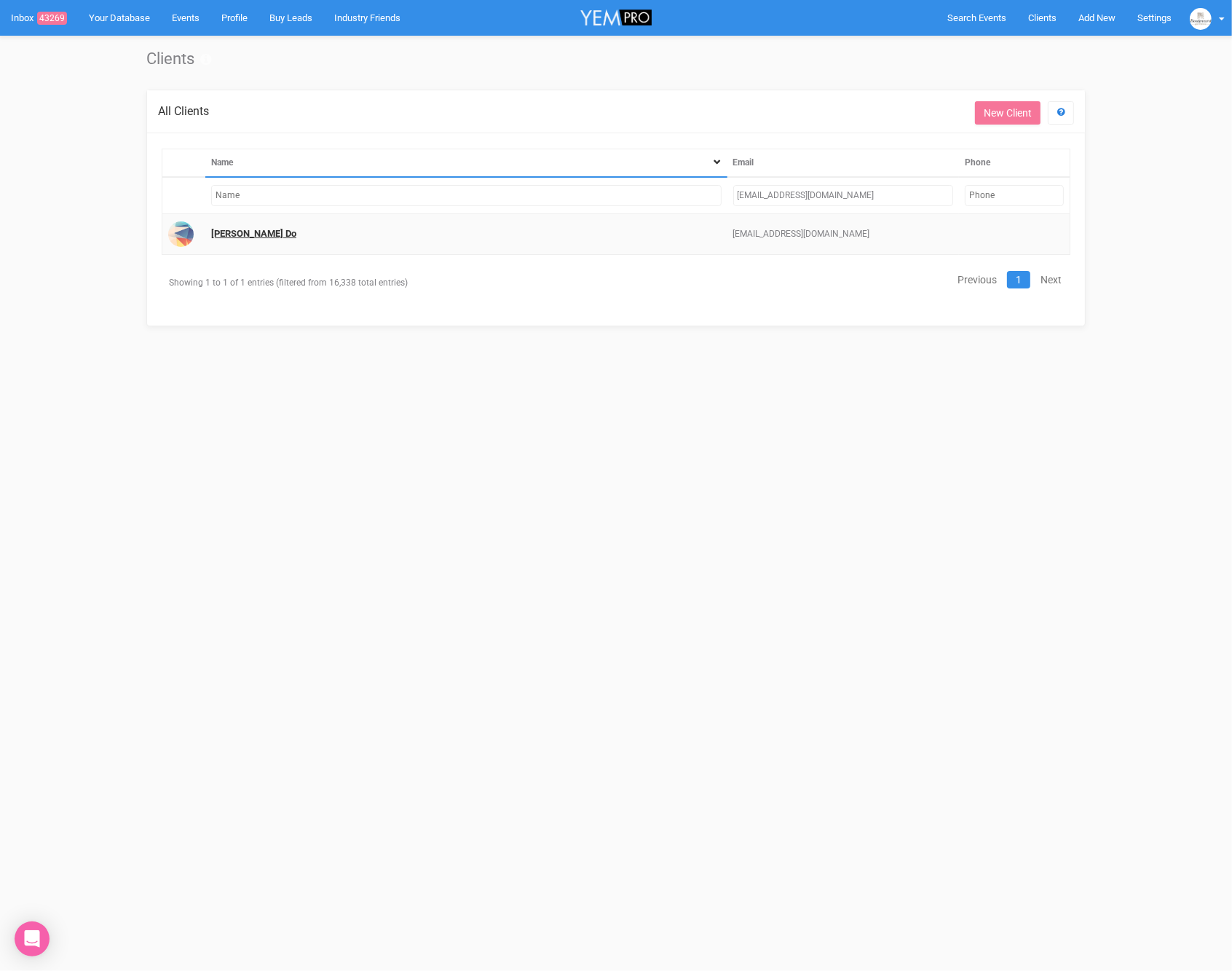
type input "[EMAIL_ADDRESS][DOMAIN_NAME]"
click at [215, 229] on link "[PERSON_NAME] Do" at bounding box center [254, 233] width 86 height 11
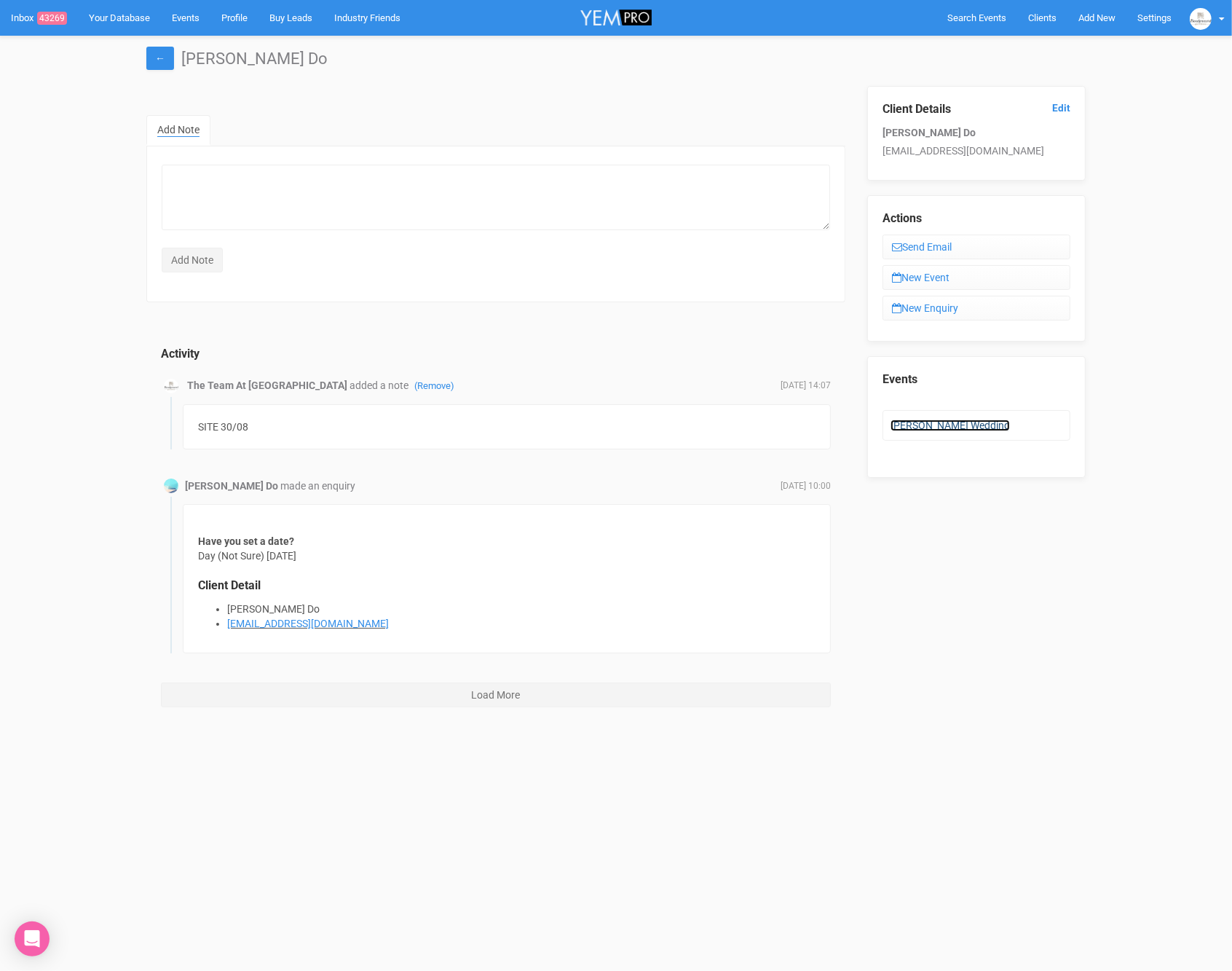
click at [912, 419] on link "[PERSON_NAME] Wedding" at bounding box center [950, 425] width 119 height 11
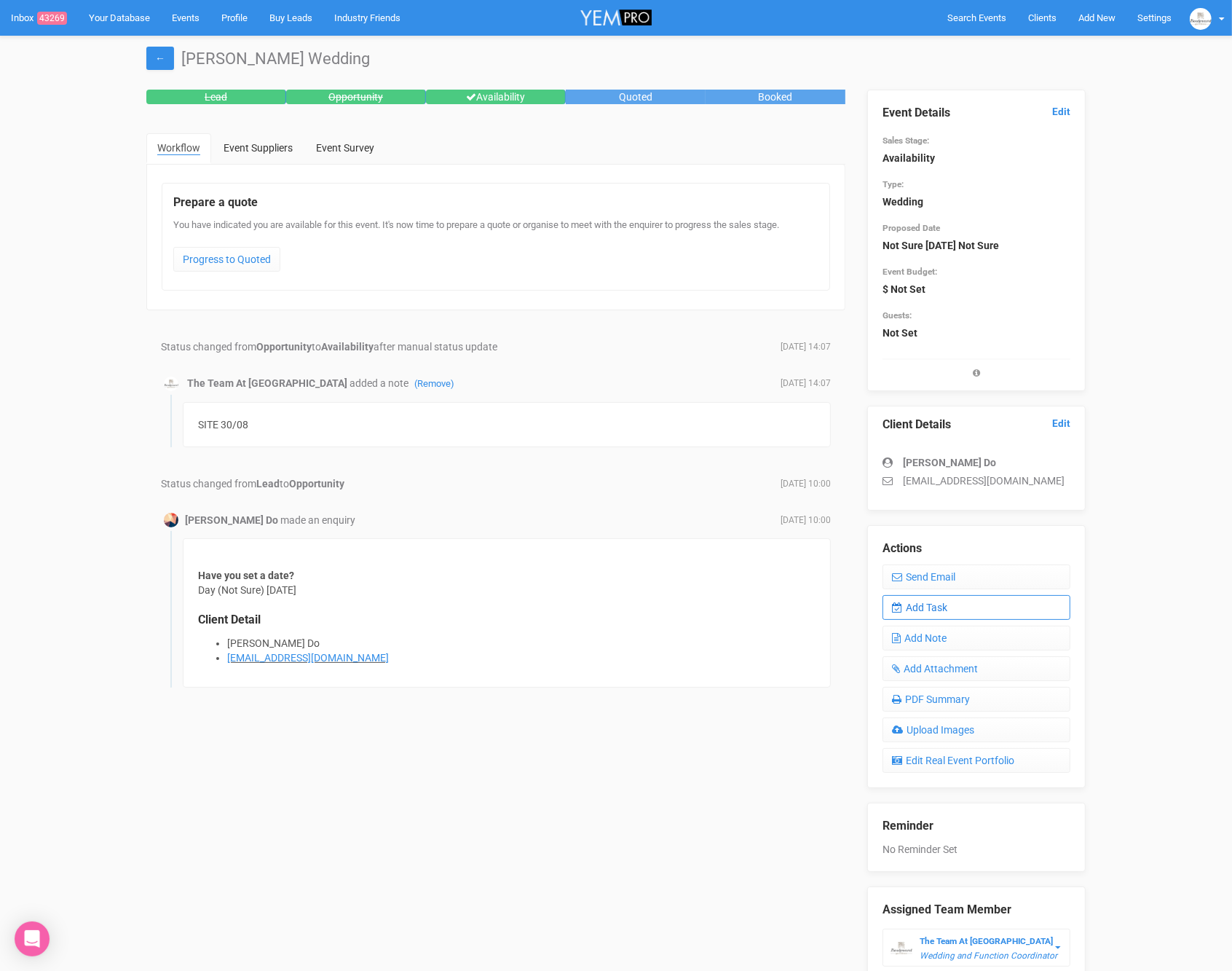
click at [916, 604] on link "Add Task" at bounding box center [977, 607] width 188 height 24
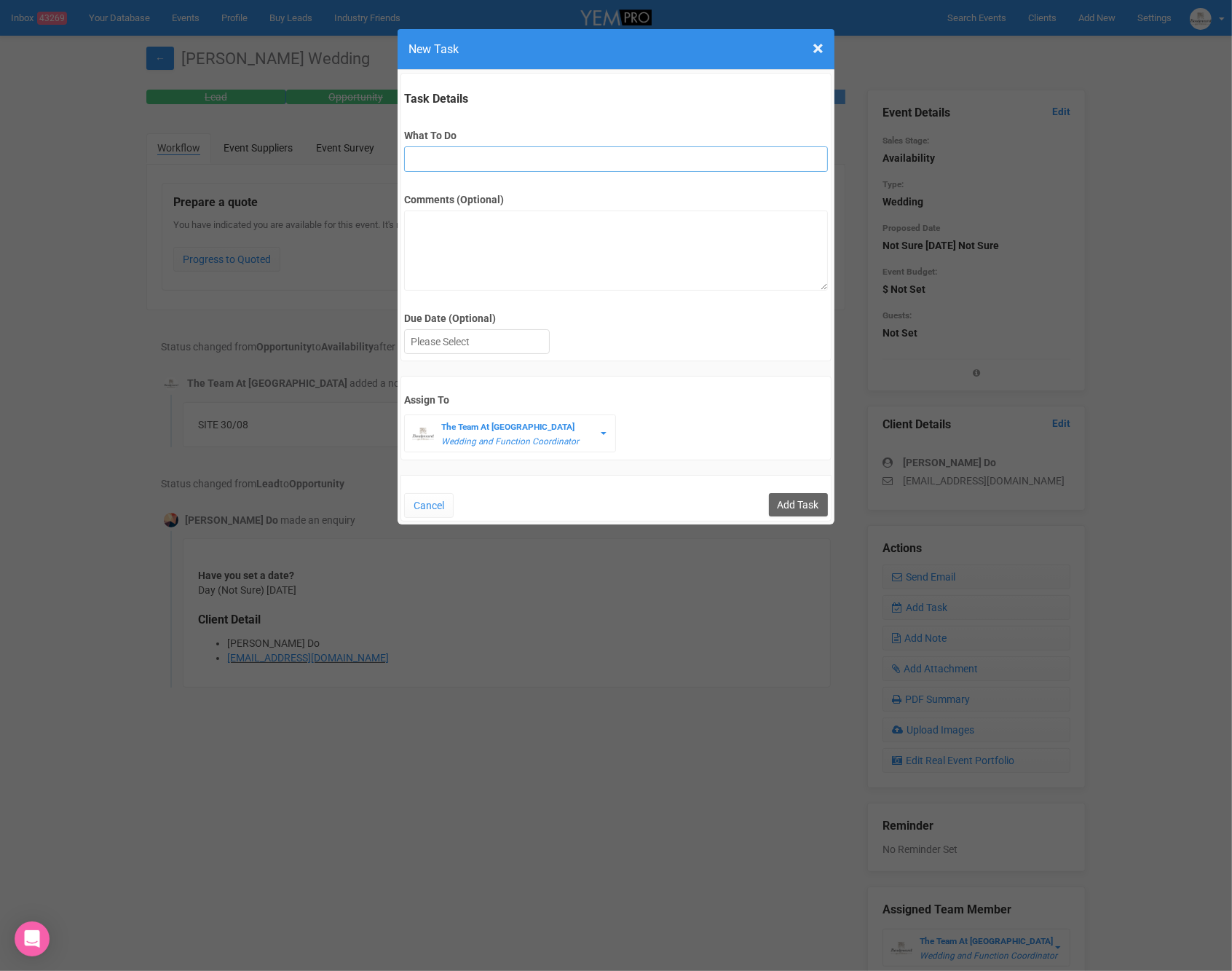
click at [642, 165] on input "What To Do" at bounding box center [616, 159] width 423 height 25
type input "FU after site"
click at [506, 318] on label "Due Date (Optional)" at bounding box center [616, 318] width 423 height 15
click at [500, 340] on div at bounding box center [477, 341] width 144 height 24
click at [798, 497] on input "Add Task" at bounding box center [798, 504] width 59 height 24
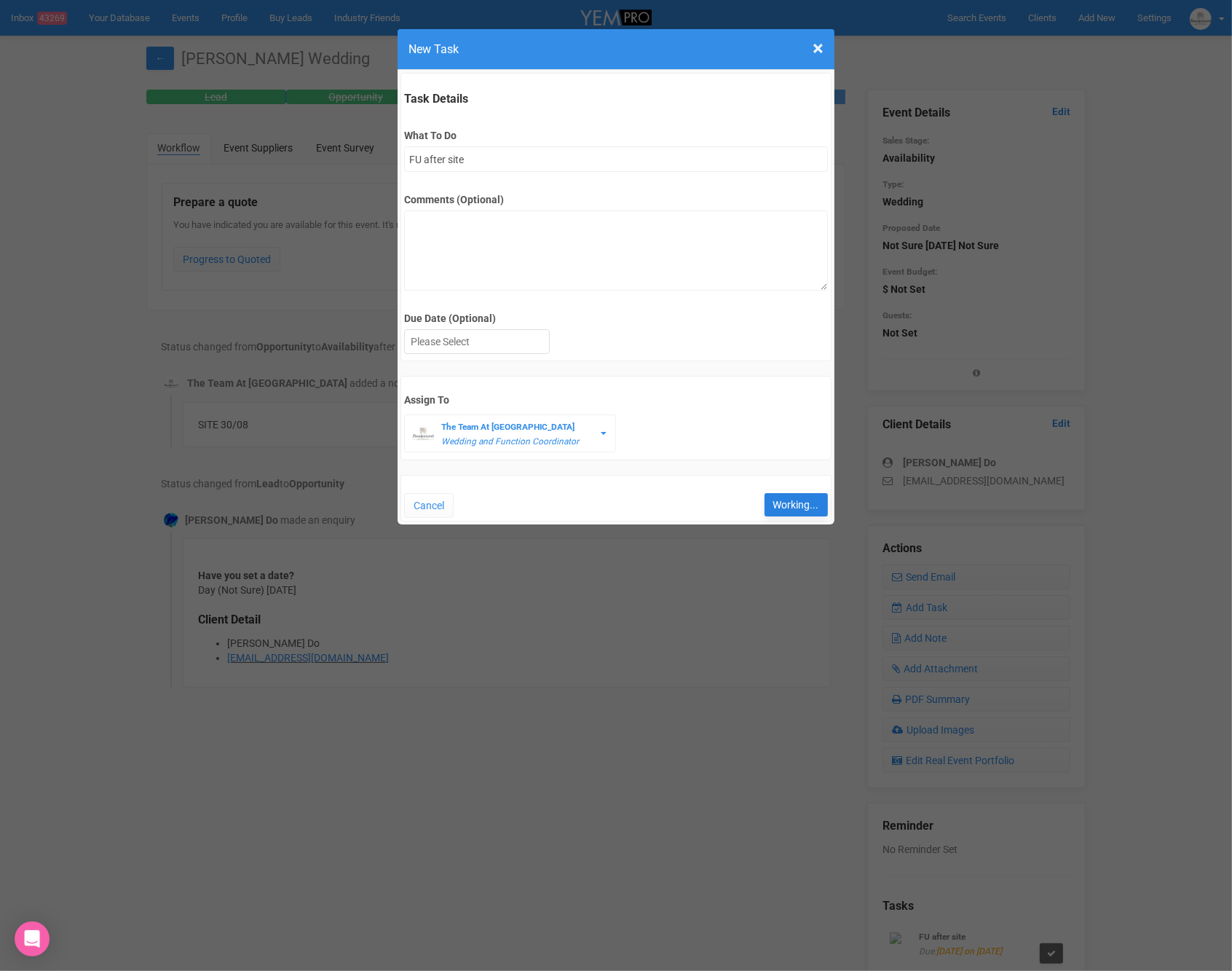
type input "Save"
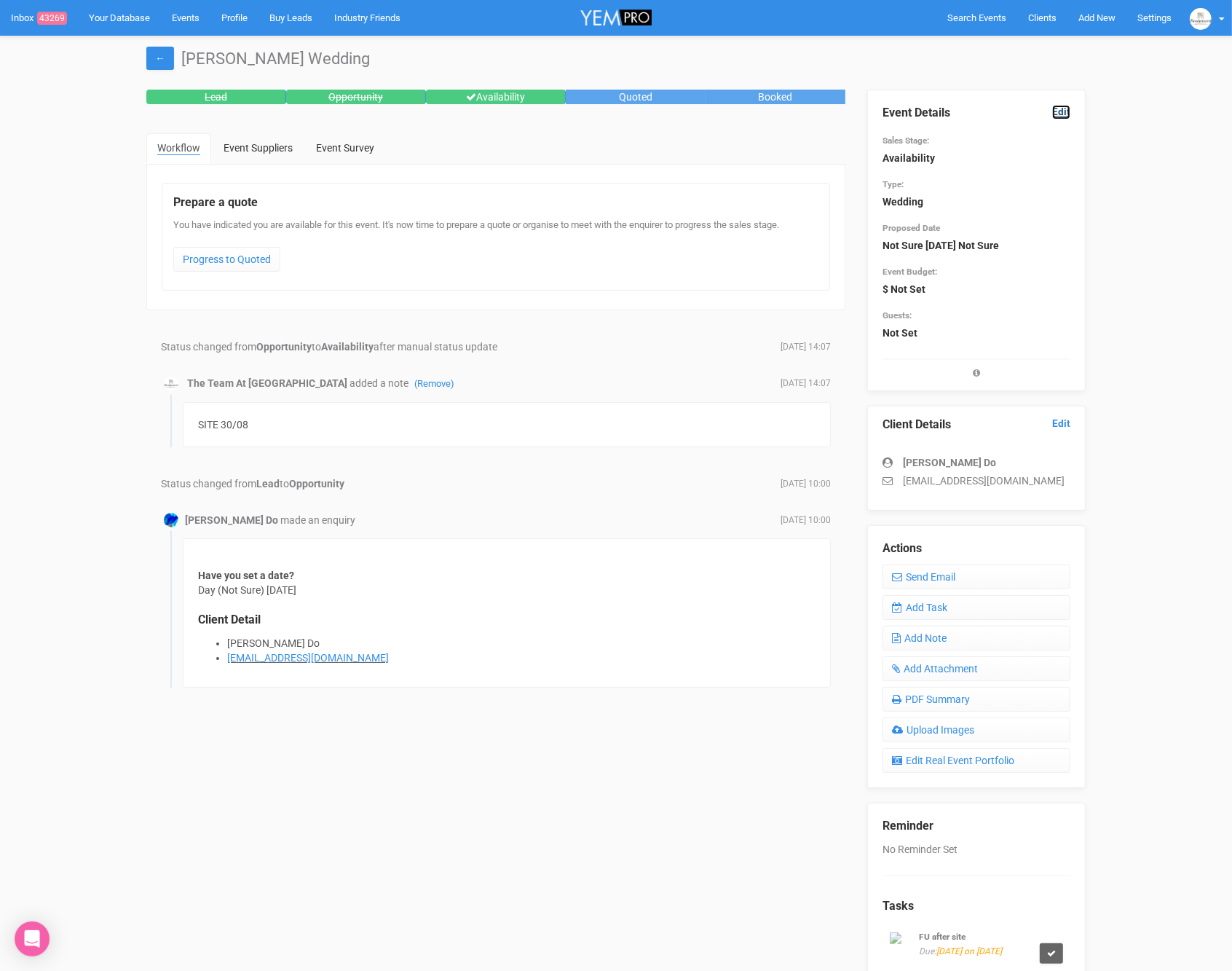
click at [1057, 115] on link "Edit" at bounding box center [1062, 112] width 18 height 14
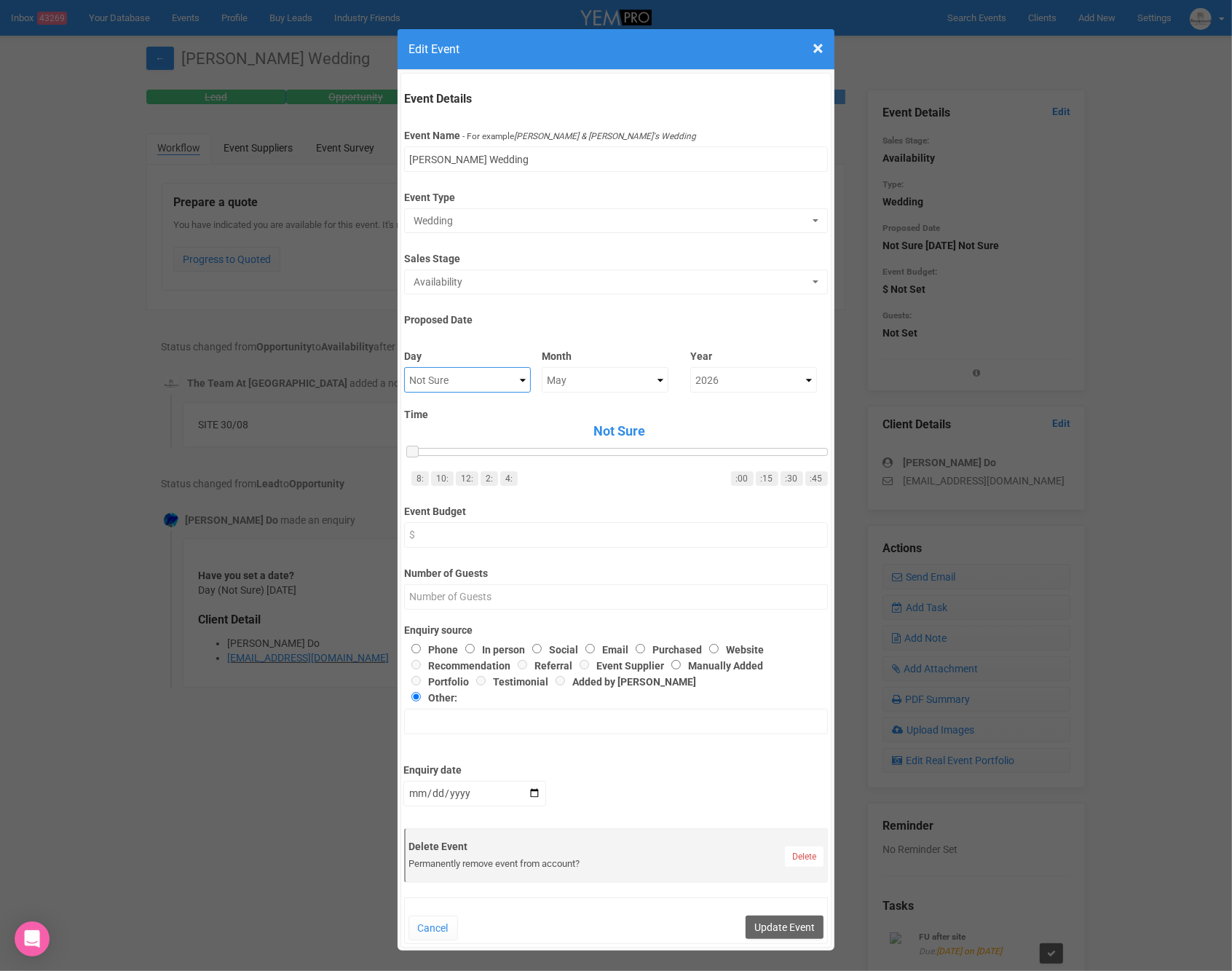
click at [444, 382] on select "Not Sure 1 2 3 4 5 6 7 8 9 10 11 12 13 14 15 16 17 18 19 20 21 22 23 24 25 26 2…" at bounding box center [467, 380] width 127 height 25
select select "9"
click at [806, 921] on button "Update Event" at bounding box center [784, 927] width 78 height 24
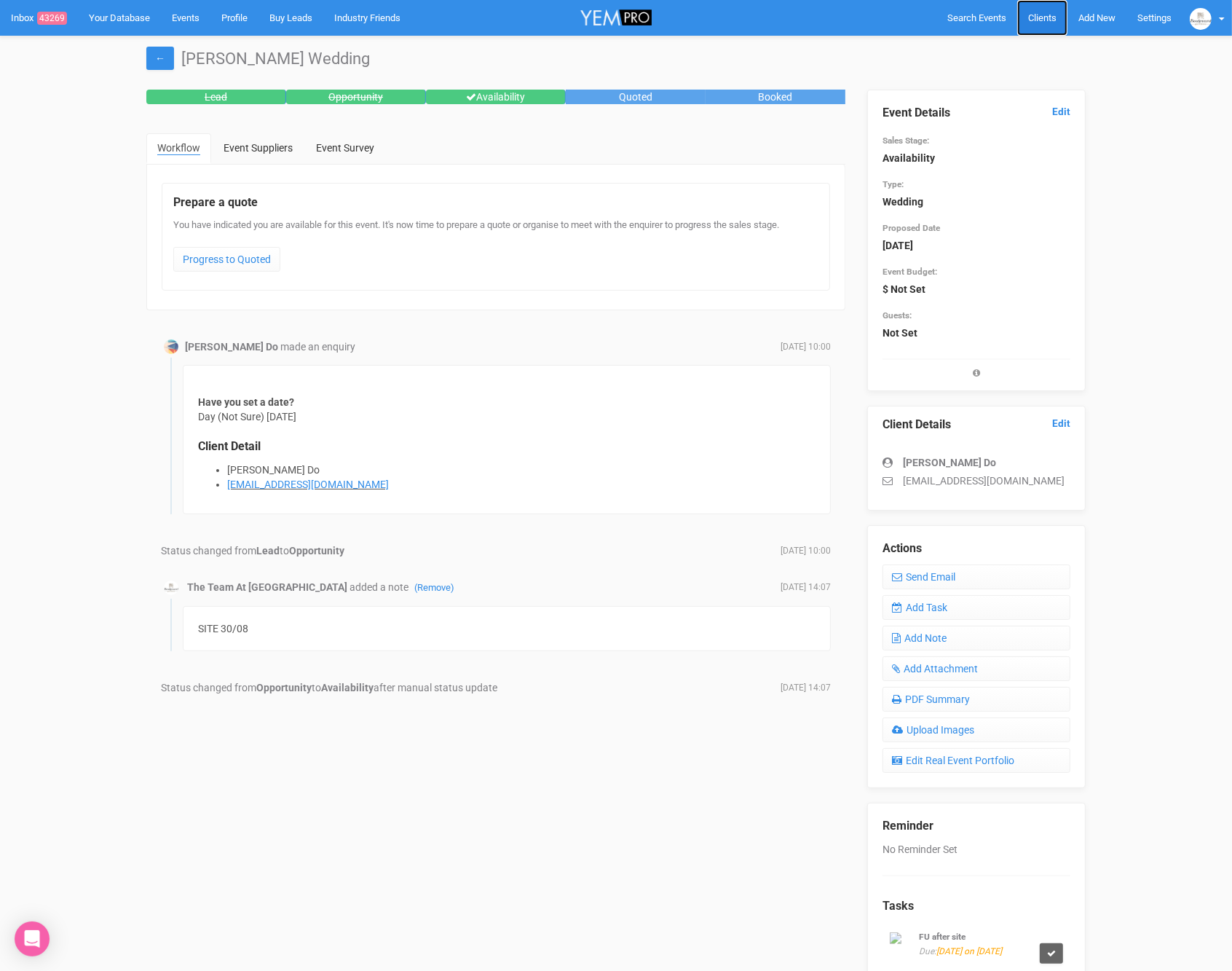
click at [1040, 18] on span "Clients" at bounding box center [1042, 18] width 28 height 11
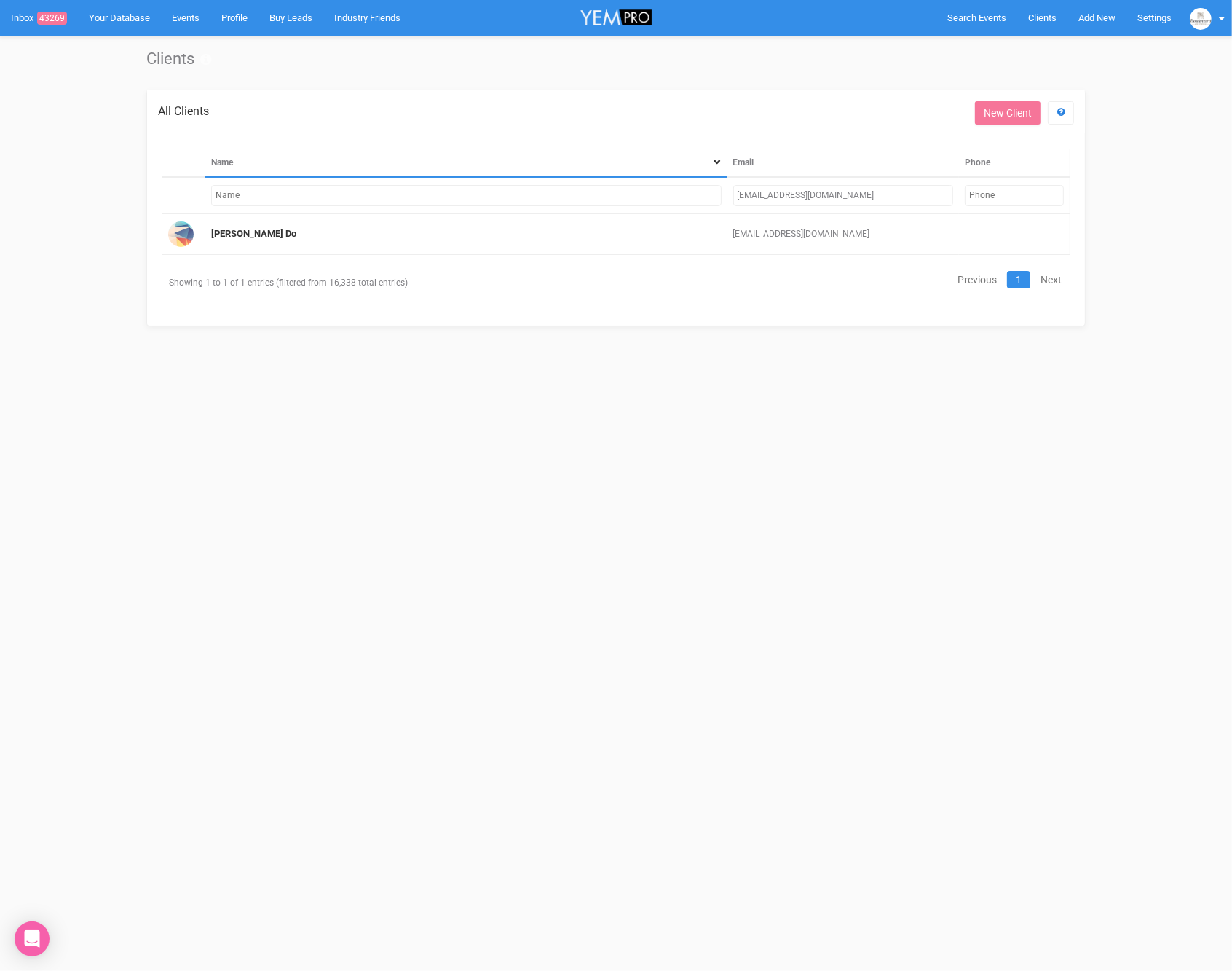
drag, startPoint x: 830, startPoint y: 191, endPoint x: 726, endPoint y: 196, distance: 104.1
click at [726, 196] on tr "triinh@live.com.au" at bounding box center [616, 196] width 908 height 37
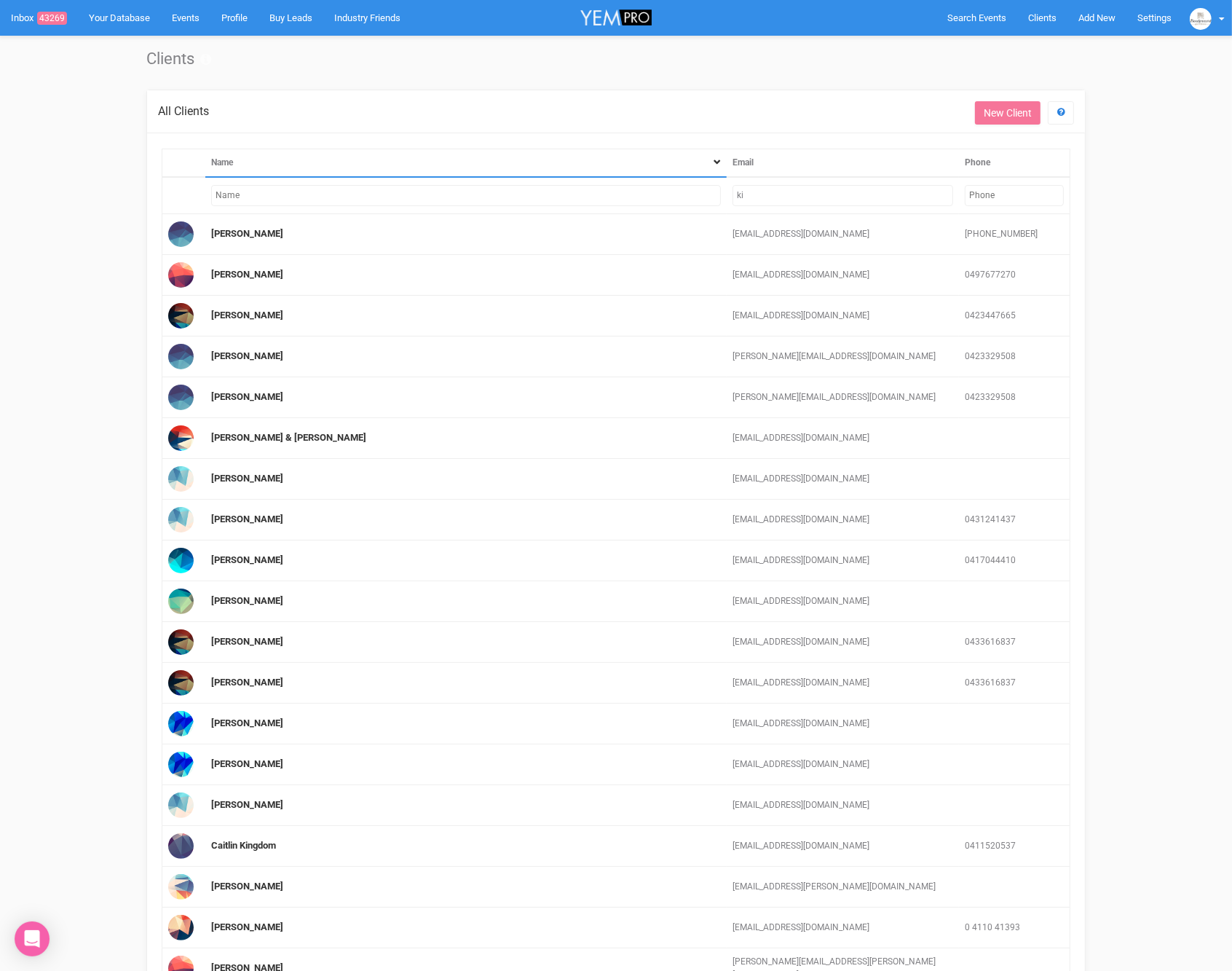
type input "k"
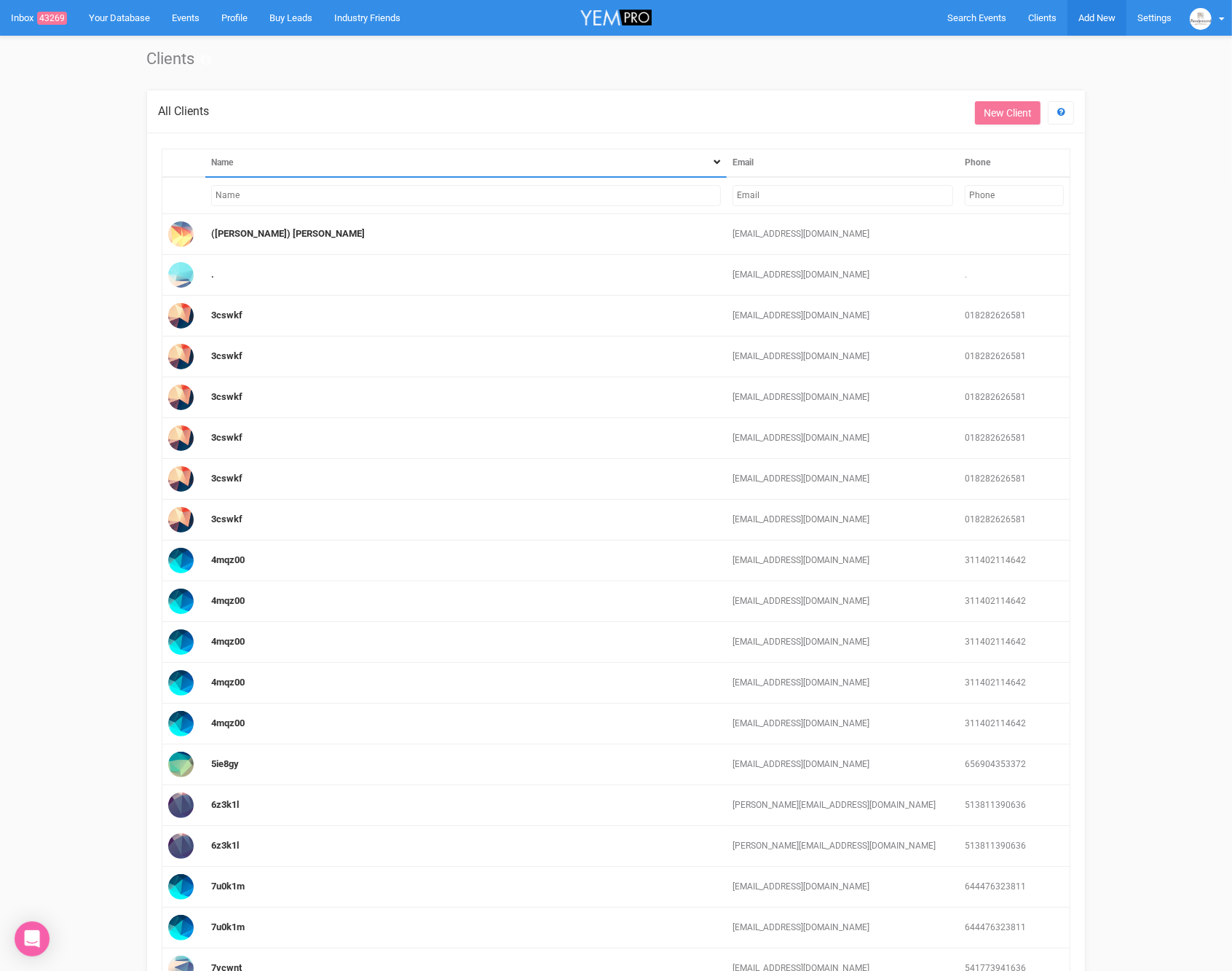
click at [1101, 18] on span "Add New" at bounding box center [1097, 18] width 37 height 11
click at [1039, 133] on link "New Enquiry" at bounding box center [1062, 134] width 109 height 28
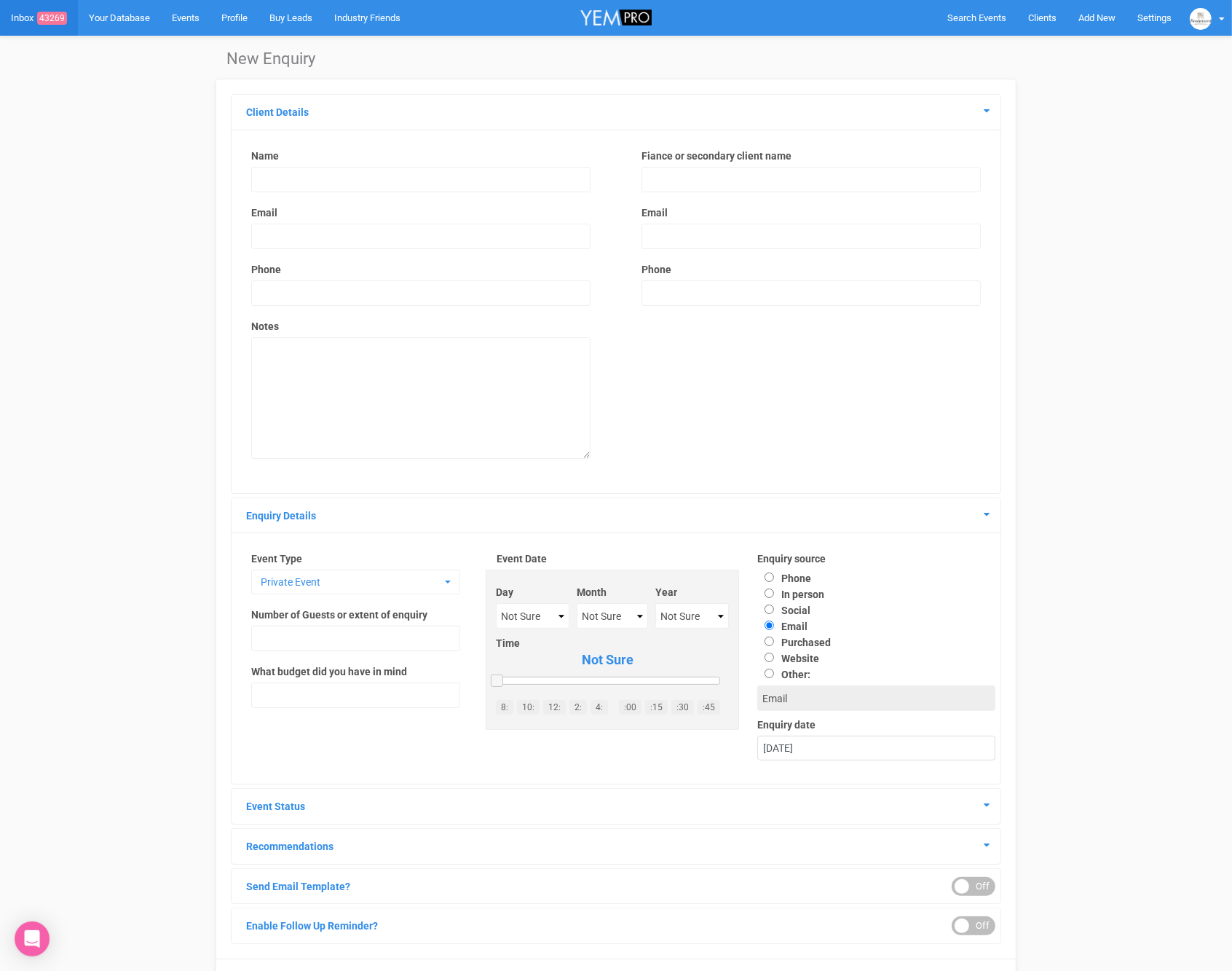
click at [509, 179] on input "text" at bounding box center [421, 179] width 339 height 25
type input "[PERSON_NAME]"
click at [477, 229] on input "email" at bounding box center [421, 236] width 339 height 25
type input "[EMAIL_ADDRESS][DOMAIN_NAME]"
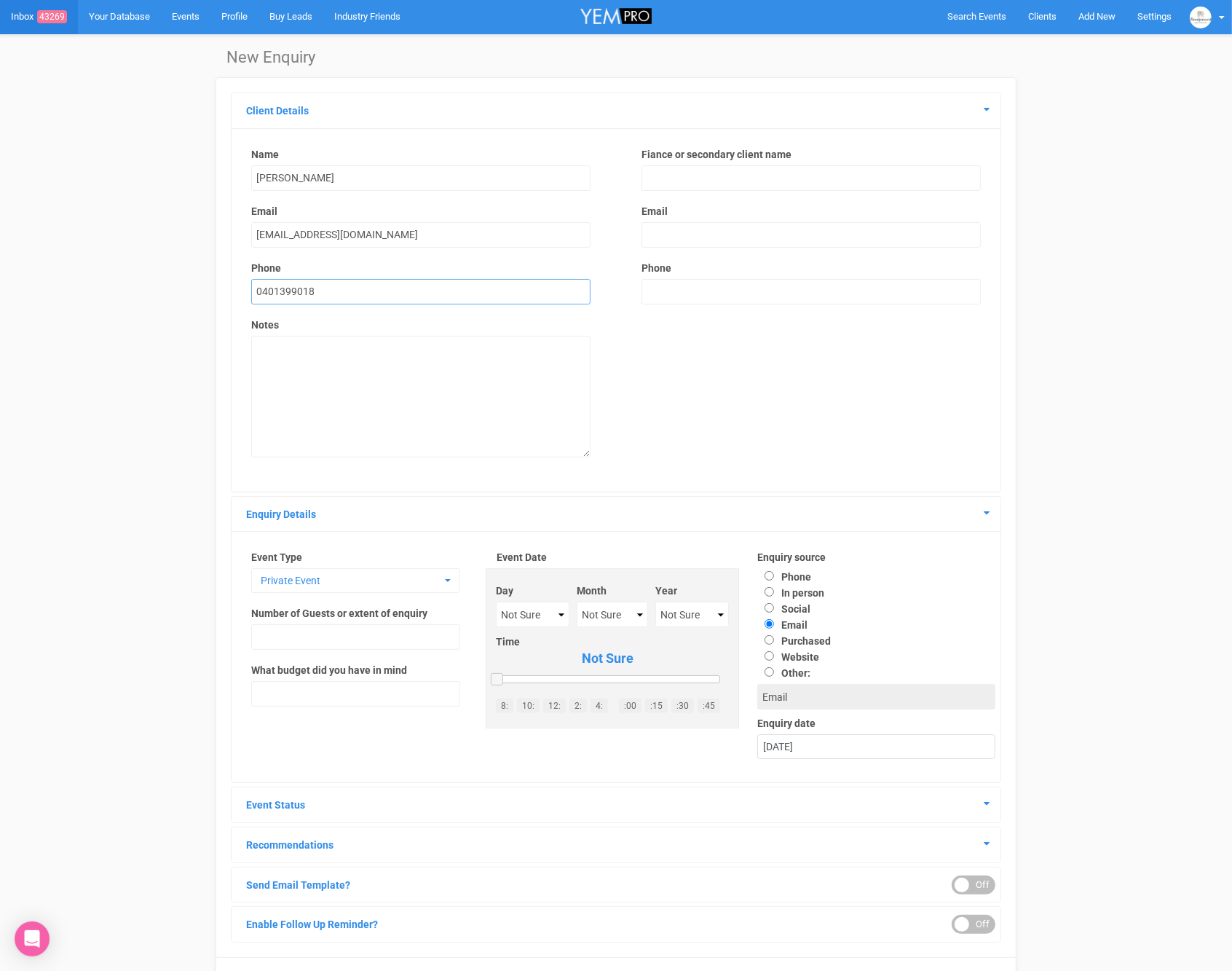
type input "0401399018"
click at [486, 367] on textarea at bounding box center [421, 396] width 339 height 121
type textarea "WAKE"
click at [406, 573] on span "Private Event" at bounding box center [351, 580] width 180 height 15
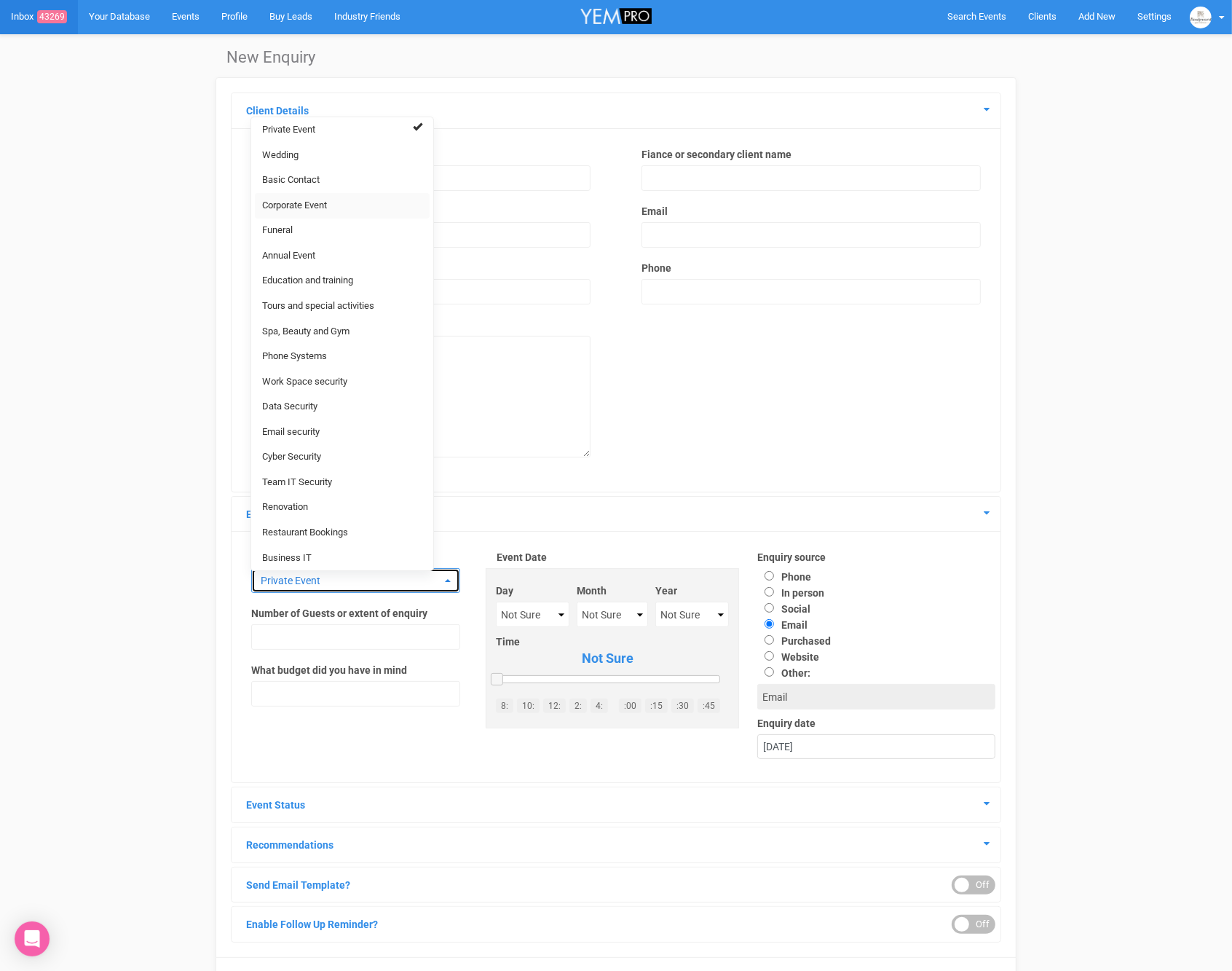
scroll to position [0, 0]
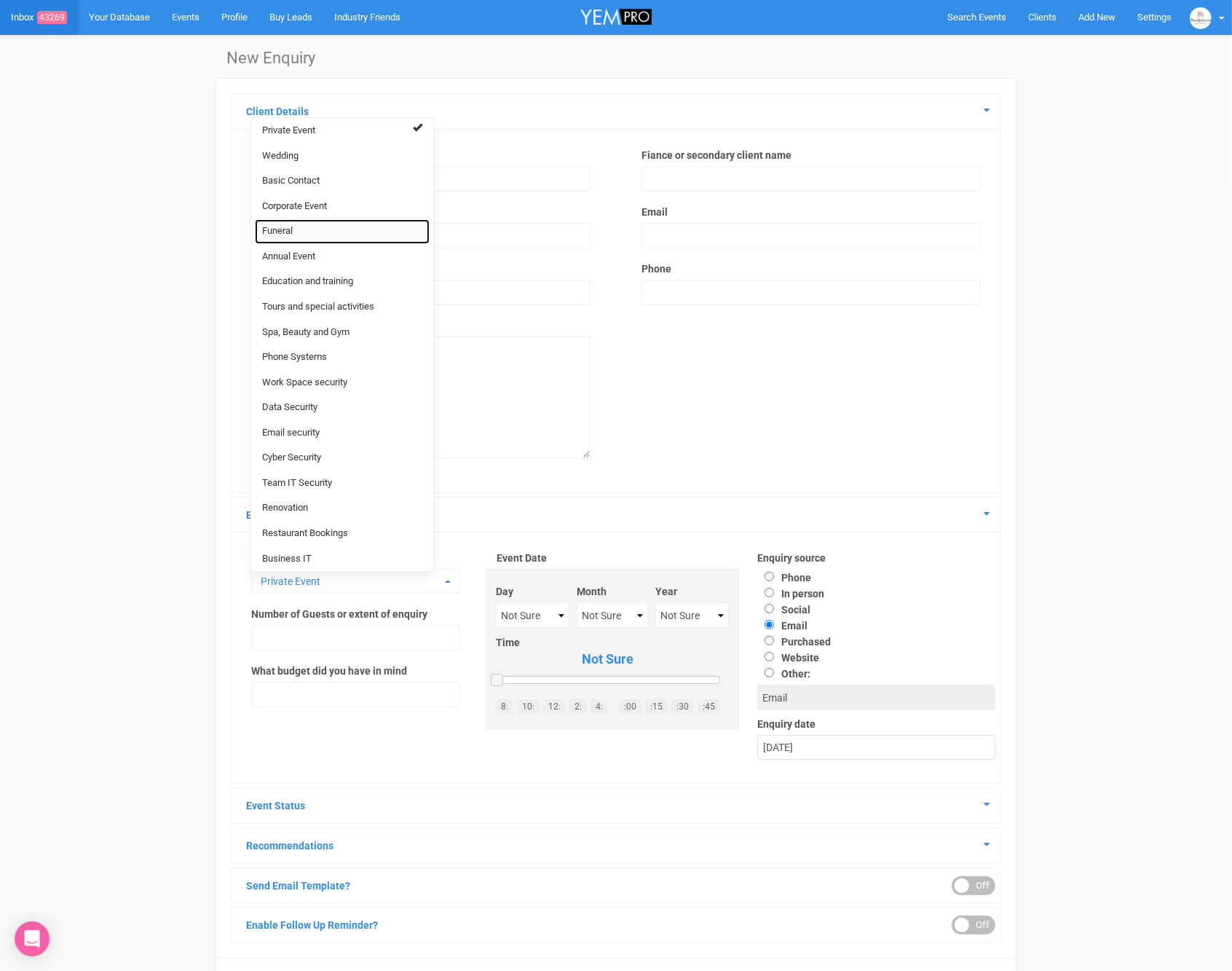
click at [309, 231] on link "Funeral" at bounding box center [342, 231] width 175 height 25
select select "27"
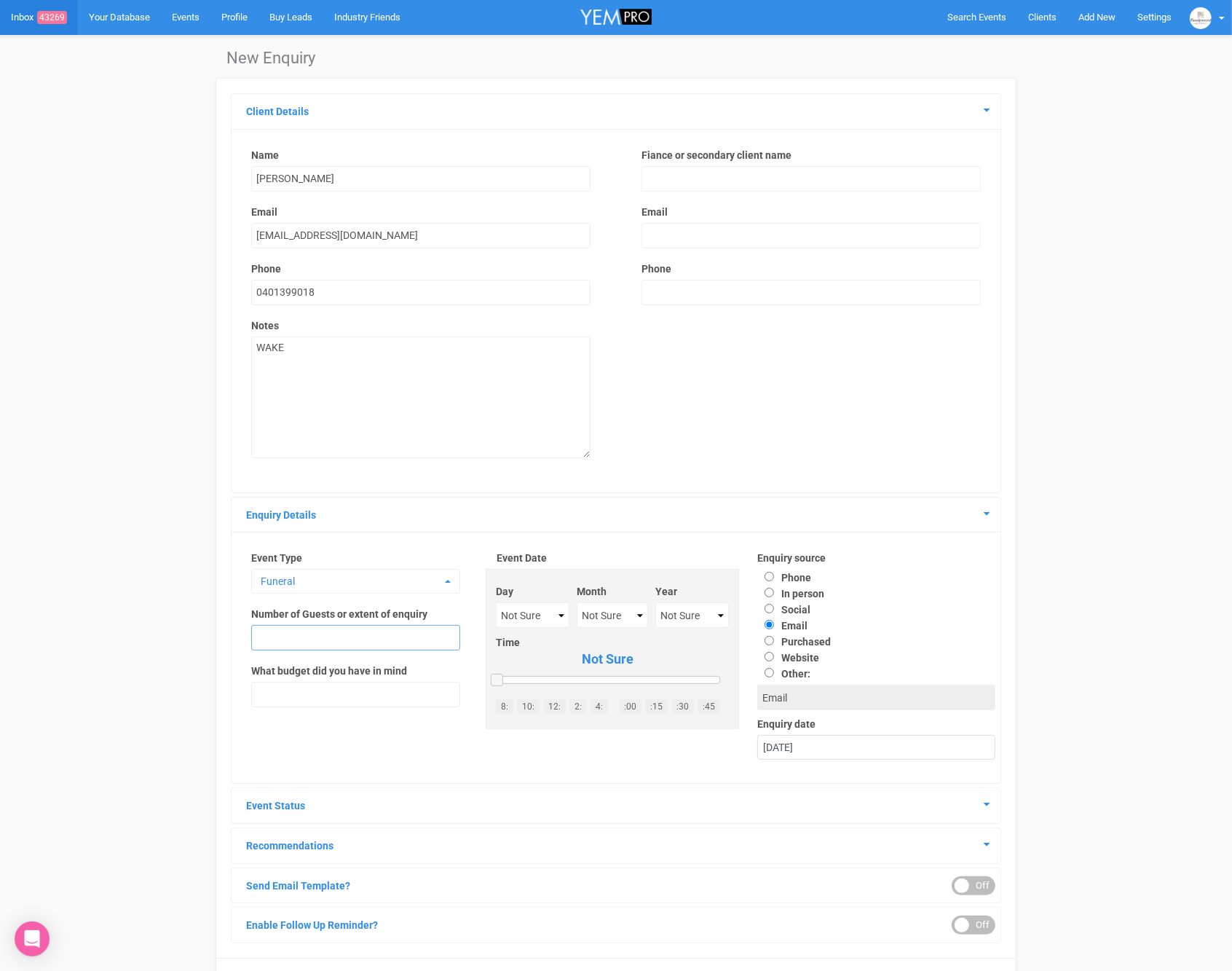
click at [394, 636] on input "text" at bounding box center [356, 637] width 209 height 25
type input "100-200"
click at [664, 613] on select "Not Sure 2020 2021 2022 2023 2024 2025 2026 2027 2028 2029 2030 2031 2032 2033 …" at bounding box center [691, 614] width 73 height 25
select select "2025"
click at [605, 617] on select "Not Sure January February March April May June July August September October No…" at bounding box center [612, 614] width 71 height 25
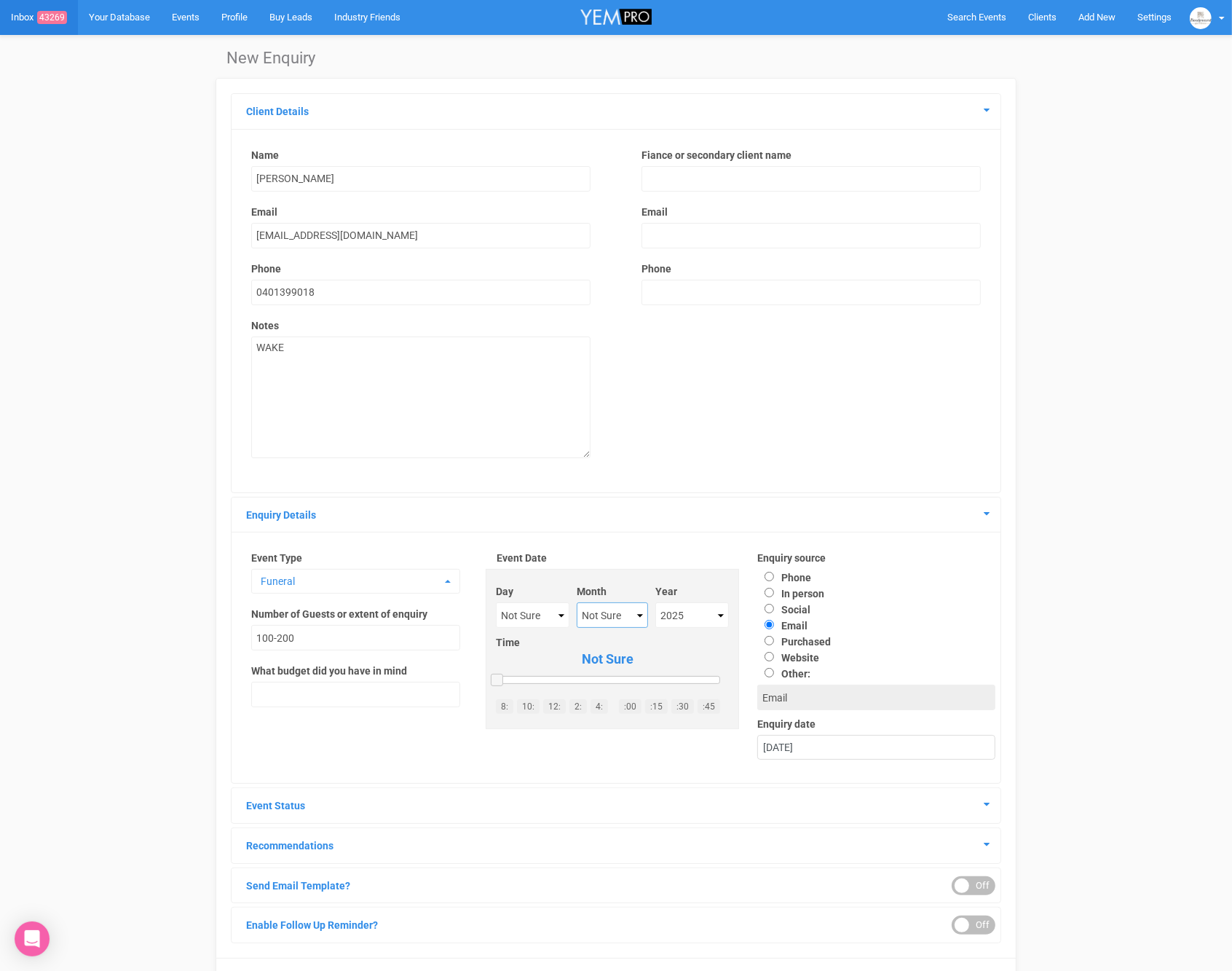
select select "September"
click at [524, 615] on select "Not Sure 1 2 3 4 5 6 7 8 9 10 11 12 13 14 15 16 17 18 19 20 21 22 23 24 25 26 2…" at bounding box center [532, 614] width 73 height 25
select select "8"
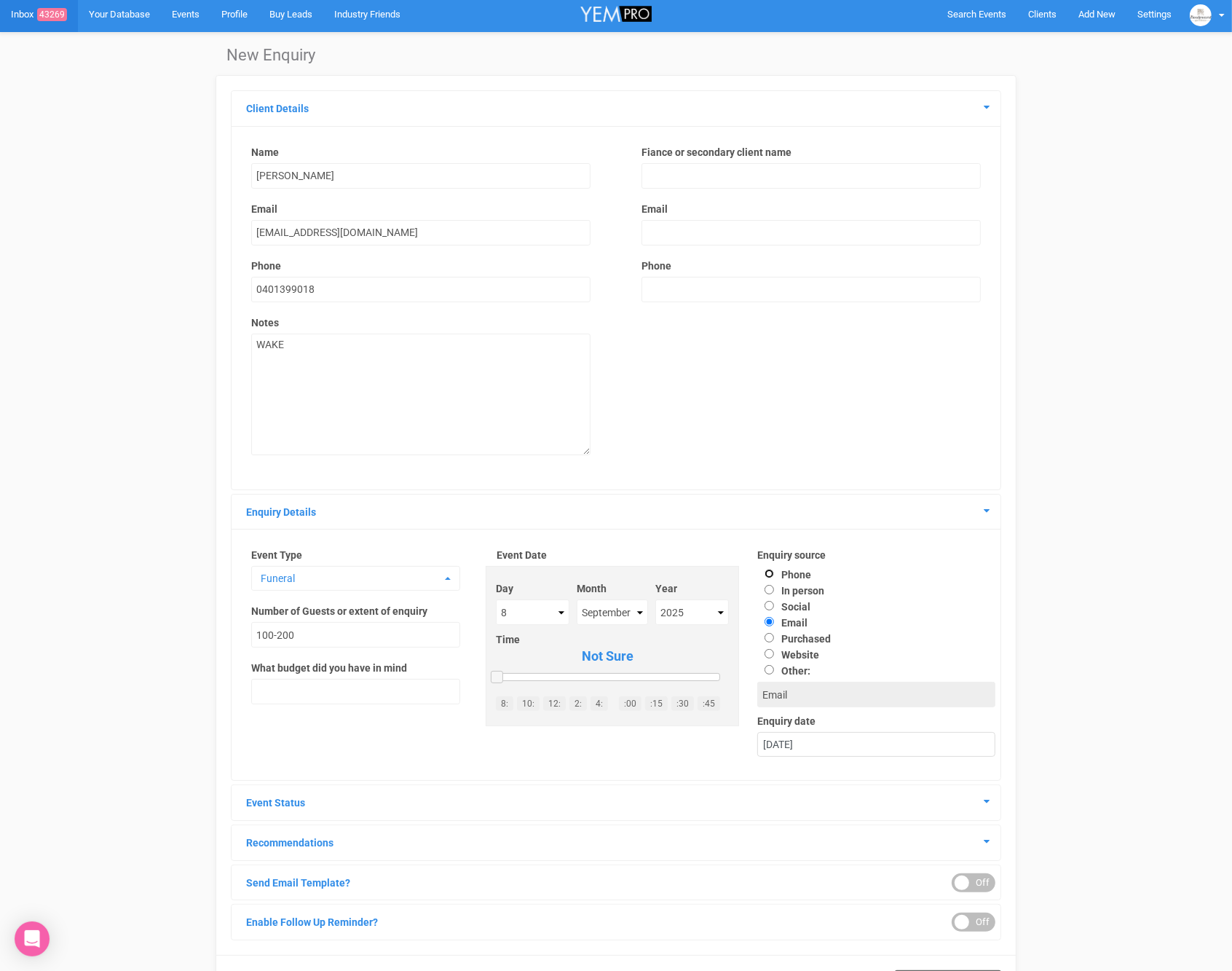
click at [771, 575] on input "Phone" at bounding box center [769, 574] width 9 height 9
radio input "true"
type input "Phone"
click at [948, 754] on div "30th August 2025" at bounding box center [876, 744] width 237 height 24
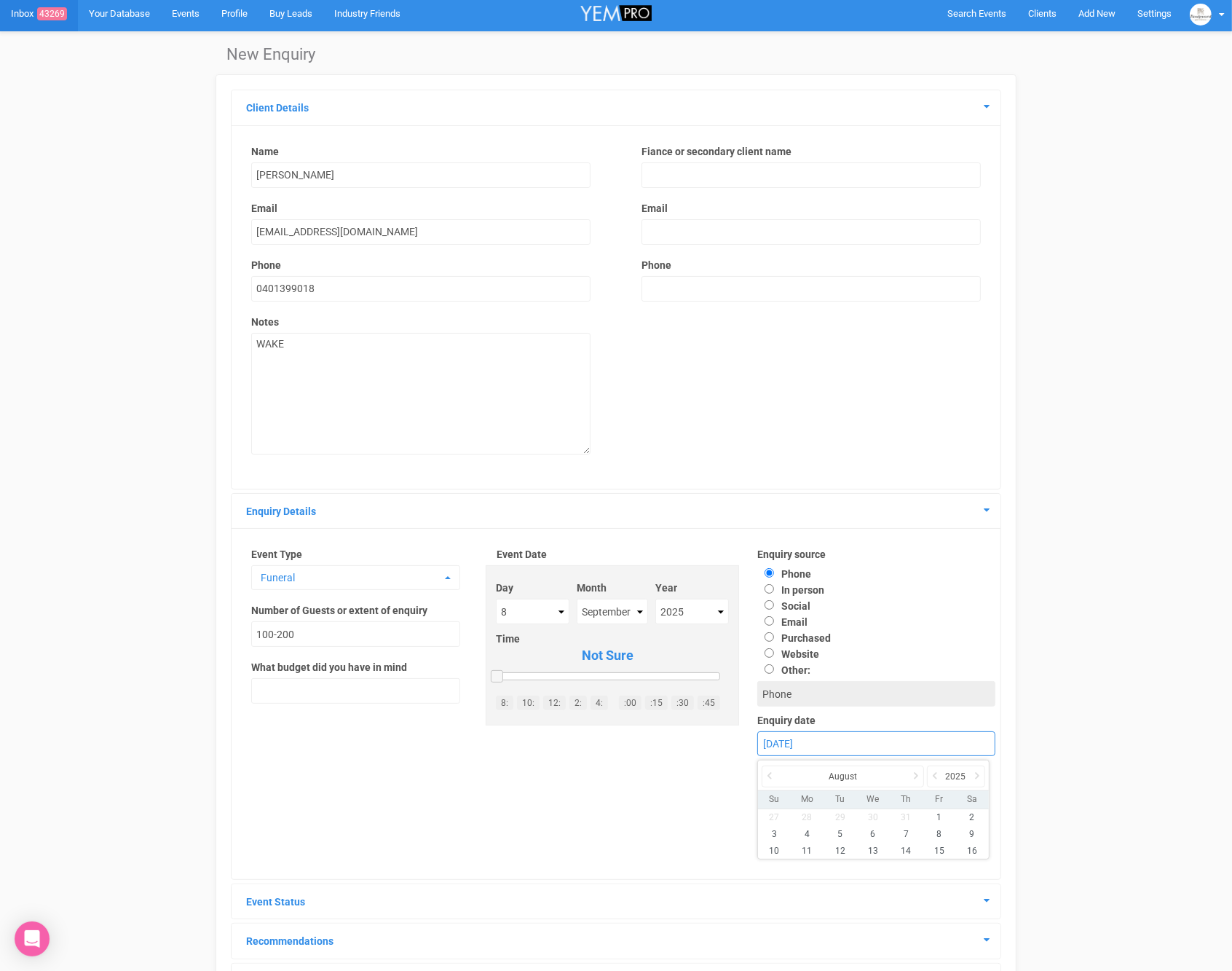
scroll to position [2, 0]
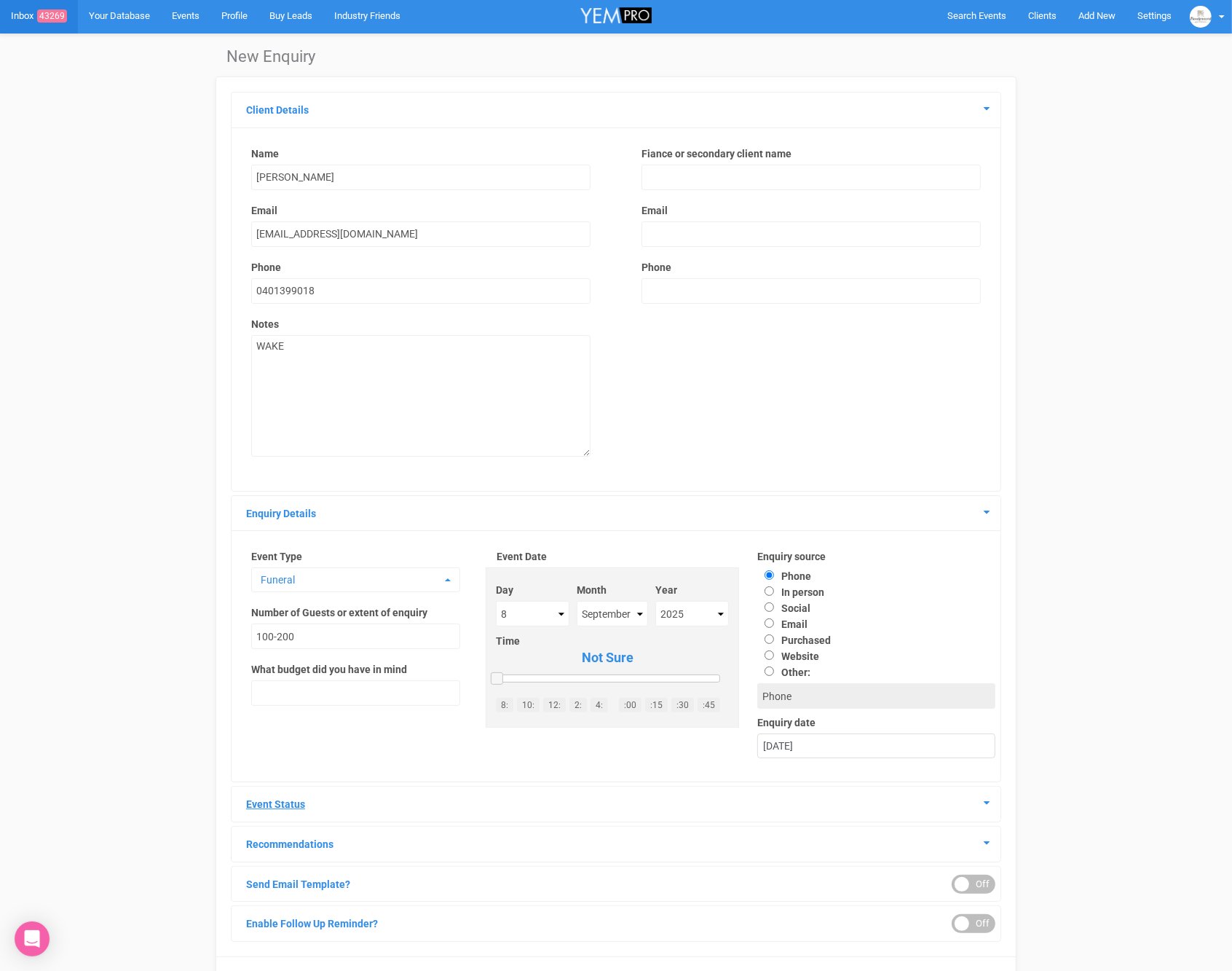
click at [992, 808] on div "Event Status" at bounding box center [616, 804] width 769 height 35
click at [985, 804] on icon at bounding box center [987, 802] width 6 height 10
click at [313, 882] on label "Availability" at bounding box center [303, 884] width 53 height 11
click at [268, 882] on input "Availability" at bounding box center [263, 883] width 9 height 9
radio input "true"
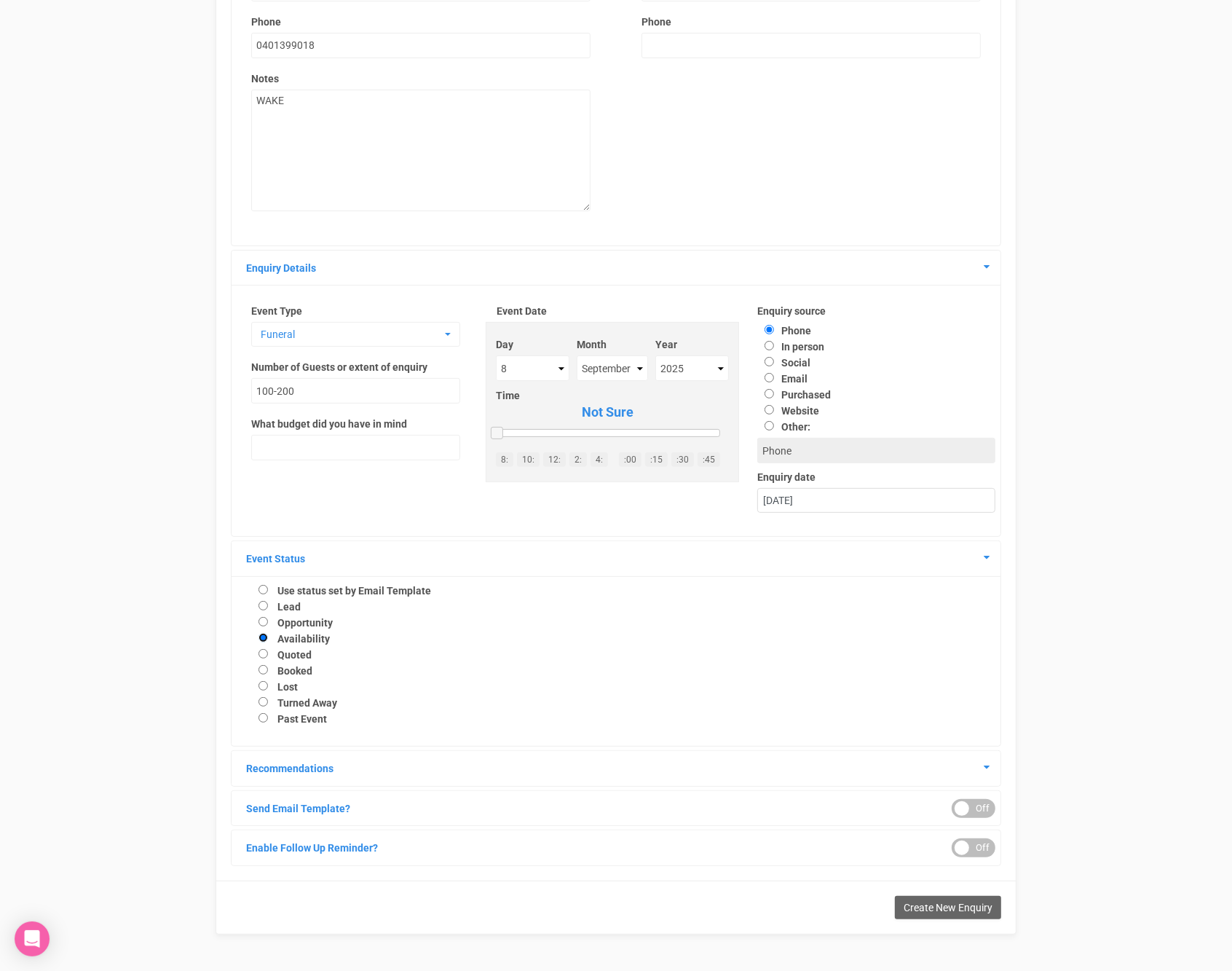
scroll to position [245, 0]
click at [966, 846] on div at bounding box center [962, 850] width 15 height 15
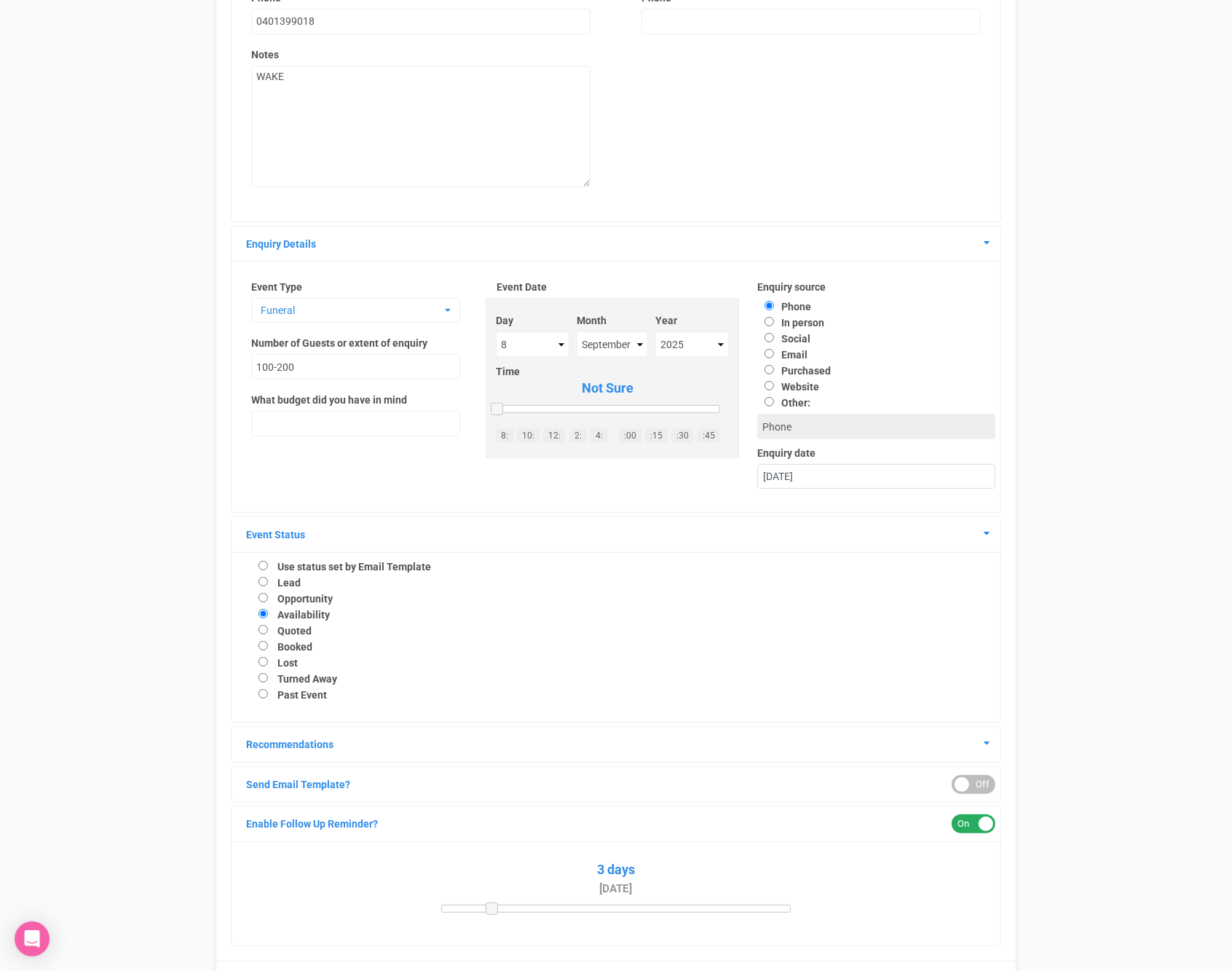
scroll to position [304, 0]
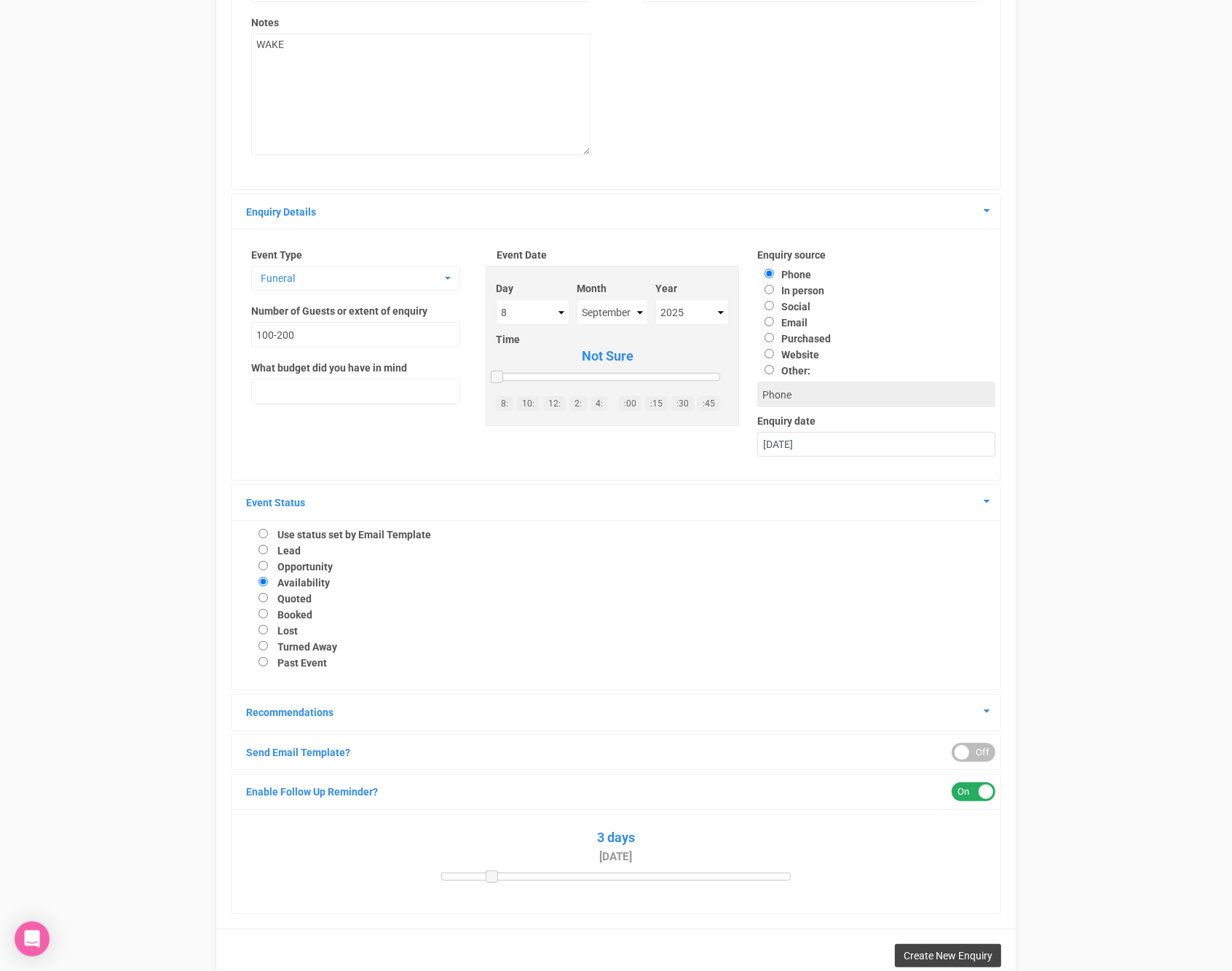
click at [924, 956] on span "Create New Enquiry" at bounding box center [948, 955] width 89 height 11
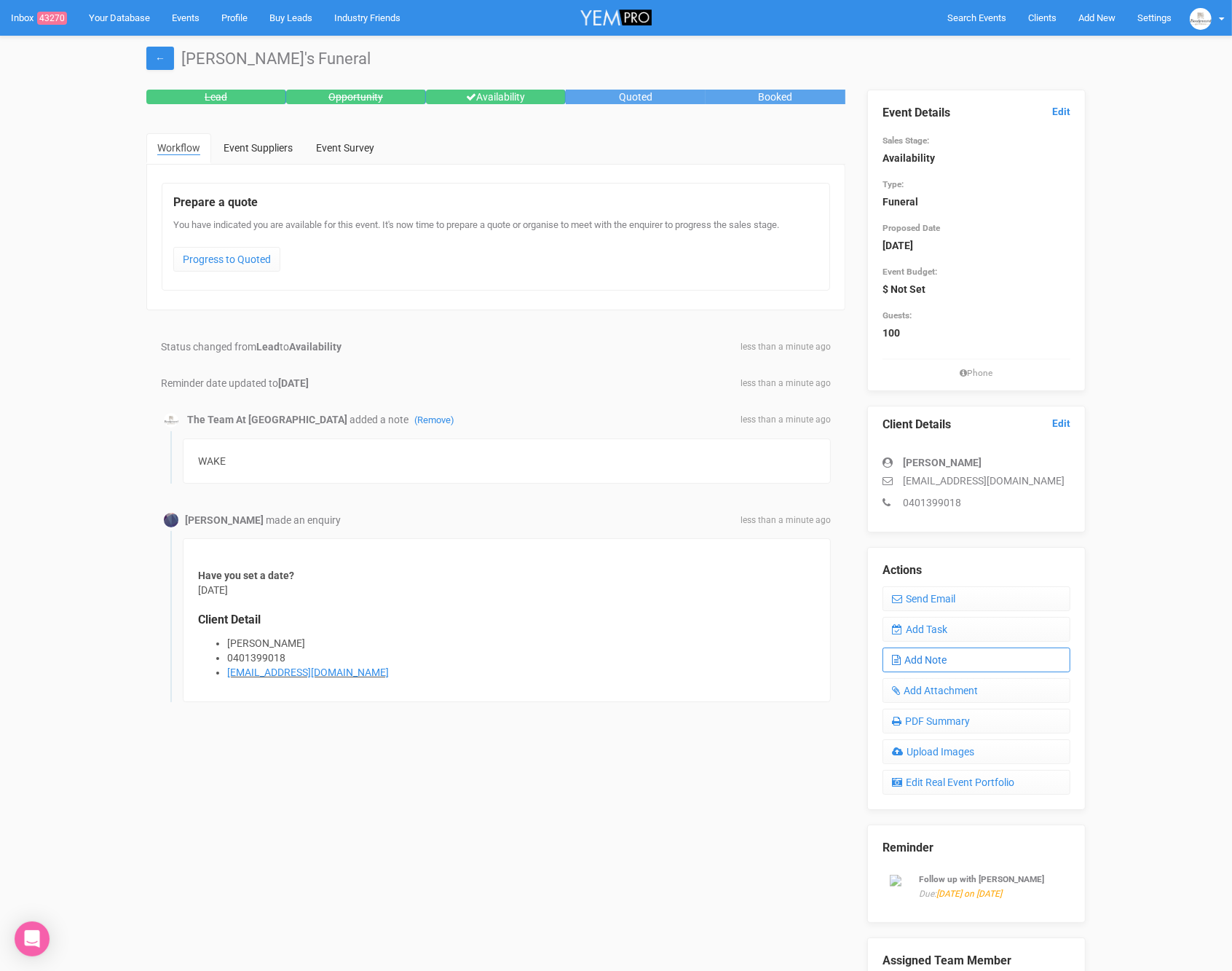
click at [939, 652] on link "Add Note" at bounding box center [977, 660] width 188 height 24
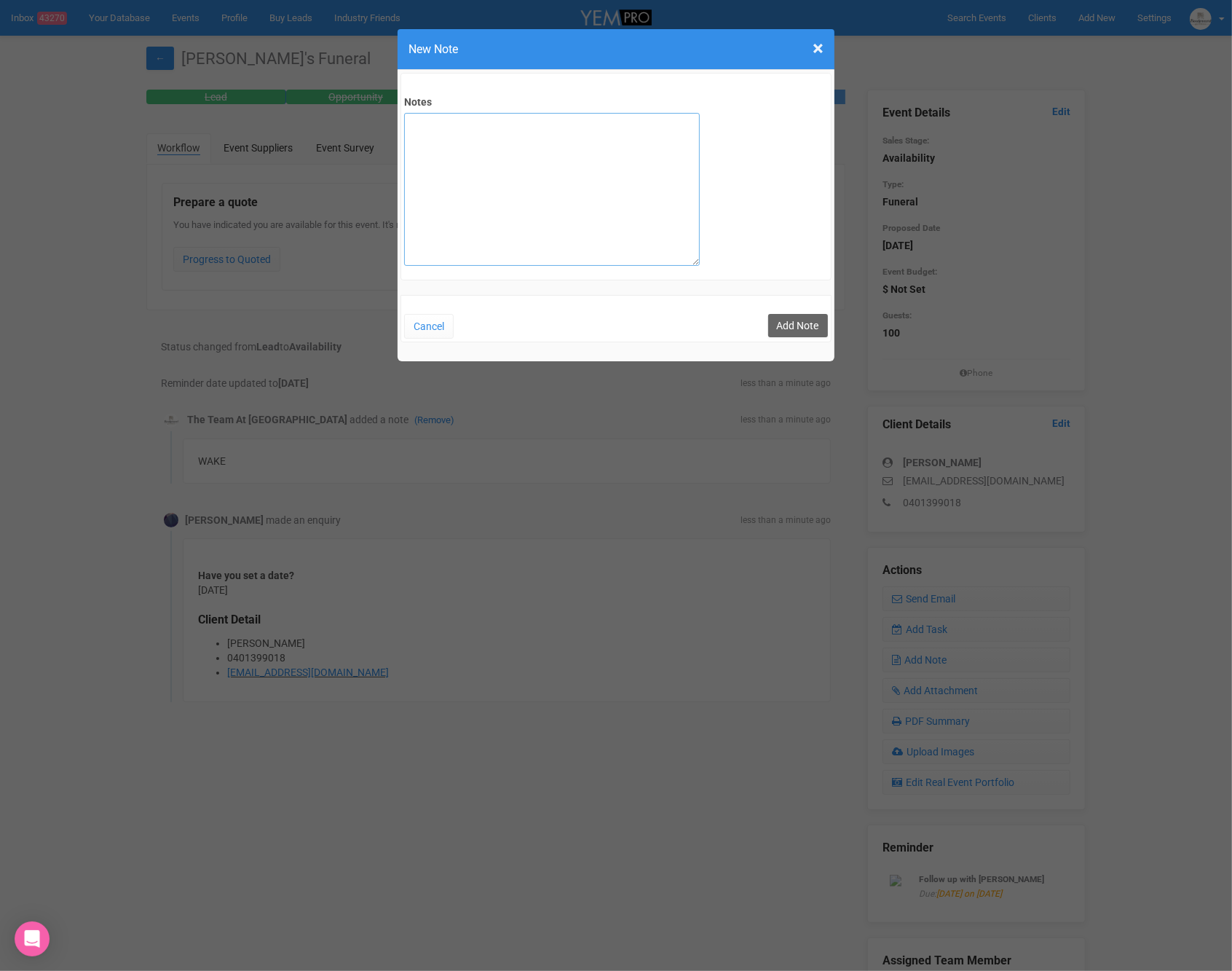
click at [525, 193] on textarea "Notes" at bounding box center [551, 189] width 296 height 153
type textarea "Site 30/8"
click at [791, 326] on button "Add Note" at bounding box center [798, 325] width 60 height 24
